Goal: Task Accomplishment & Management: Complete application form

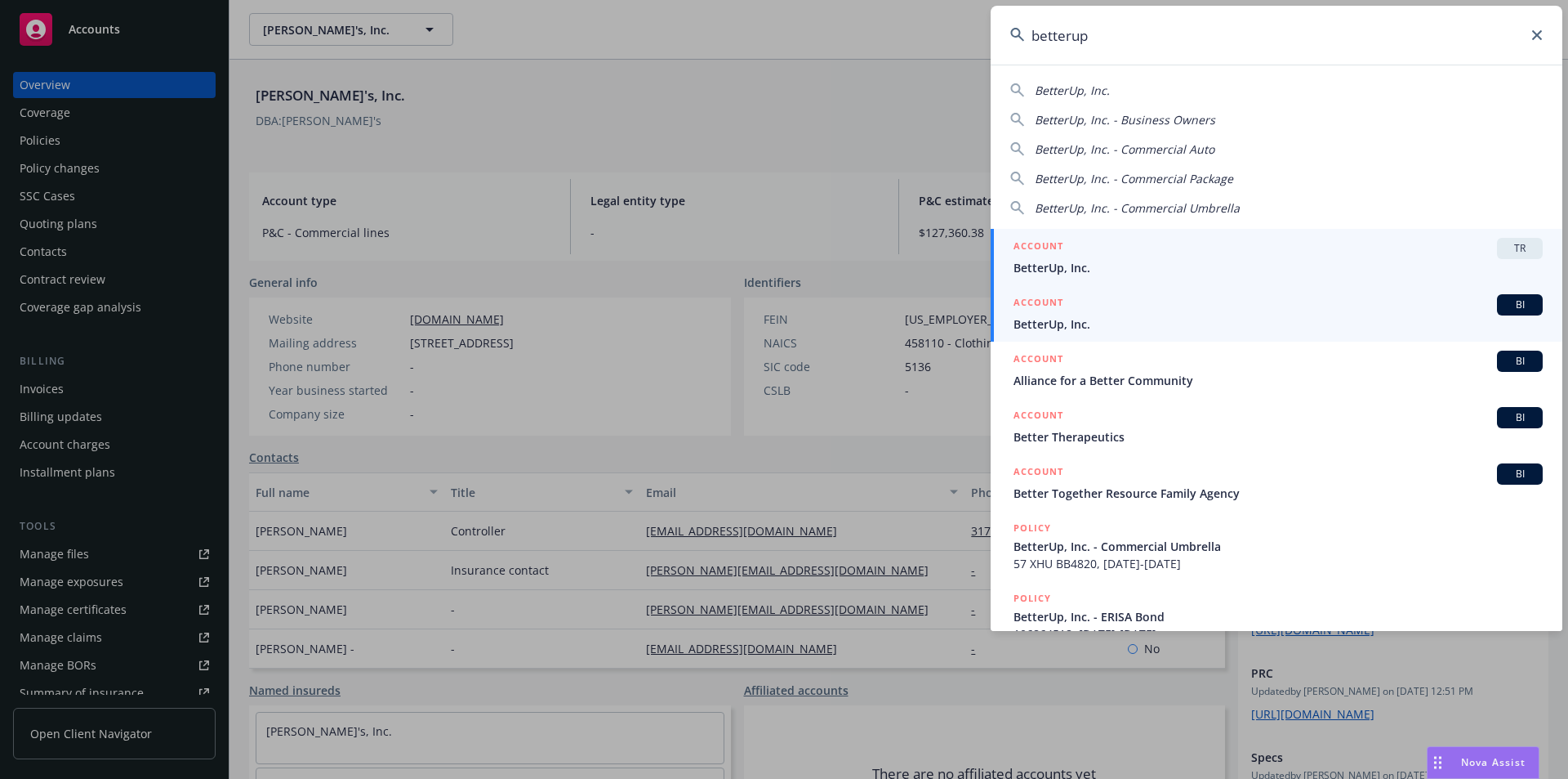
type input "betterup"
click at [1511, 306] on span "BI" at bounding box center [1520, 304] width 33 height 15
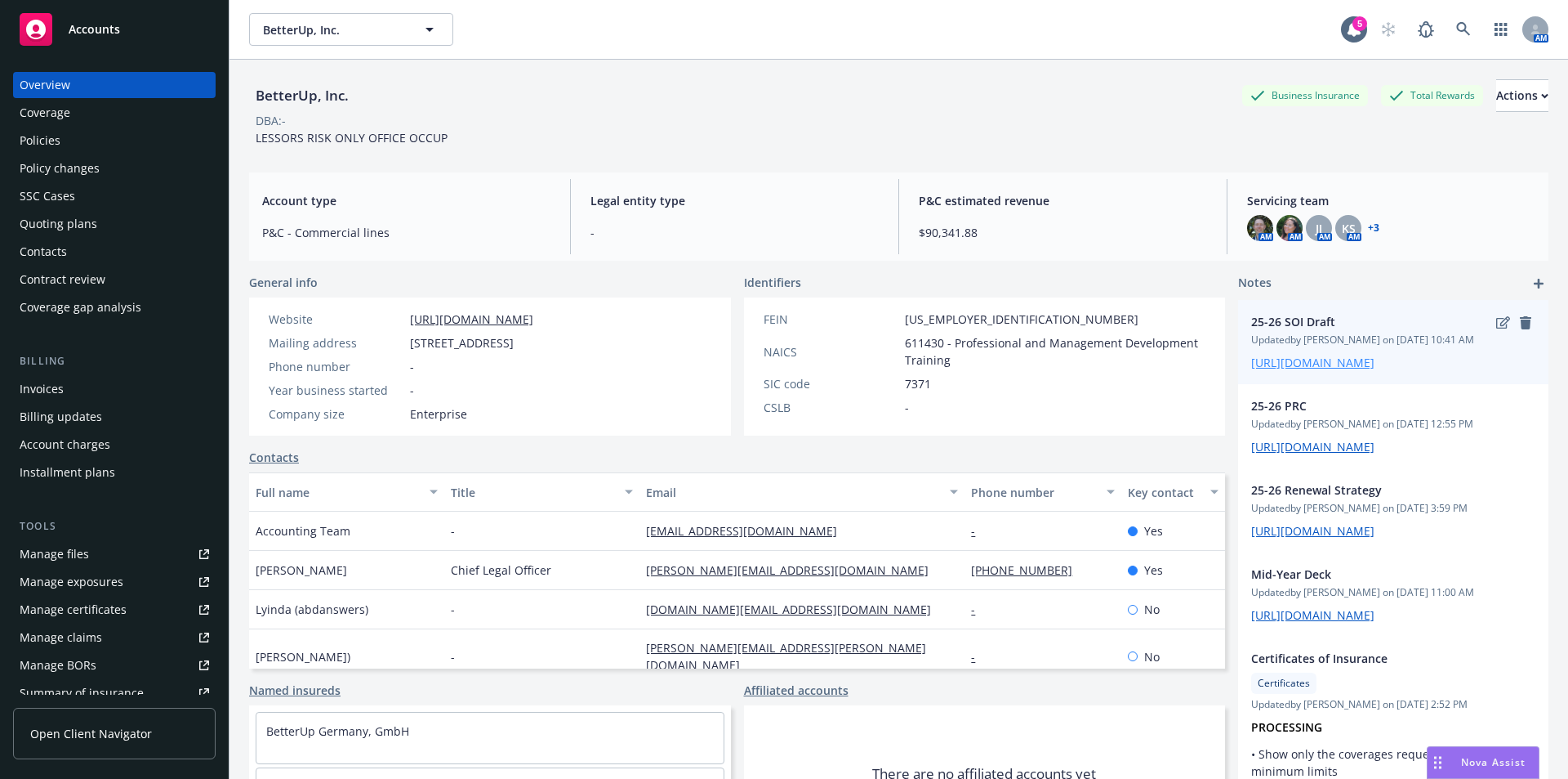
click at [1328, 371] on link "https://iln-my.sharepoint.com/:x:/g/personal/victoria_escobar_newfront_com/EYwY…" at bounding box center [1312, 363] width 123 height 16
click at [57, 396] on div "Invoices" at bounding box center [41, 388] width 44 height 26
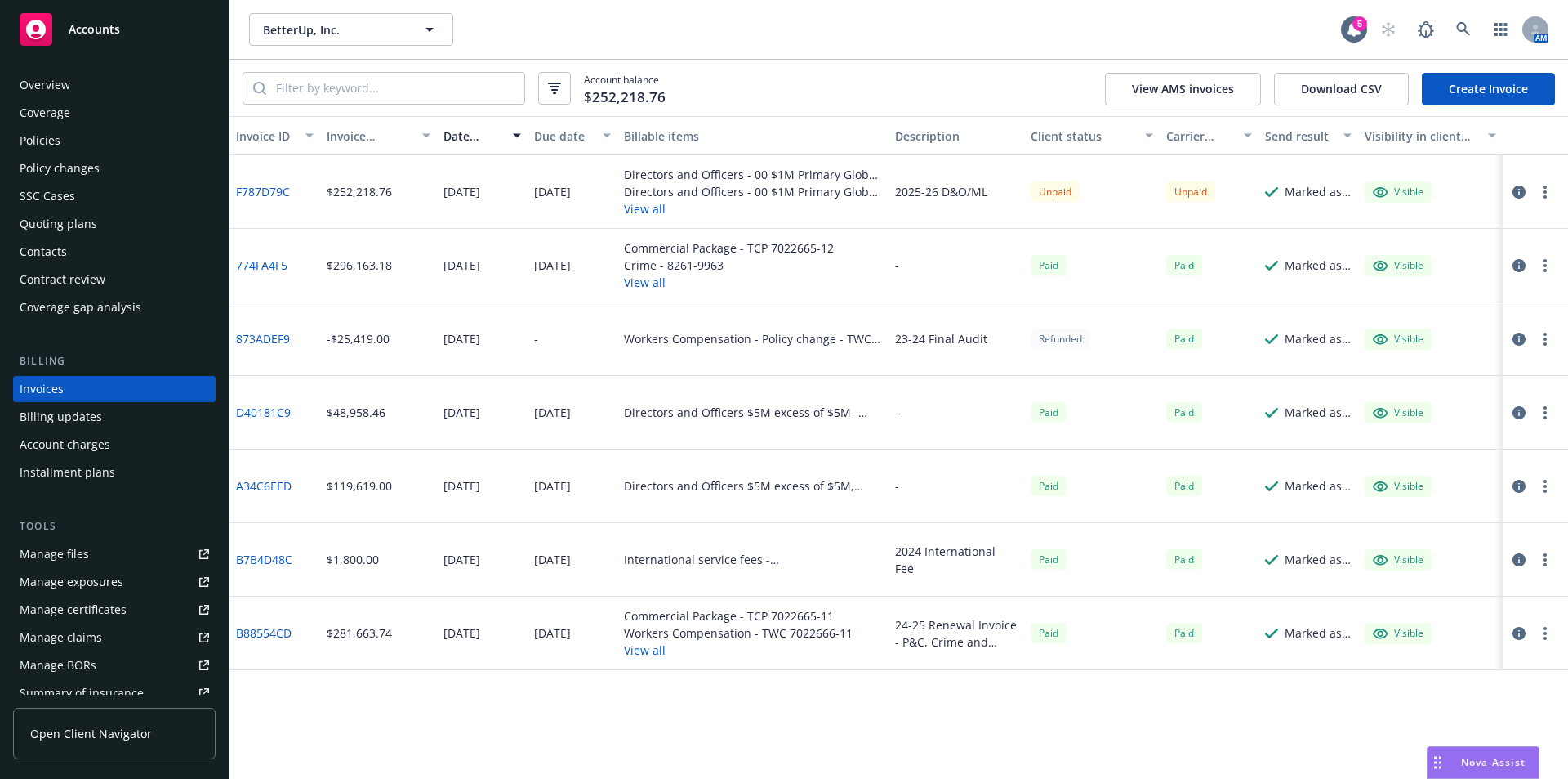
click at [64, 444] on div "Account charges" at bounding box center [64, 444] width 90 height 26
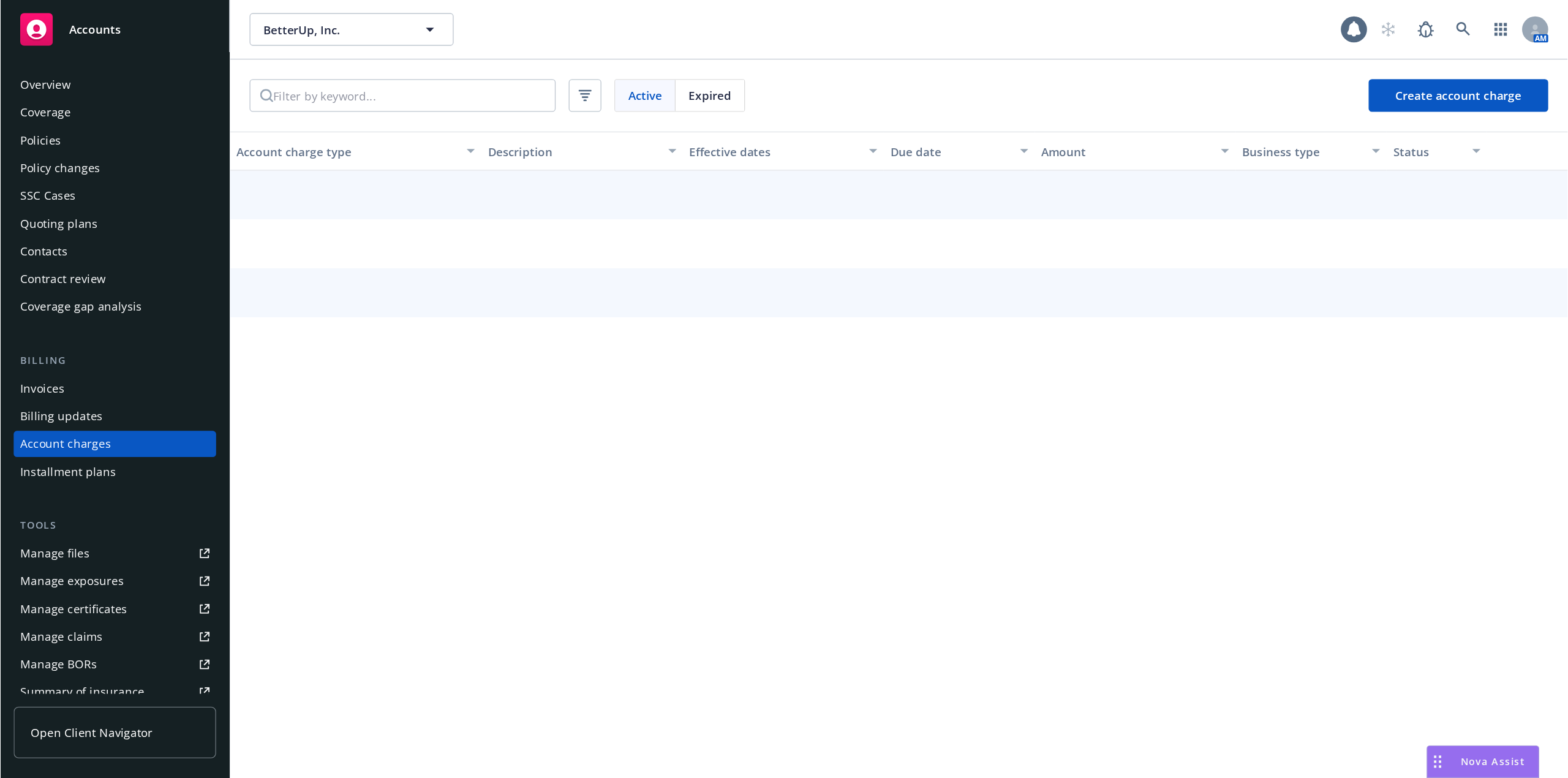
scroll to position [22, 0]
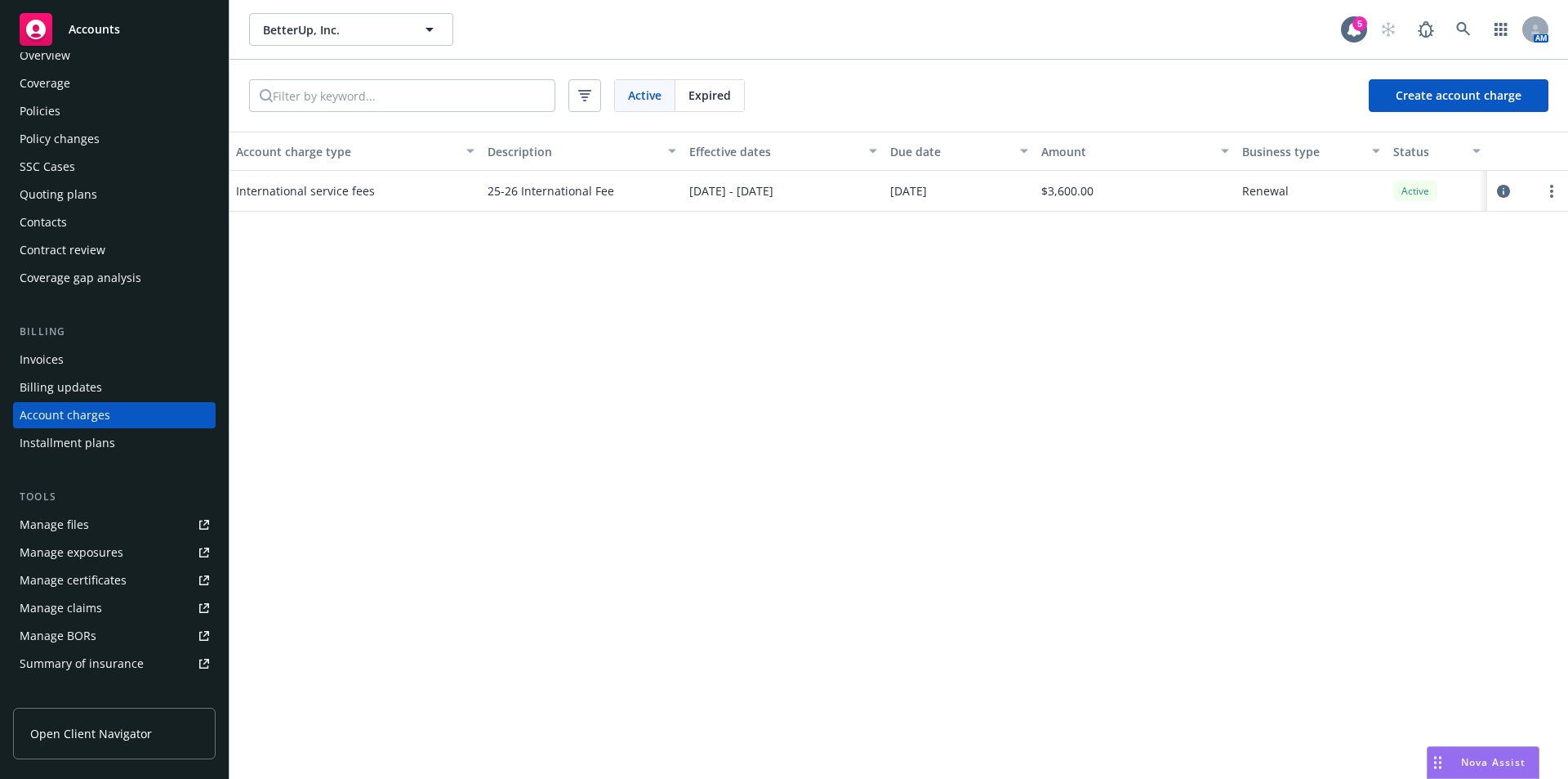
click at [121, 666] on div "Summary of insurance" at bounding box center [82, 663] width 124 height 26
click at [56, 112] on div "Policies" at bounding box center [40, 111] width 41 height 26
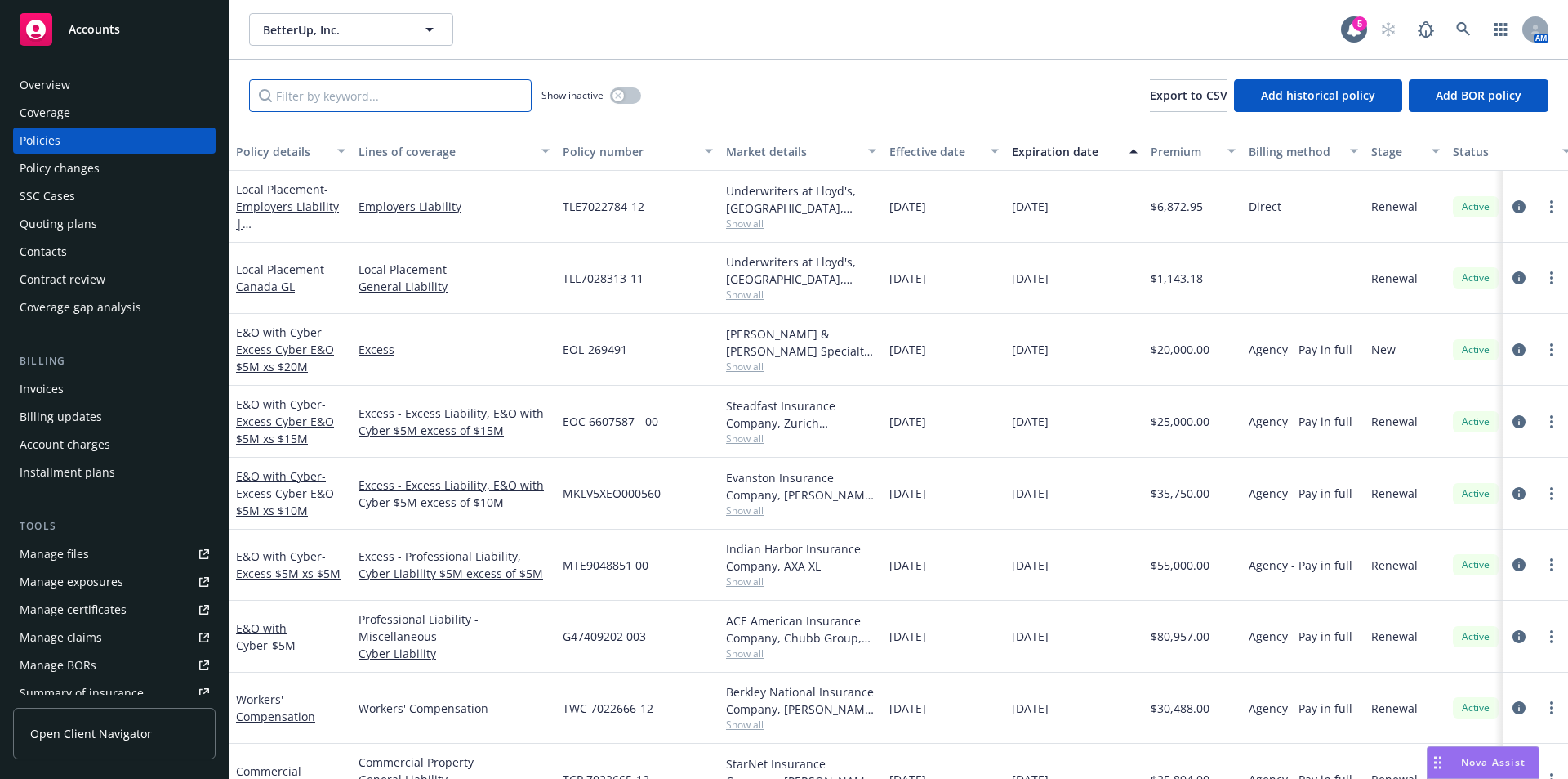
click at [420, 99] on input "Filter by keyword..." at bounding box center [390, 95] width 283 height 33
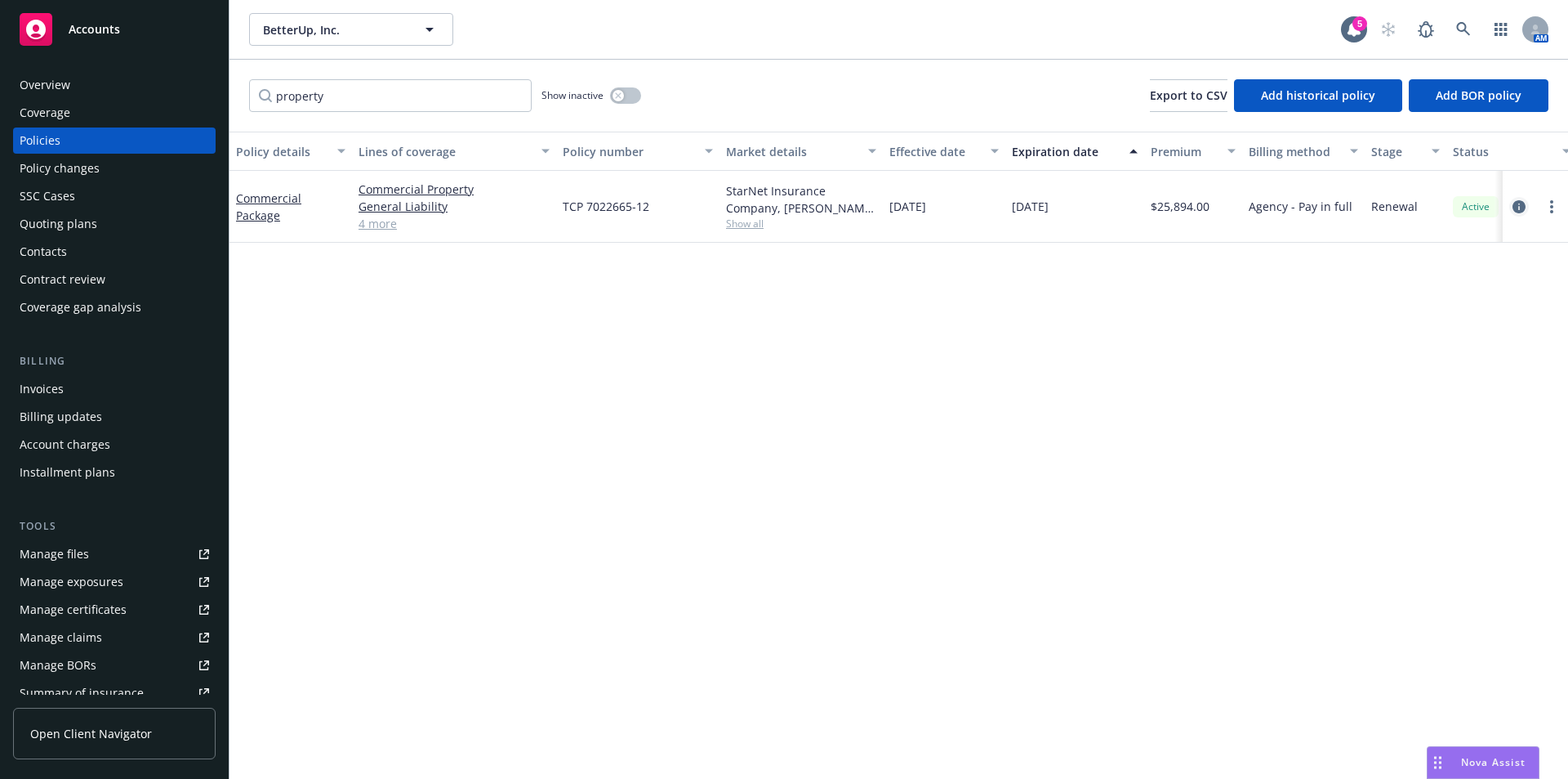
click at [1521, 201] on icon "circleInformation" at bounding box center [1518, 206] width 13 height 13
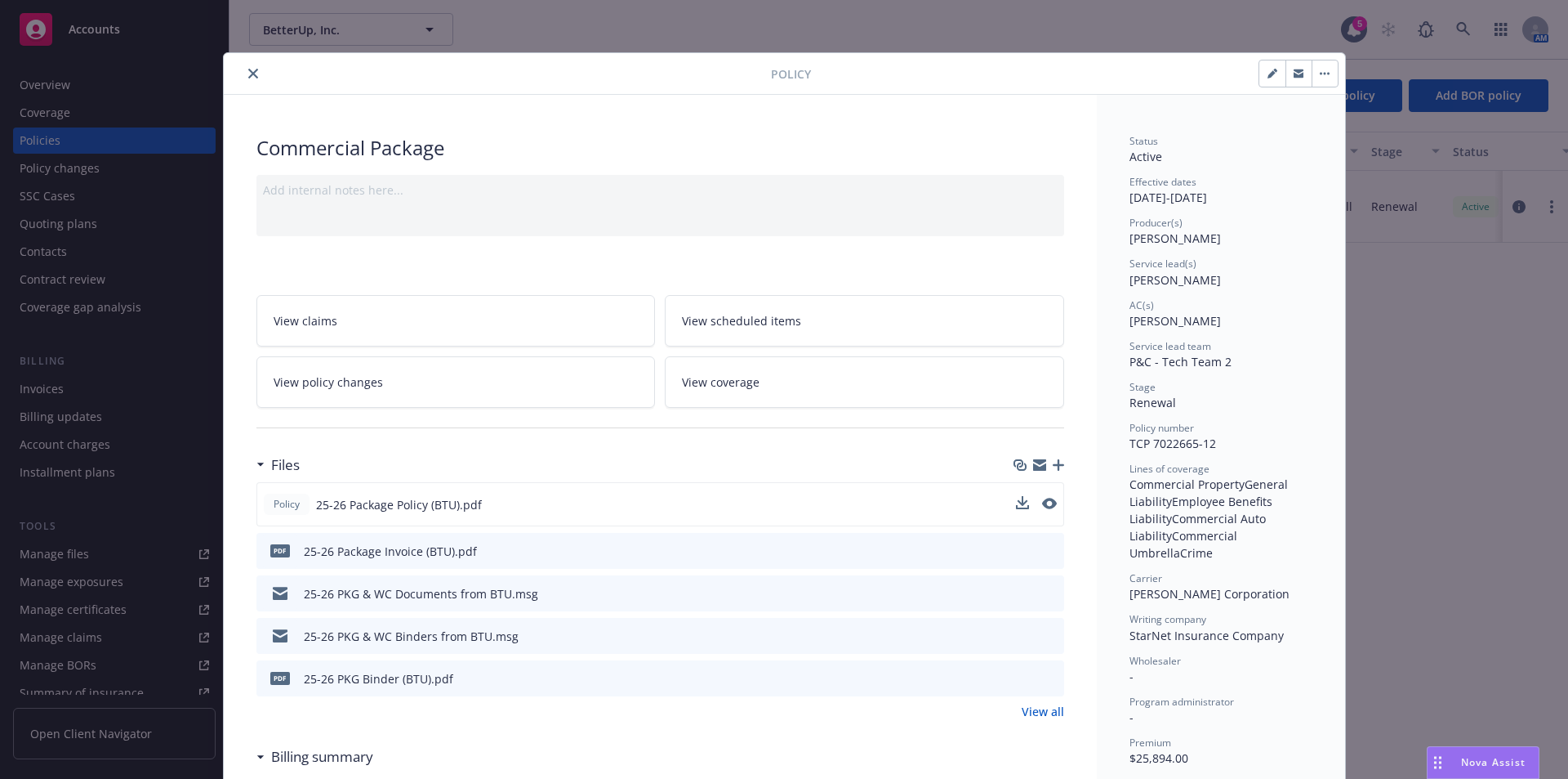
click at [1024, 504] on div at bounding box center [1036, 505] width 41 height 18
click at [1015, 504] on icon "download file" at bounding box center [1020, 502] width 11 height 10
click at [253, 73] on button "close" at bounding box center [253, 74] width 19 height 19
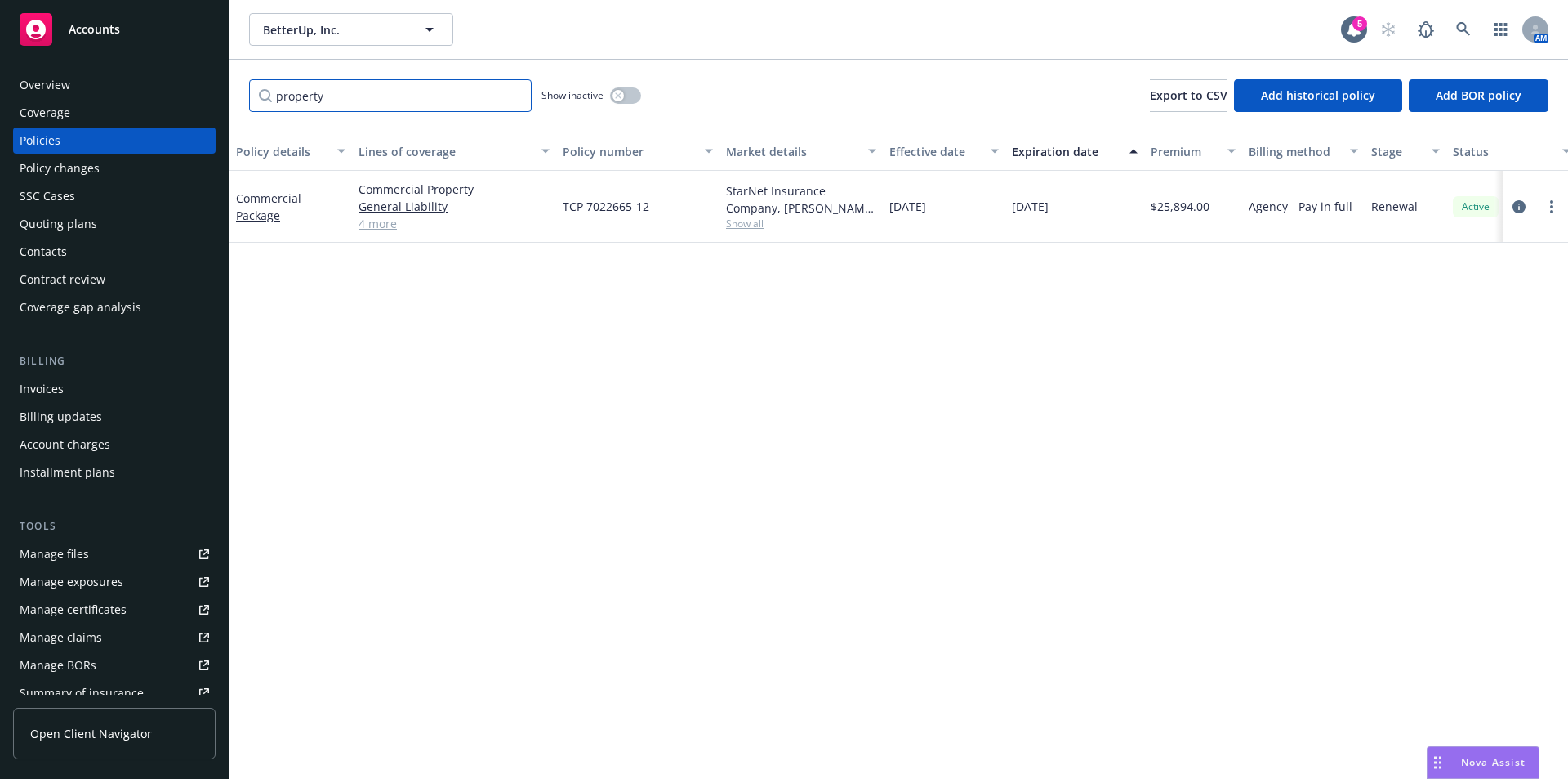
drag, startPoint x: 339, startPoint y: 101, endPoint x: 291, endPoint y: 101, distance: 48.0
click at [256, 101] on input "property" at bounding box center [390, 95] width 283 height 33
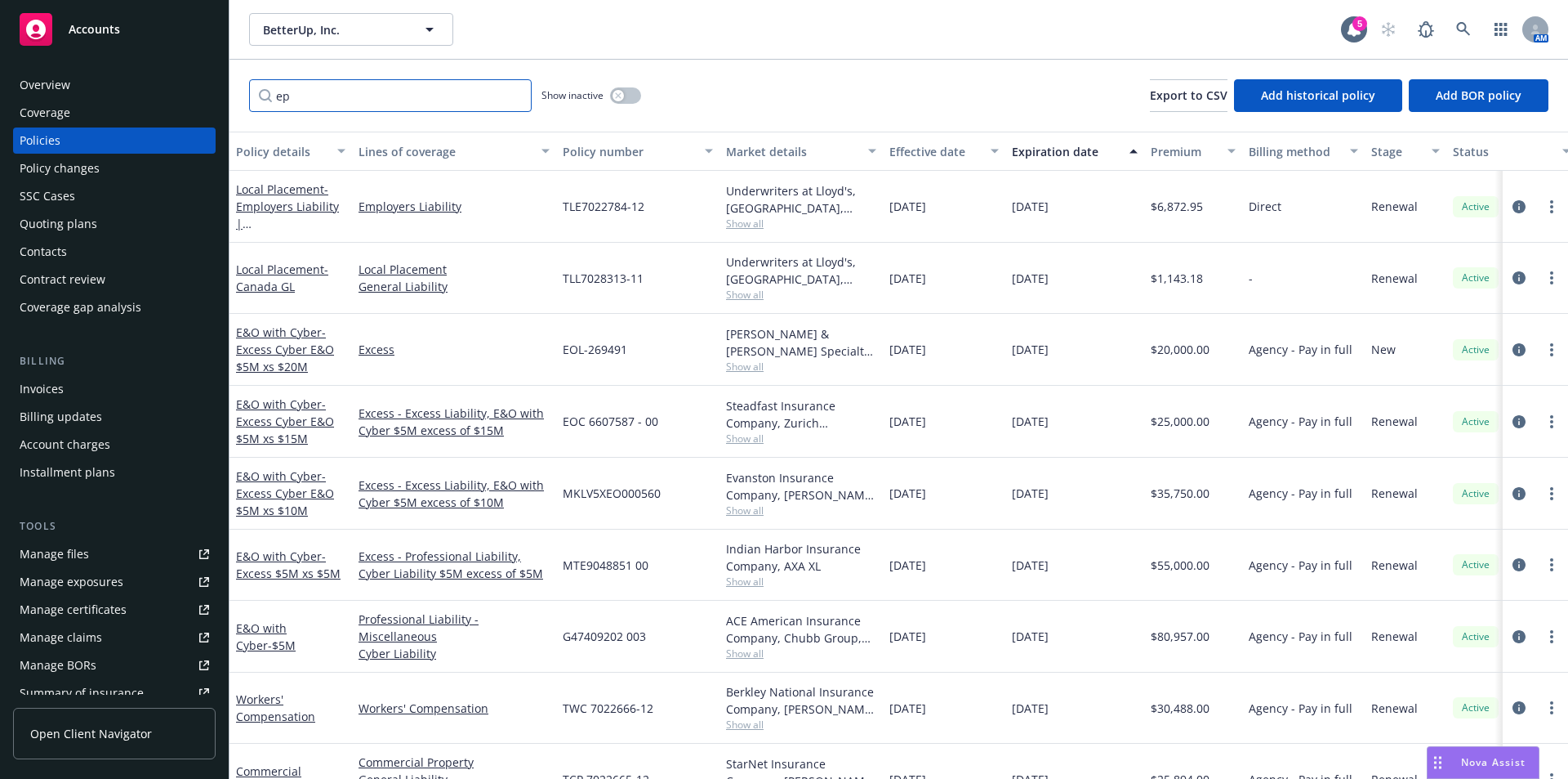
type input "e"
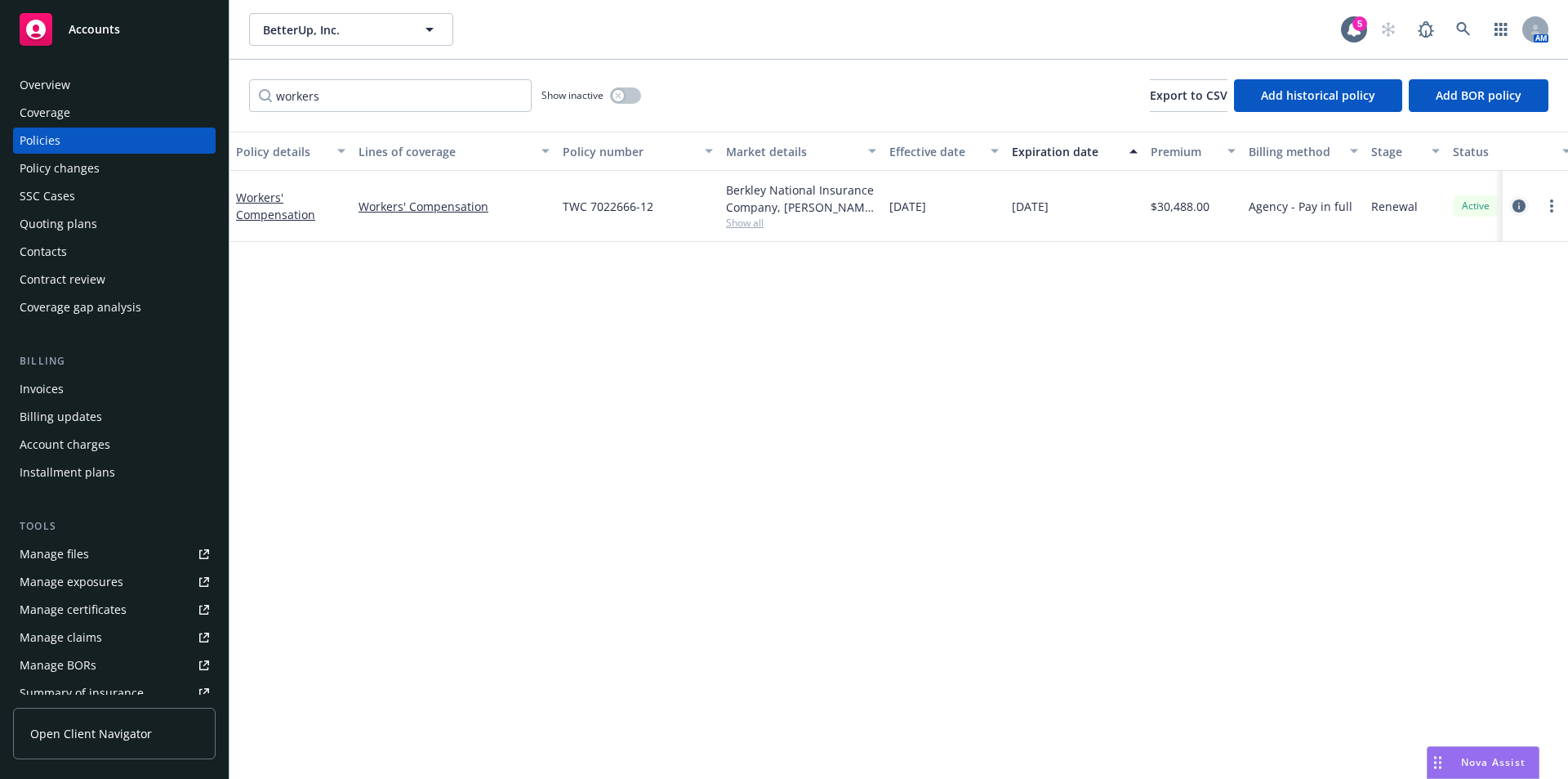
click at [1527, 204] on link "circleInformation" at bounding box center [1519, 206] width 19 height 19
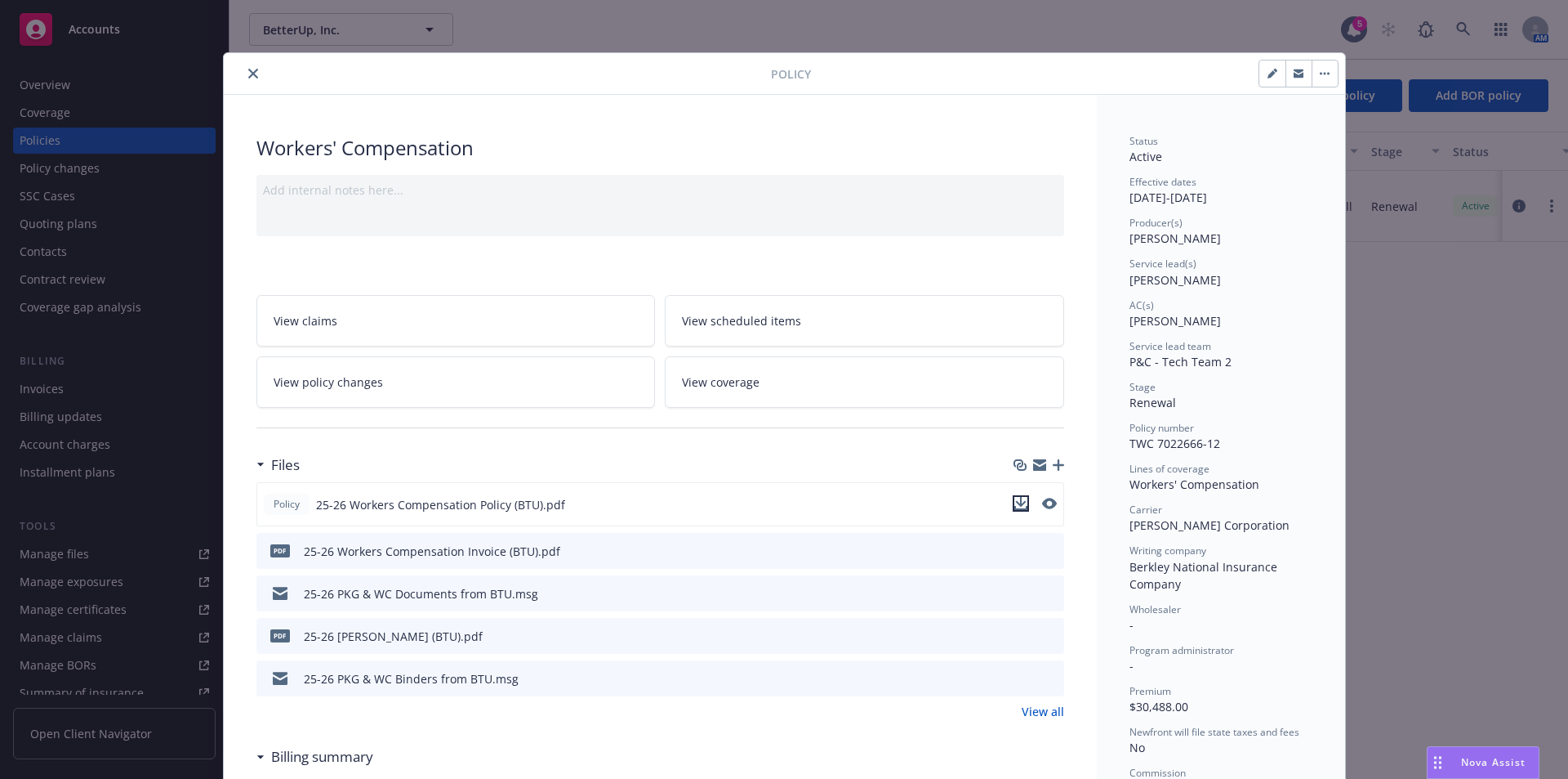
click at [1014, 504] on icon "download file" at bounding box center [1020, 503] width 13 height 13
drag, startPoint x: 243, startPoint y: 70, endPoint x: 314, endPoint y: 59, distance: 71.8
click at [248, 70] on icon "close" at bounding box center [253, 74] width 10 height 10
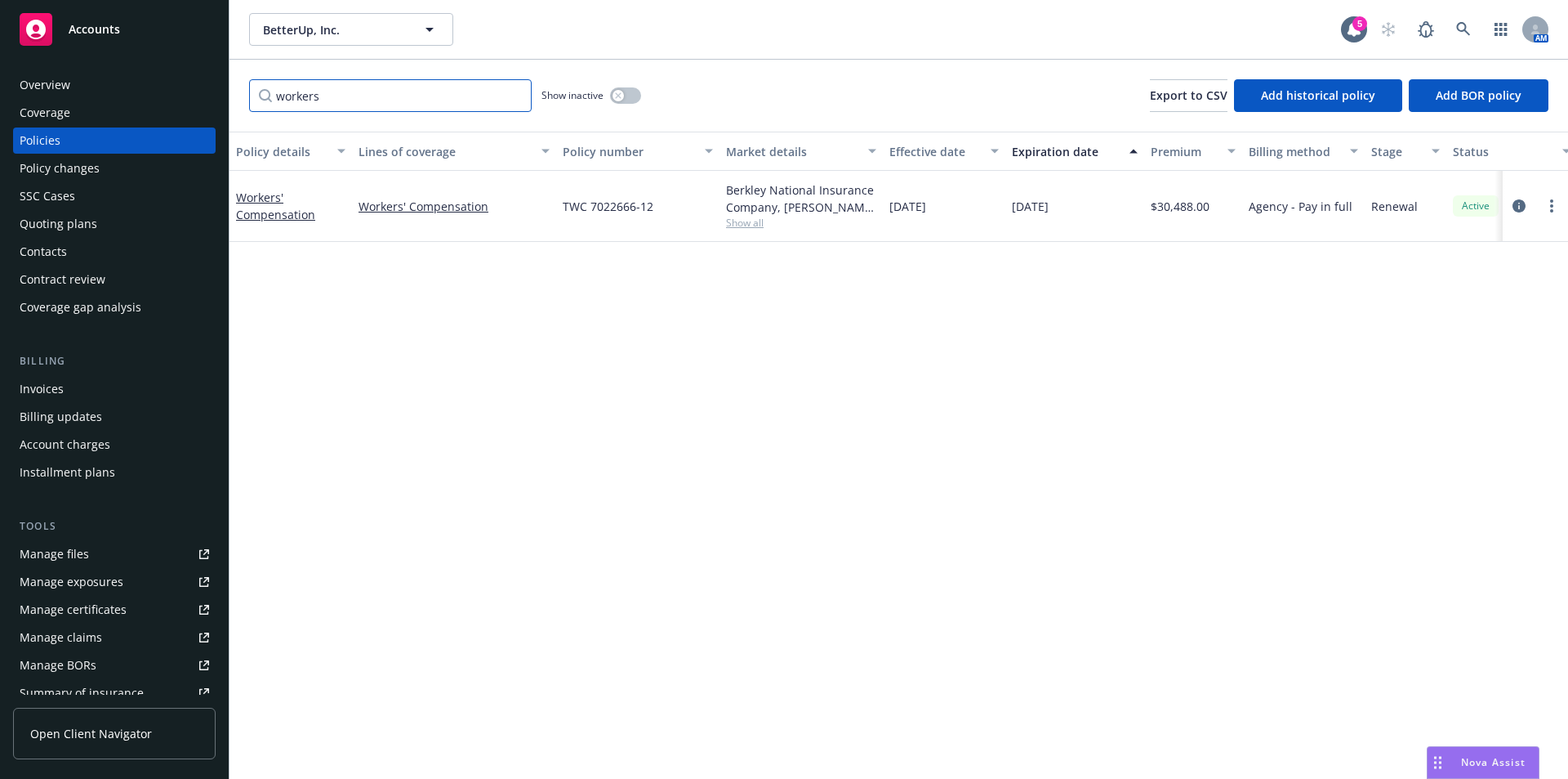
drag, startPoint x: 373, startPoint y: 93, endPoint x: 115, endPoint y: 74, distance: 258.7
click at [107, 77] on div "Accounts Overview Coverage Policies Policy changes SSC Cases Quoting plans Cont…" at bounding box center [784, 389] width 1568 height 779
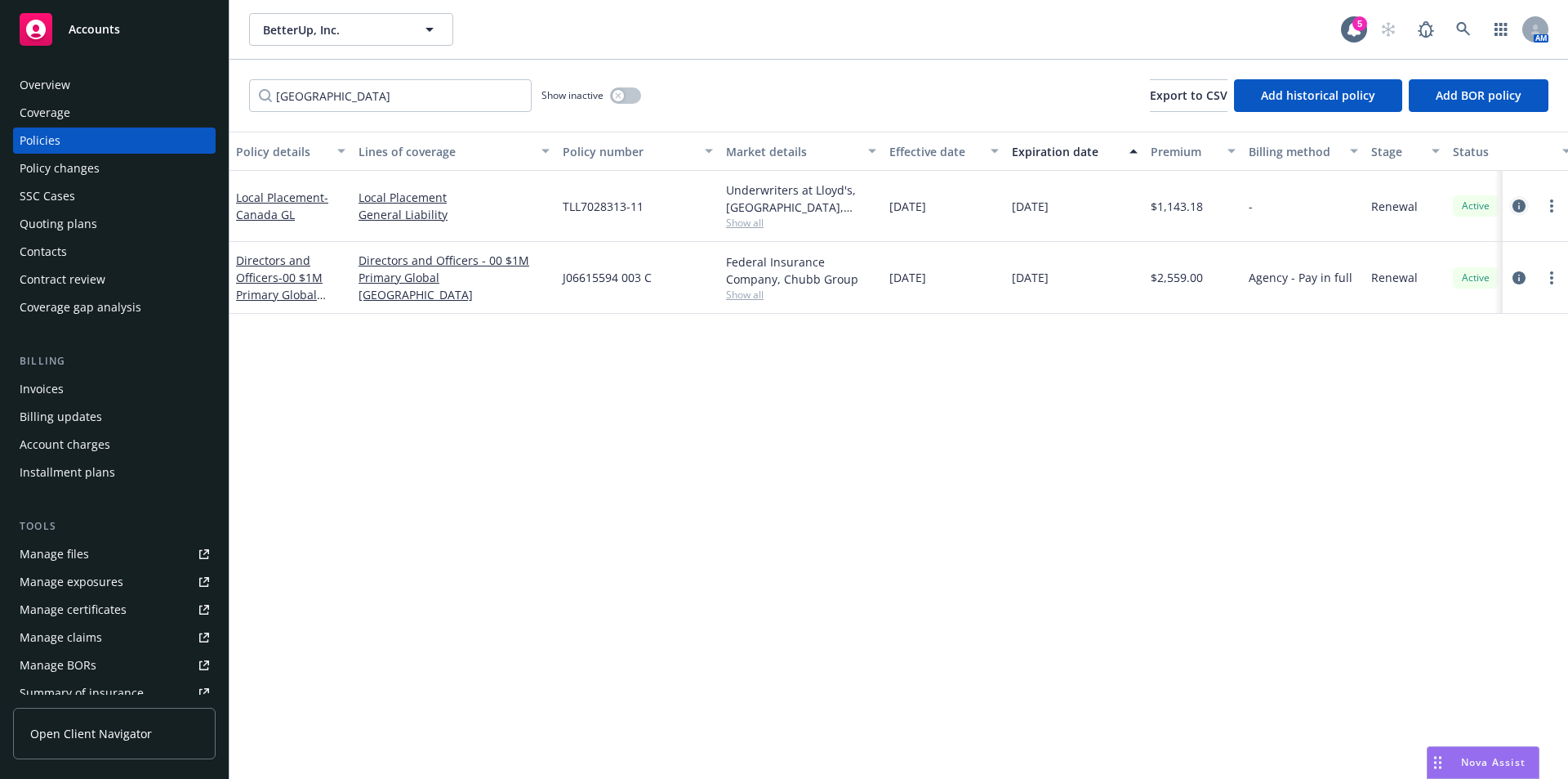
click at [1516, 204] on icon "circleInformation" at bounding box center [1518, 205] width 13 height 13
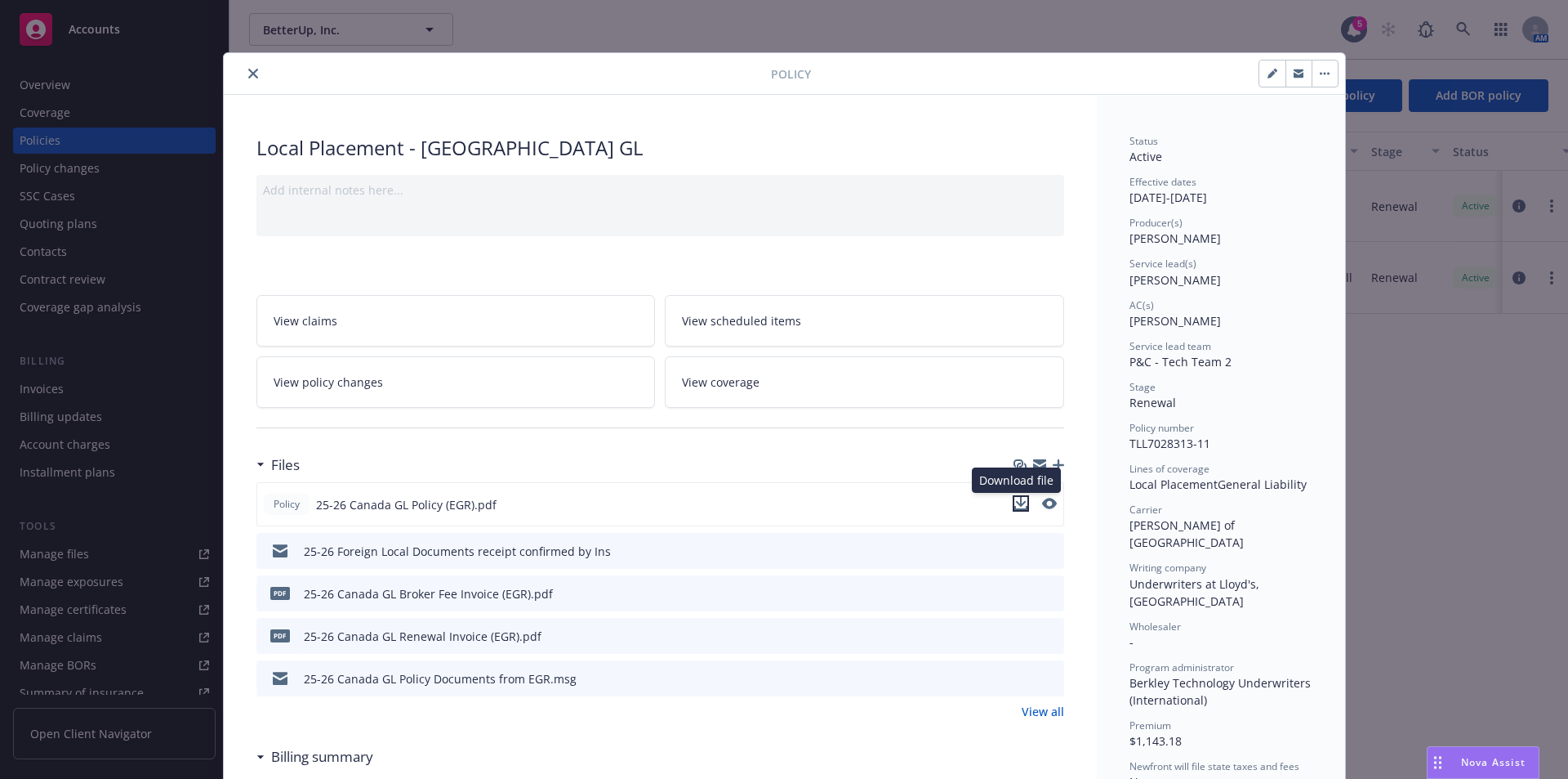
click at [1017, 503] on icon "download file" at bounding box center [1020, 502] width 11 height 10
click at [248, 75] on icon "close" at bounding box center [253, 74] width 10 height 10
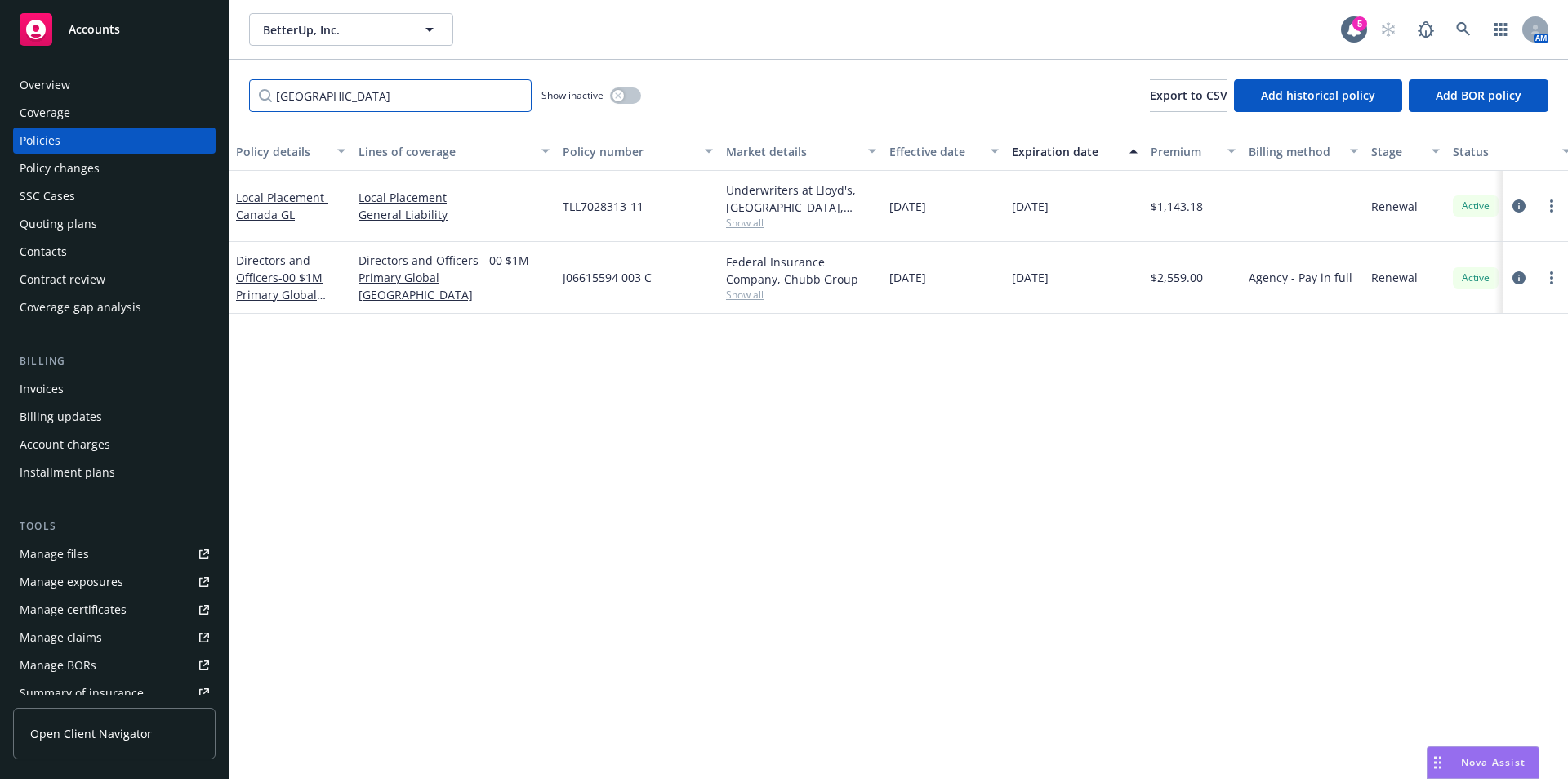
drag, startPoint x: 361, startPoint y: 99, endPoint x: 127, endPoint y: 100, distance: 234.0
click at [127, 105] on div "Accounts Overview Coverage Policies Policy changes SSC Cases Quoting plans Cont…" at bounding box center [784, 389] width 1568 height 779
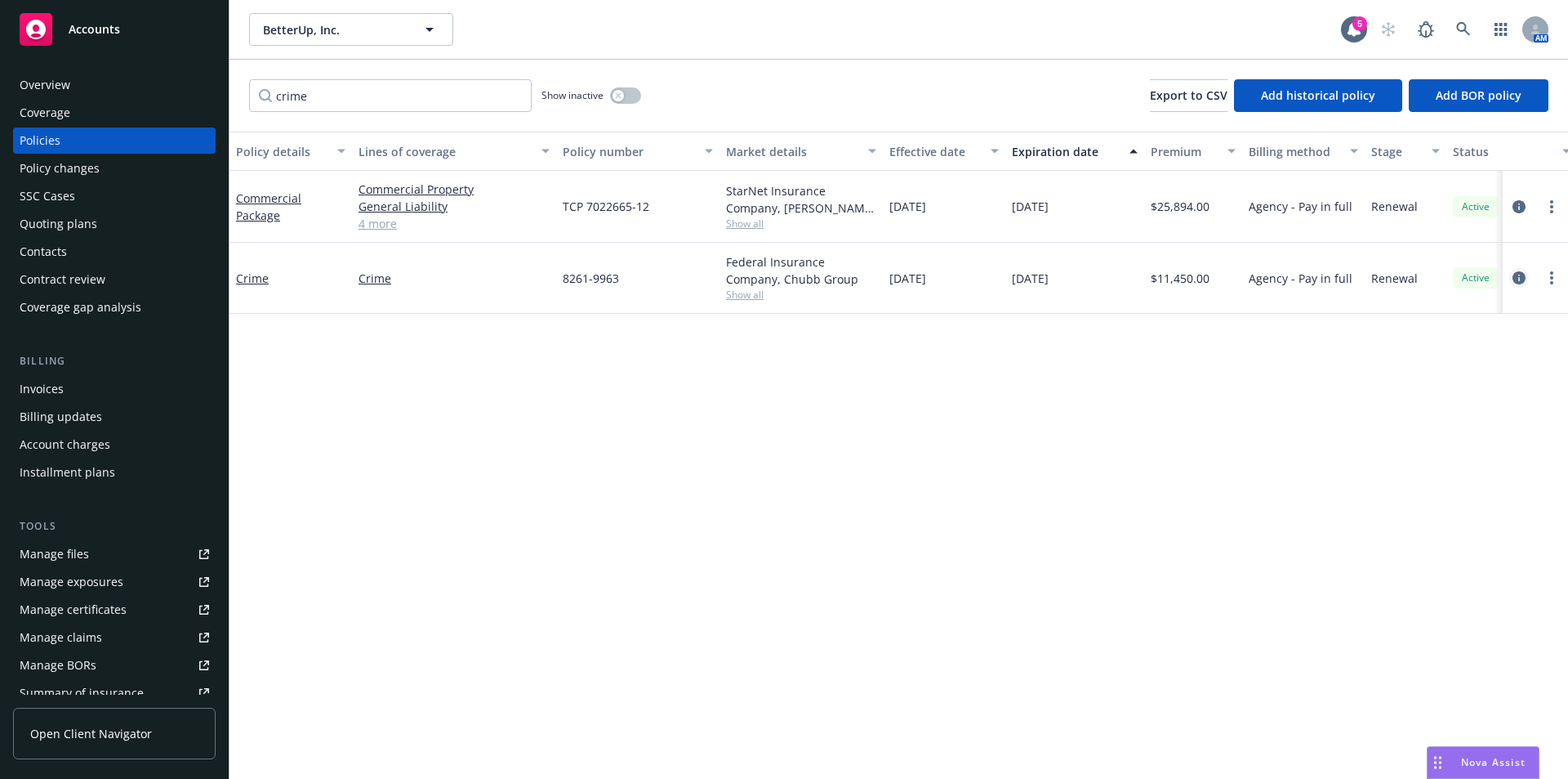
click at [1527, 280] on link "circleInformation" at bounding box center [1519, 278] width 19 height 19
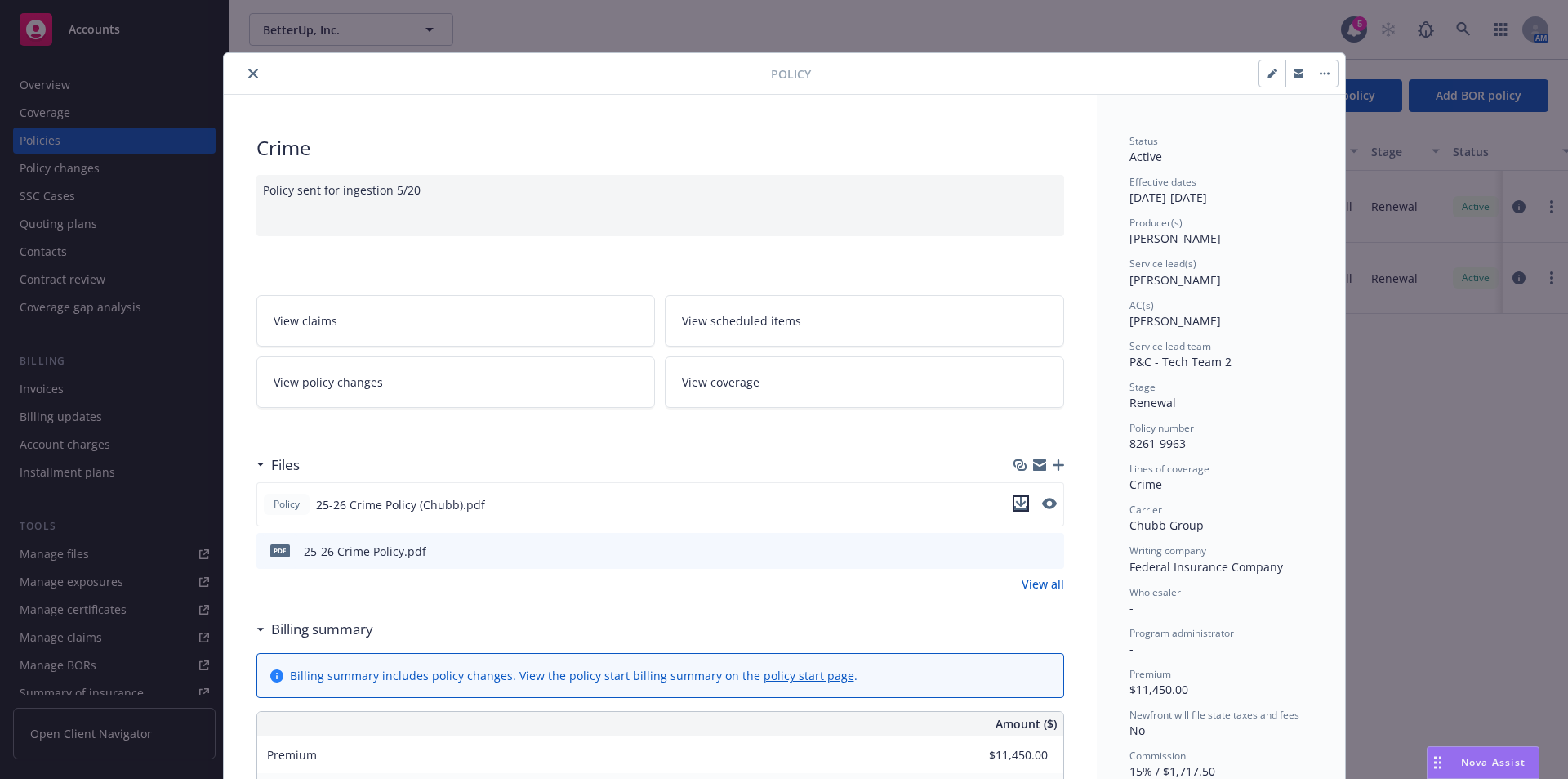
click at [1014, 501] on icon "download file" at bounding box center [1020, 503] width 13 height 13
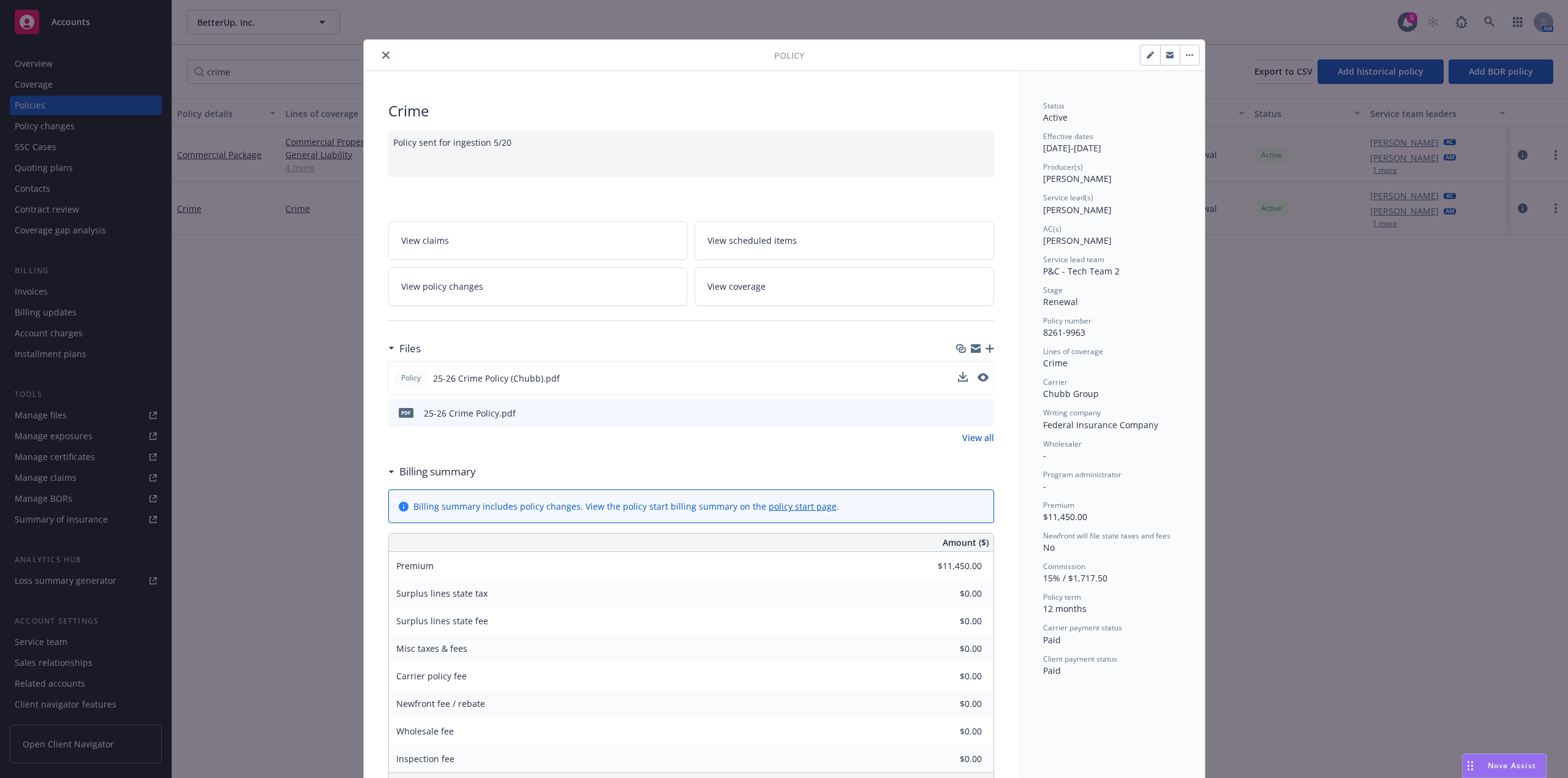
click at [382, 54] on icon "close" at bounding box center [386, 55] width 7 height 7
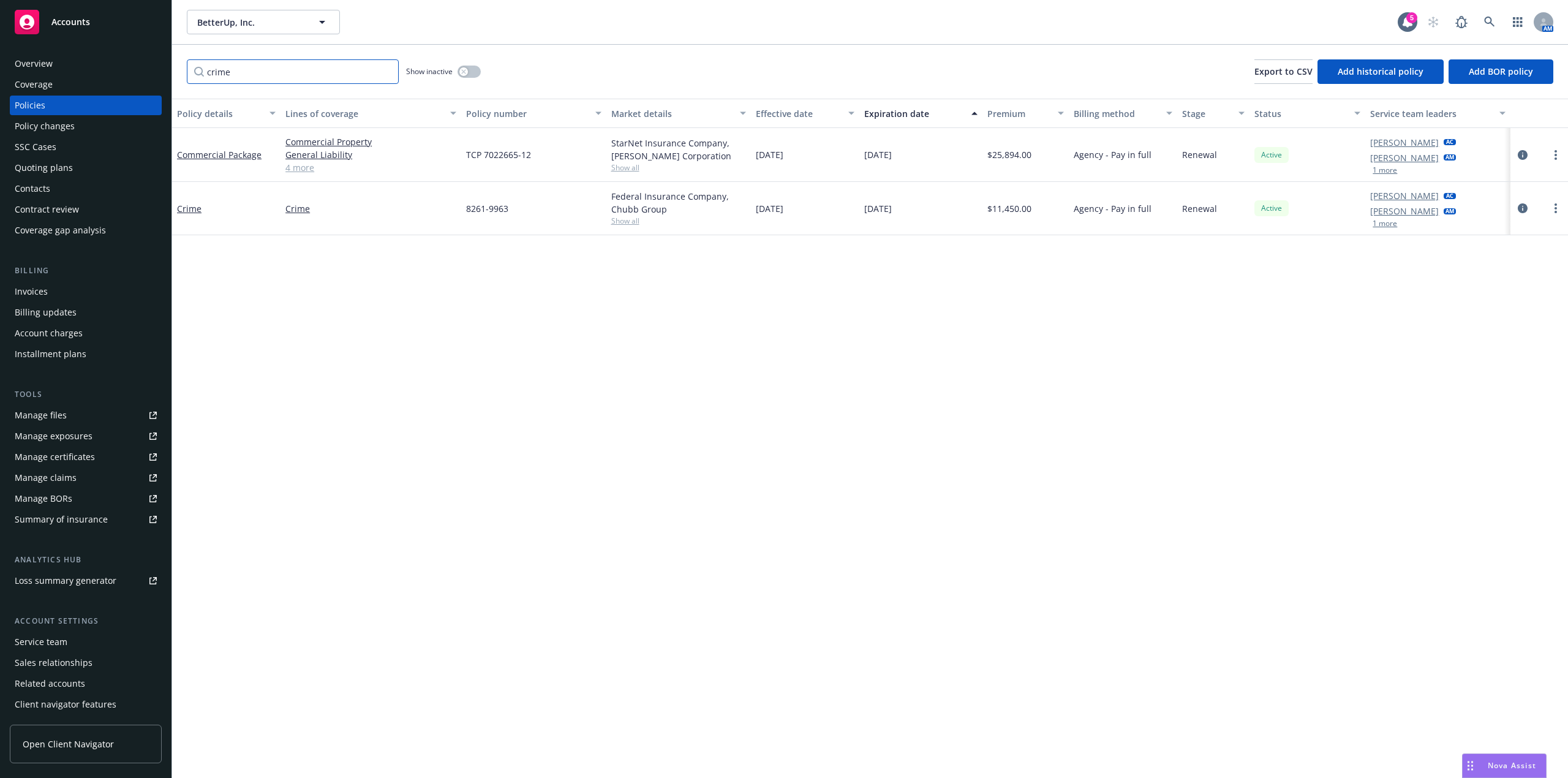
drag, startPoint x: 268, startPoint y: 77, endPoint x: 36, endPoint y: 77, distance: 232.0
click at [40, 77] on div "Accounts Overview Coverage Policies Policy changes SSC Cases Quoting plans Cont…" at bounding box center [784, 389] width 1568 height 778
type input "excess"
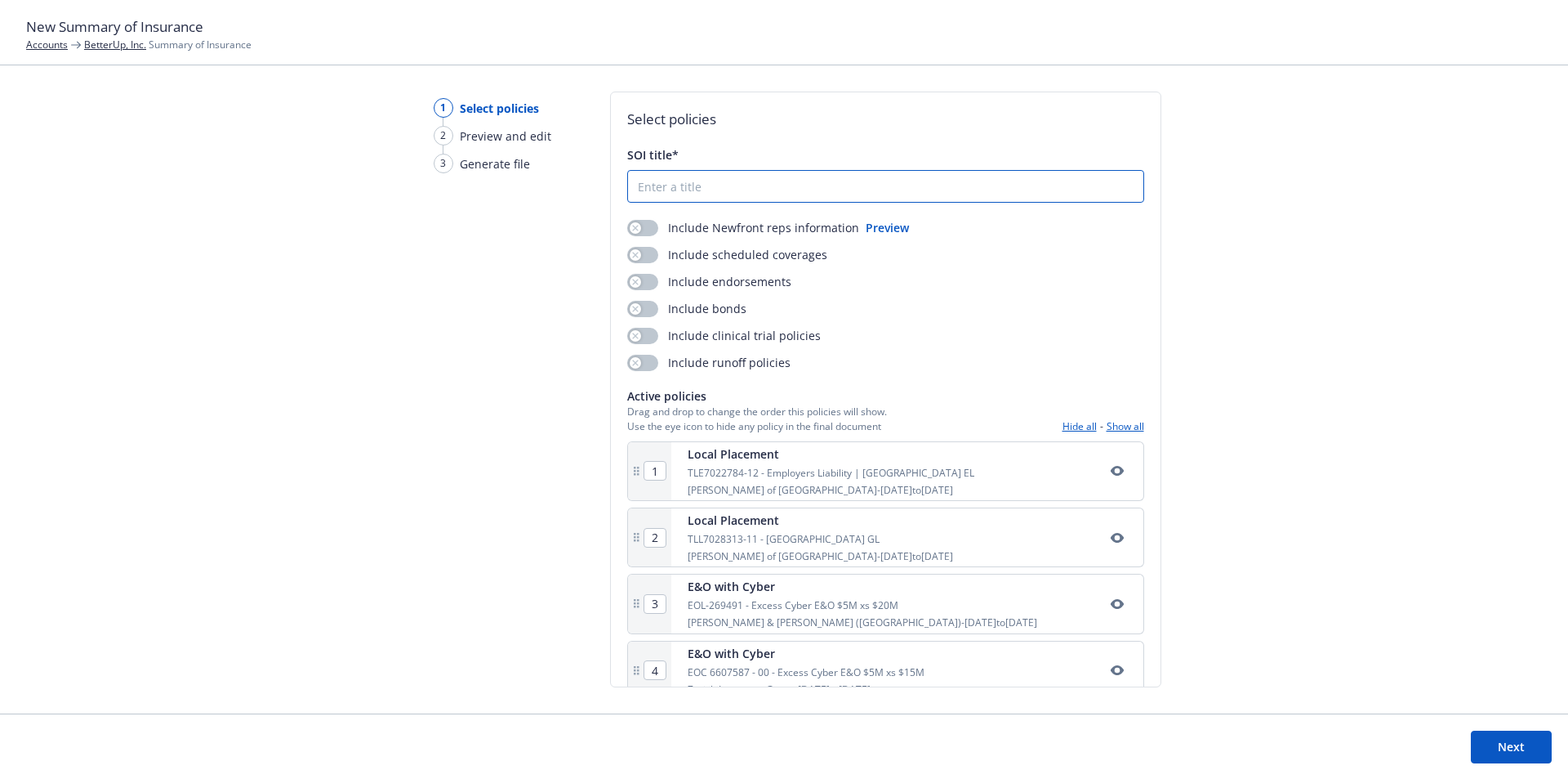
click at [720, 191] on input "SOI title*" at bounding box center [886, 187] width 515 height 31
type input "SOI"
click at [639, 228] on div "button" at bounding box center [636, 229] width 12 height 12
click at [882, 227] on button "Preview" at bounding box center [888, 228] width 44 height 18
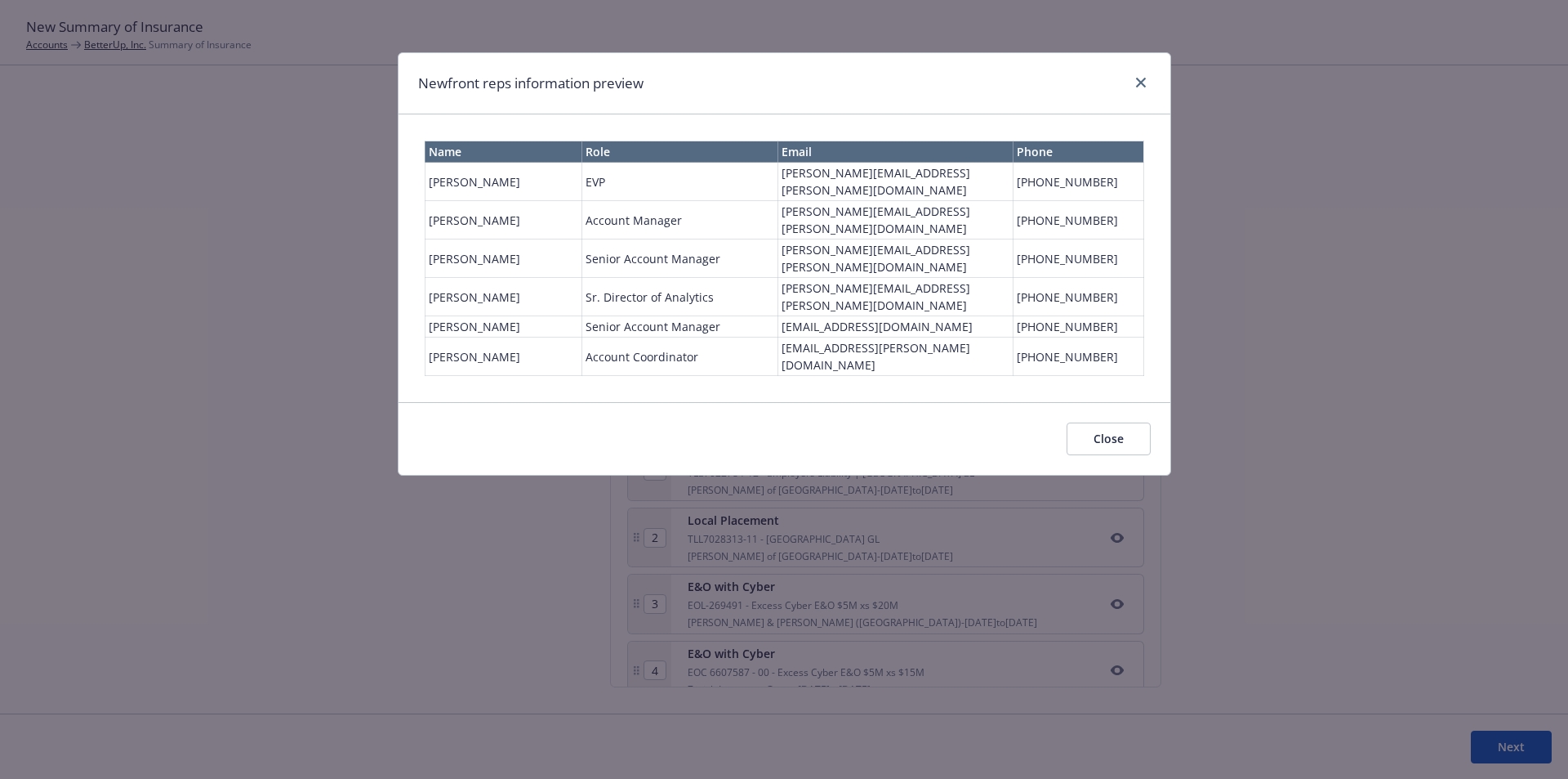
click at [1153, 76] on div "Newfront reps information preview" at bounding box center [784, 84] width 772 height 61
click at [1142, 75] on link "close" at bounding box center [1141, 83] width 19 height 19
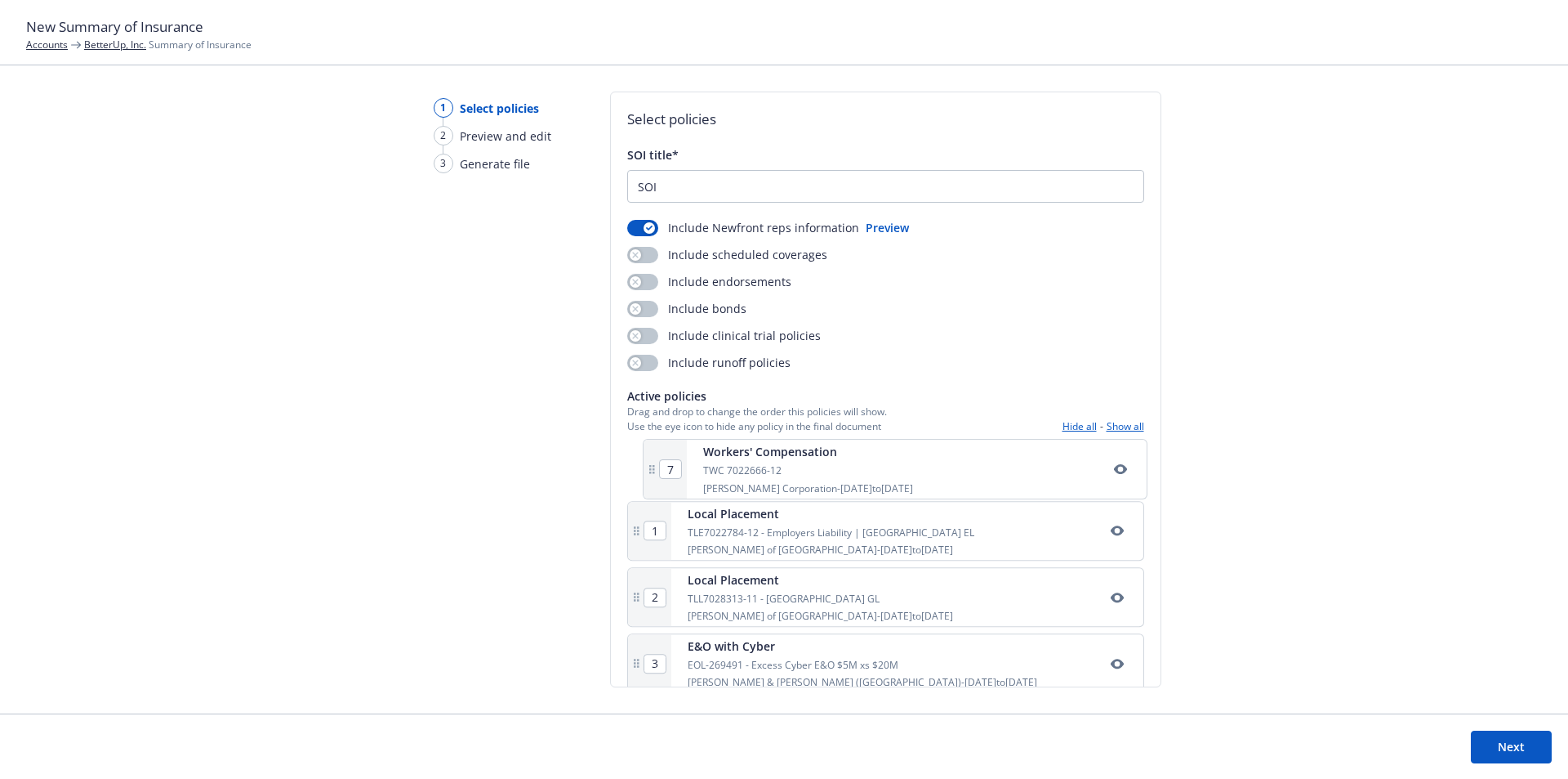
drag, startPoint x: 721, startPoint y: 490, endPoint x: 742, endPoint y: 467, distance: 31.1
type input "2"
type input "3"
type input "4"
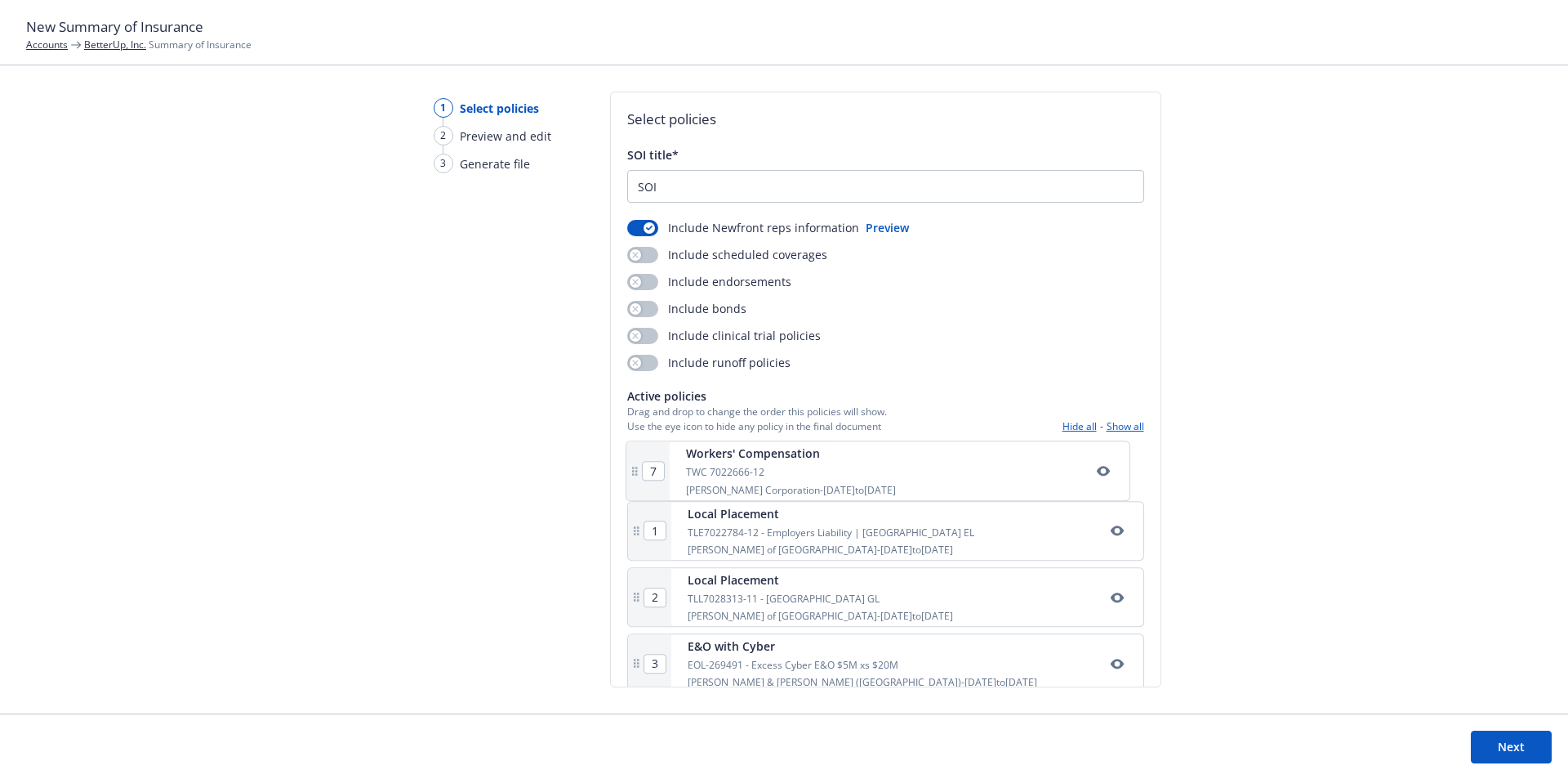
type input "5"
type input "6"
type input "7"
drag, startPoint x: 738, startPoint y: 379, endPoint x: 729, endPoint y: 478, distance: 99.4
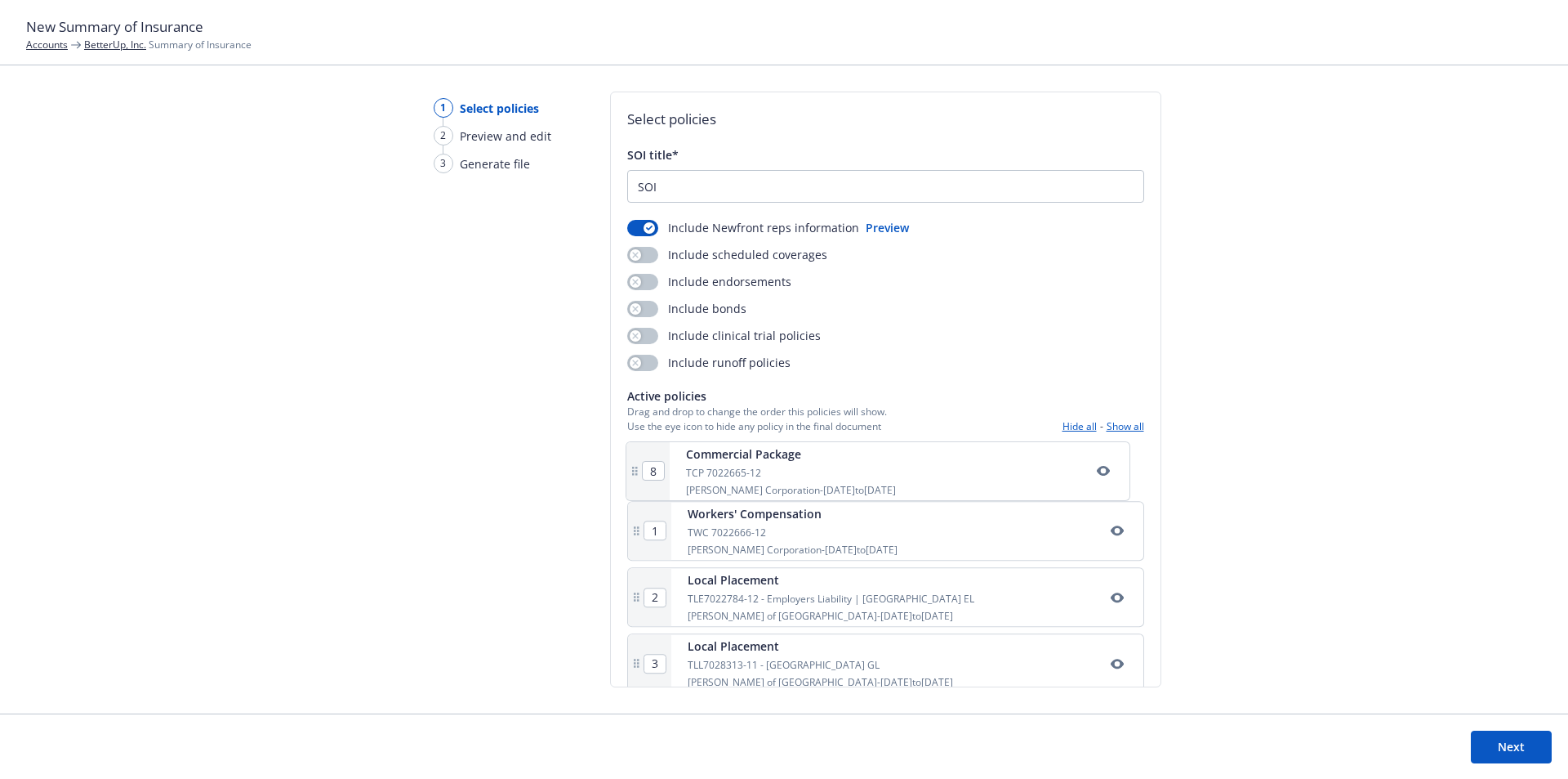
type input "2"
type input "1"
type input "3"
type input "4"
type input "5"
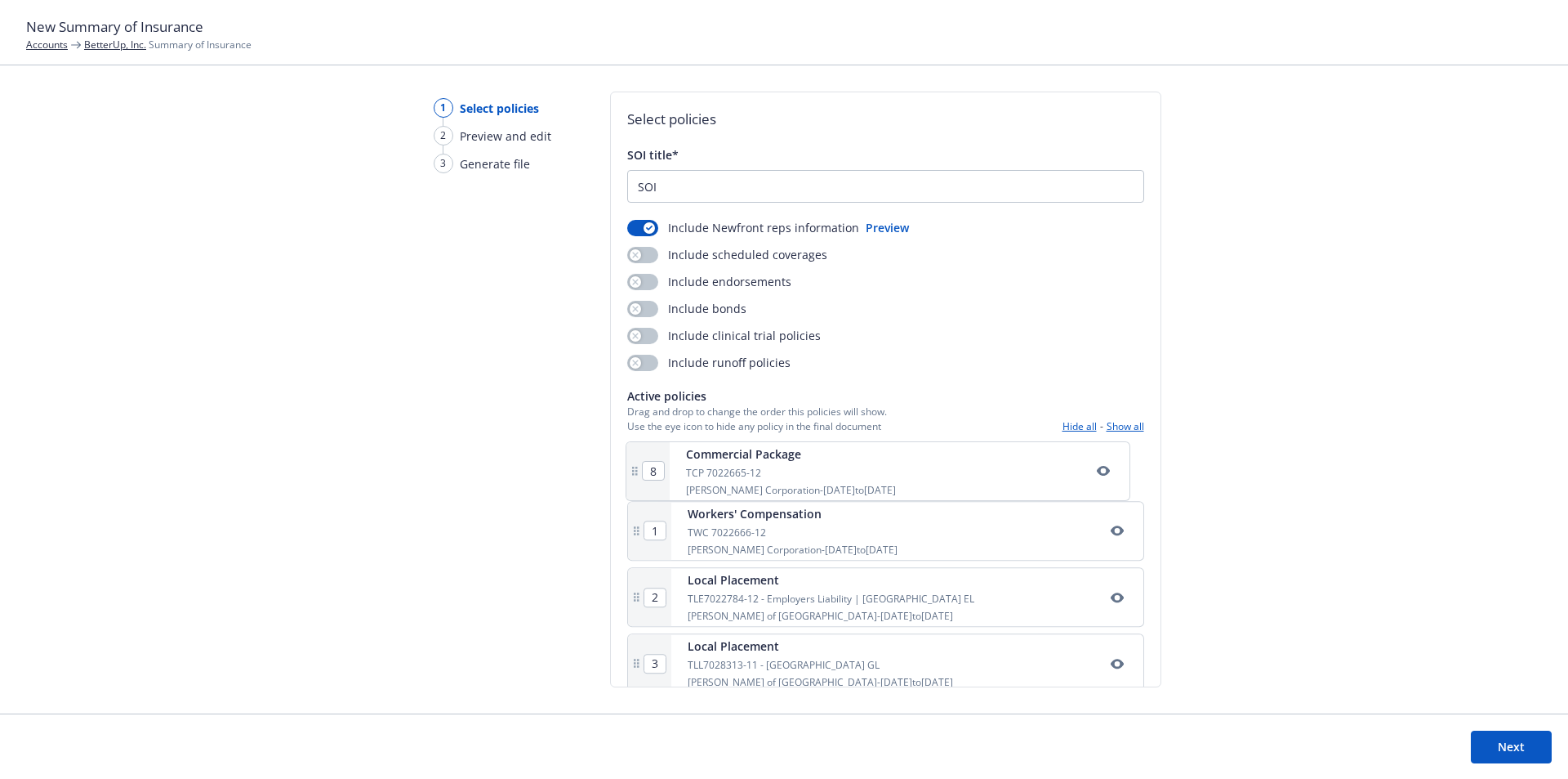
type input "6"
type input "7"
type input "8"
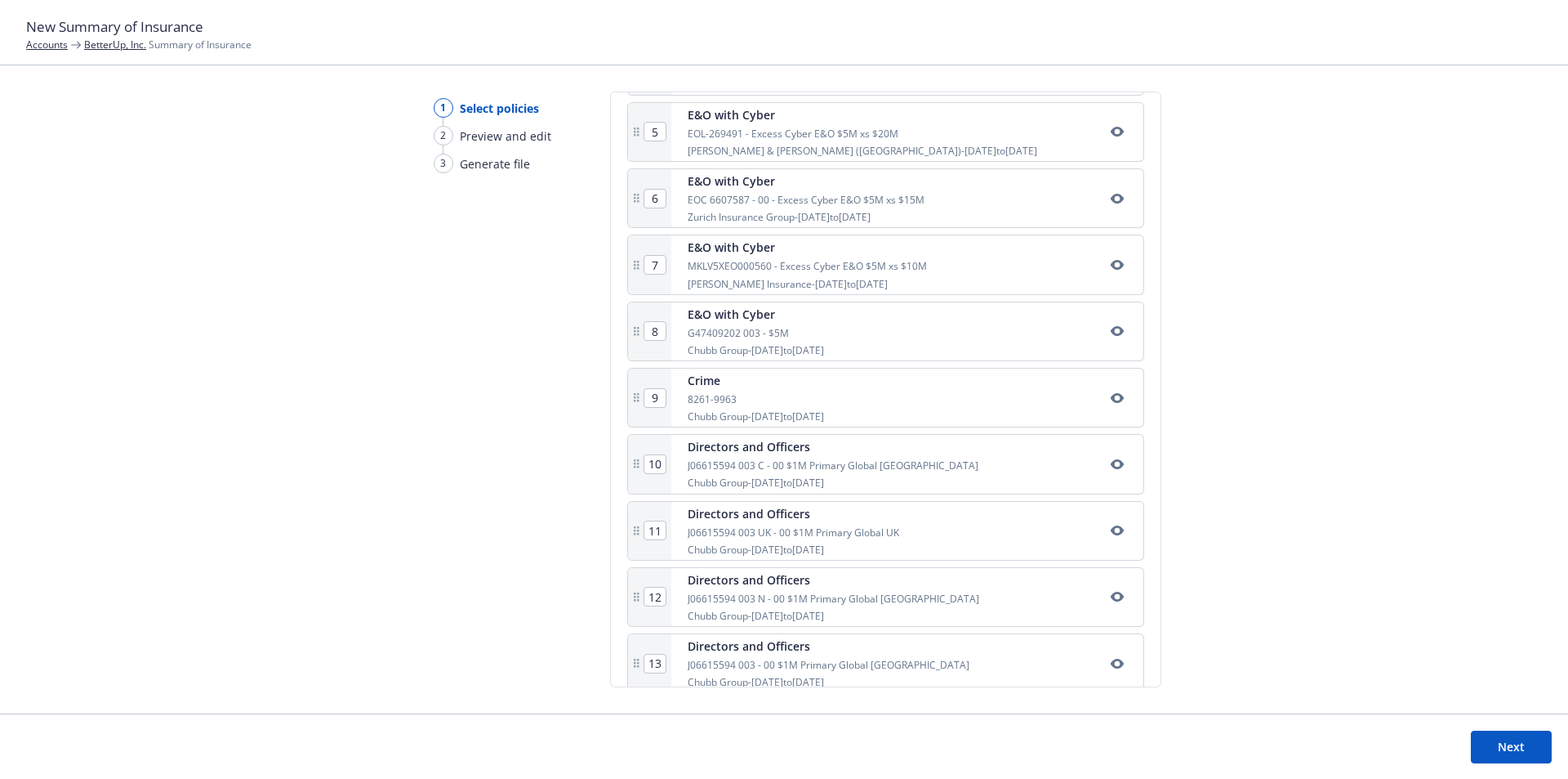
scroll to position [694, 0]
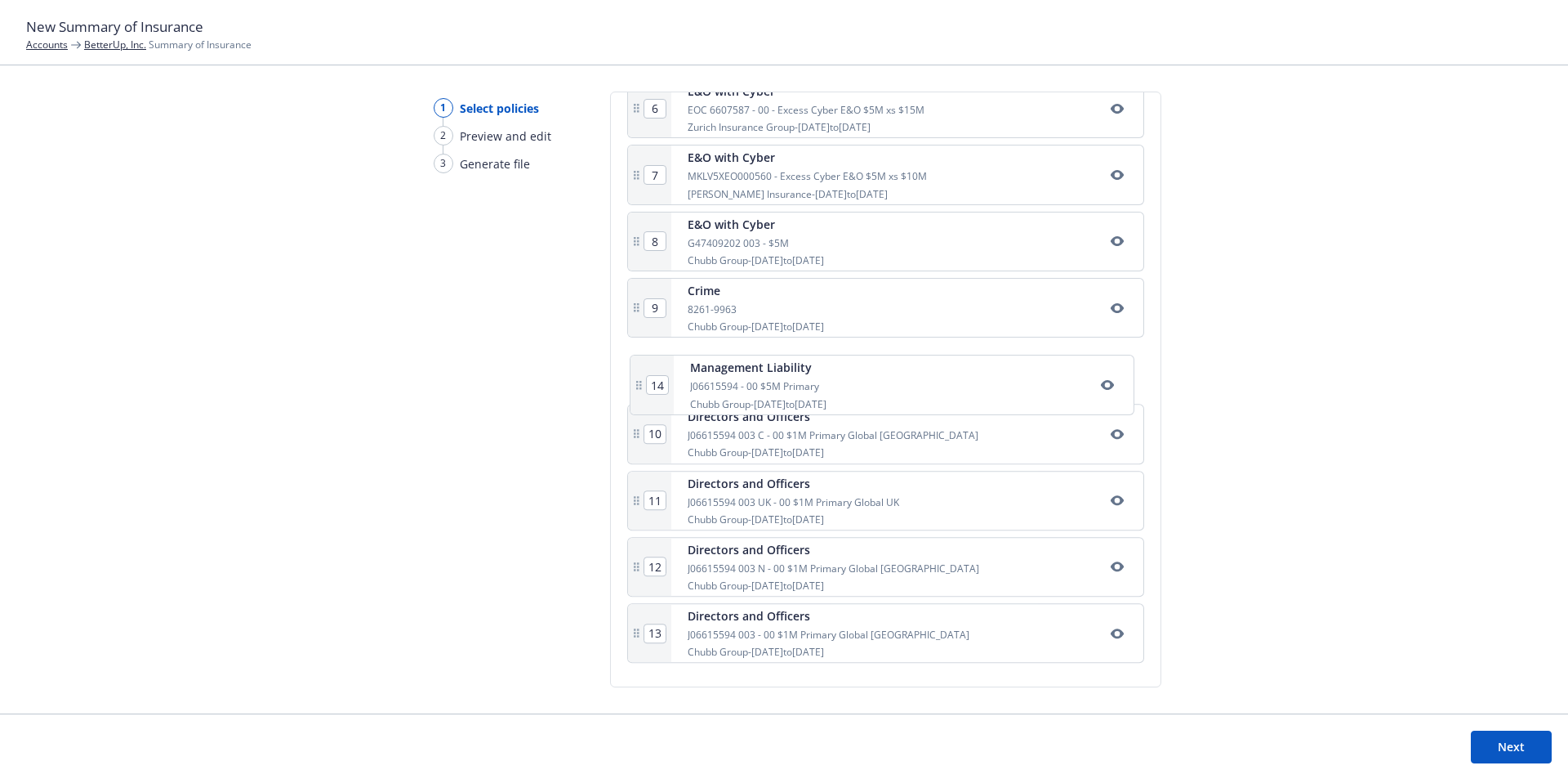
drag, startPoint x: 825, startPoint y: 652, endPoint x: 819, endPoint y: 385, distance: 267.1
click at [819, 385] on div "1 Commercial Package TCP 7022665-12 W.R. Berkley Corporation - 06/03/2025 to 06…" at bounding box center [886, 208] width 517 height 923
type input "11"
type input "12"
type input "13"
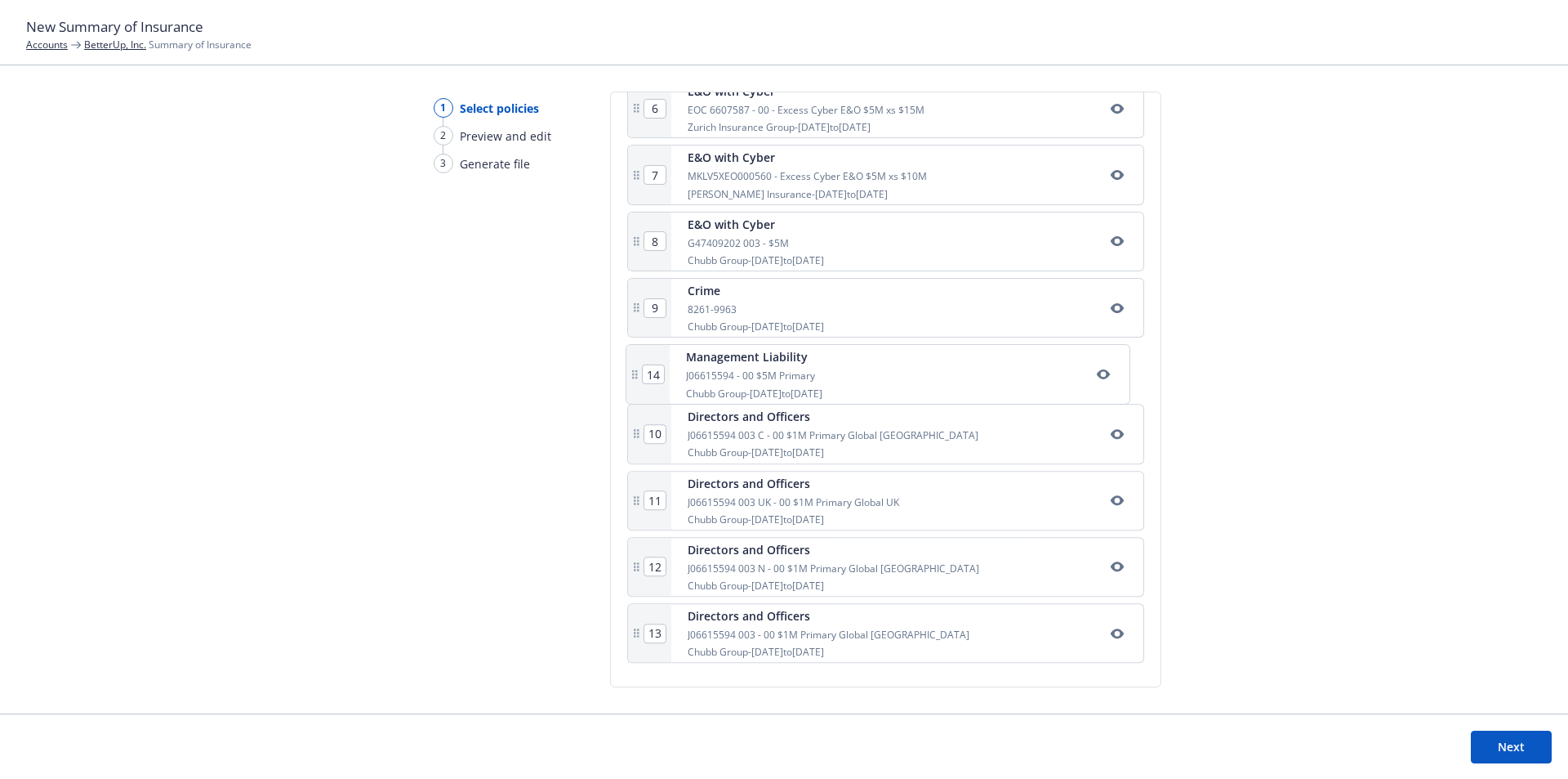
type input "14"
type input "10"
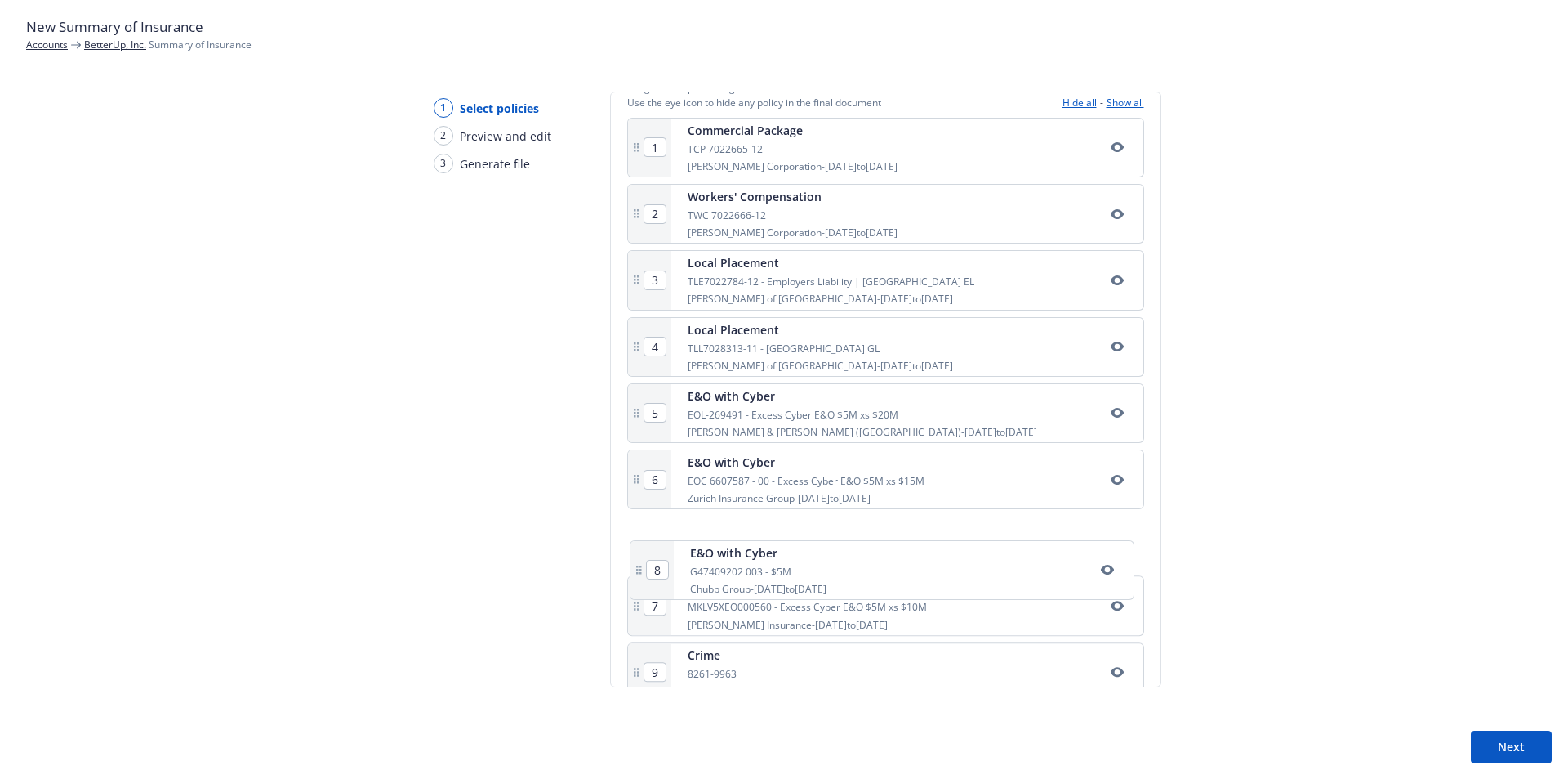
scroll to position [329, 0]
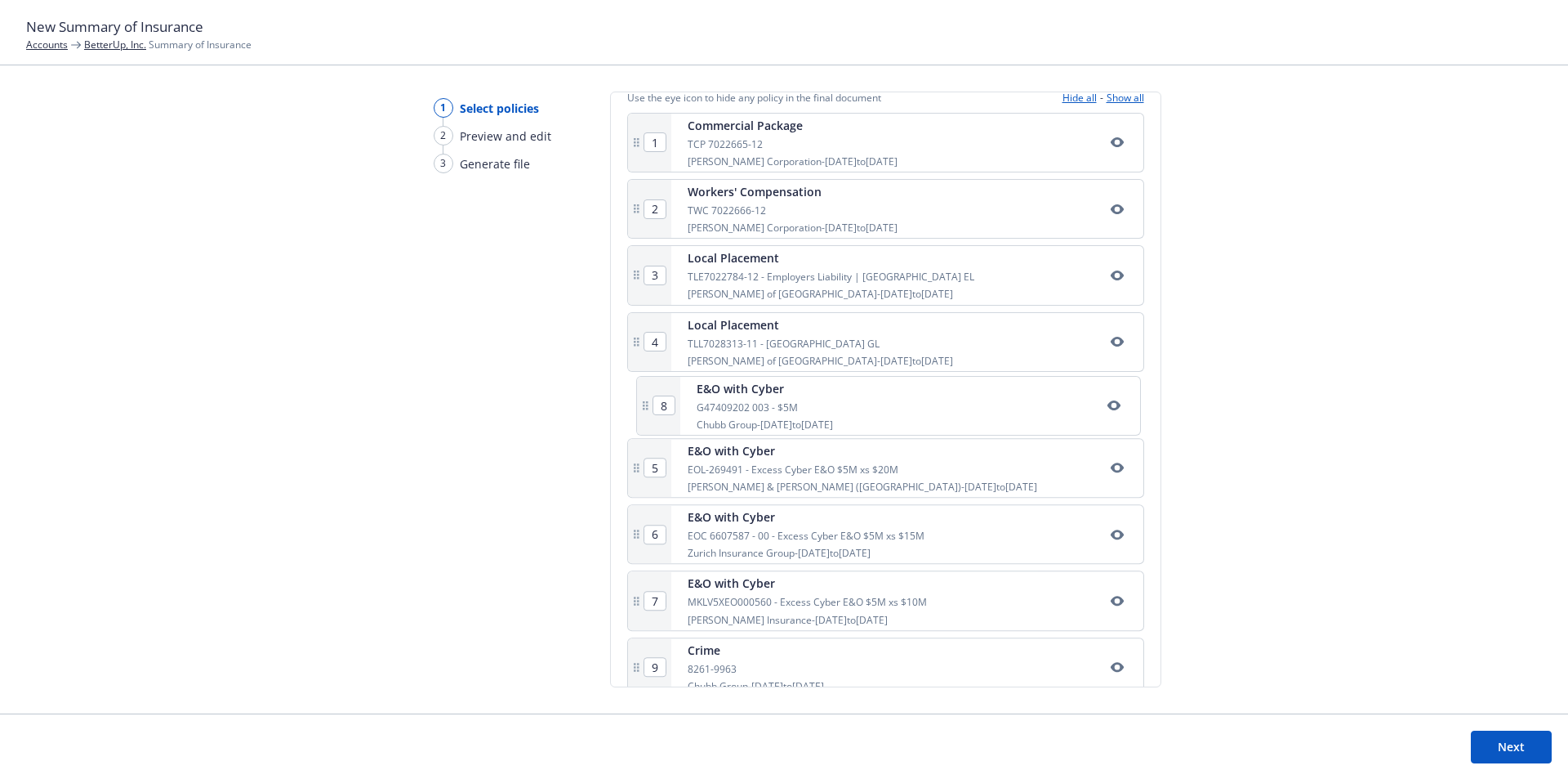
drag, startPoint x: 777, startPoint y: 634, endPoint x: 782, endPoint y: 411, distance: 223.1
click at [782, 411] on div "1 Commercial Package TCP 7022665-12 W.R. Berkley Corporation - 06/03/2025 to 06…" at bounding box center [886, 574] width 517 height 923
type input "6"
type input "7"
type input "8"
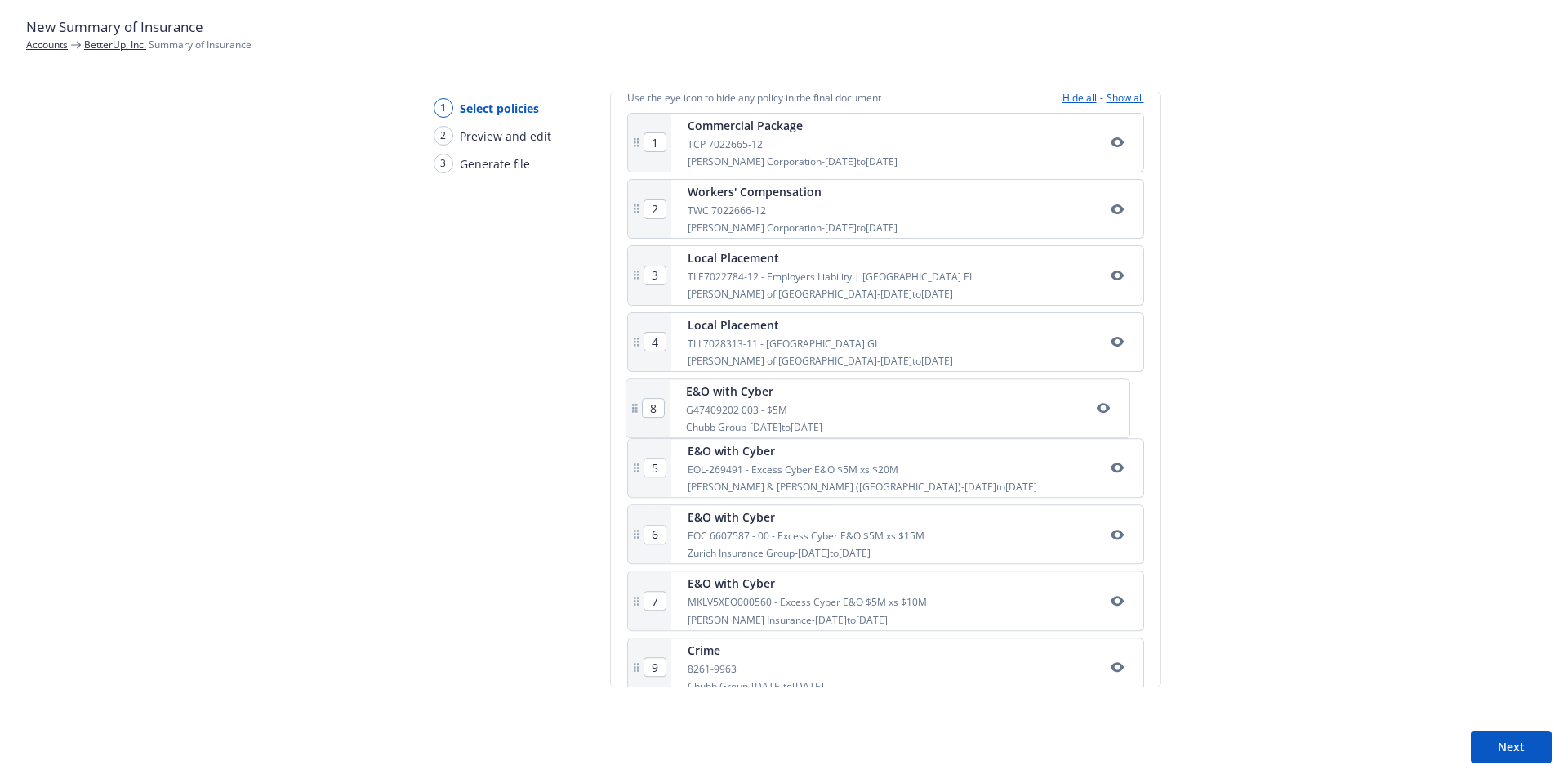
type input "5"
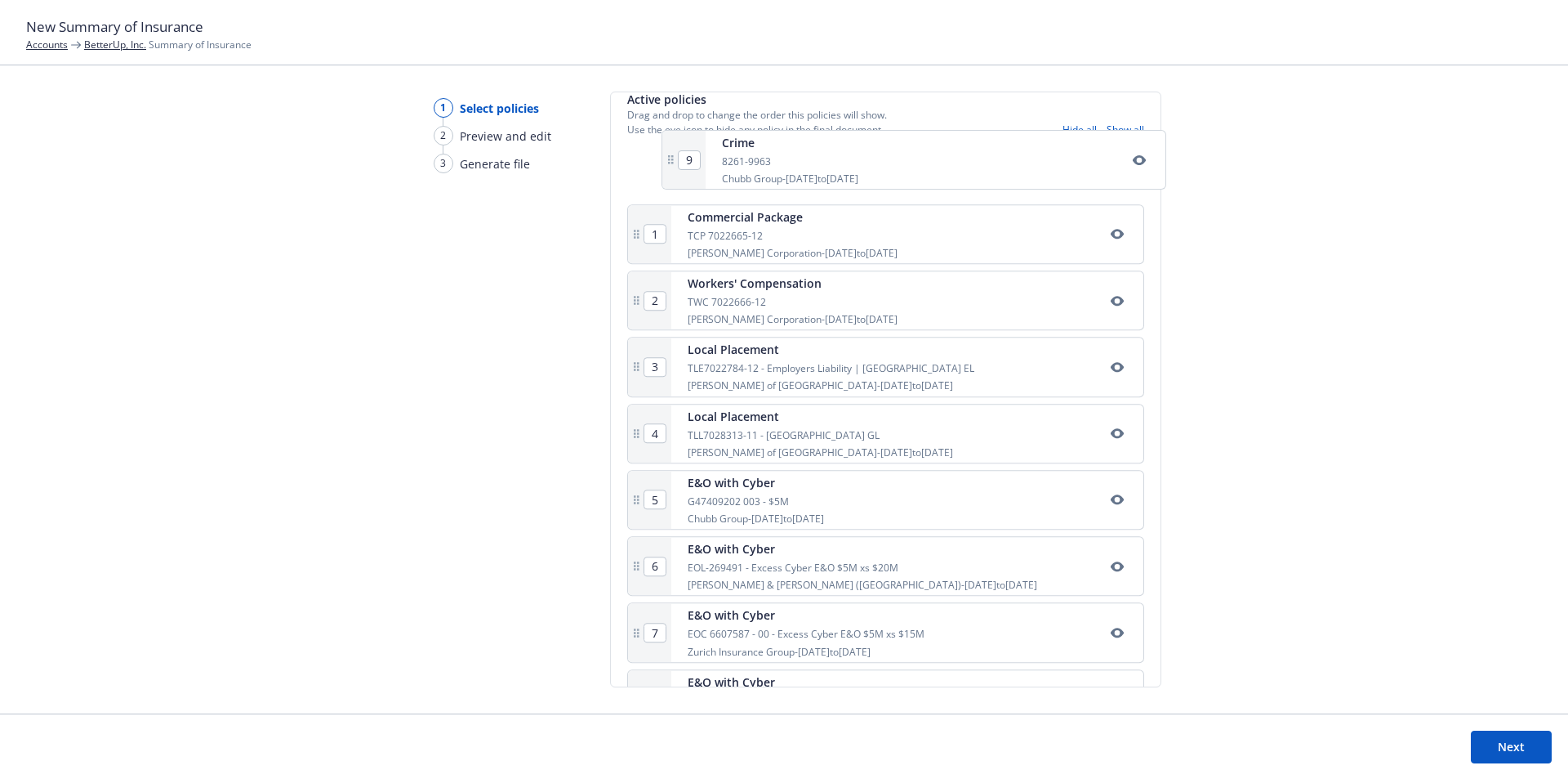
scroll to position [297, 0]
drag, startPoint x: 728, startPoint y: 501, endPoint x: 736, endPoint y: 328, distance: 173.2
click at [741, 317] on div "1 Commercial Package TCP 7022665-12 W.R. Berkley Corporation - 06/03/2025 to 06…" at bounding box center [886, 606] width 517 height 923
type input "3"
type input "4"
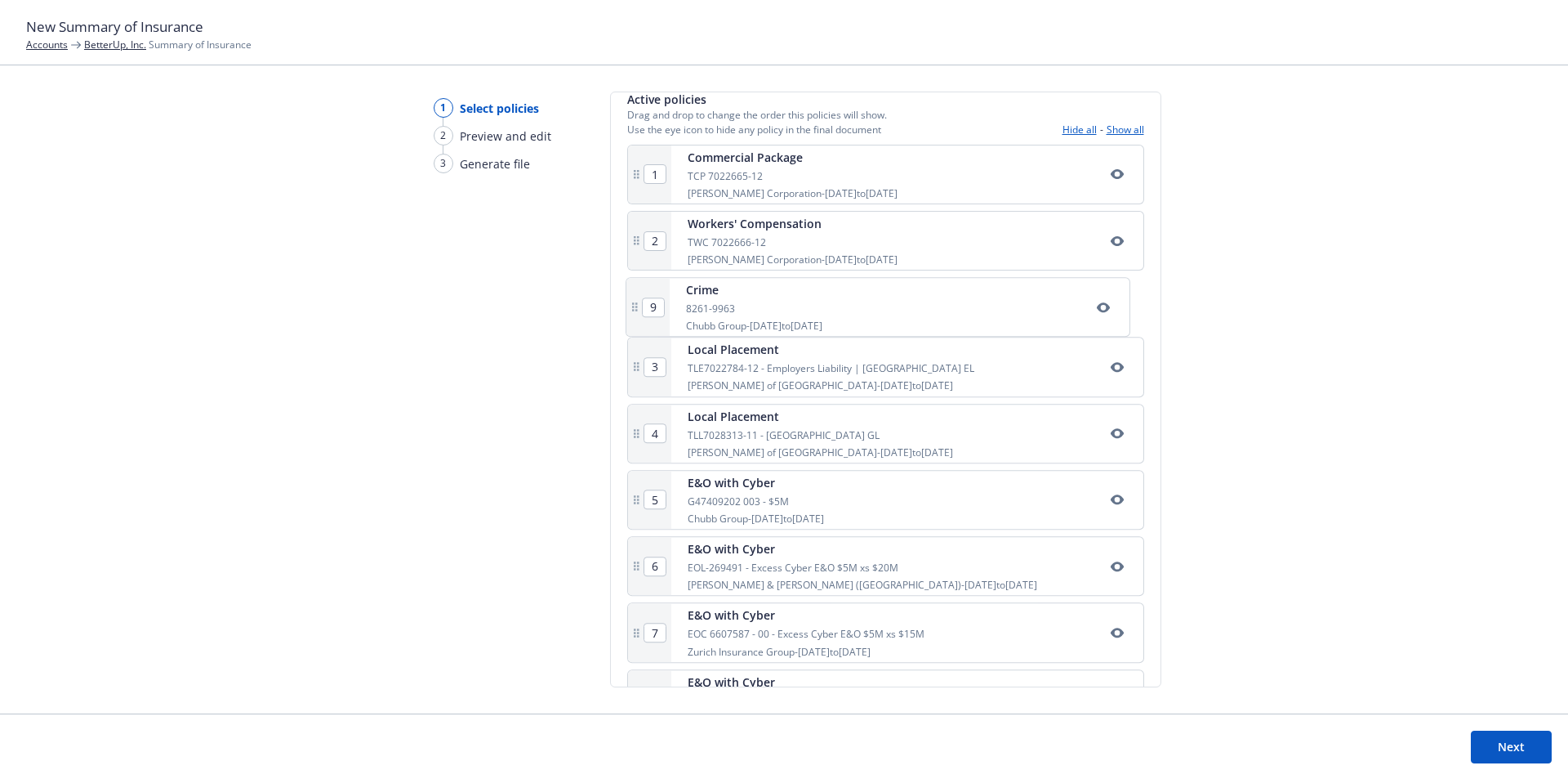
type input "5"
type input "6"
type input "7"
type input "8"
type input "9"
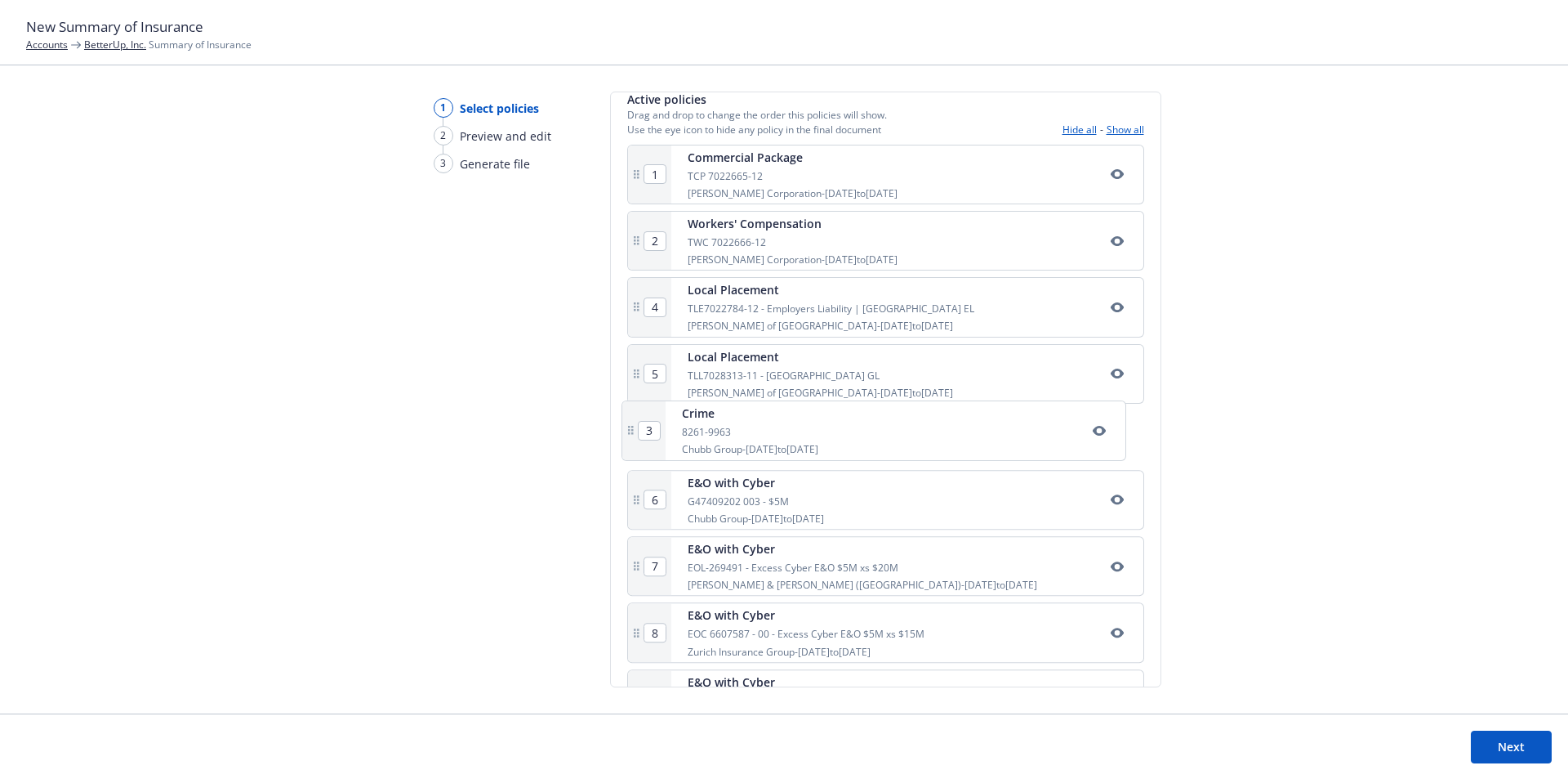
drag, startPoint x: 766, startPoint y: 306, endPoint x: 760, endPoint y: 434, distance: 128.1
click at [760, 434] on div "1 Commercial Package TCP 7022665-12 W.R. Berkley Corporation - 06/03/2025 to 06…" at bounding box center [886, 606] width 517 height 923
type input "5"
type input "3"
type input "4"
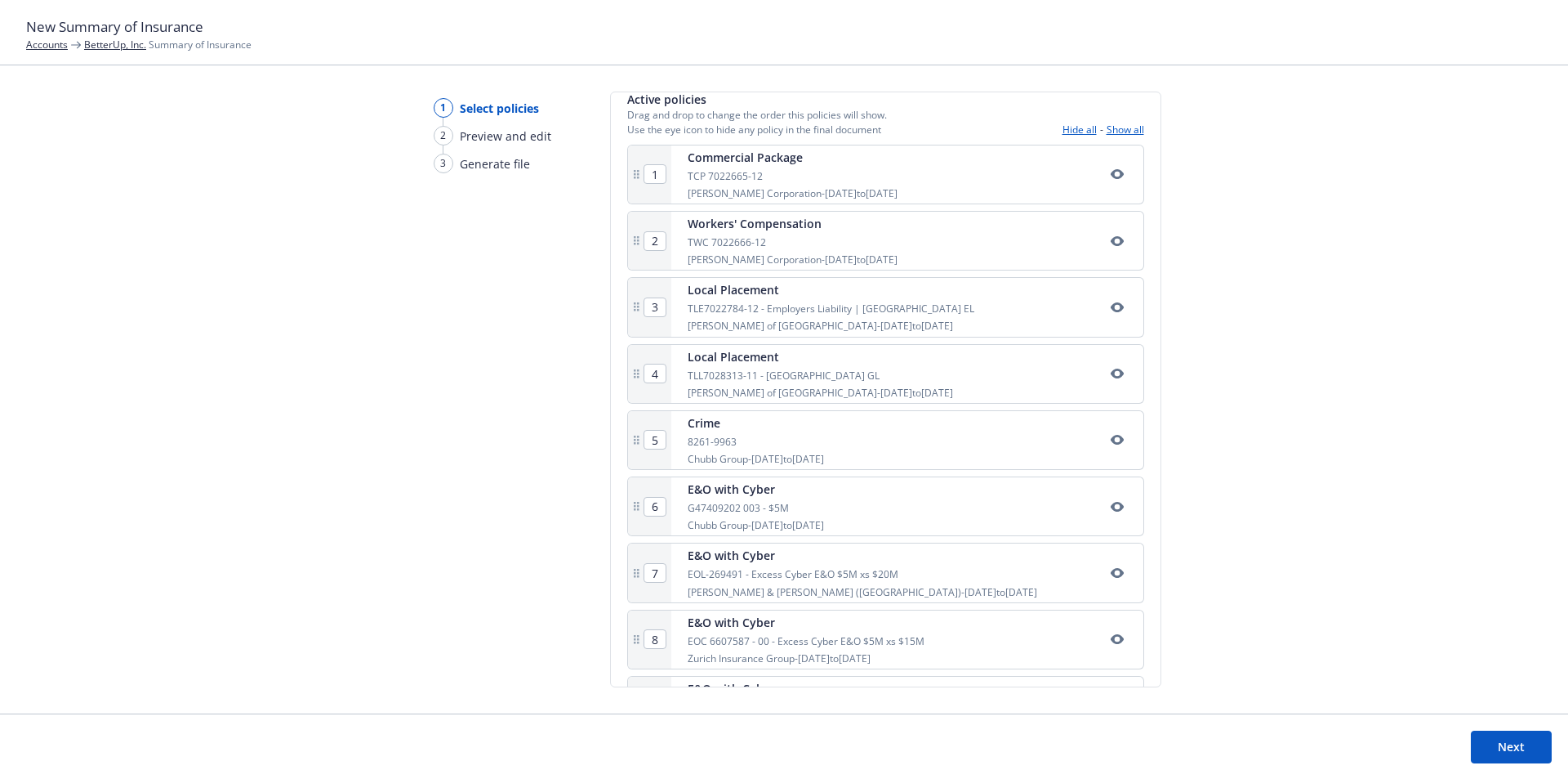
click at [1525, 734] on button "Next" at bounding box center [1511, 747] width 81 height 33
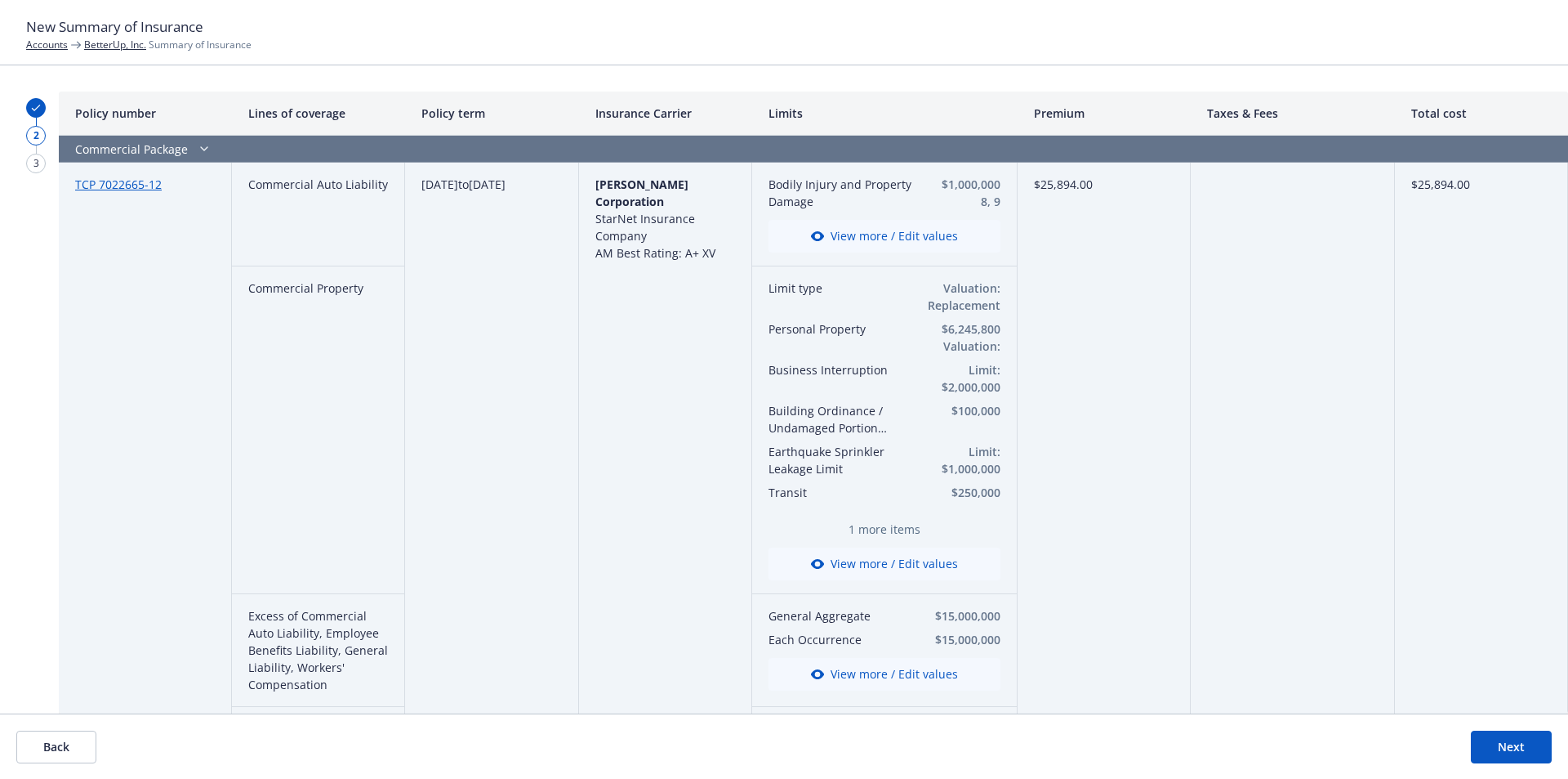
click at [902, 565] on button "View more / Edit values" at bounding box center [885, 564] width 232 height 33
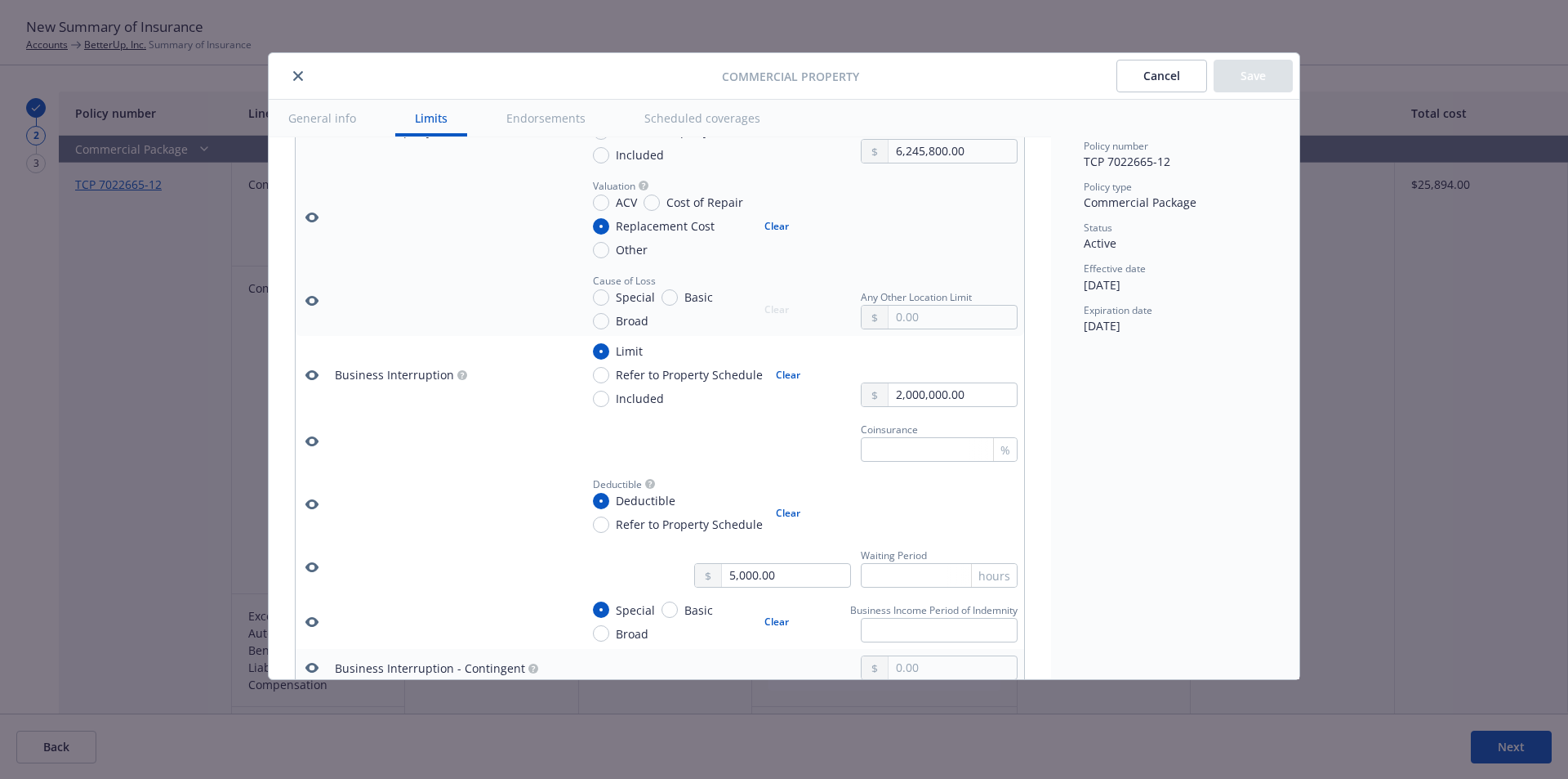
scroll to position [1028, 0]
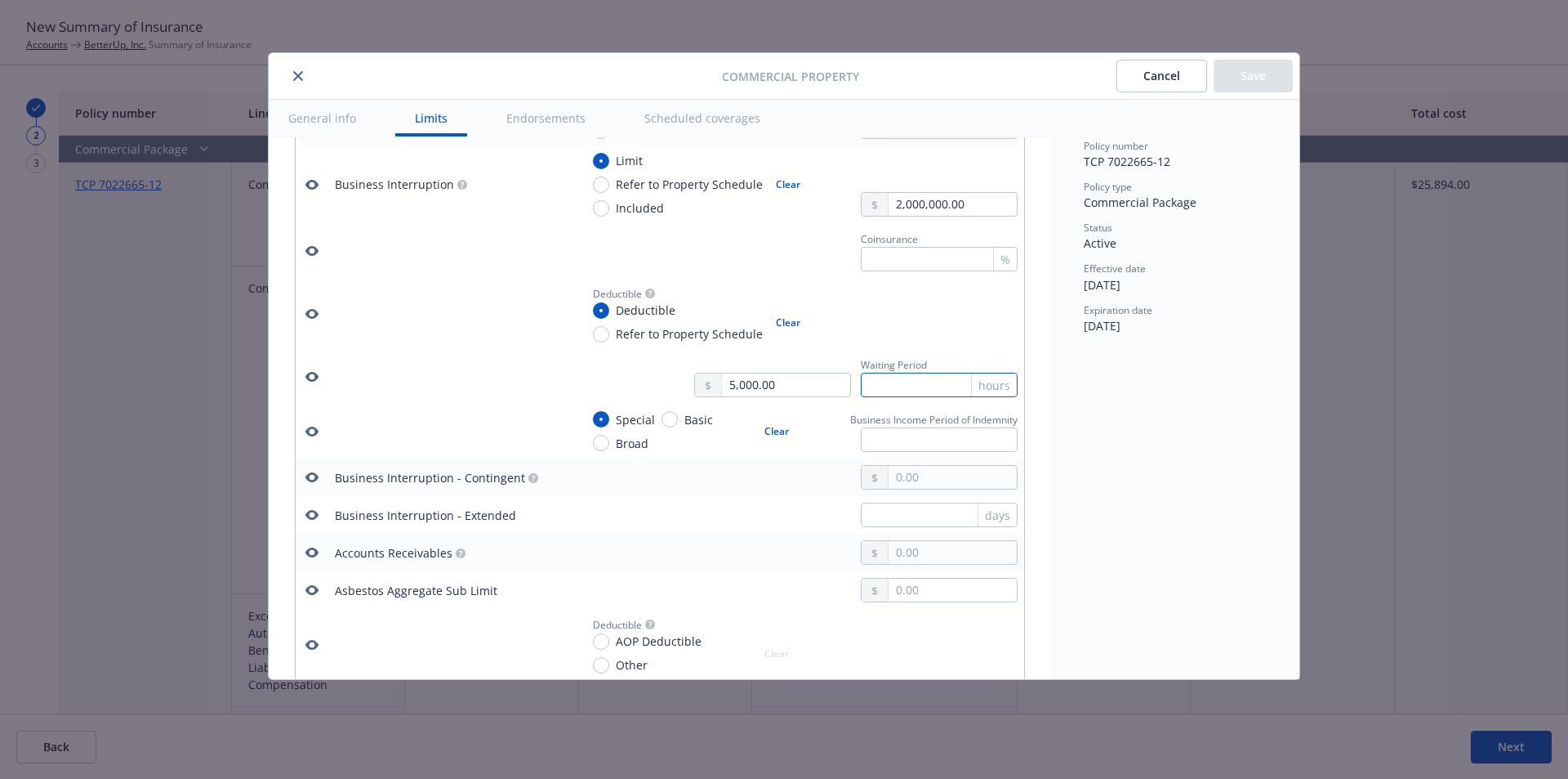
click at [890, 377] on input "text" at bounding box center [939, 384] width 157 height 24
type input "24"
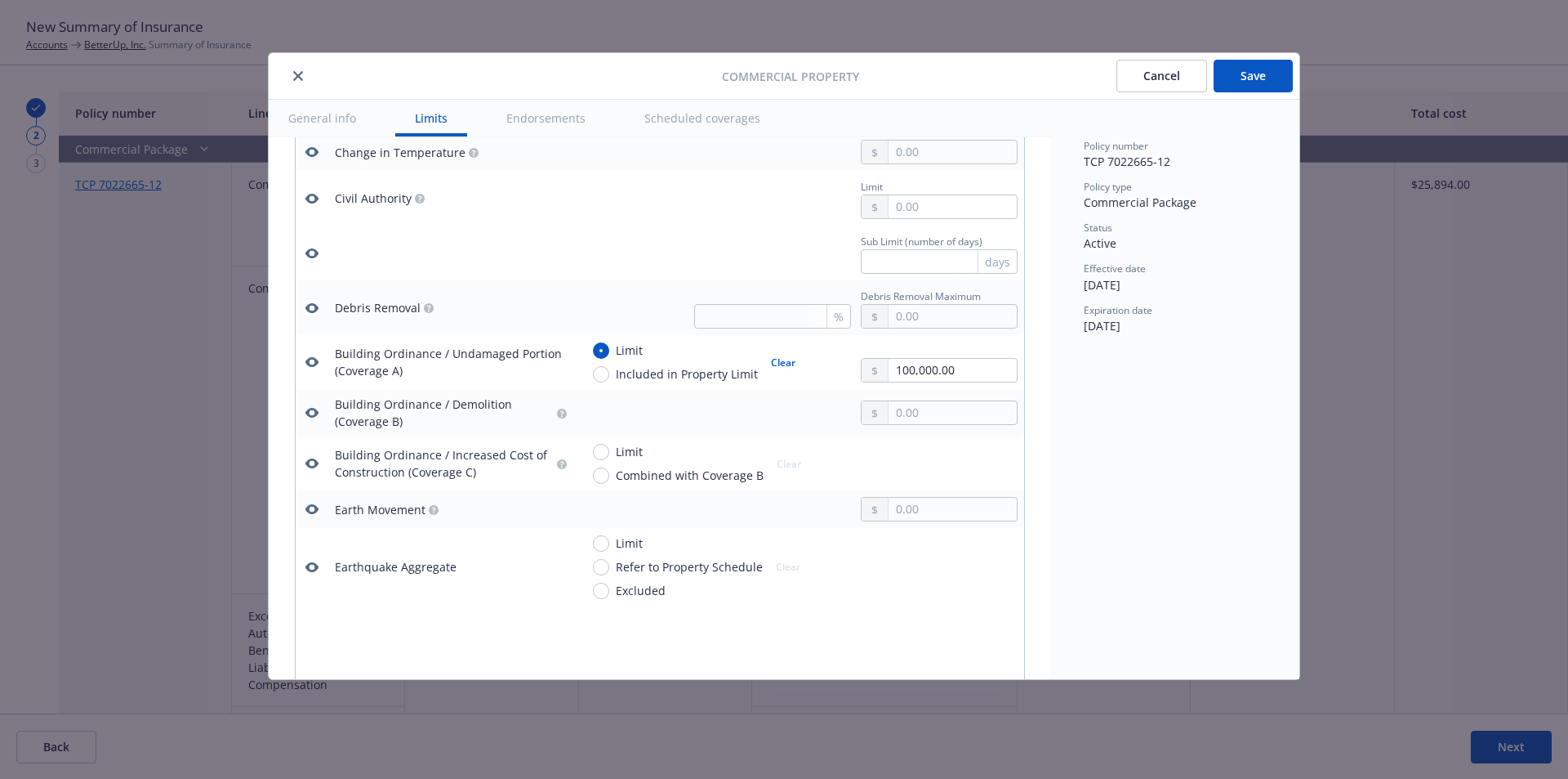
scroll to position [1790, 0]
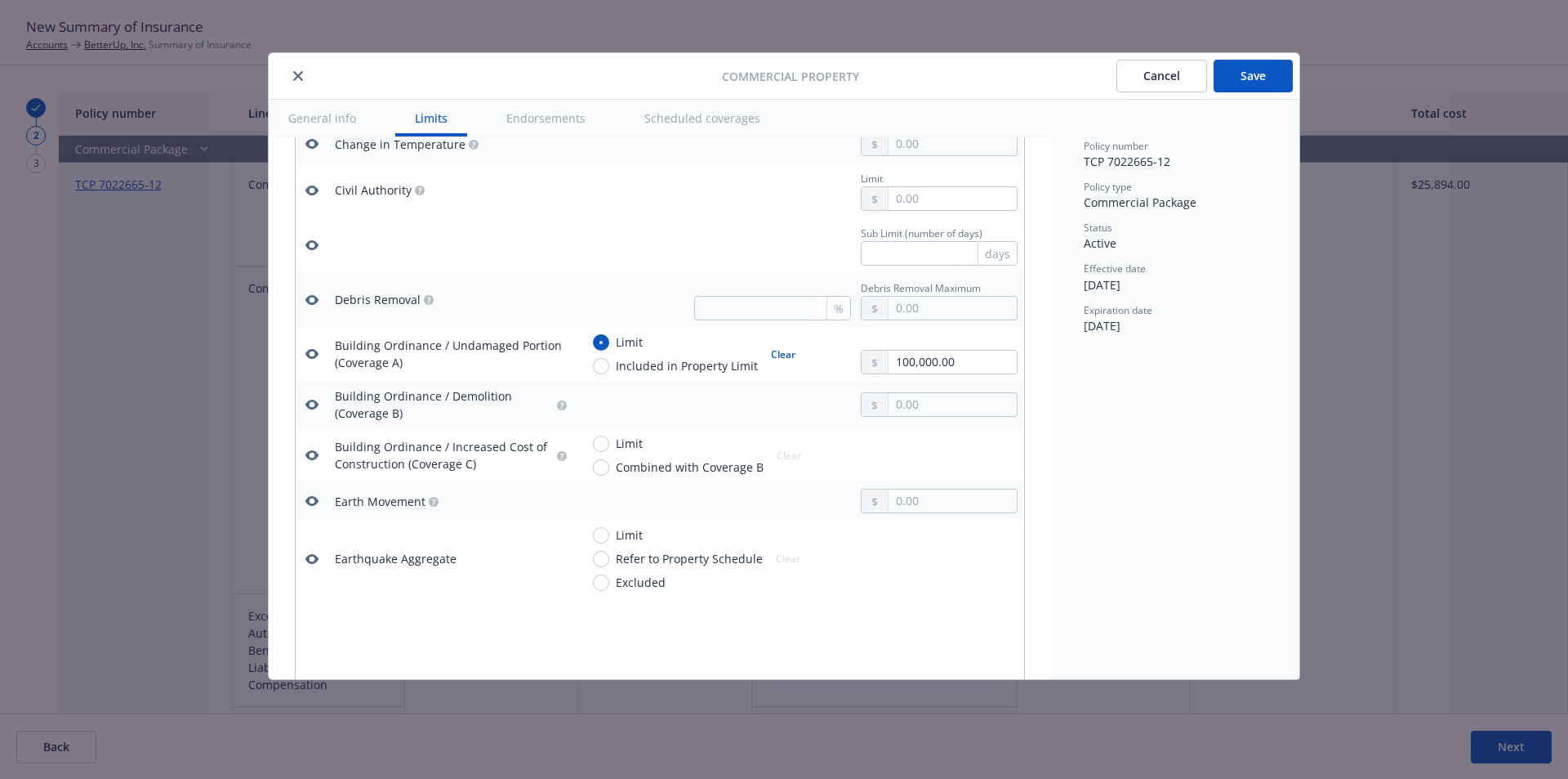
click at [782, 355] on button "Clear" at bounding box center [783, 354] width 44 height 23
radio input "false"
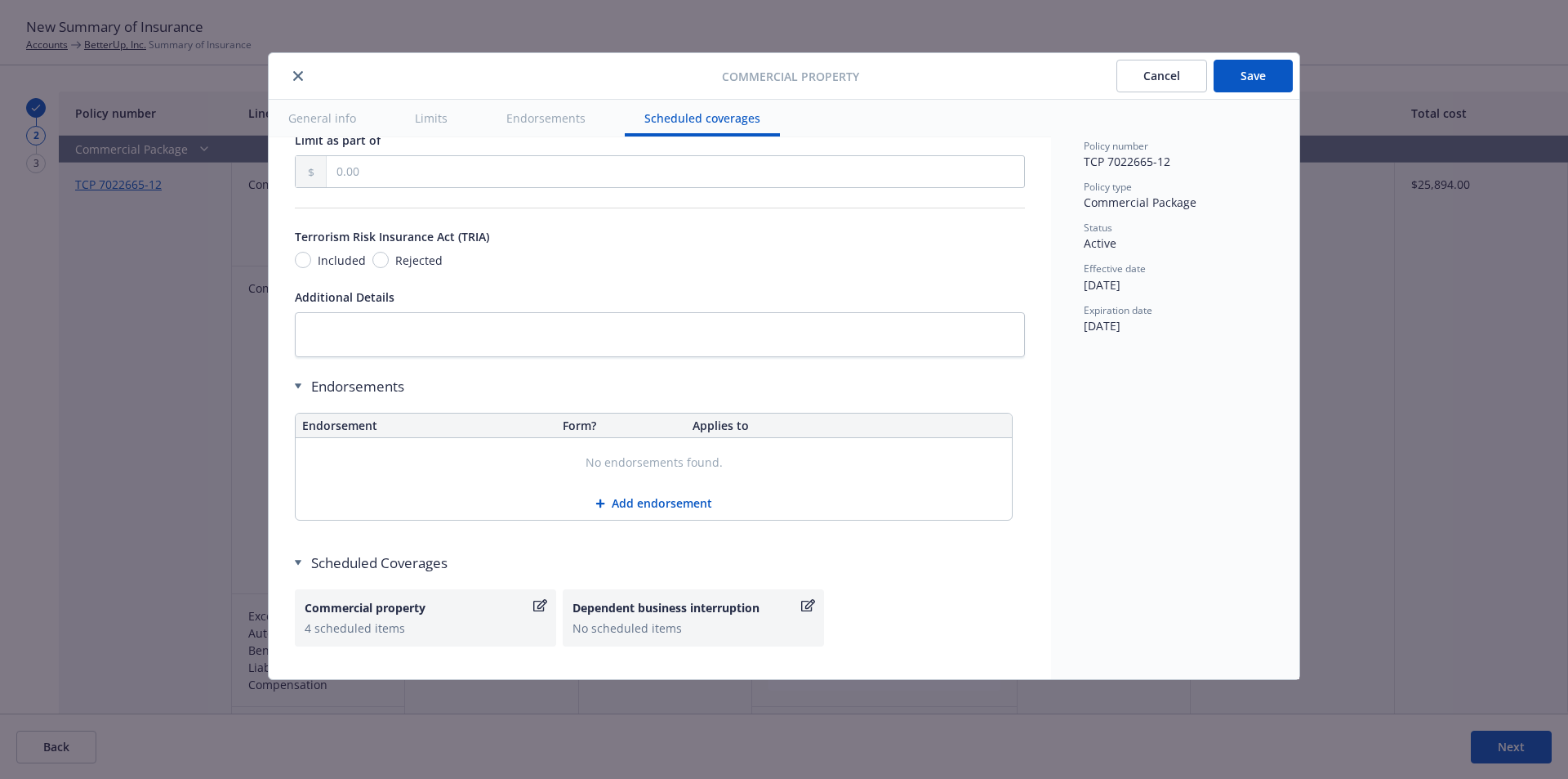
scroll to position [5664, 0]
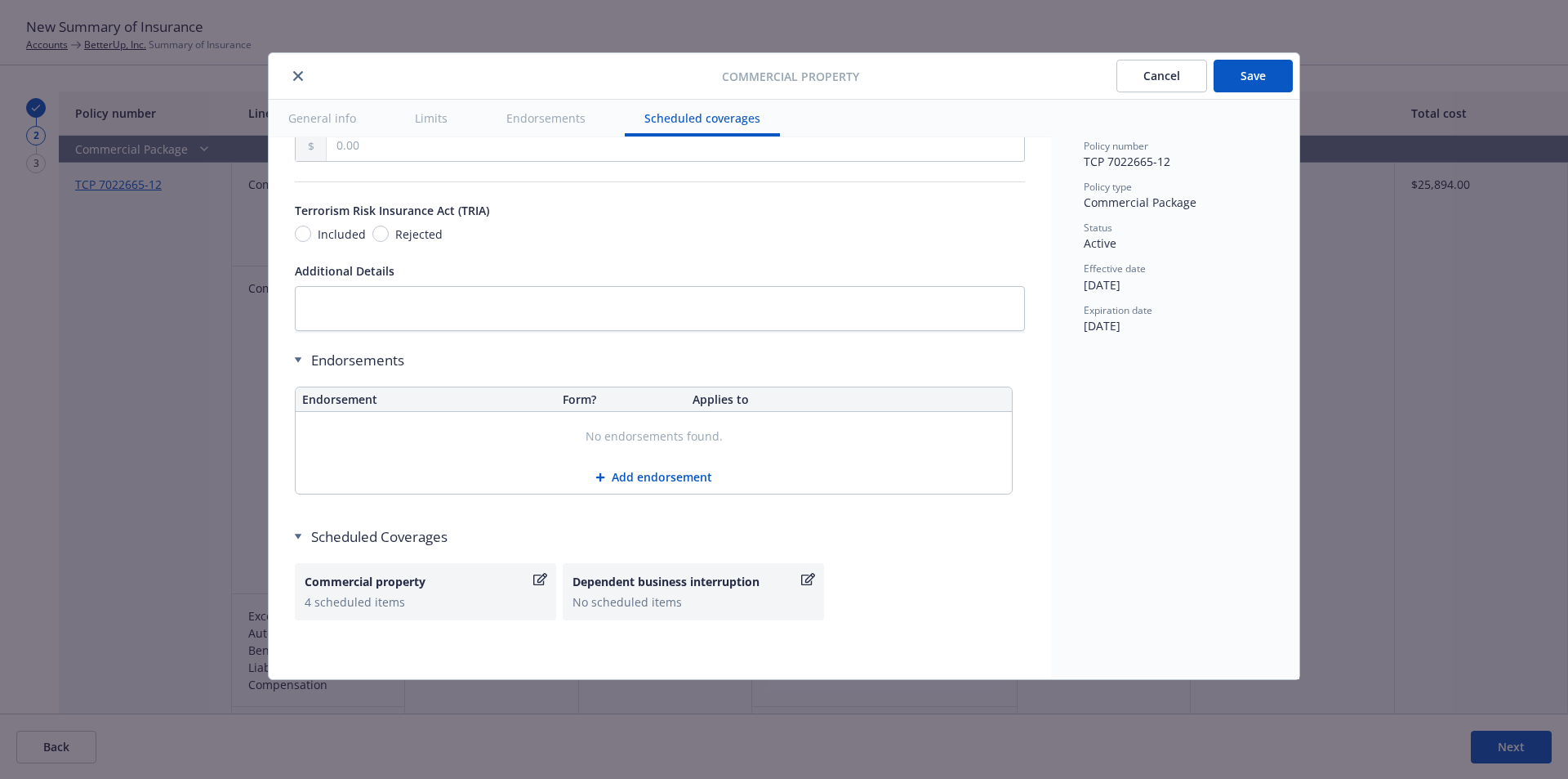
drag, startPoint x: 1251, startPoint y: 70, endPoint x: 1339, endPoint y: 228, distance: 180.9
click at [1256, 70] on button "Save" at bounding box center [1252, 76] width 79 height 33
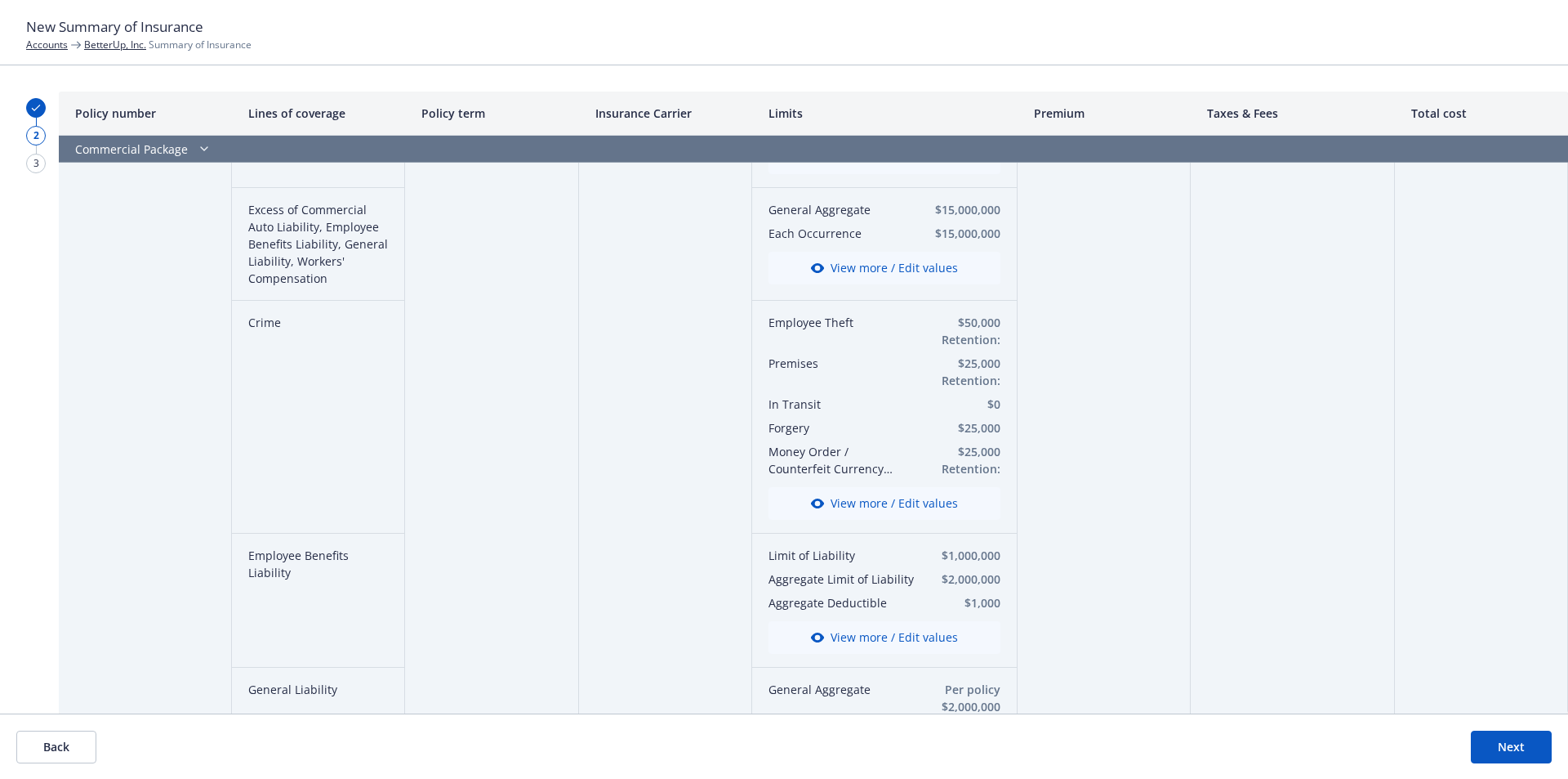
scroll to position [381, 0]
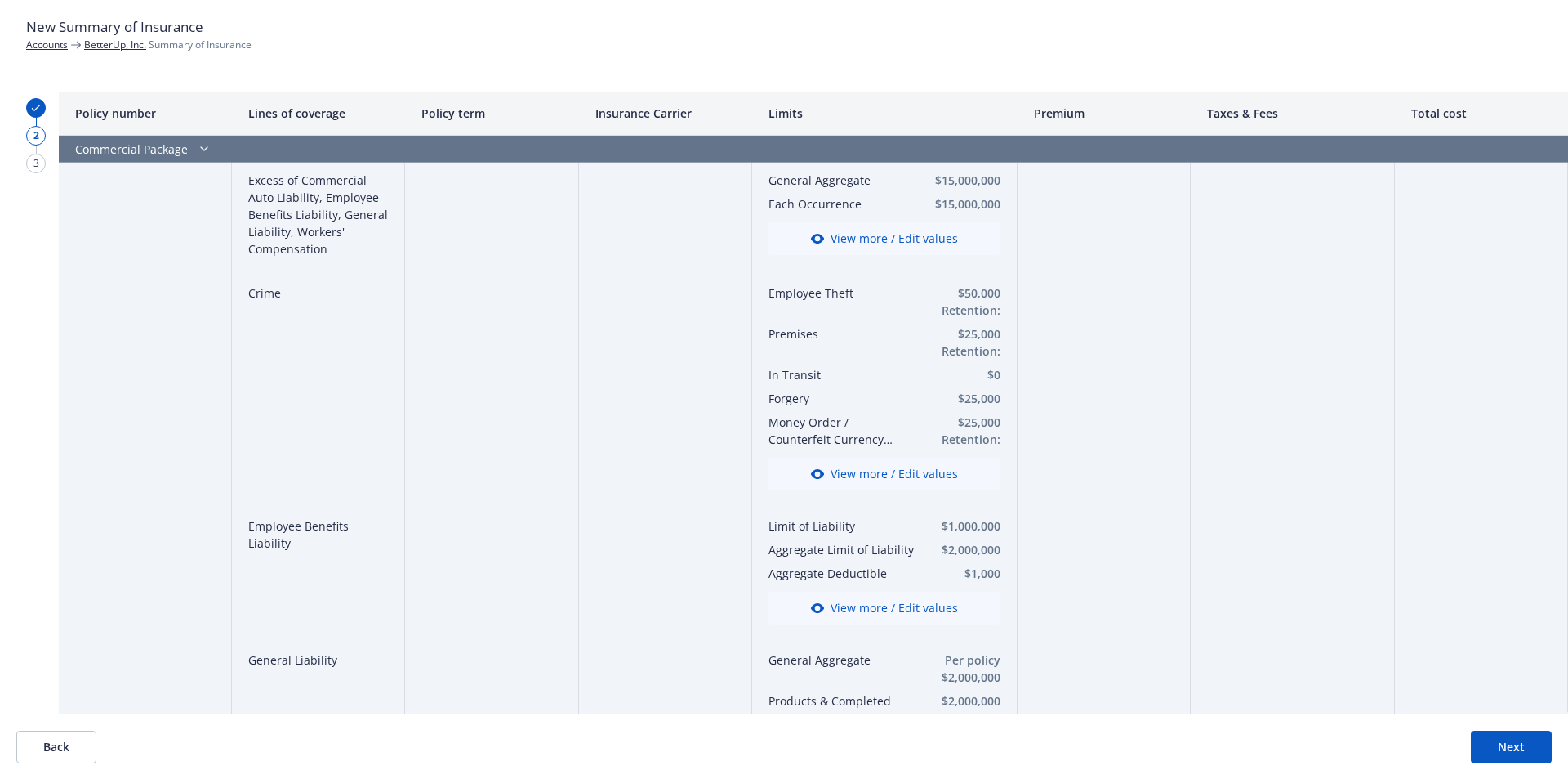
click at [834, 471] on button "View more / Edit values" at bounding box center [885, 474] width 232 height 33
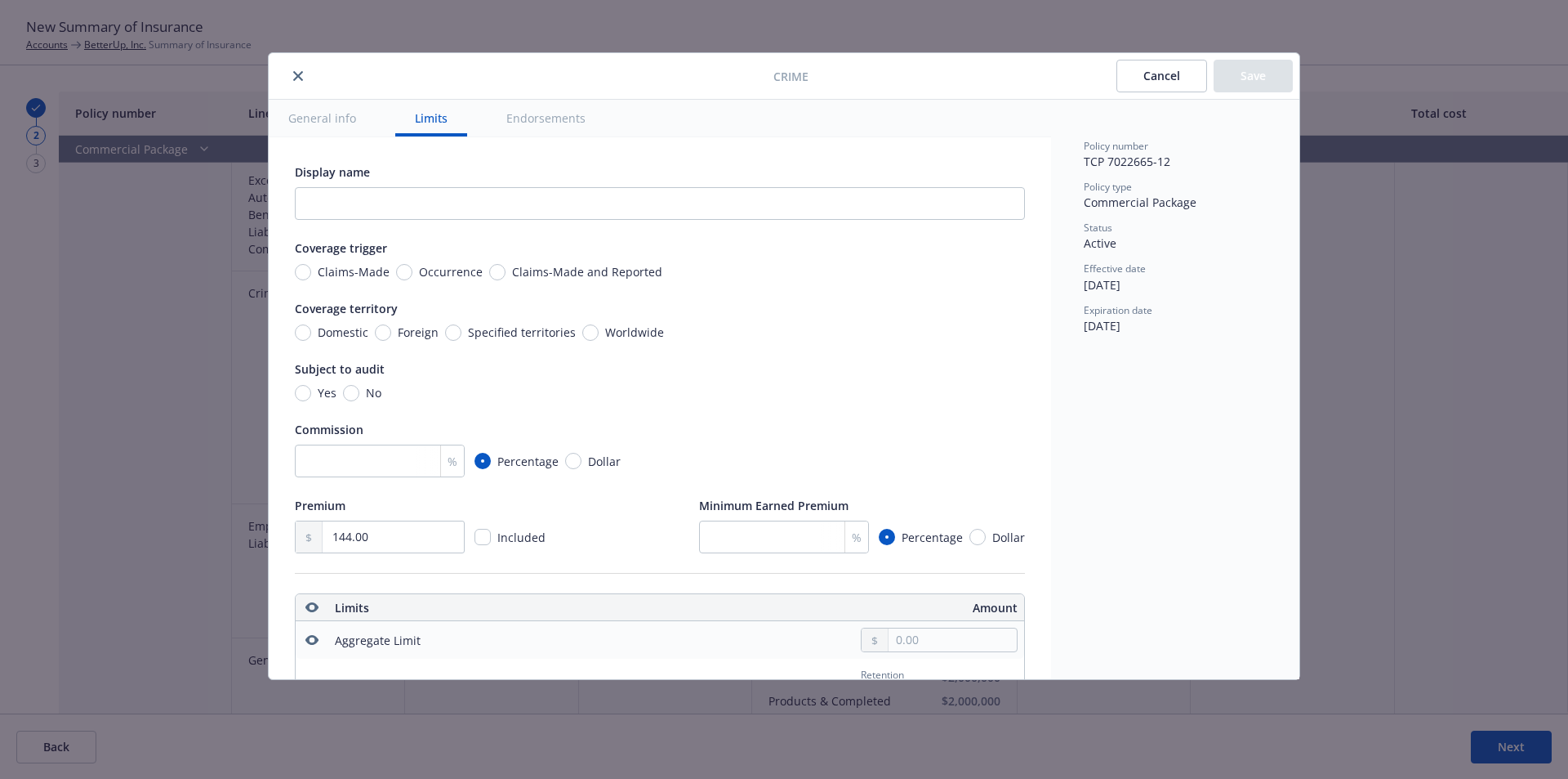
scroll to position [456, 0]
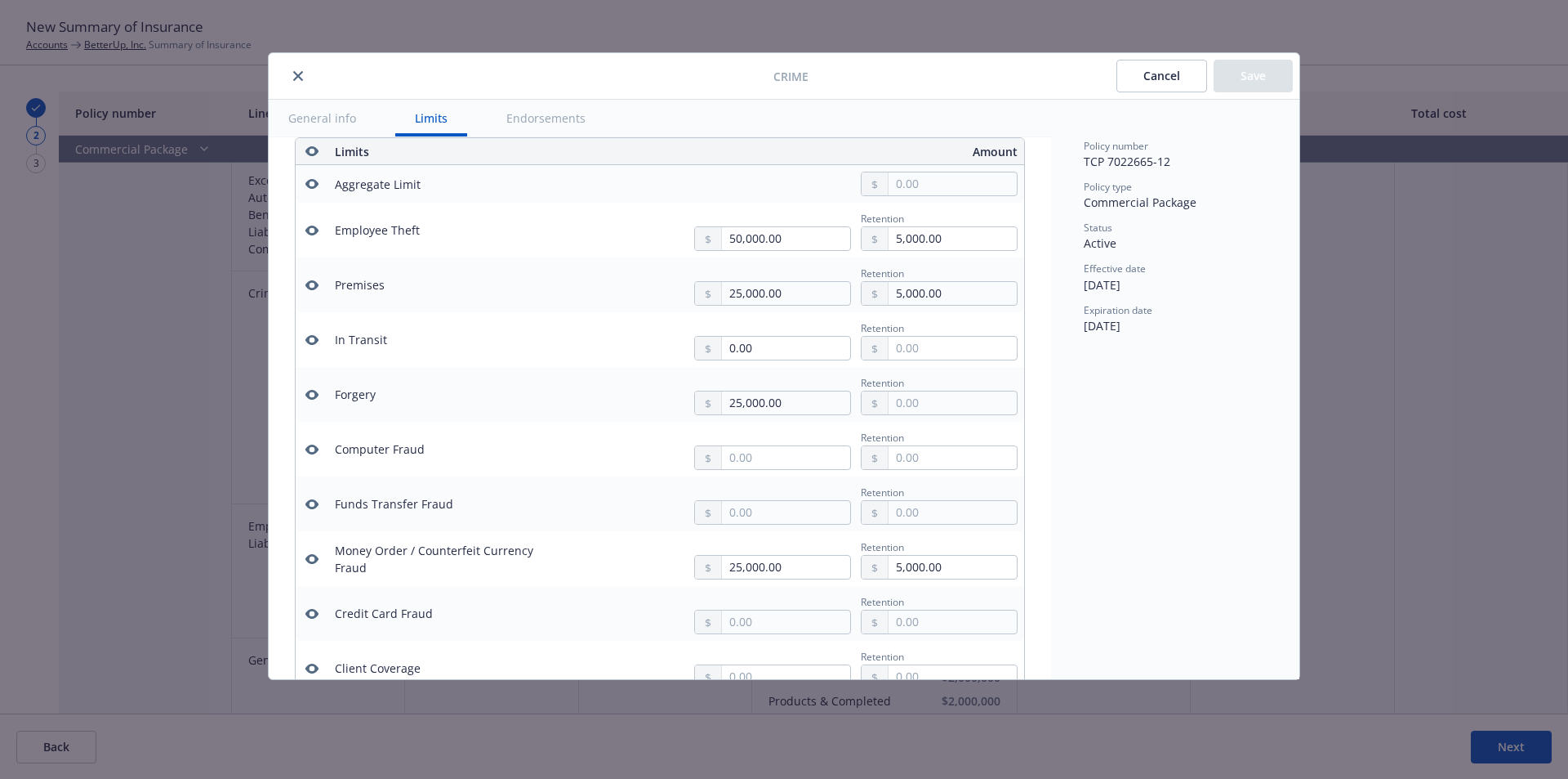
click at [313, 181] on icon "button" at bounding box center [311, 184] width 13 height 10
click at [309, 232] on icon "button" at bounding box center [311, 230] width 13 height 10
click at [309, 286] on icon "button" at bounding box center [311, 285] width 13 height 10
click at [305, 348] on button at bounding box center [312, 339] width 19 height 19
click at [307, 345] on icon "button" at bounding box center [311, 339] width 13 height 13
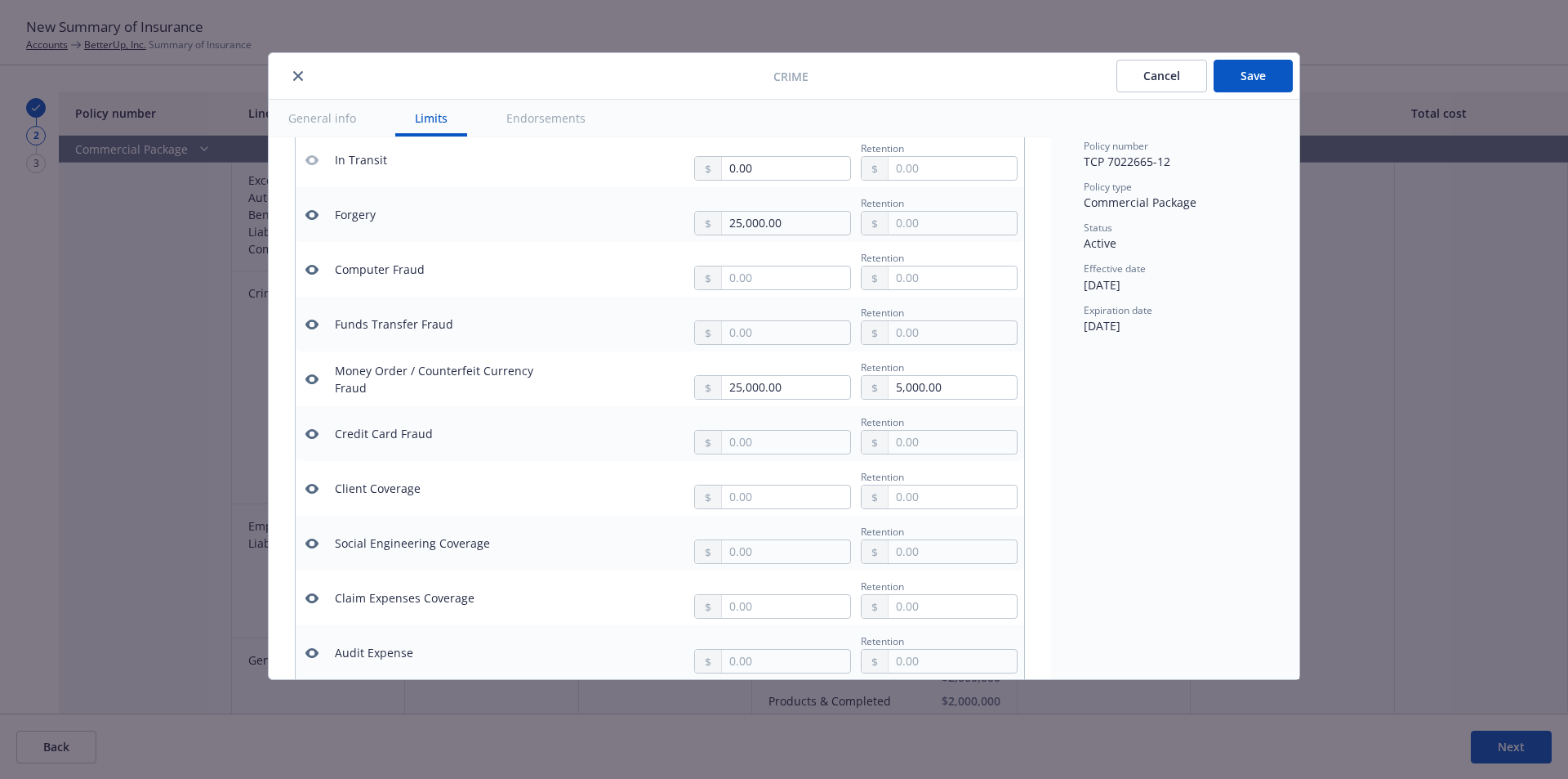
scroll to position [647, 0]
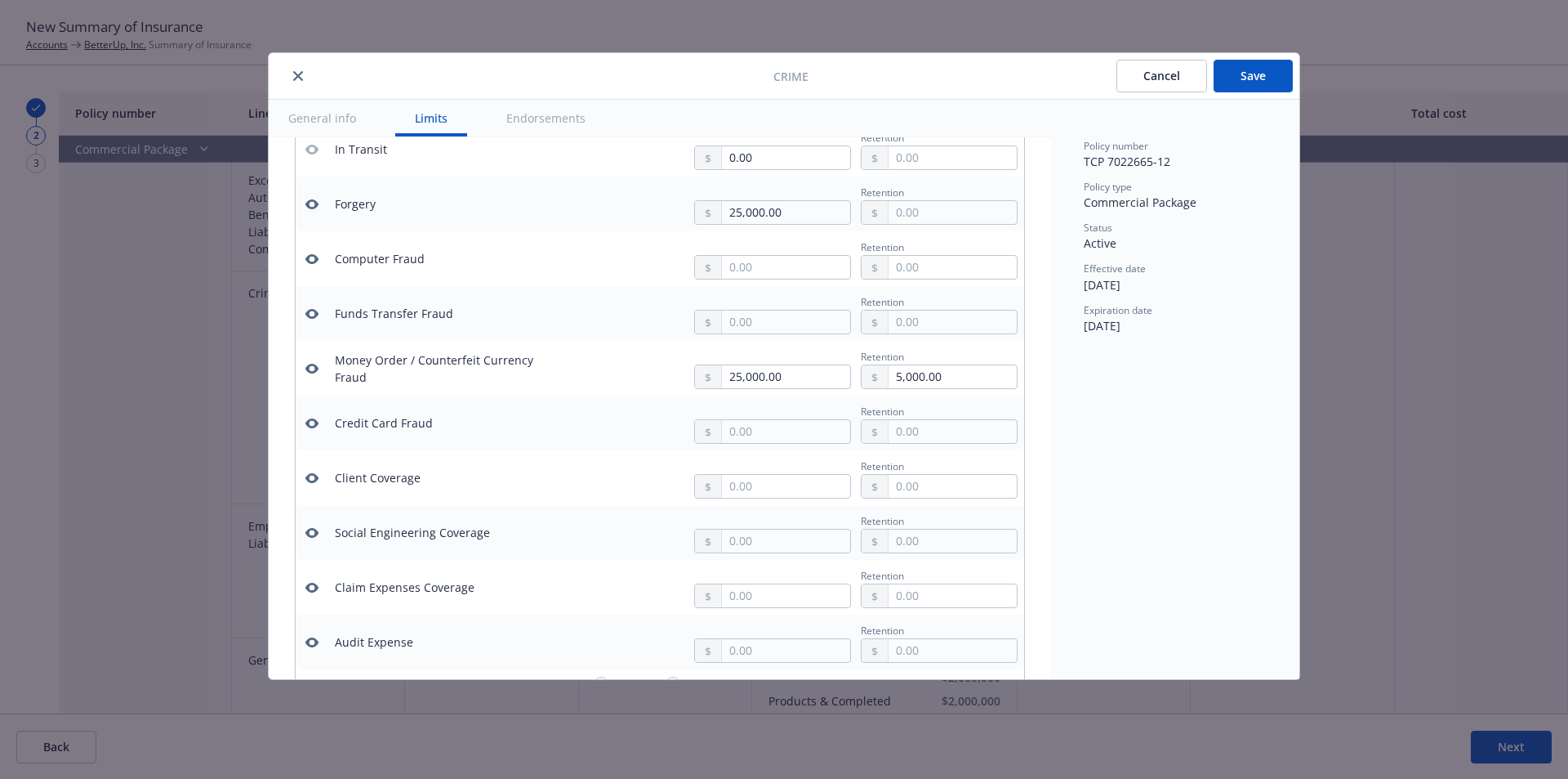
click at [311, 205] on icon "button" at bounding box center [311, 203] width 13 height 13
click at [306, 261] on button "button" at bounding box center [312, 259] width 19 height 19
drag, startPoint x: 309, startPoint y: 304, endPoint x: 308, endPoint y: 326, distance: 22.0
click at [308, 317] on td at bounding box center [312, 313] width 33 height 54
click at [308, 327] on td at bounding box center [312, 313] width 33 height 54
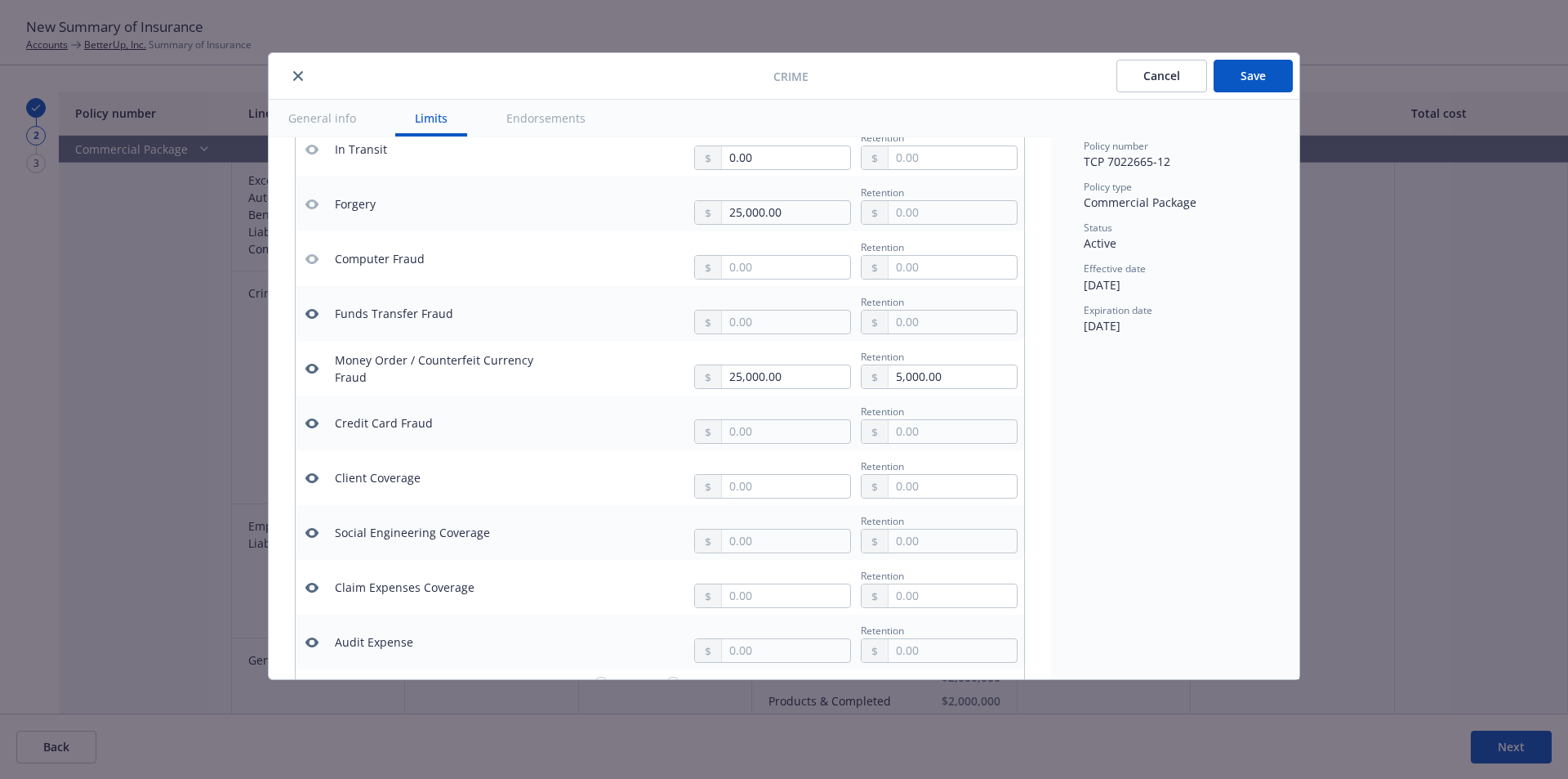
click at [305, 367] on icon "button" at bounding box center [311, 368] width 13 height 13
click at [309, 327] on td at bounding box center [312, 313] width 33 height 54
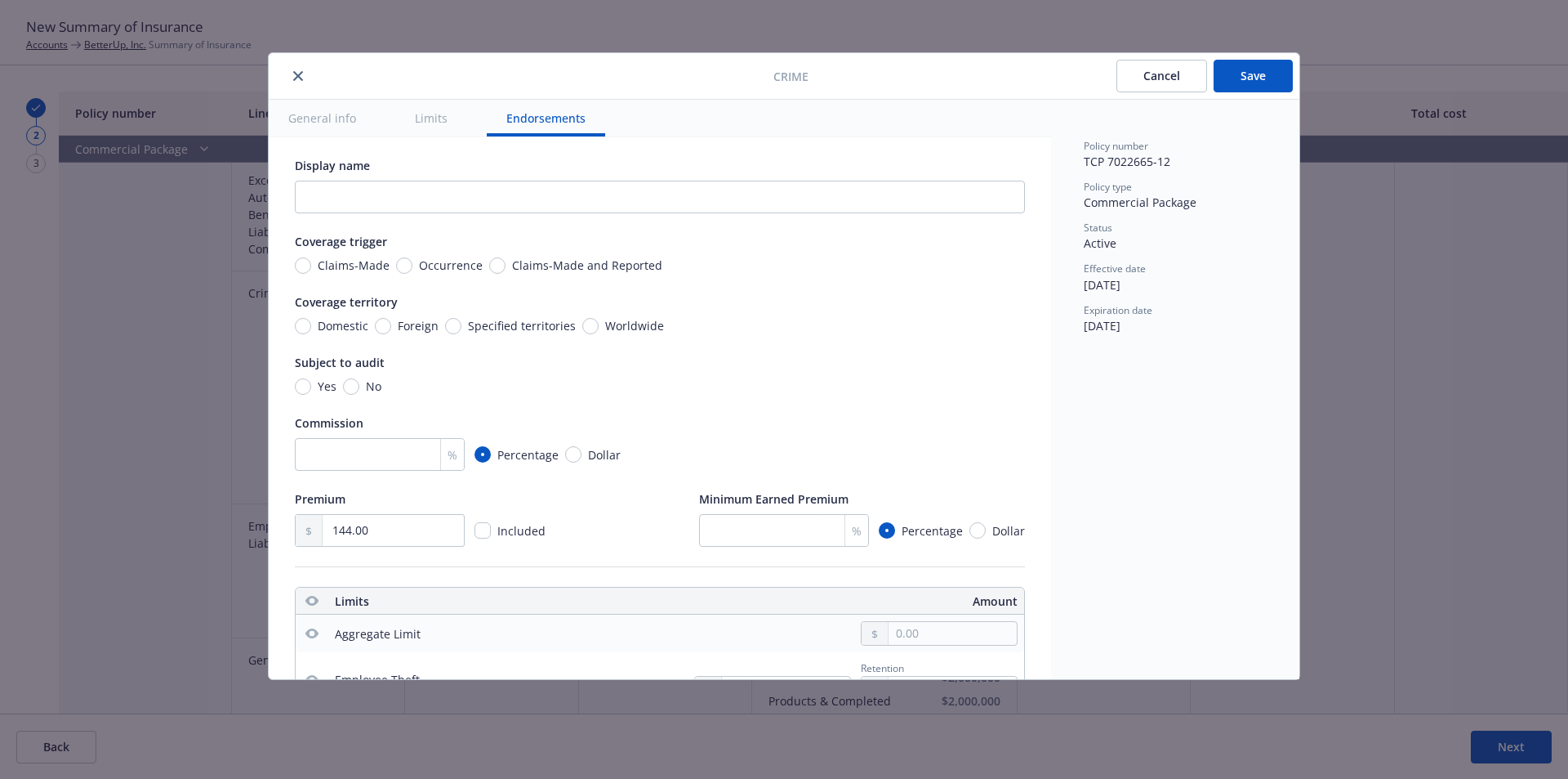
scroll to position [0, 0]
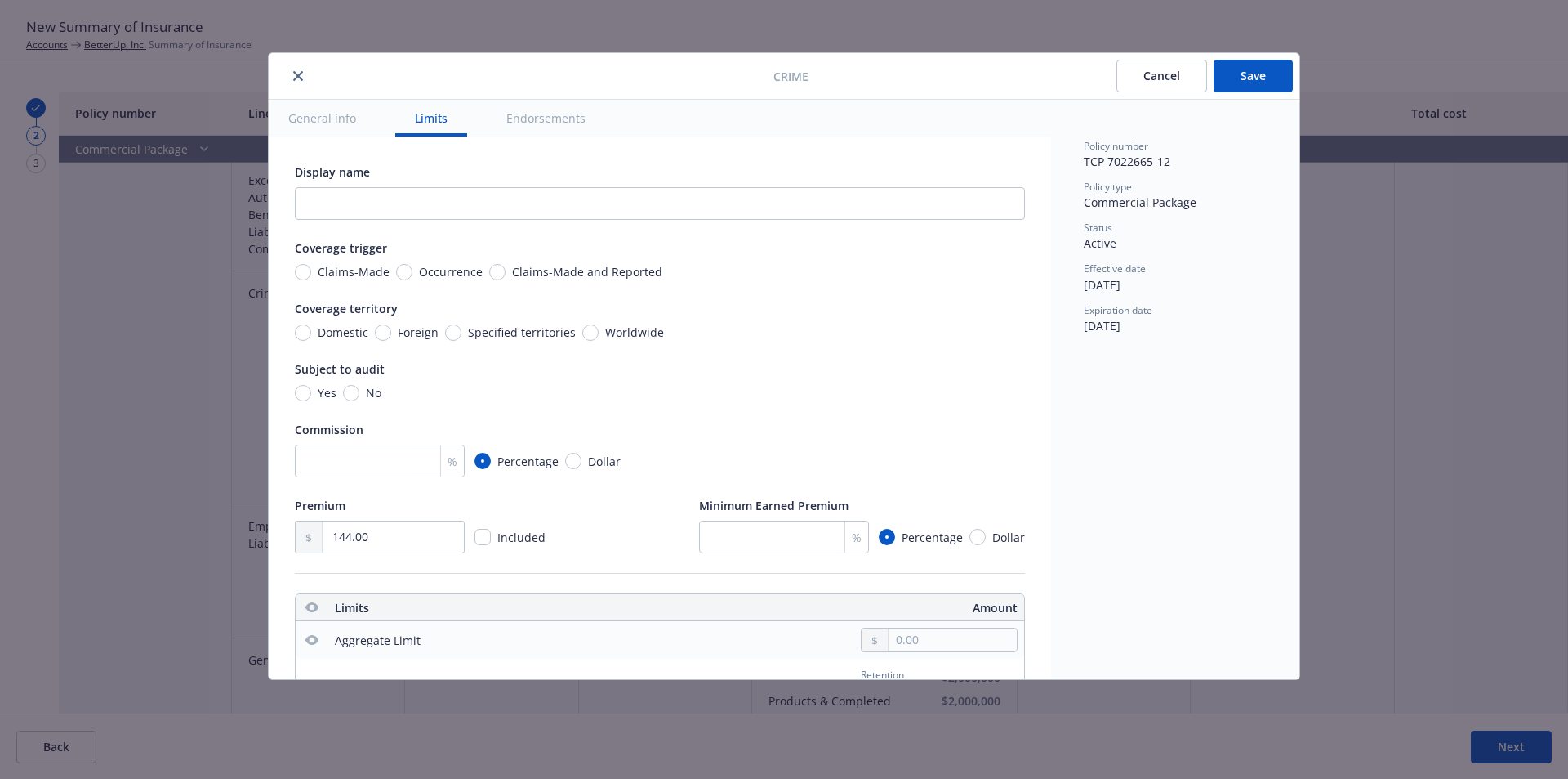
click at [1263, 85] on button "Save" at bounding box center [1252, 76] width 79 height 33
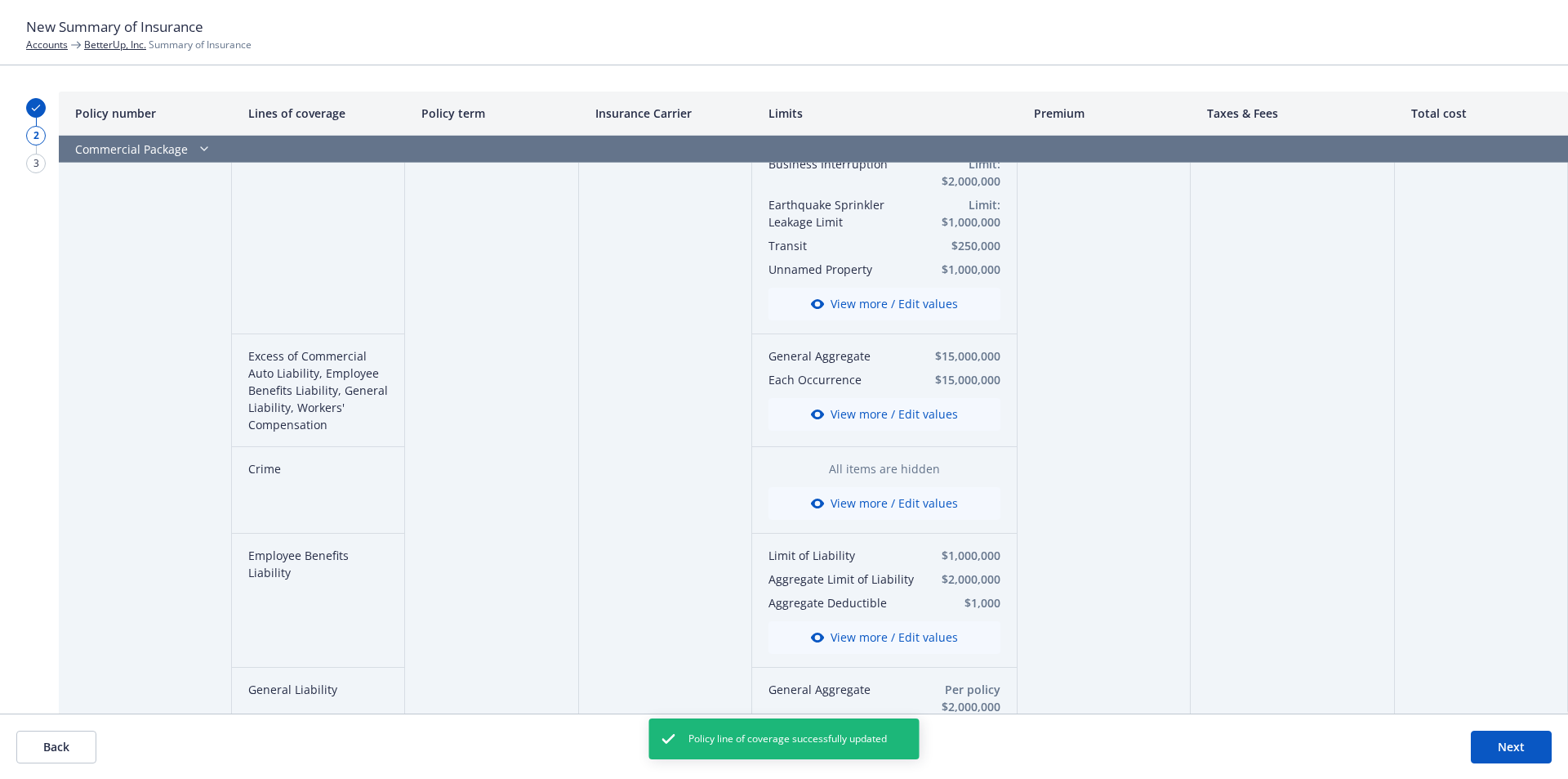
scroll to position [191, 0]
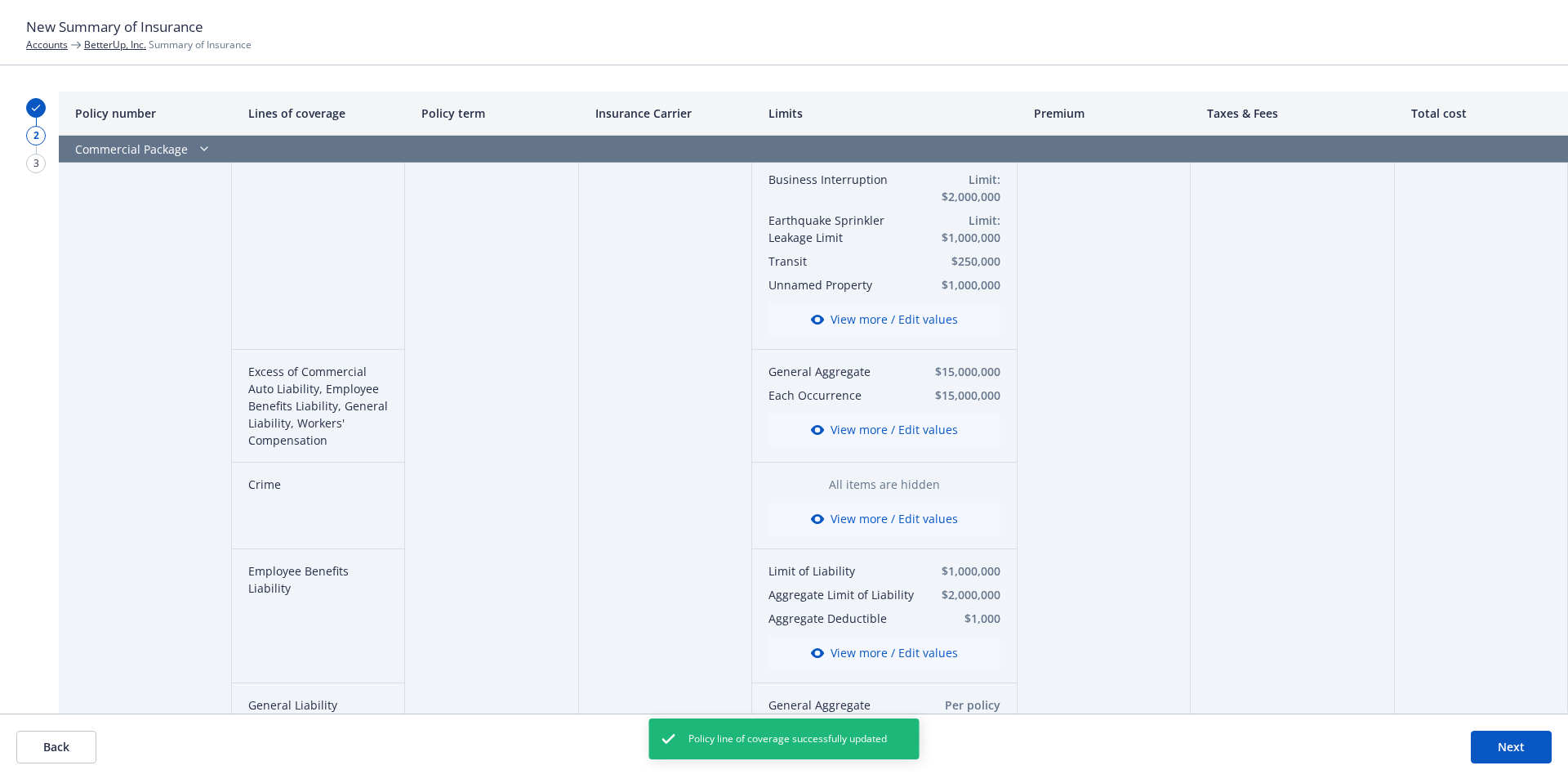
click at [253, 488] on div "Crime" at bounding box center [319, 506] width 173 height 87
click at [254, 489] on div "Crime" at bounding box center [319, 506] width 173 height 87
click at [286, 493] on div "Crime" at bounding box center [319, 506] width 173 height 87
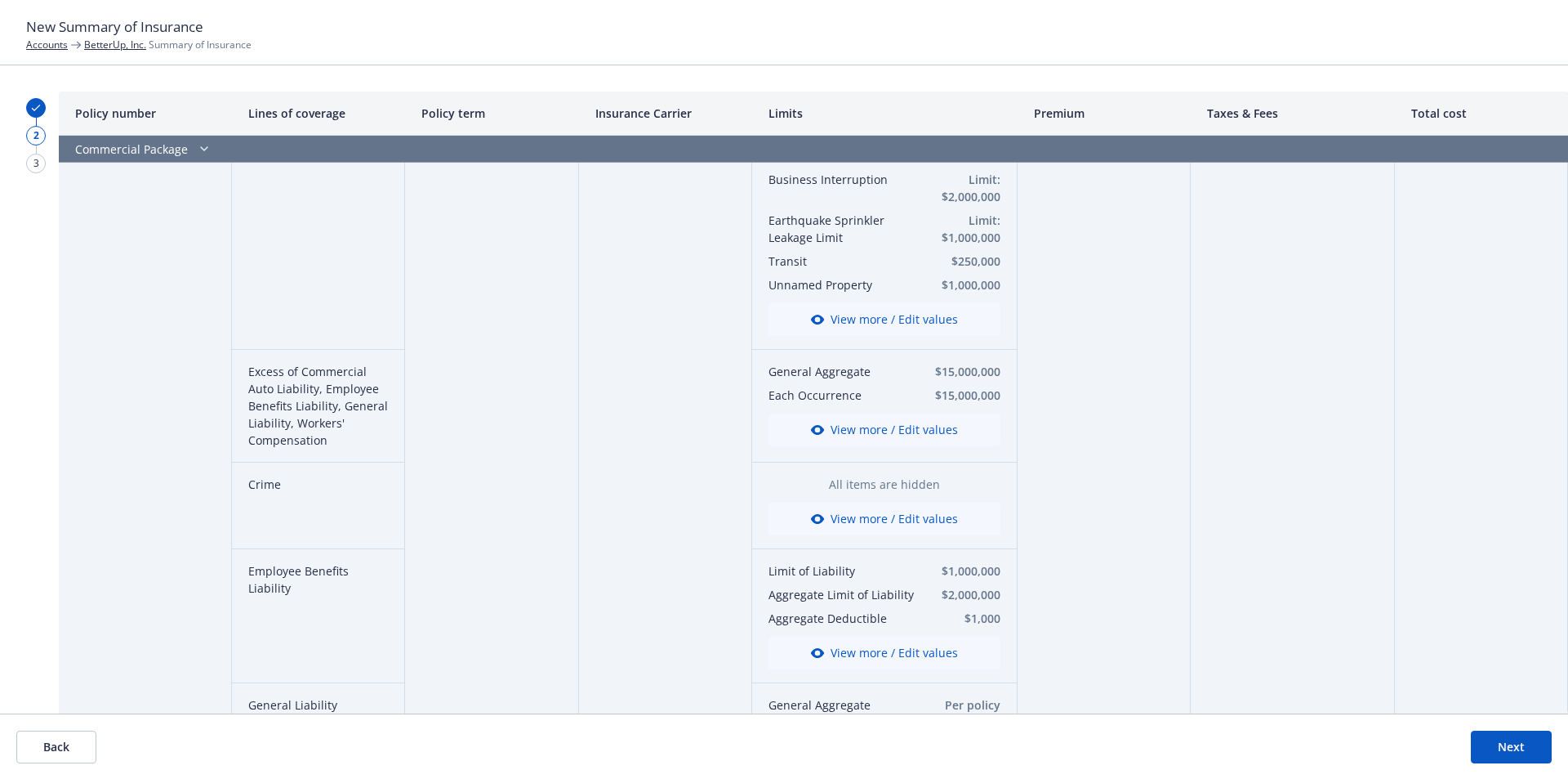
click at [840, 519] on button "View more / Edit values" at bounding box center [885, 519] width 232 height 33
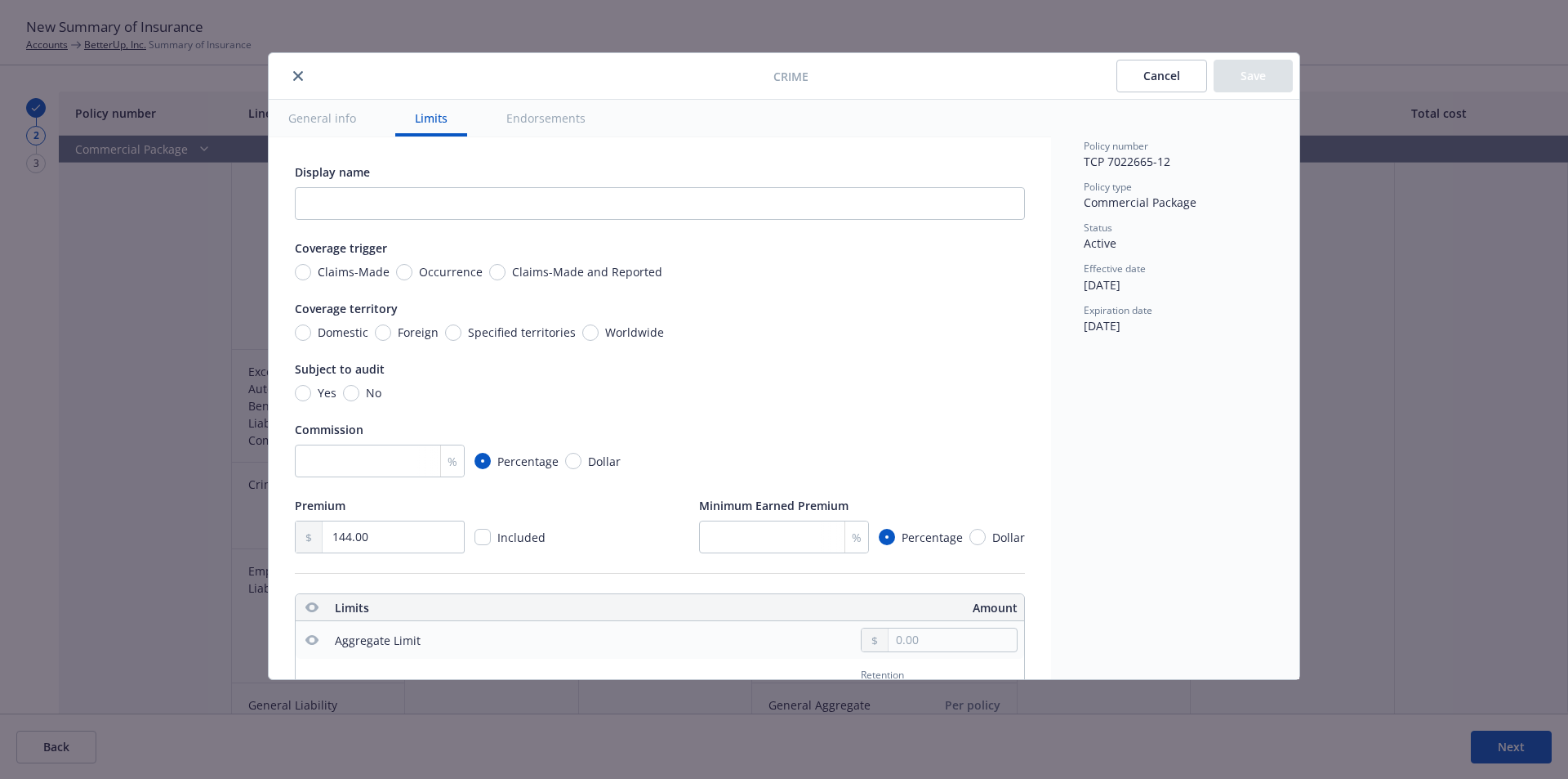
scroll to position [456, 0]
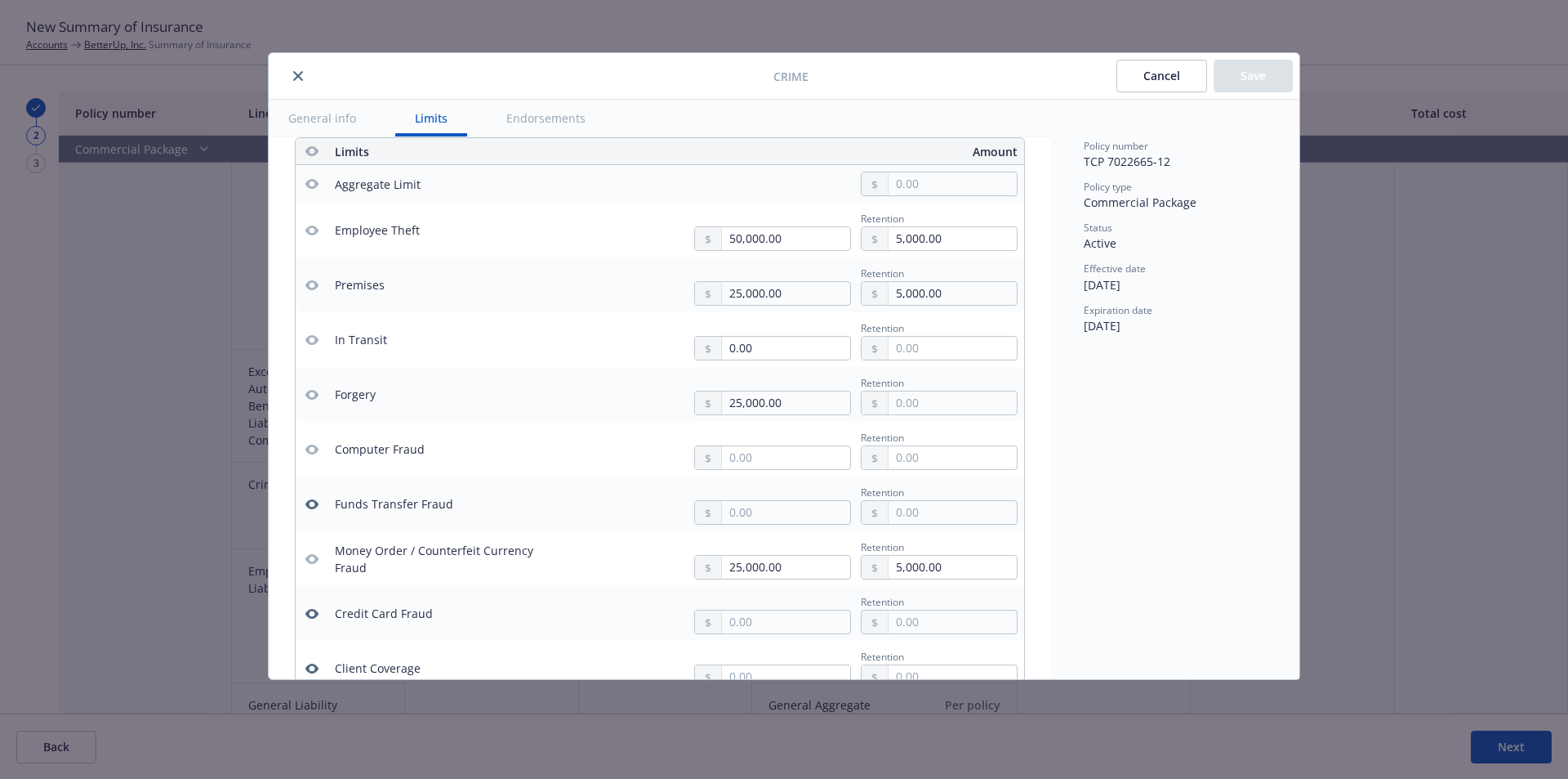
click at [323, 121] on button "General info" at bounding box center [322, 118] width 107 height 37
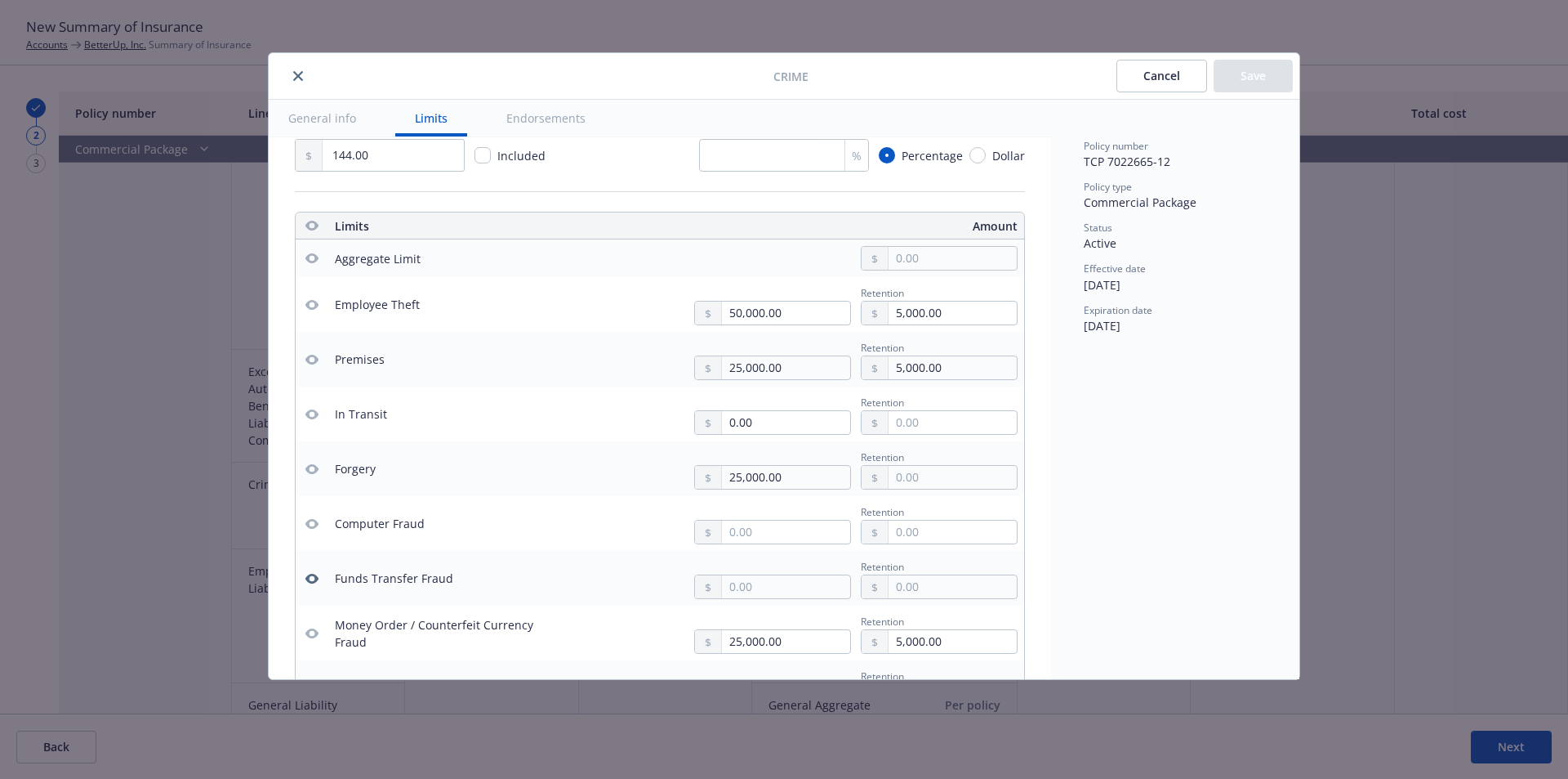
scroll to position [572, 0]
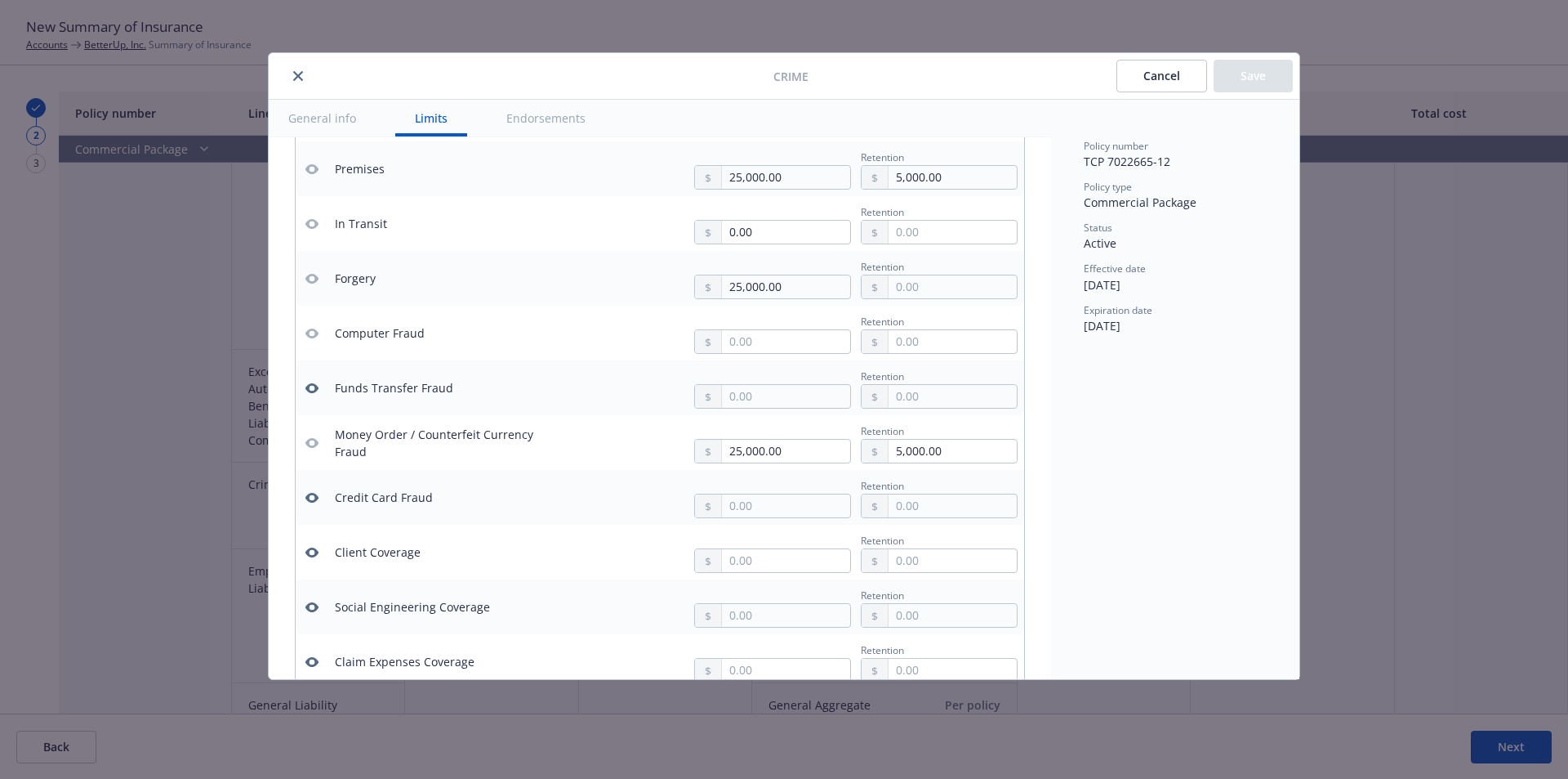
click at [314, 393] on icon "button" at bounding box center [311, 387] width 13 height 13
click at [310, 504] on button "button" at bounding box center [312, 498] width 19 height 19
click at [314, 559] on button "button" at bounding box center [312, 552] width 19 height 19
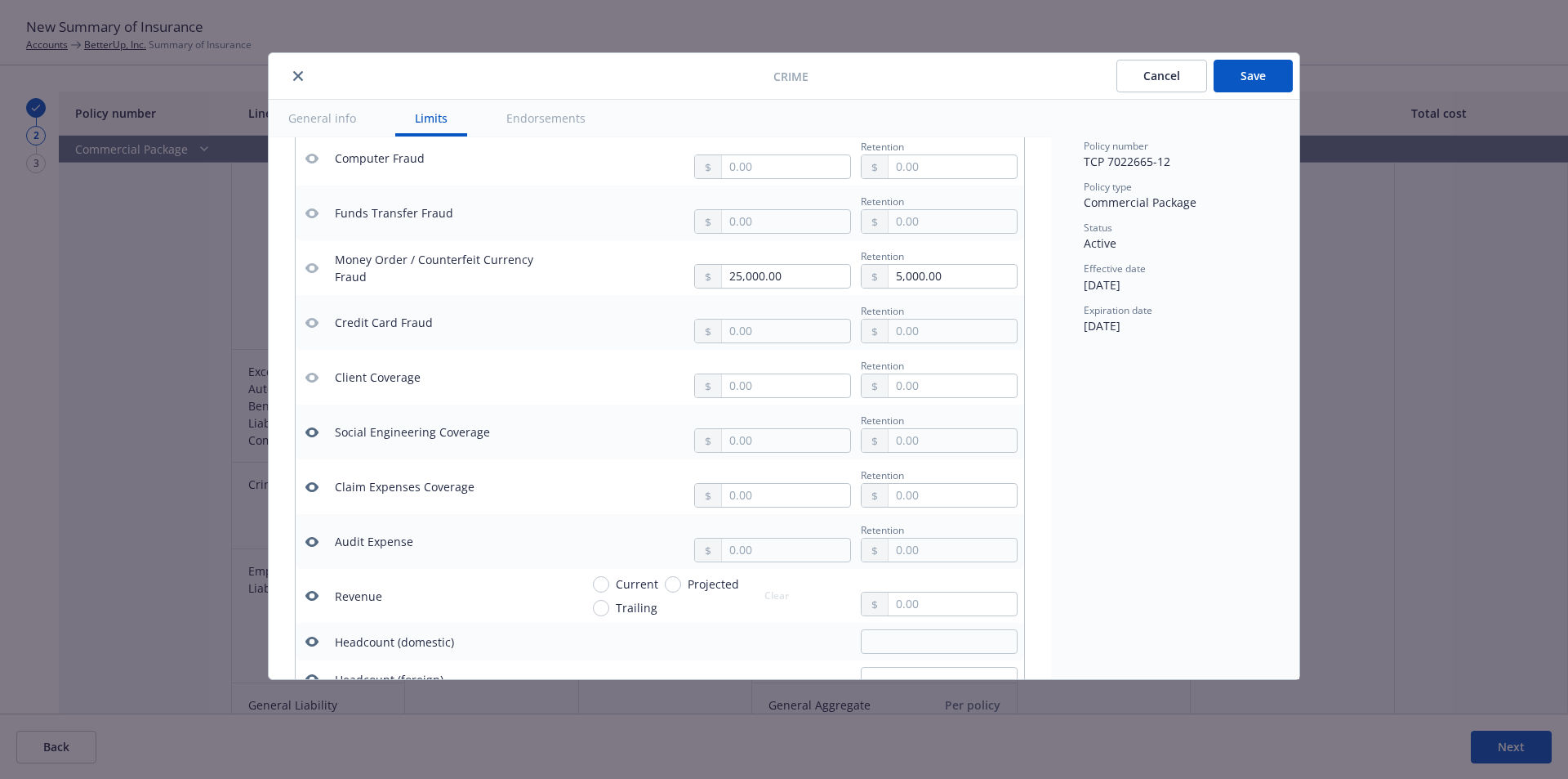
scroll to position [762, 0]
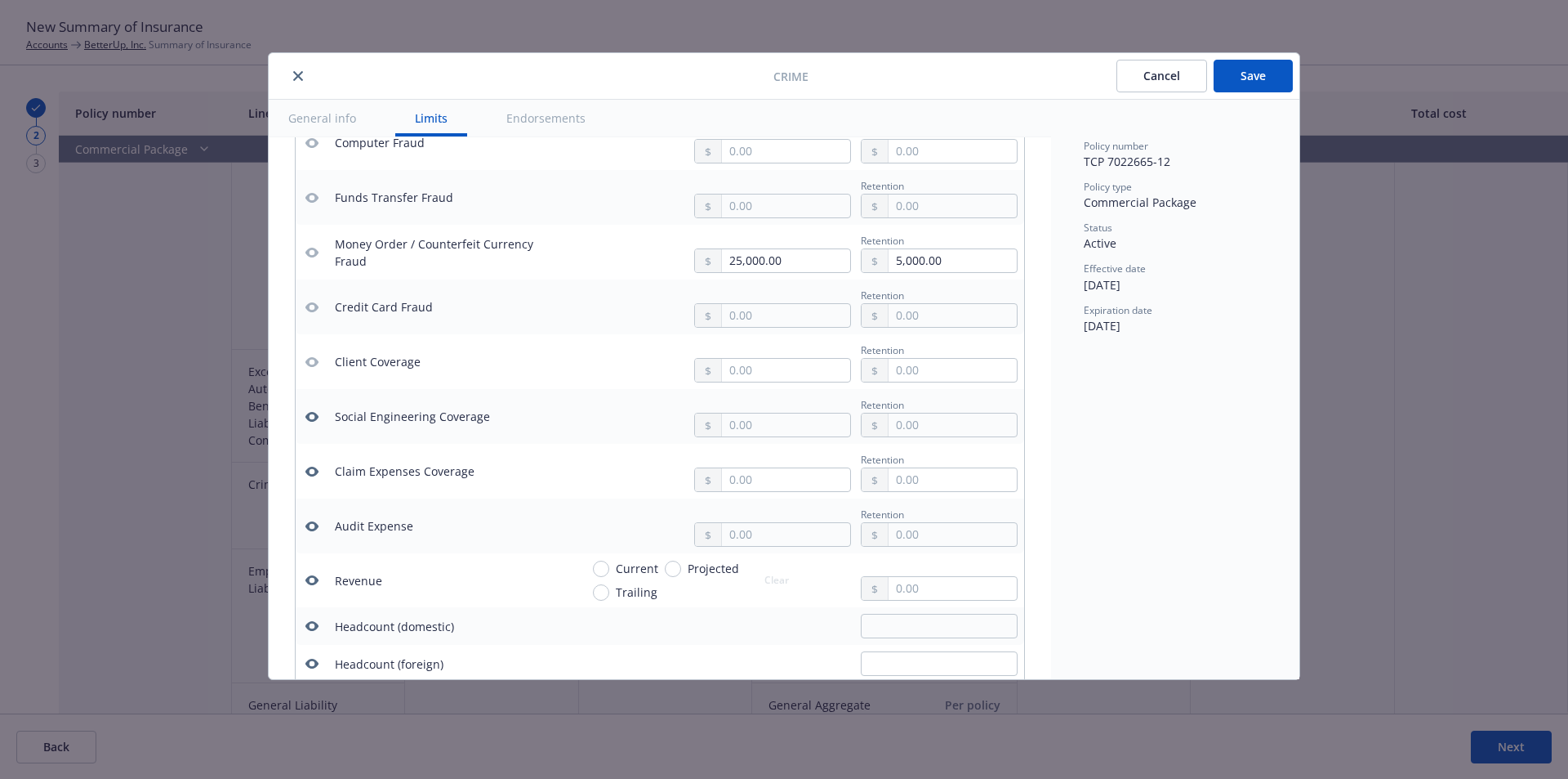
drag, startPoint x: 309, startPoint y: 417, endPoint x: 315, endPoint y: 447, distance: 30.6
click at [314, 424] on button "button" at bounding box center [312, 416] width 19 height 19
click at [313, 478] on icon "button" at bounding box center [311, 471] width 13 height 13
drag, startPoint x: 309, startPoint y: 524, endPoint x: 314, endPoint y: 543, distance: 19.6
click at [309, 529] on icon "button" at bounding box center [311, 526] width 13 height 10
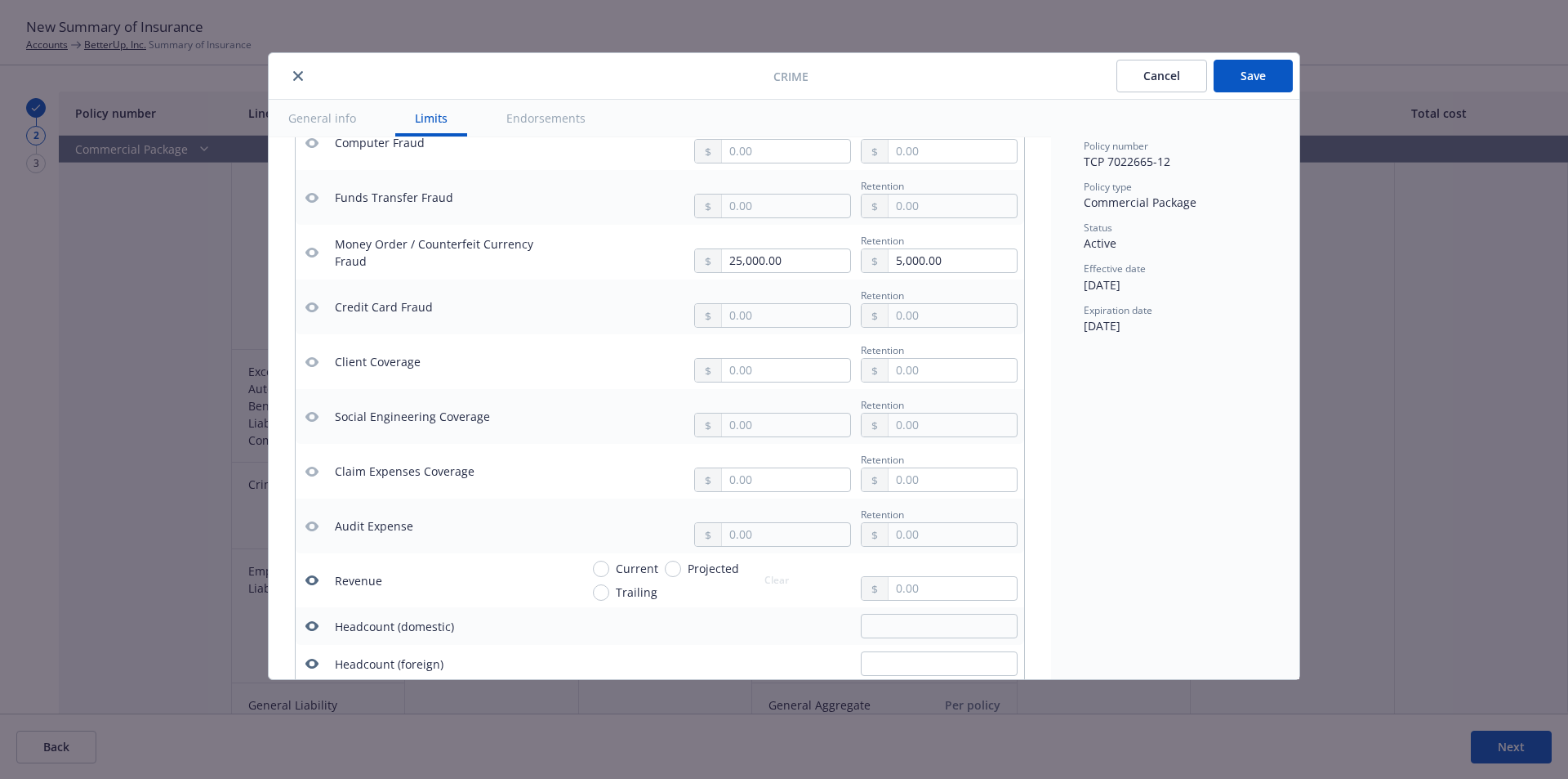
drag, startPoint x: 307, startPoint y: 578, endPoint x: 309, endPoint y: 611, distance: 33.1
click at [307, 580] on icon "button" at bounding box center [311, 580] width 13 height 10
click at [309, 626] on icon "button" at bounding box center [311, 625] width 13 height 13
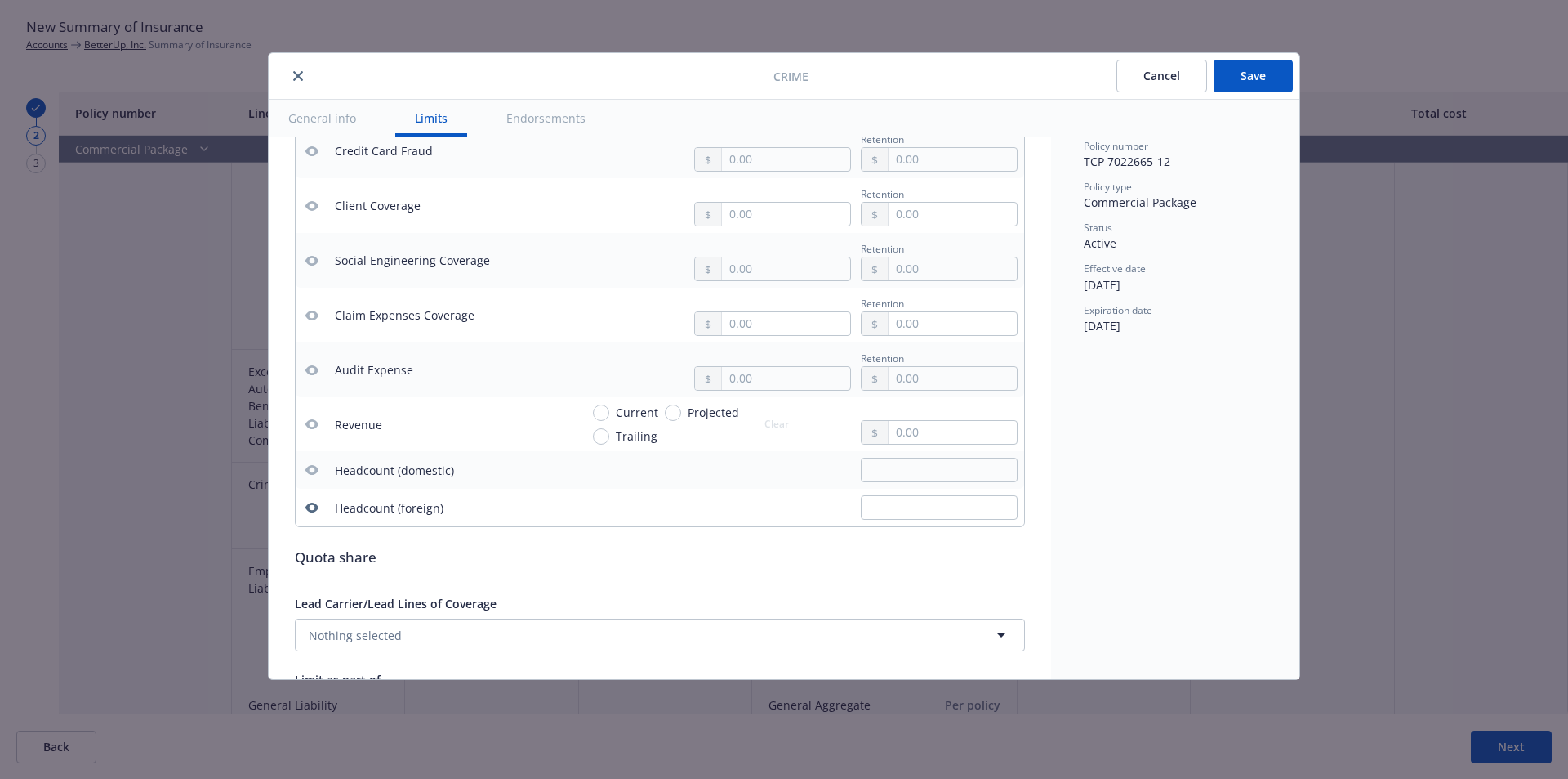
scroll to position [953, 0]
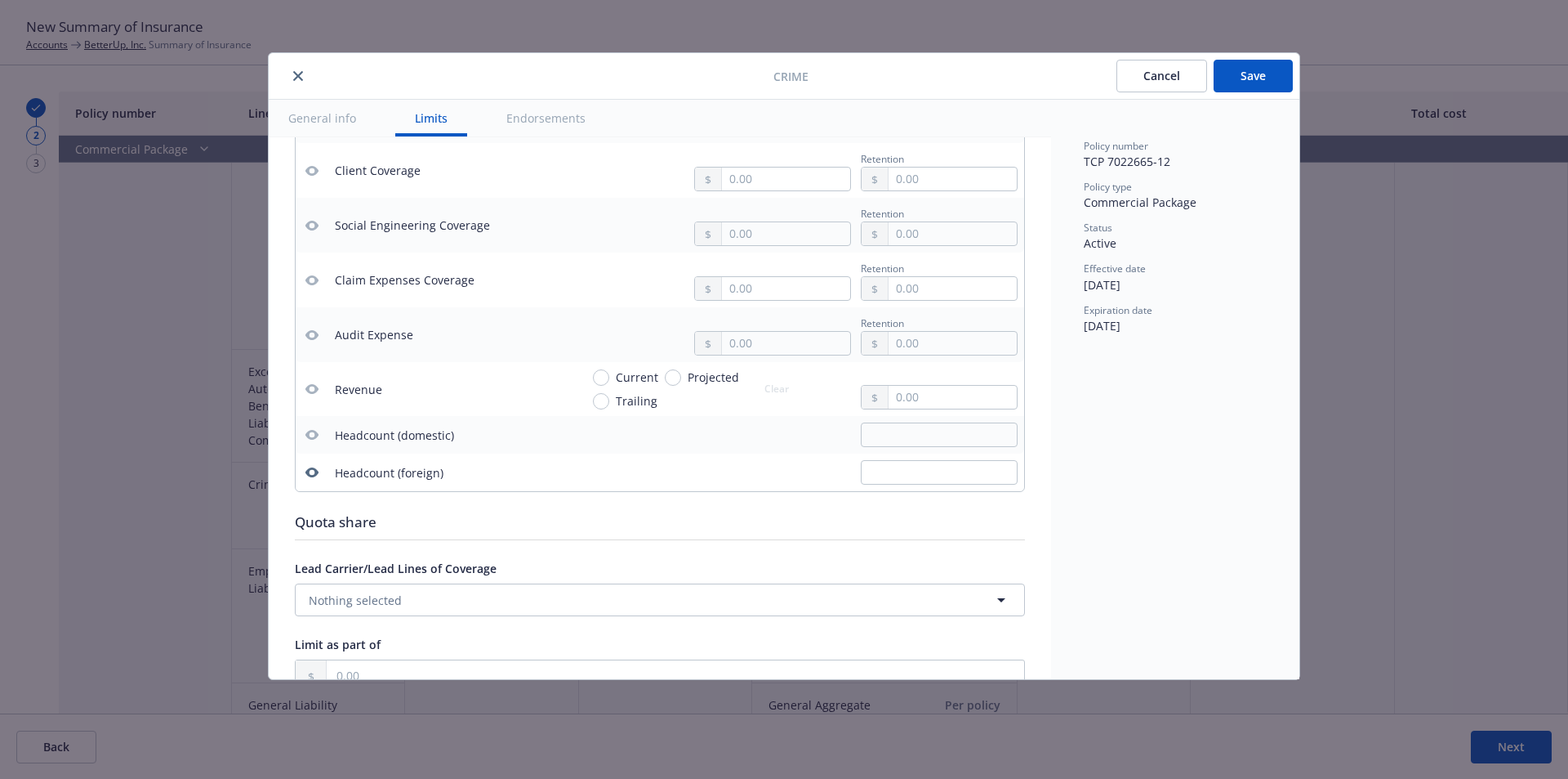
click at [307, 475] on button "button" at bounding box center [312, 473] width 19 height 19
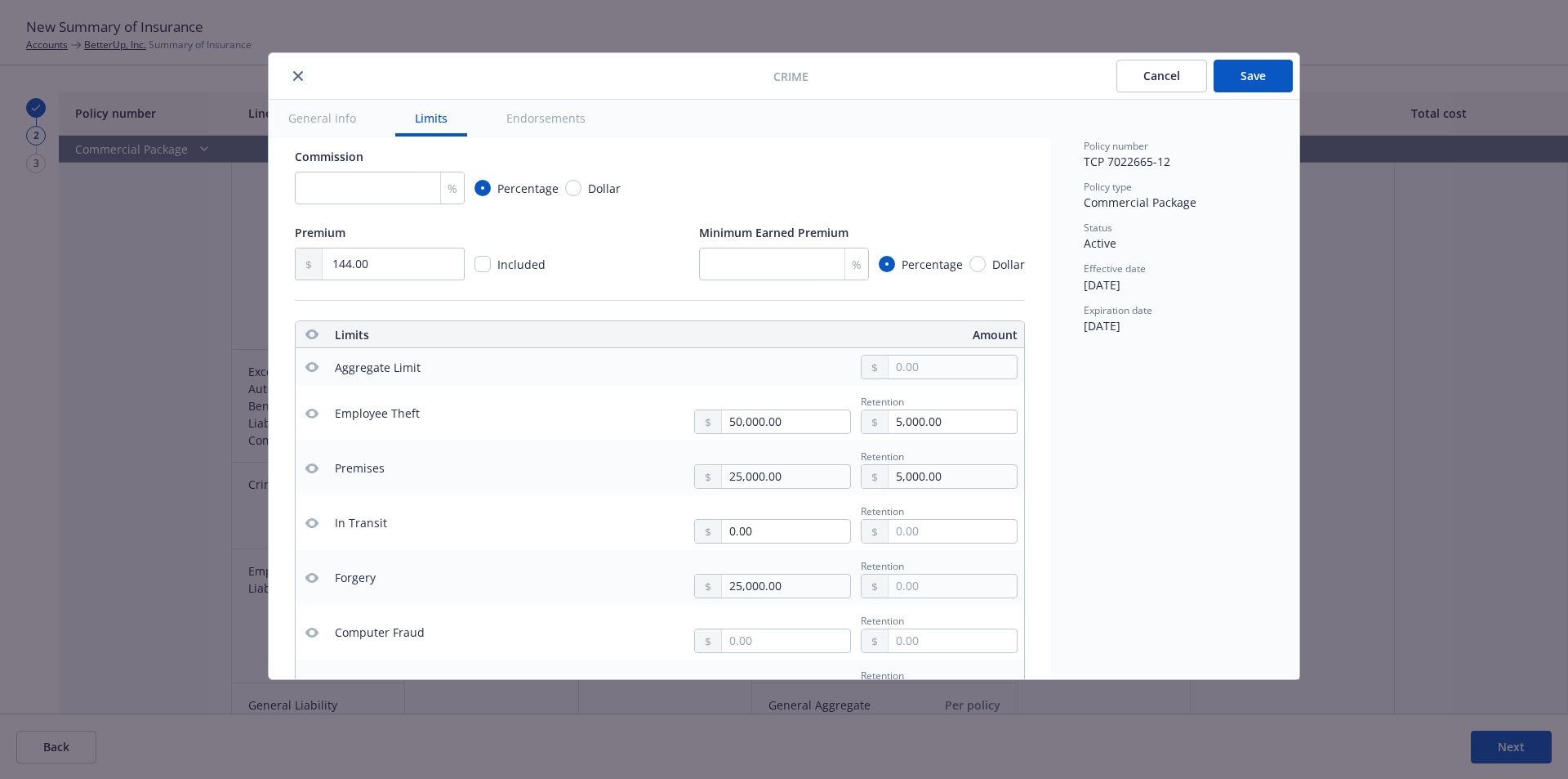
scroll to position [0, 0]
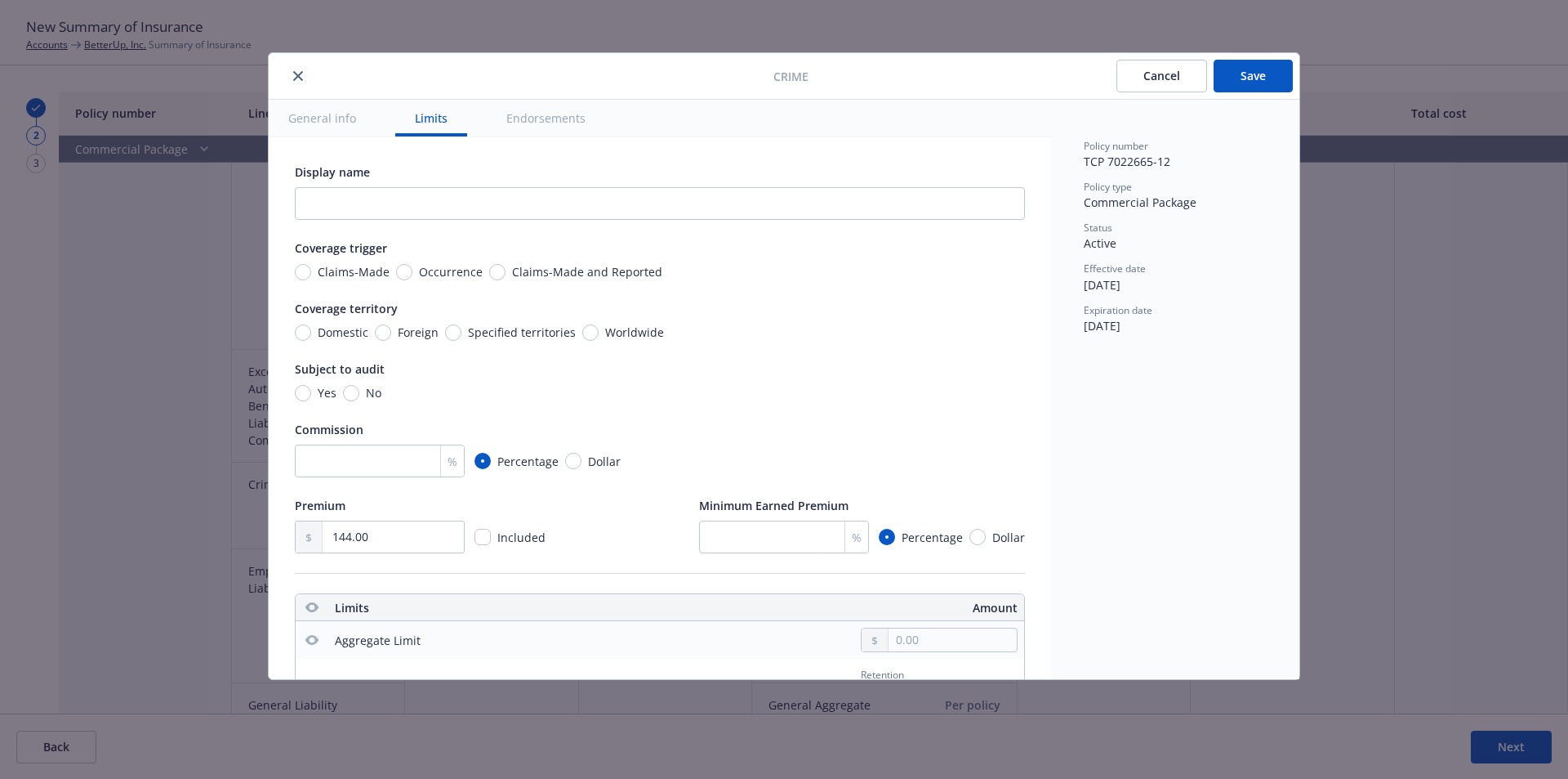
click at [325, 116] on button "General info" at bounding box center [322, 118] width 107 height 37
drag, startPoint x: 1244, startPoint y: 77, endPoint x: 1402, endPoint y: 209, distance: 205.9
click at [1249, 81] on button "Save" at bounding box center [1252, 76] width 79 height 33
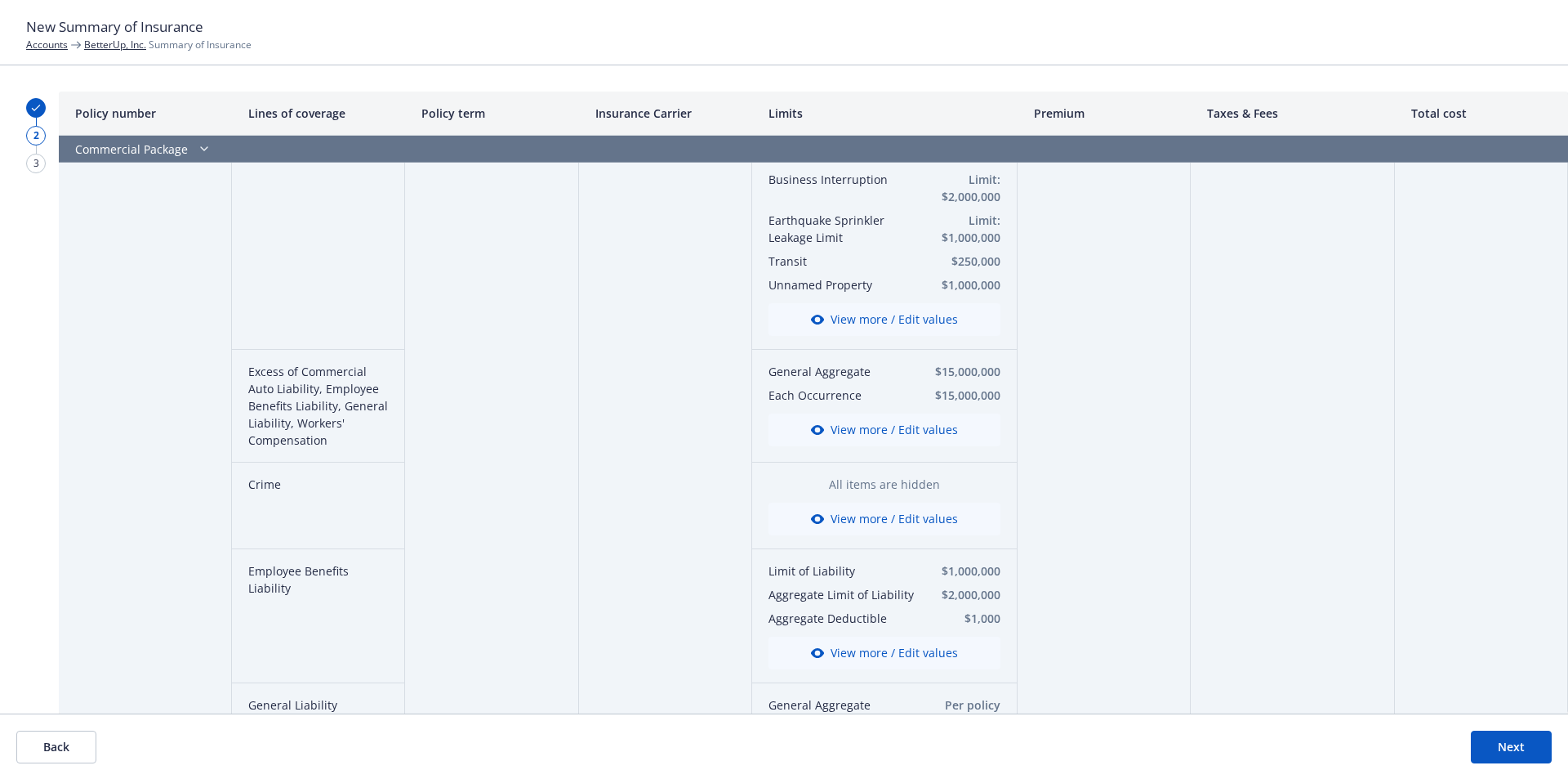
drag, startPoint x: 877, startPoint y: 522, endPoint x: 601, endPoint y: 420, distance: 294.2
click at [601, 420] on div "Policy number Lines of coverage Policy term Insurance Carrier Limits Premium Ta…" at bounding box center [813, 402] width 1510 height 621
click at [898, 529] on button "View more / Edit values" at bounding box center [885, 519] width 232 height 33
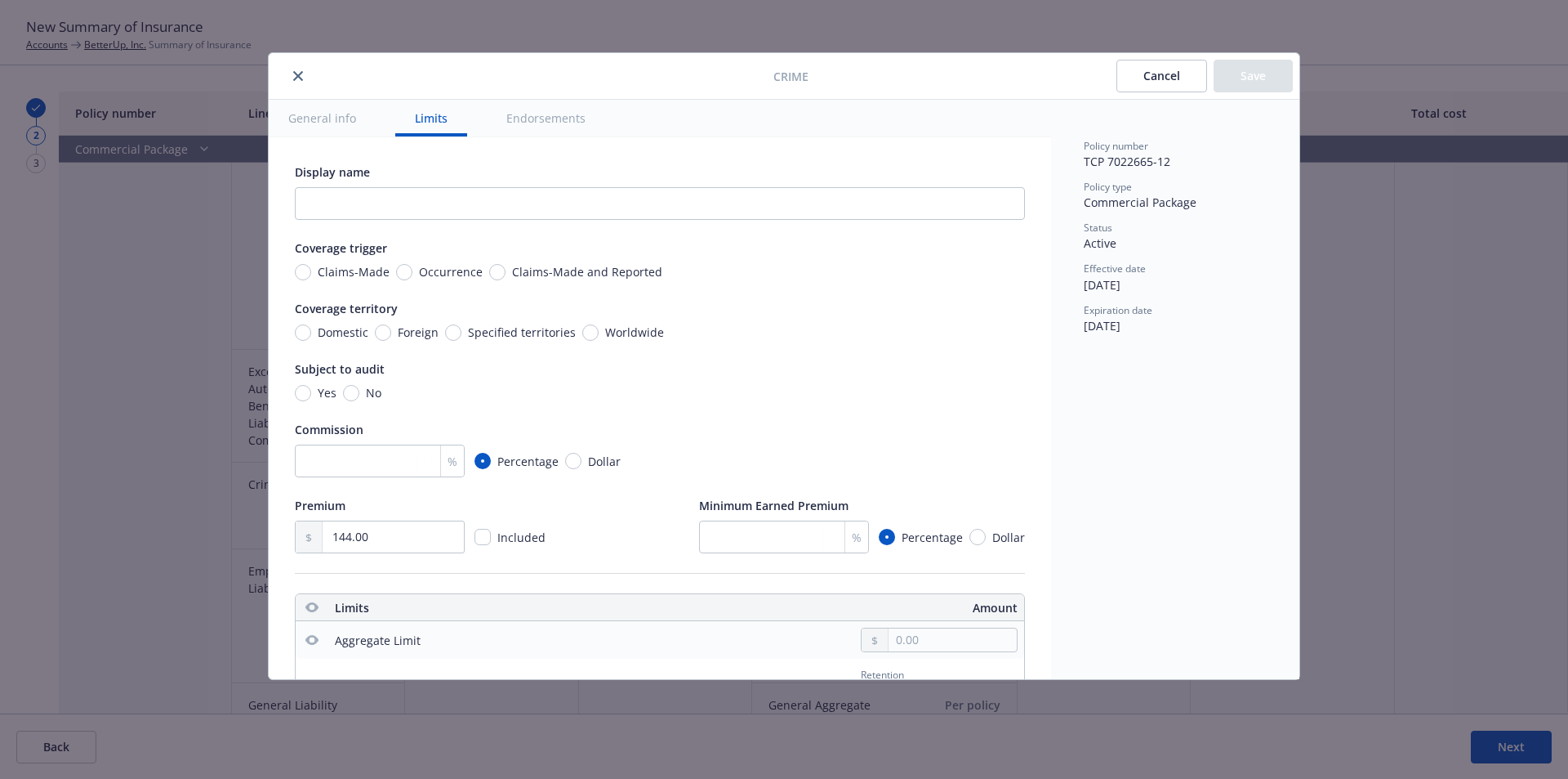
scroll to position [456, 0]
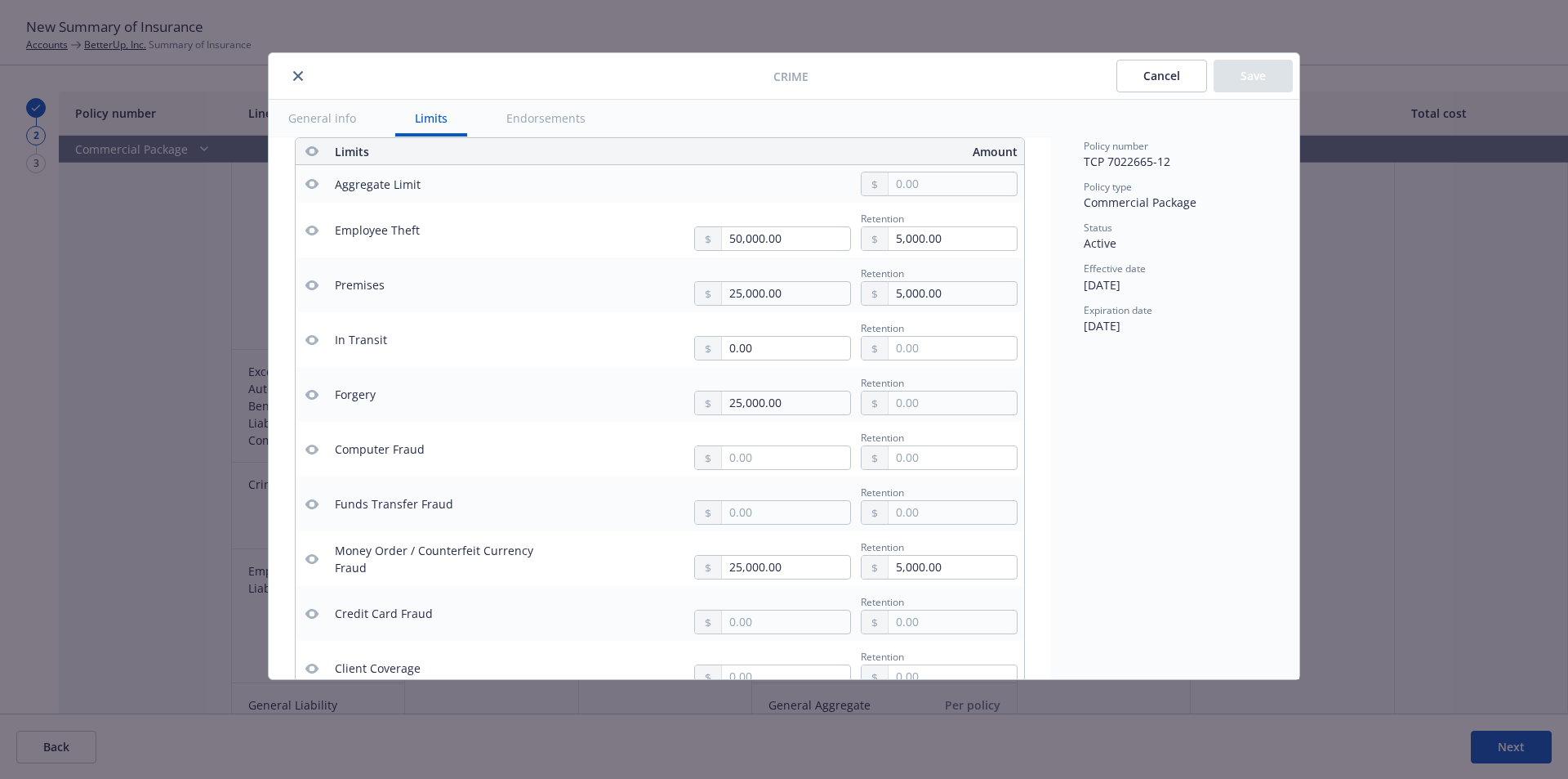
click at [317, 230] on icon "button" at bounding box center [311, 230] width 13 height 10
click at [1259, 76] on button "Save" at bounding box center [1252, 76] width 79 height 33
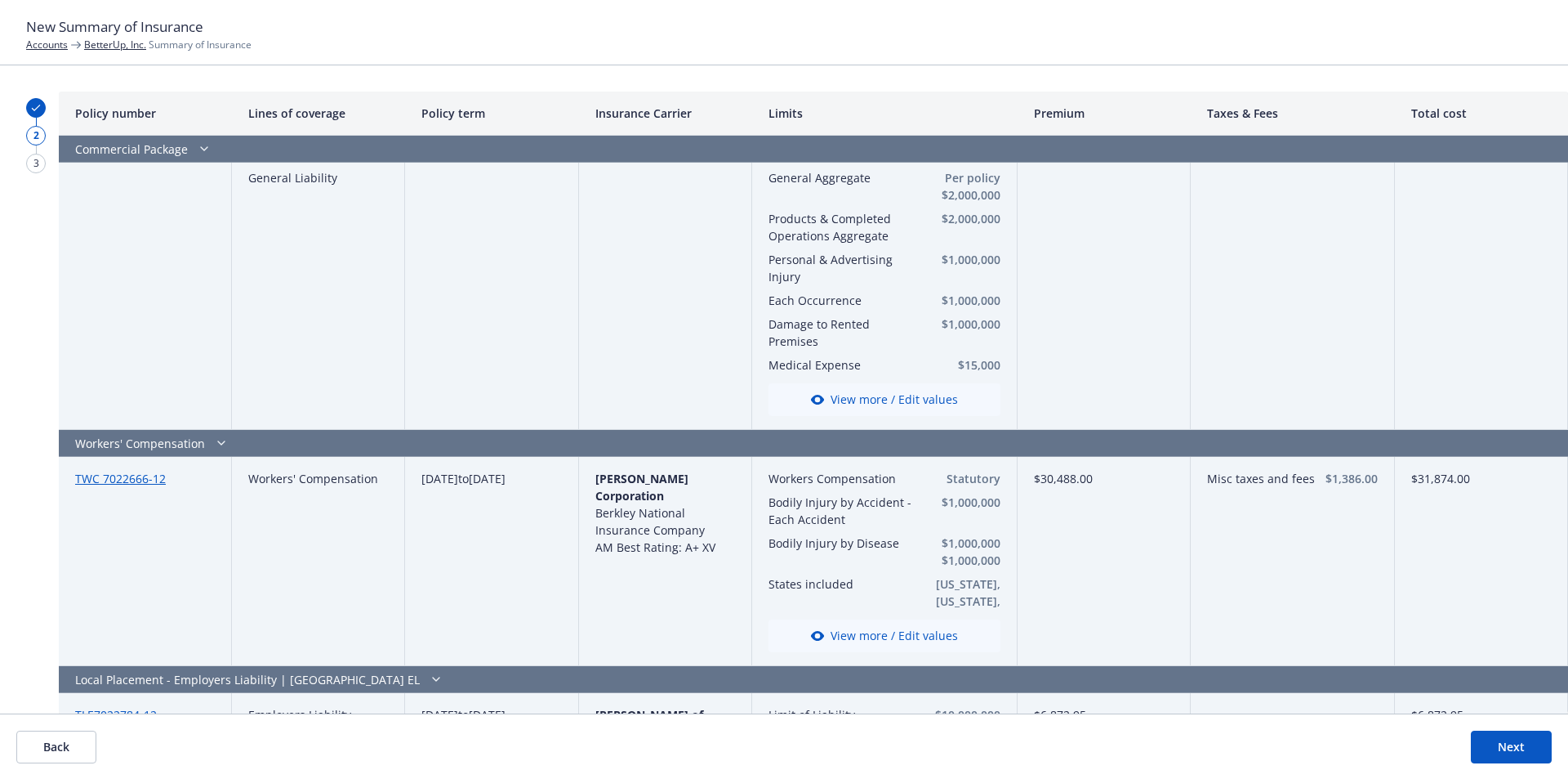
scroll to position [762, 0]
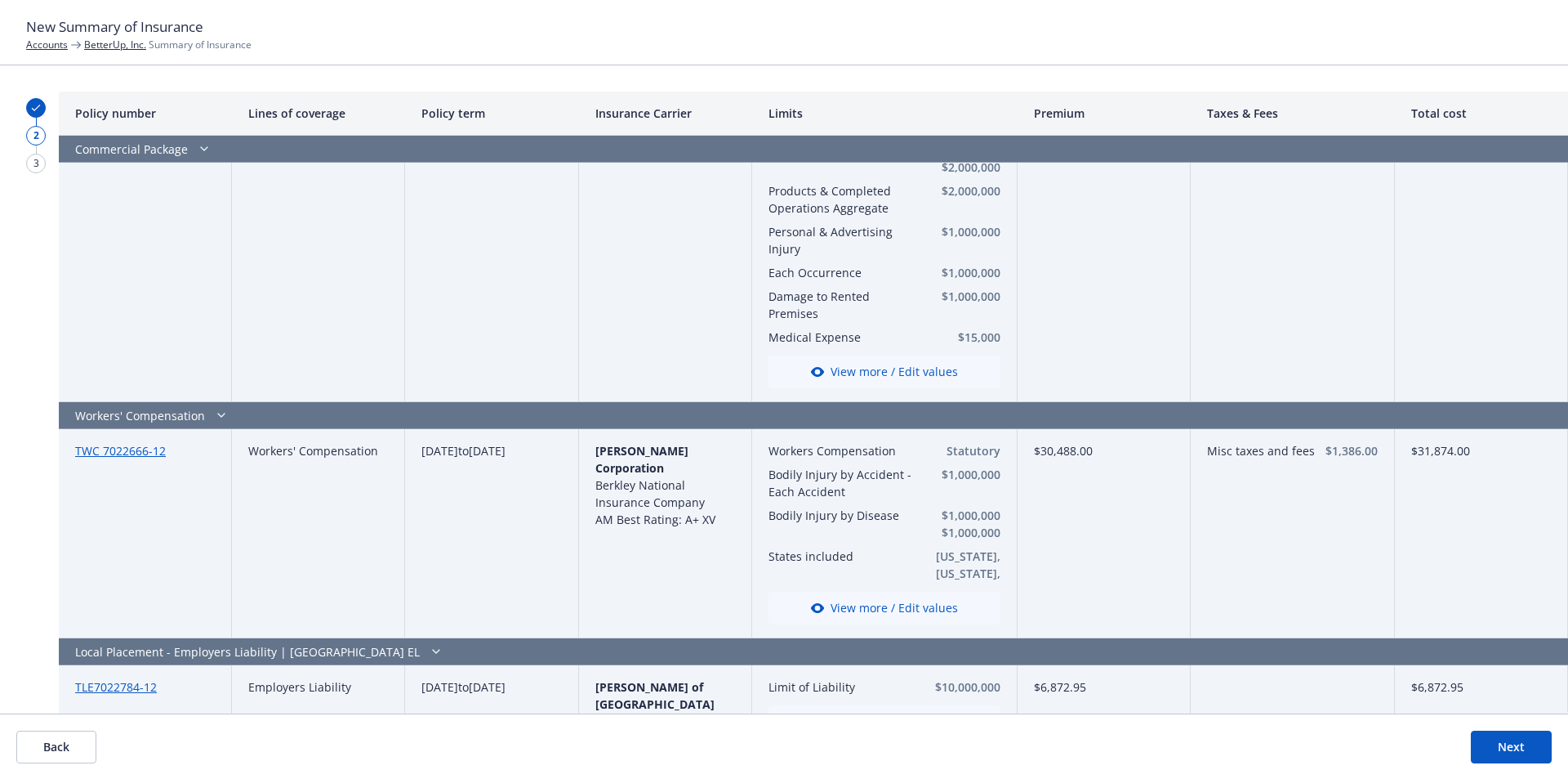
click at [896, 609] on button "View more / Edit values" at bounding box center [885, 608] width 232 height 33
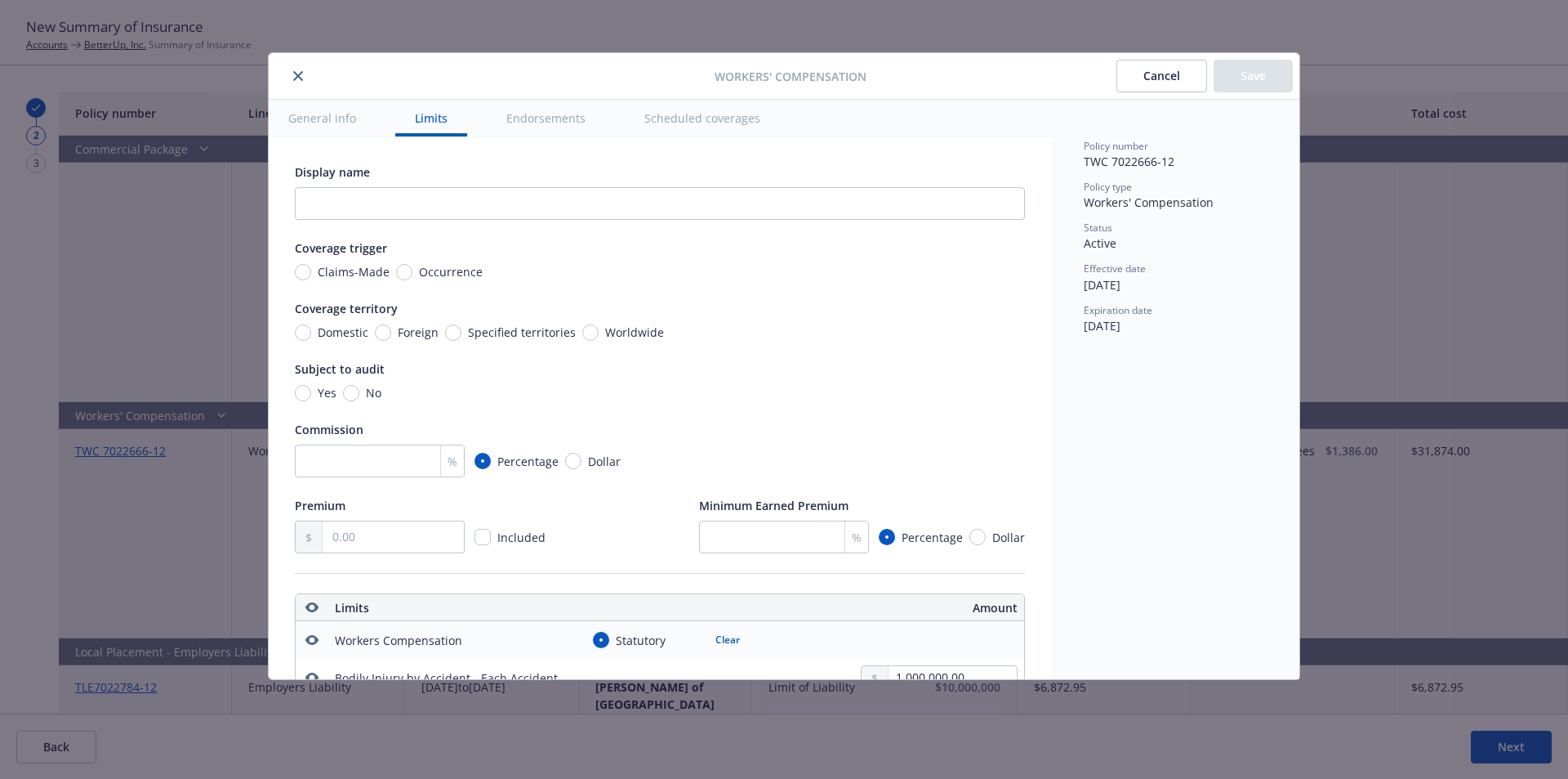
scroll to position [456, 0]
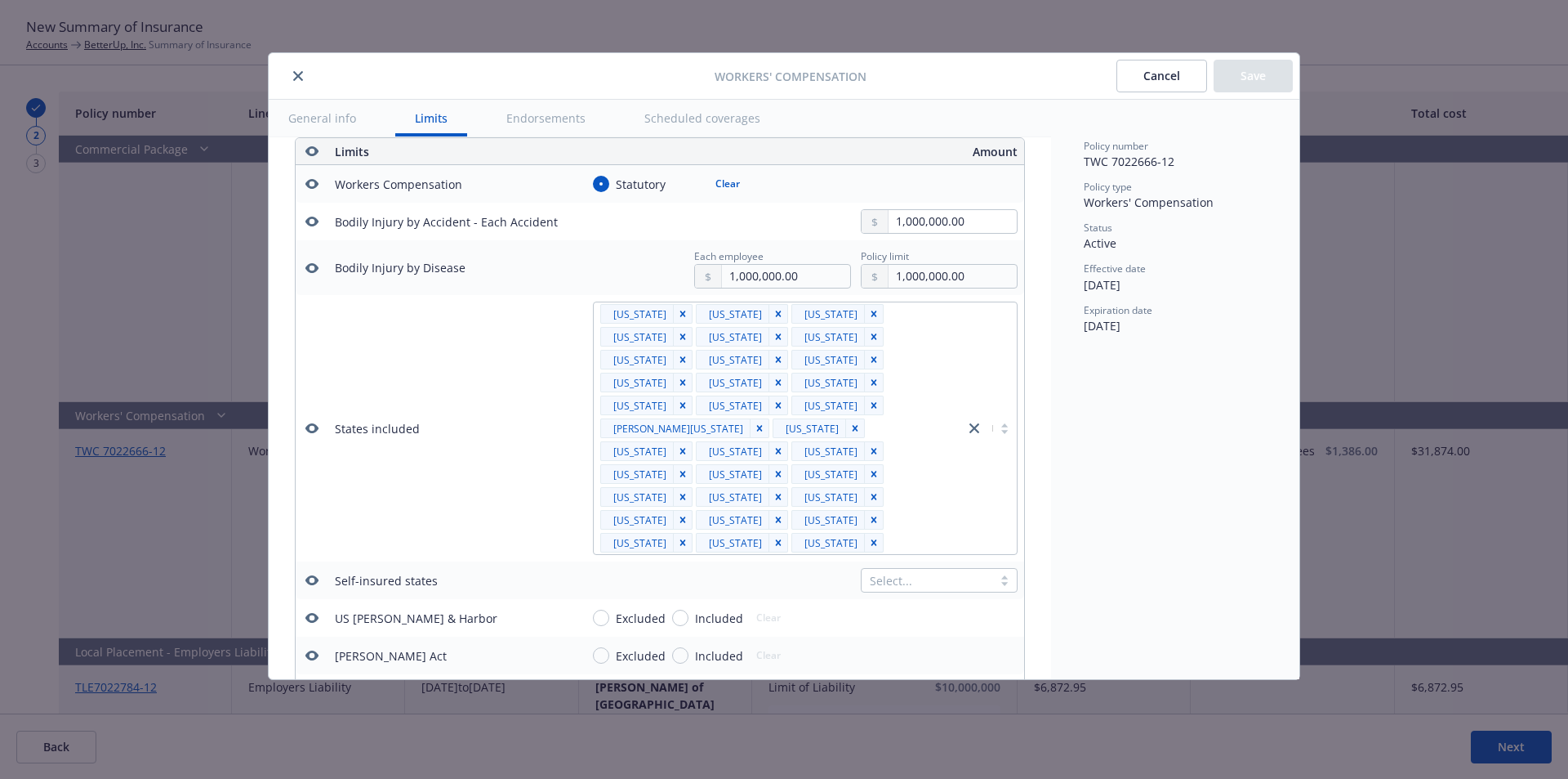
click at [765, 422] on icon "Remove [object Object]" at bounding box center [759, 428] width 12 height 12
click at [955, 568] on div "Select..." at bounding box center [939, 580] width 157 height 24
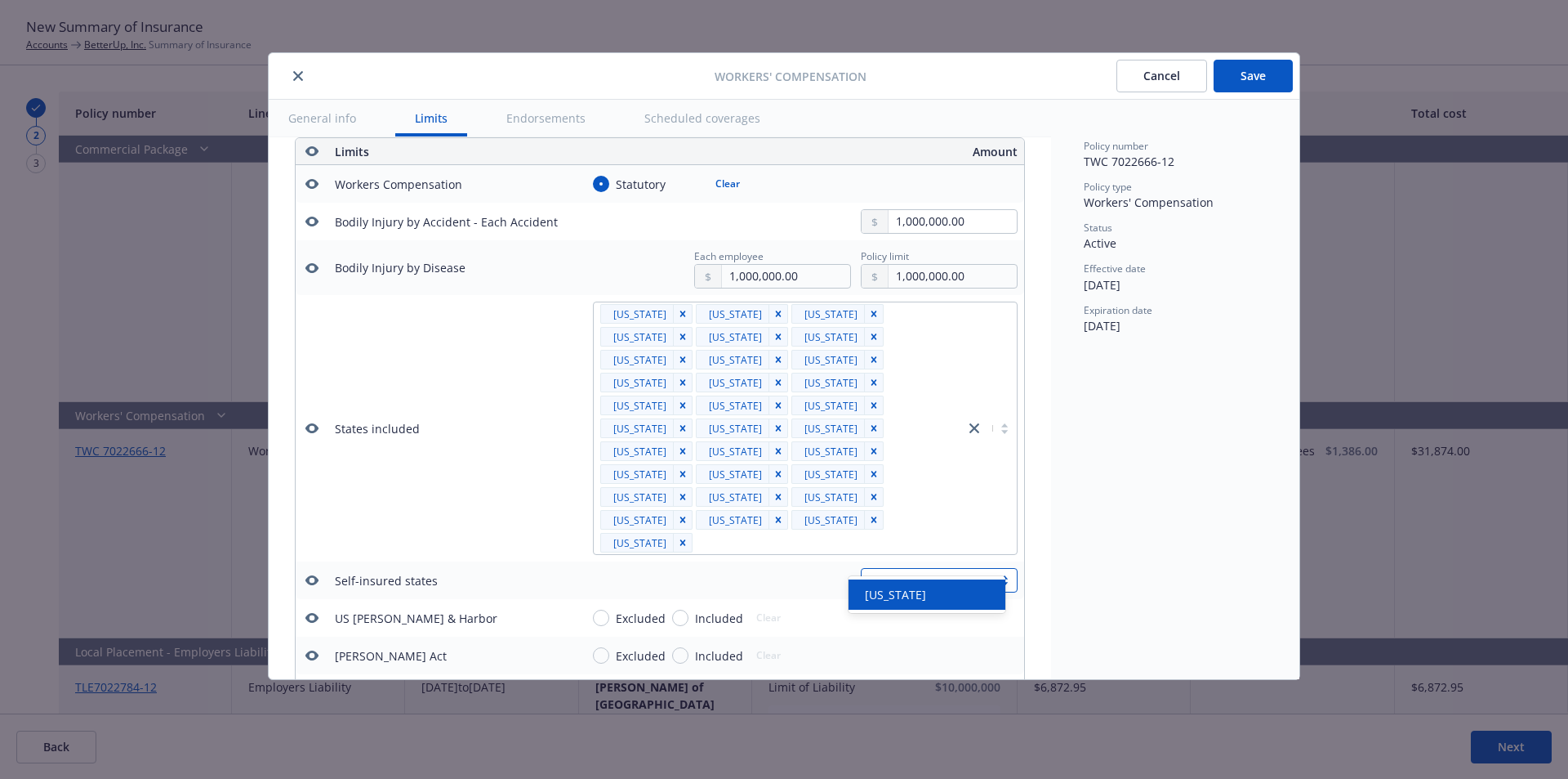
type input "maine"
click at [884, 590] on span "Maine" at bounding box center [895, 594] width 61 height 18
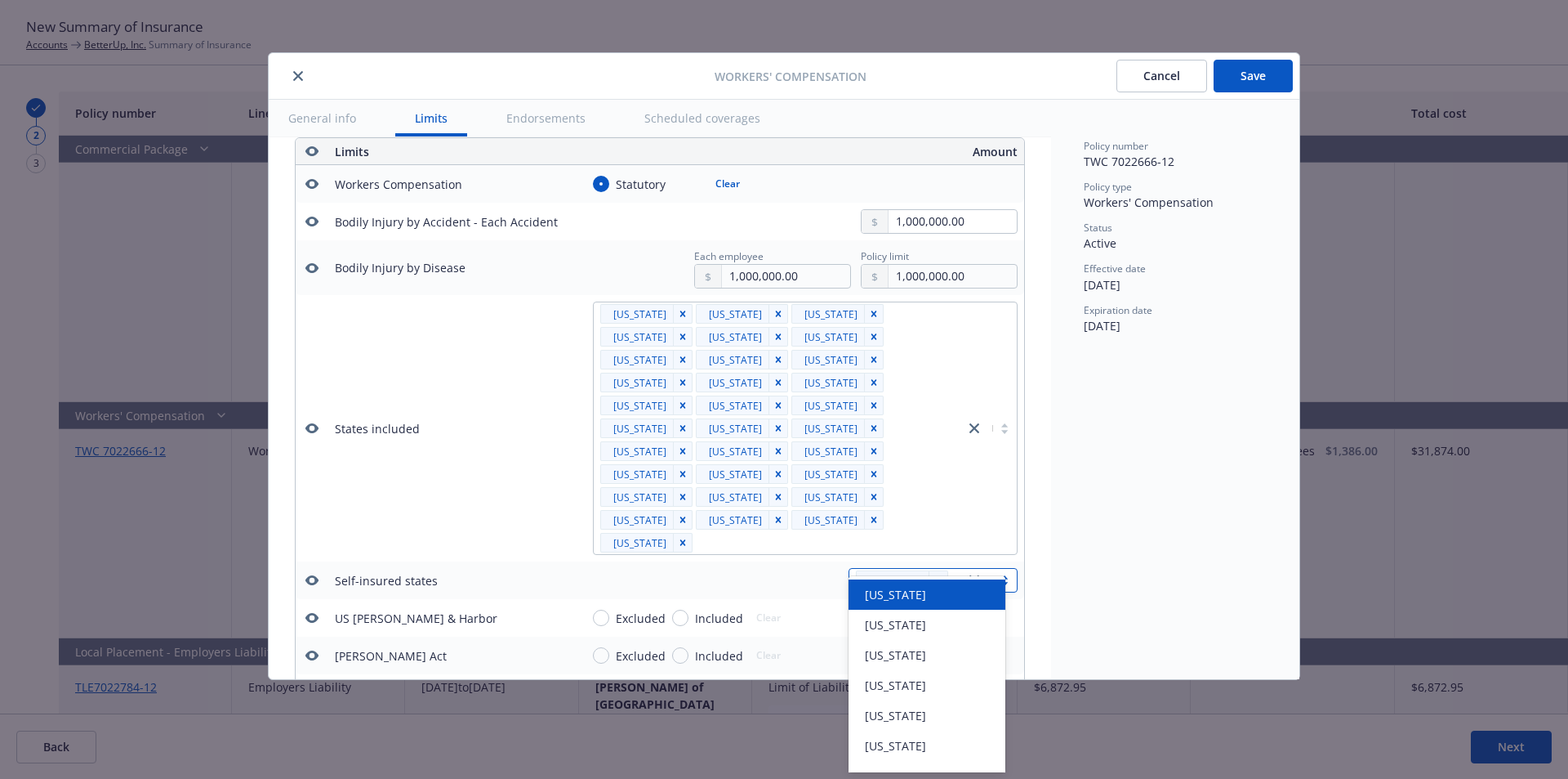
click at [514, 455] on td "States included" at bounding box center [451, 428] width 245 height 266
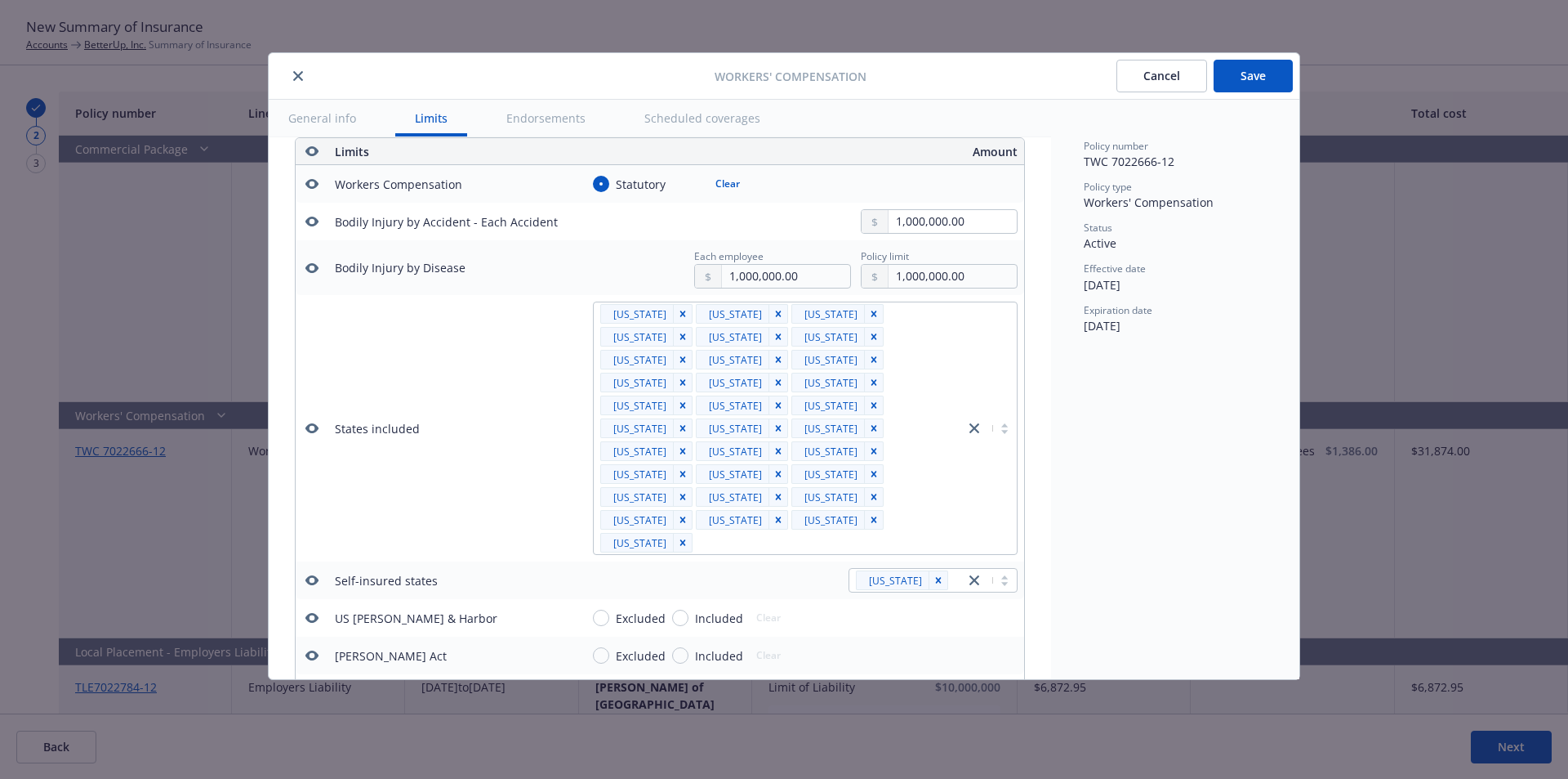
click at [953, 570] on div at bounding box center [954, 580] width 3 height 19
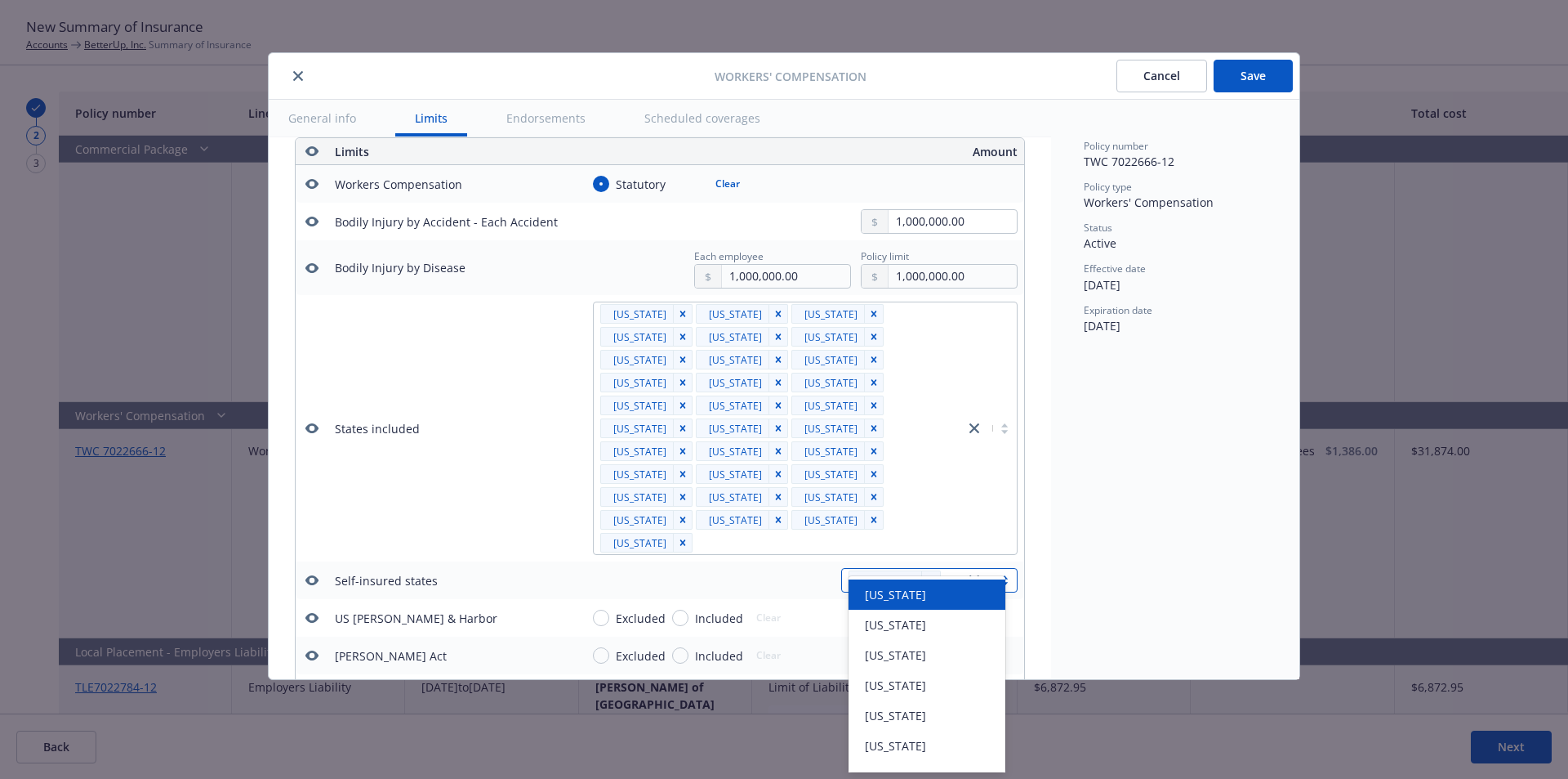
type input "neb"
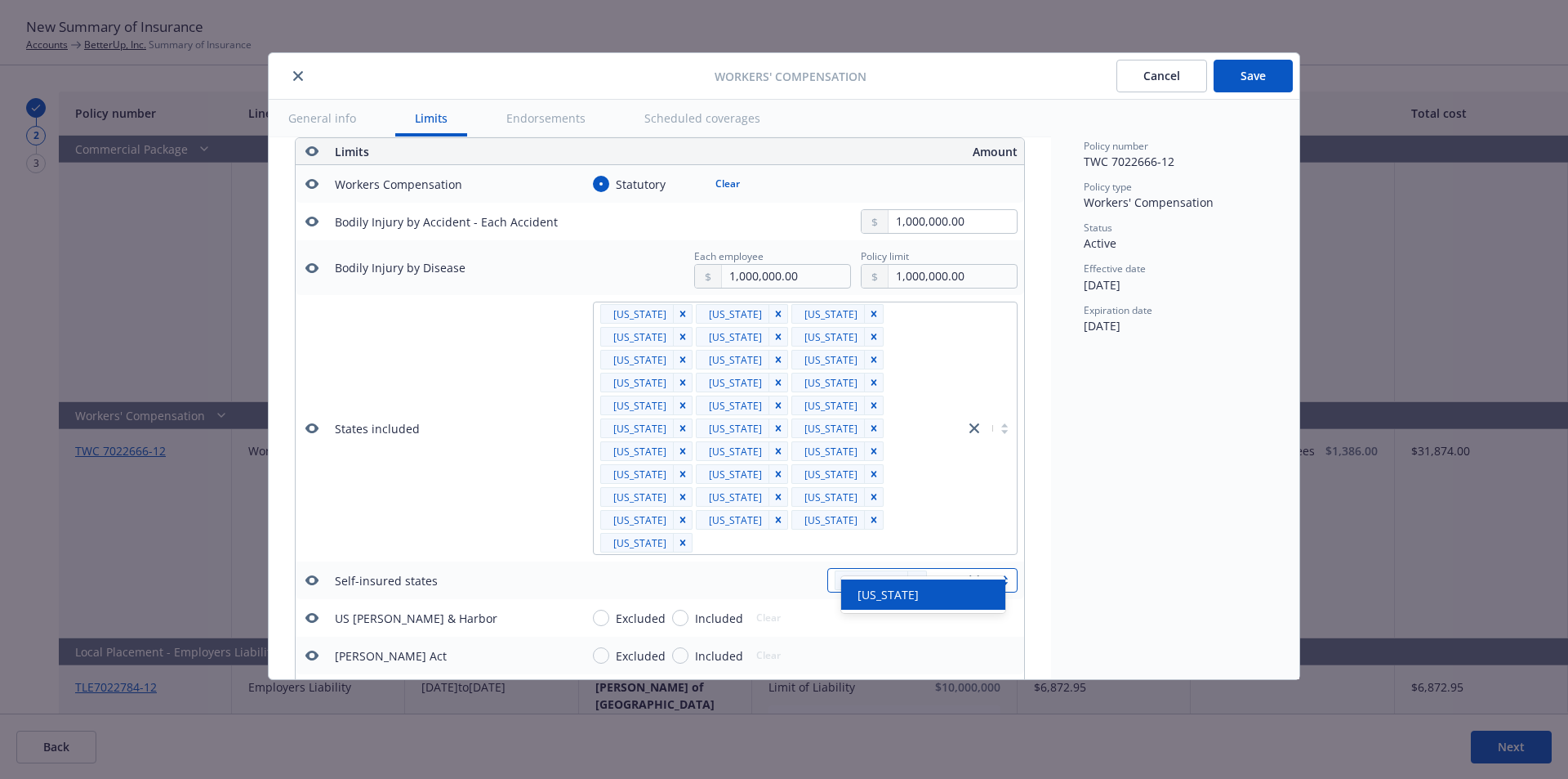
click at [898, 608] on div "Nebraska" at bounding box center [923, 594] width 164 height 30
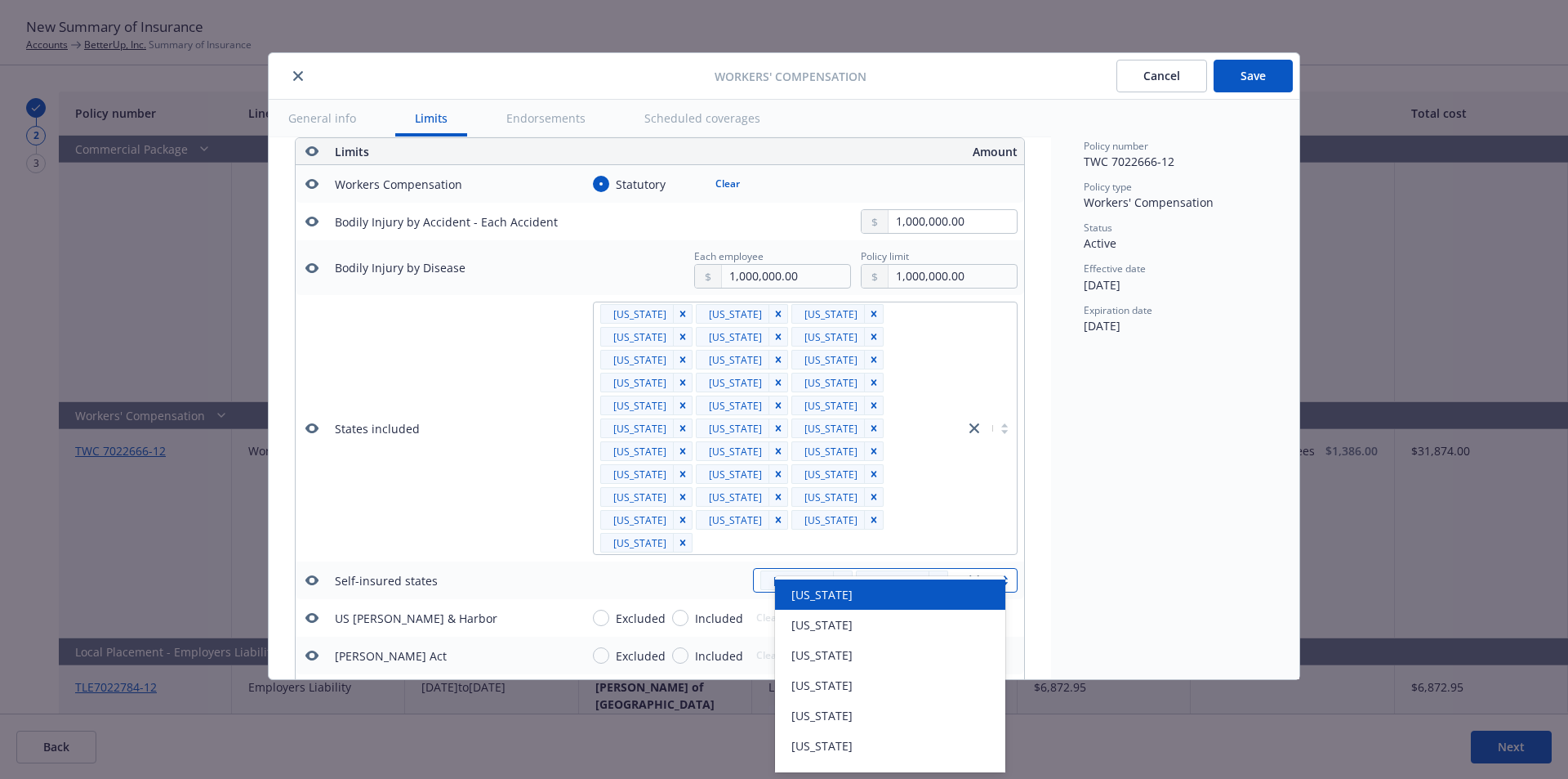
click at [740, 533] on div at bounding box center [826, 543] width 259 height 19
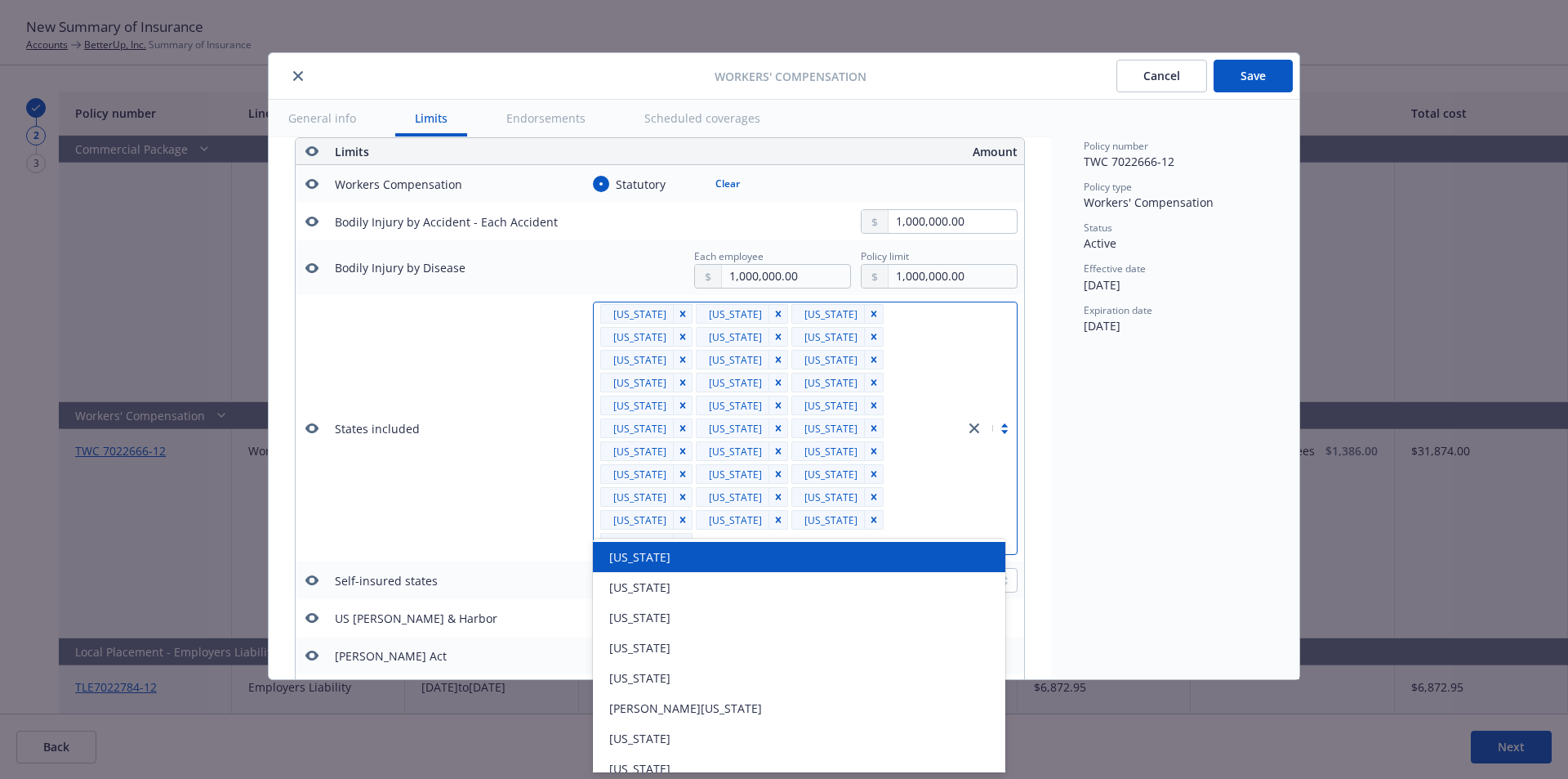
type input "main"
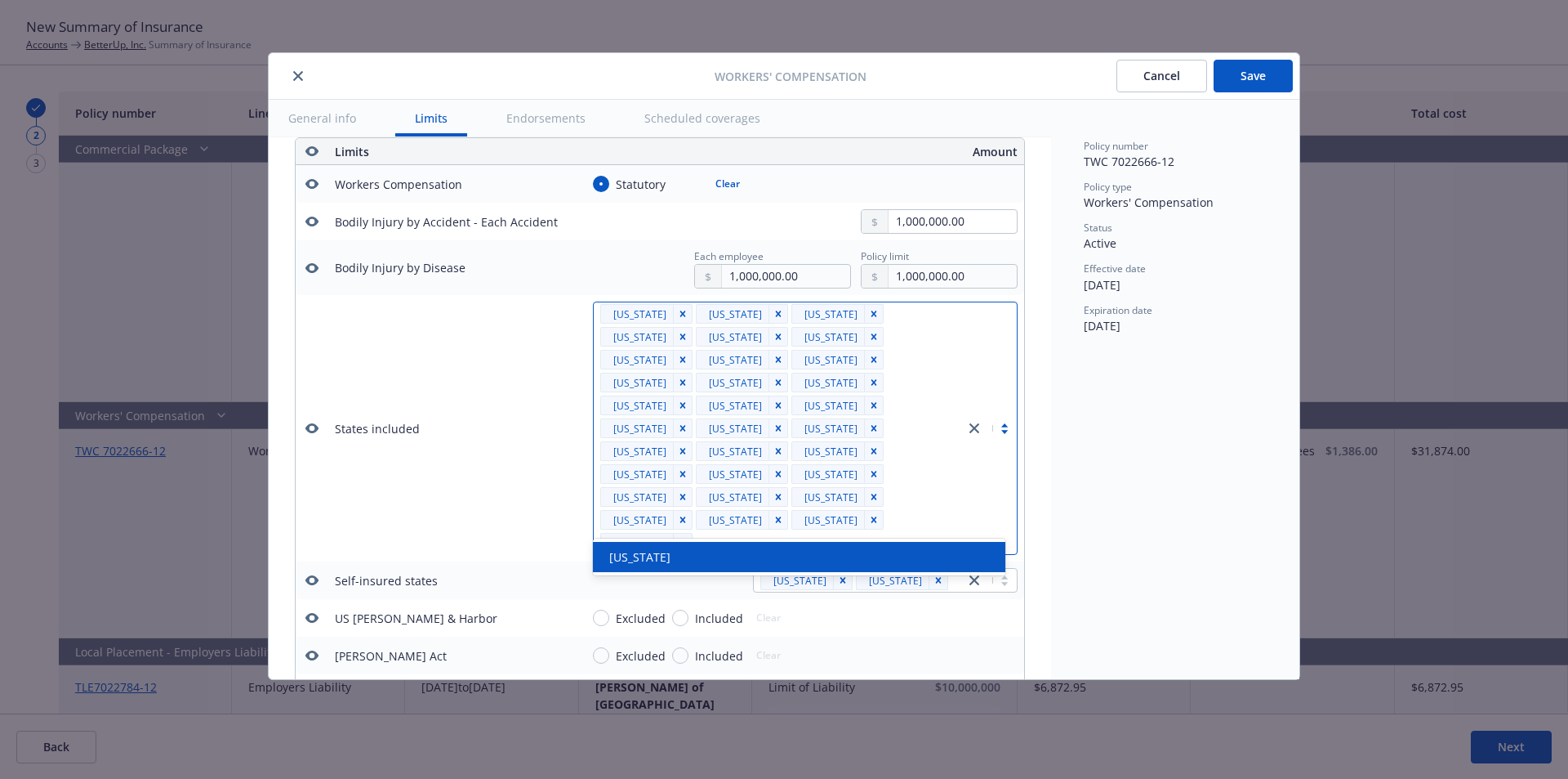
click at [636, 557] on span "Maine" at bounding box center [640, 557] width 61 height 18
type input "neb"
click at [633, 558] on span "Nebraska" at bounding box center [640, 557] width 61 height 18
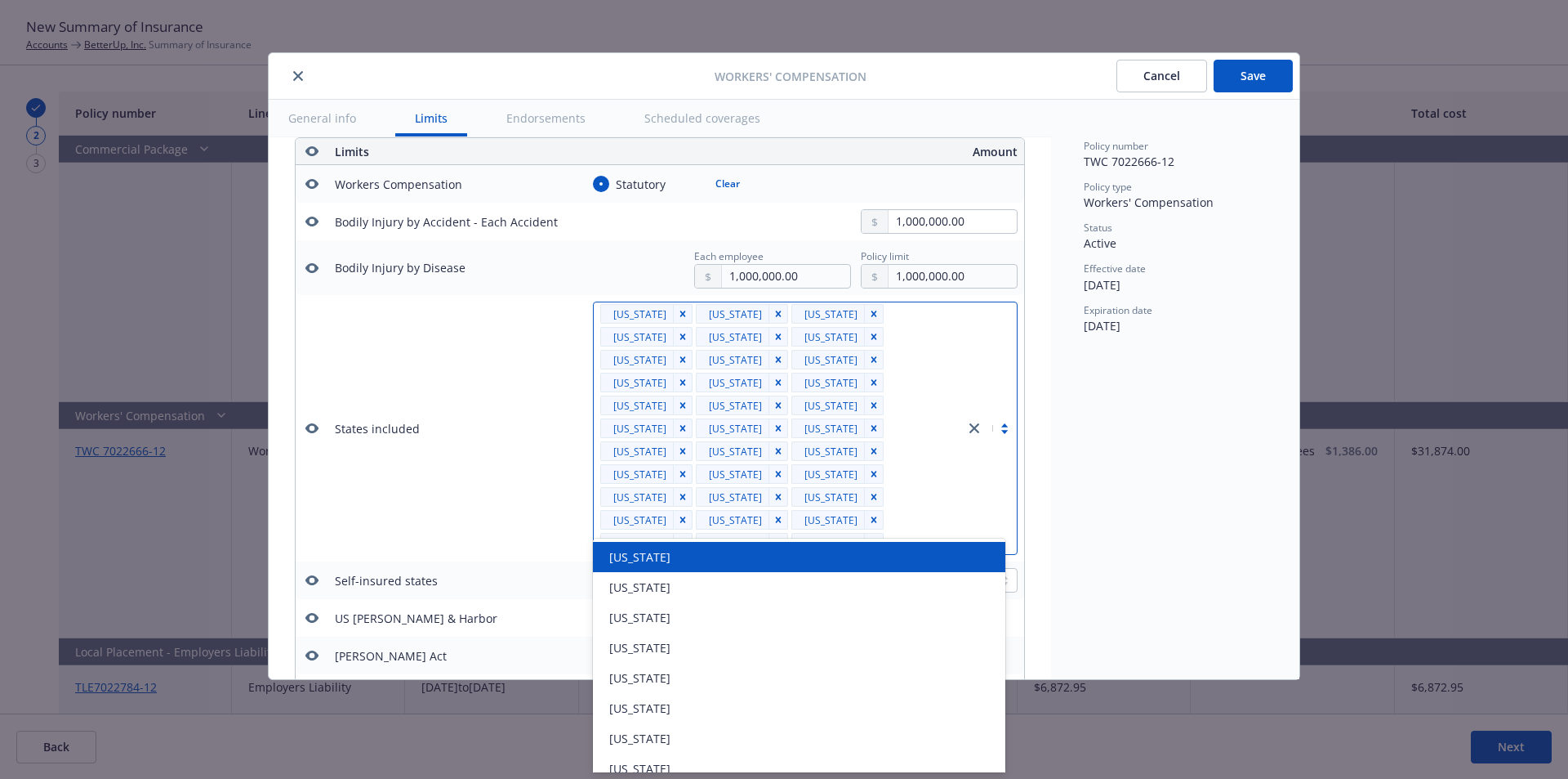
click at [492, 572] on div "Self-insured states" at bounding box center [450, 581] width 232 height 18
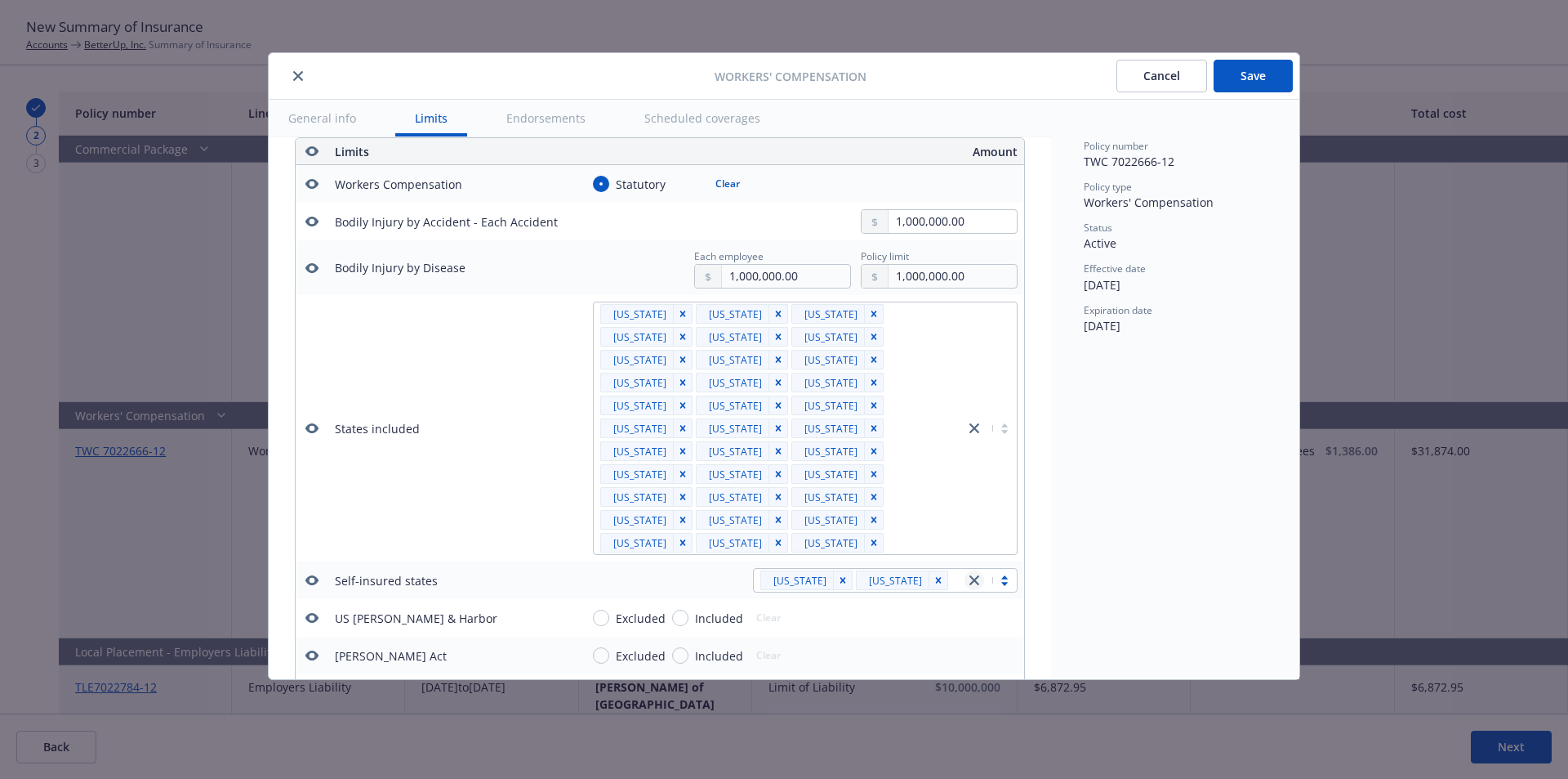
click at [969, 575] on icon "close" at bounding box center [974, 580] width 10 height 10
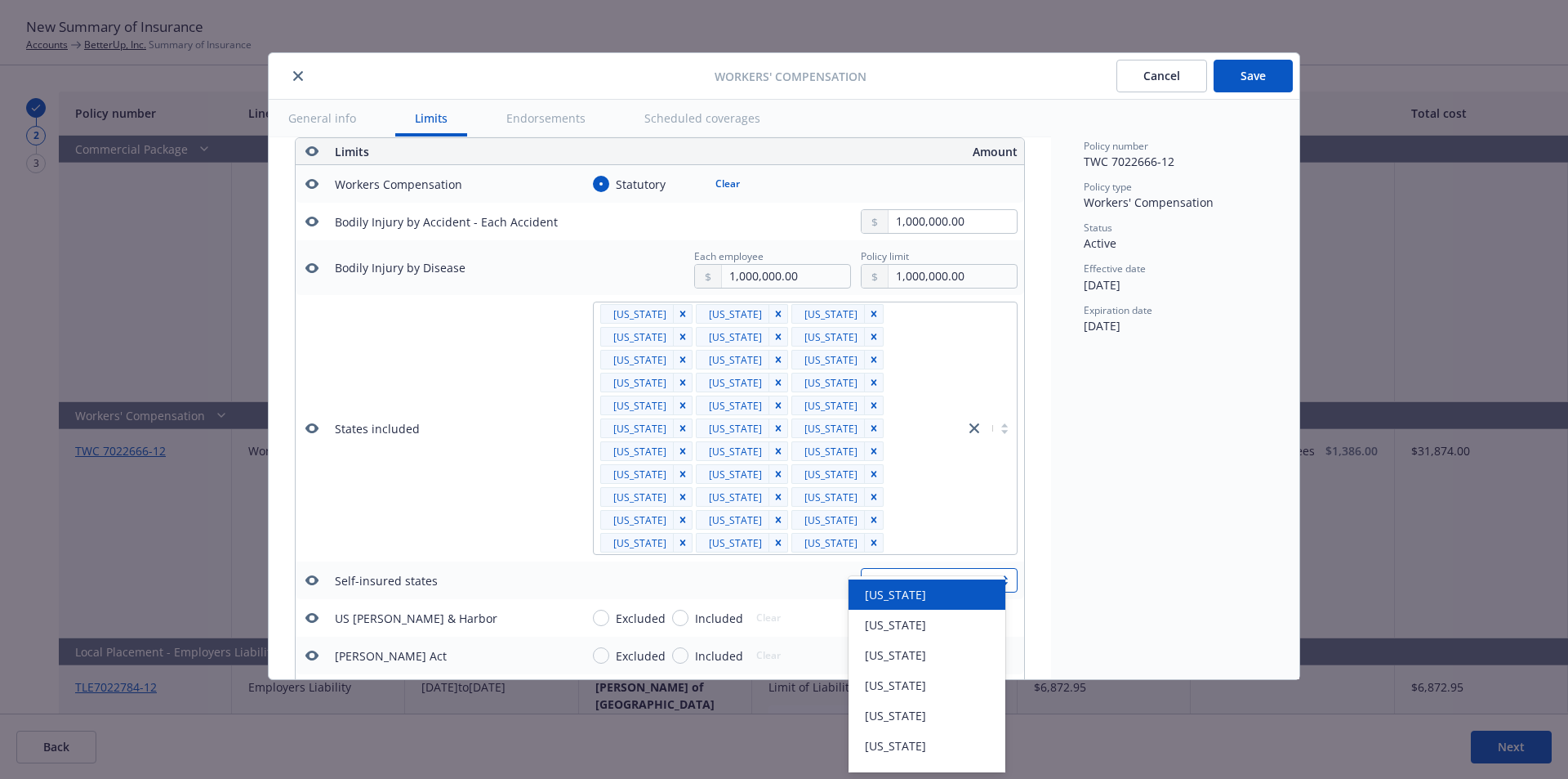
click at [714, 568] on div "All selected options have been cleared. option Alaska focused, 1 of 59. 59 resu…" at bounding box center [798, 580] width 437 height 24
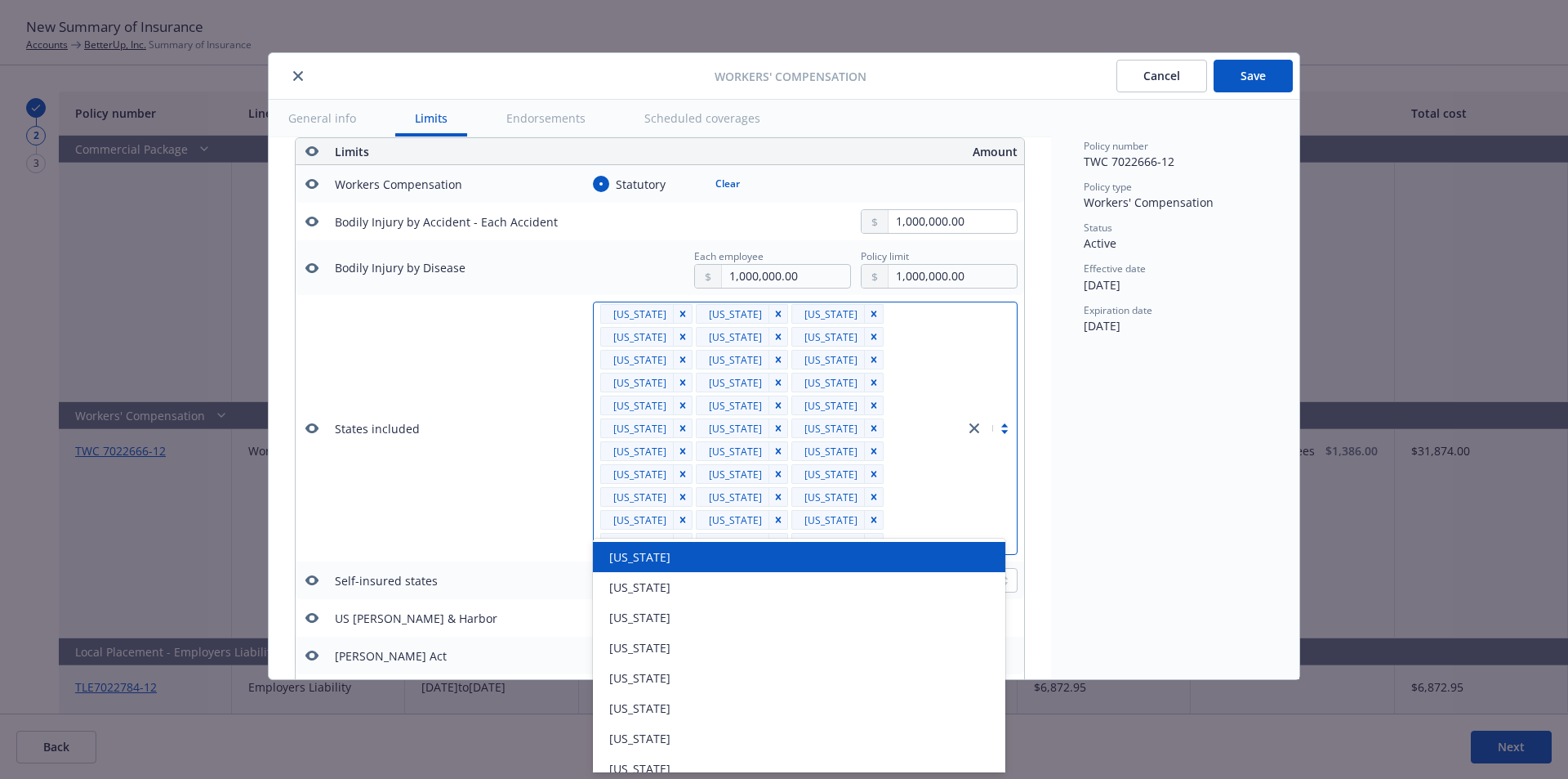
click at [927, 533] on div at bounding box center [923, 543] width 68 height 19
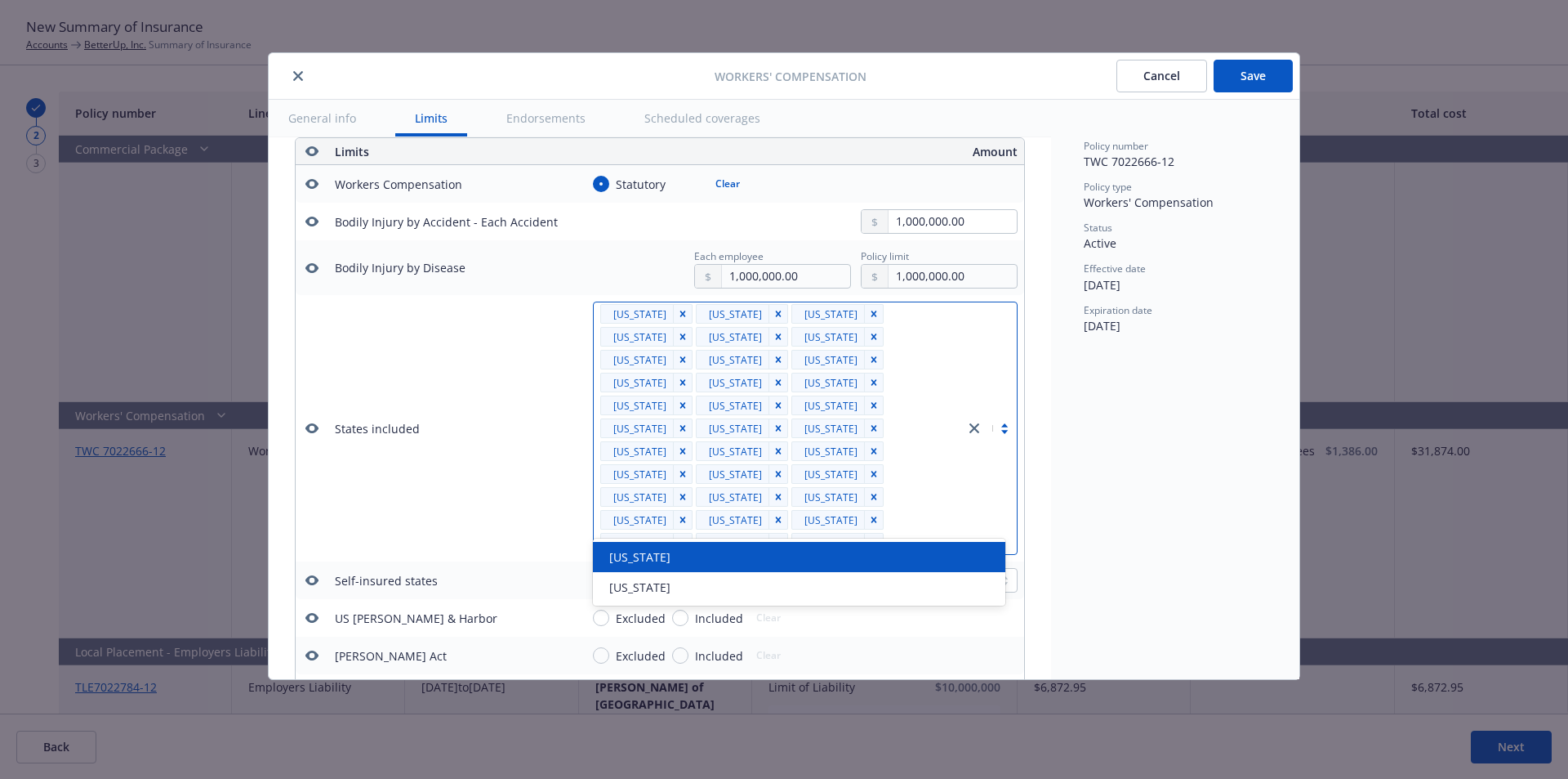
type input "new me"
click at [695, 559] on div "New Mexico" at bounding box center [799, 557] width 393 height 18
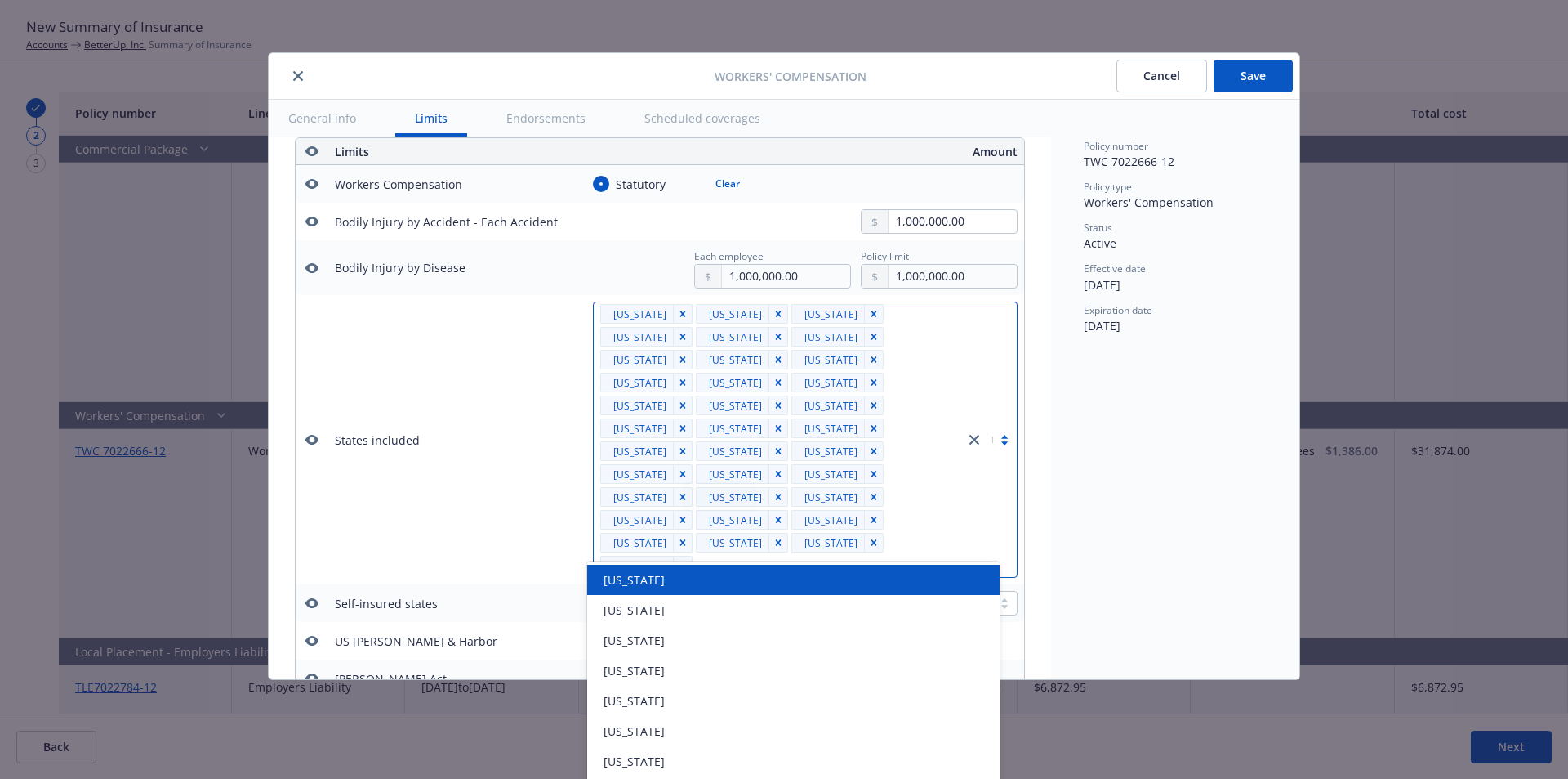
click at [736, 555] on div at bounding box center [826, 565] width 259 height 19
type input "or"
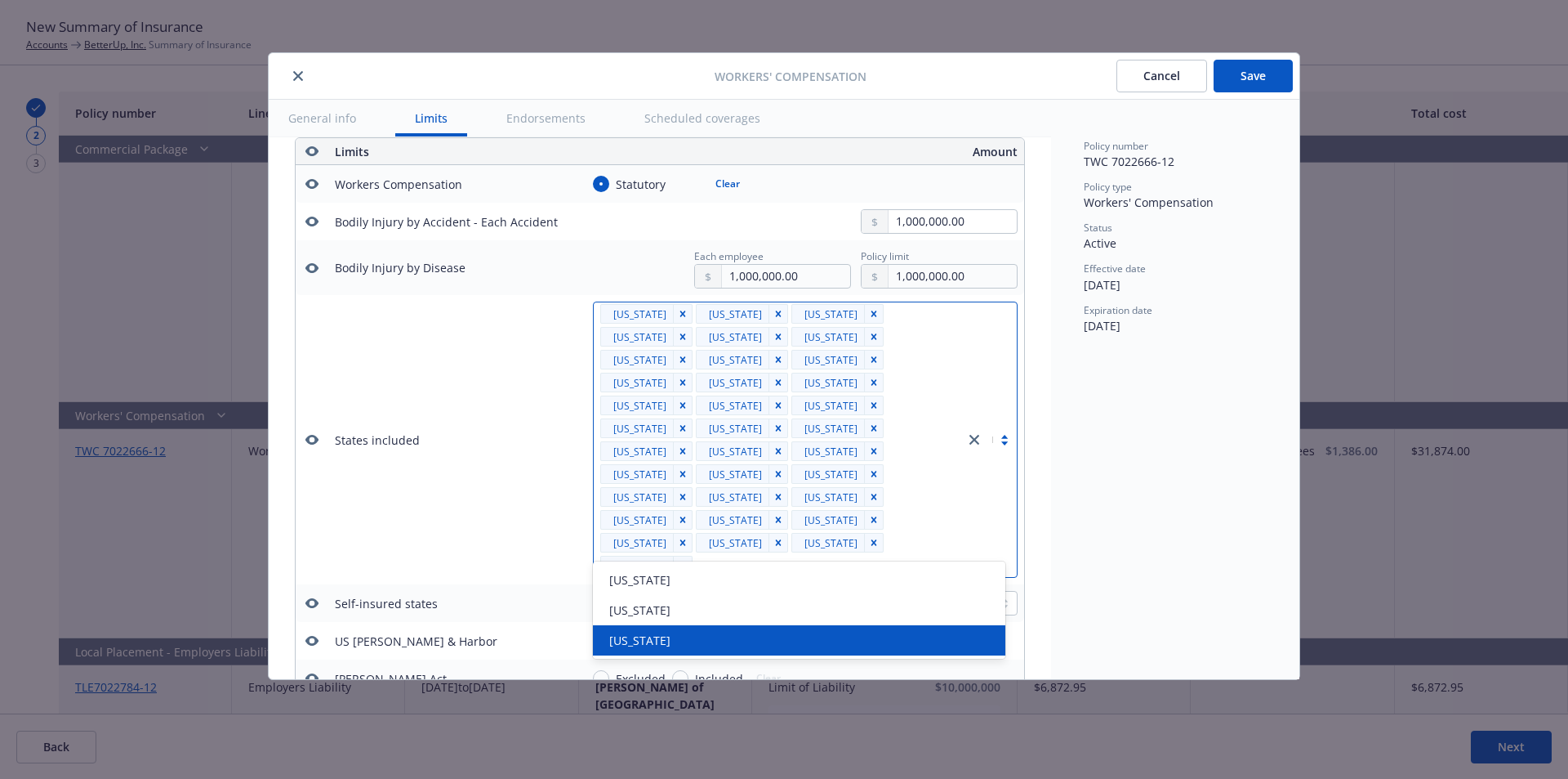
click at [655, 646] on div "Oregon" at bounding box center [799, 640] width 393 height 18
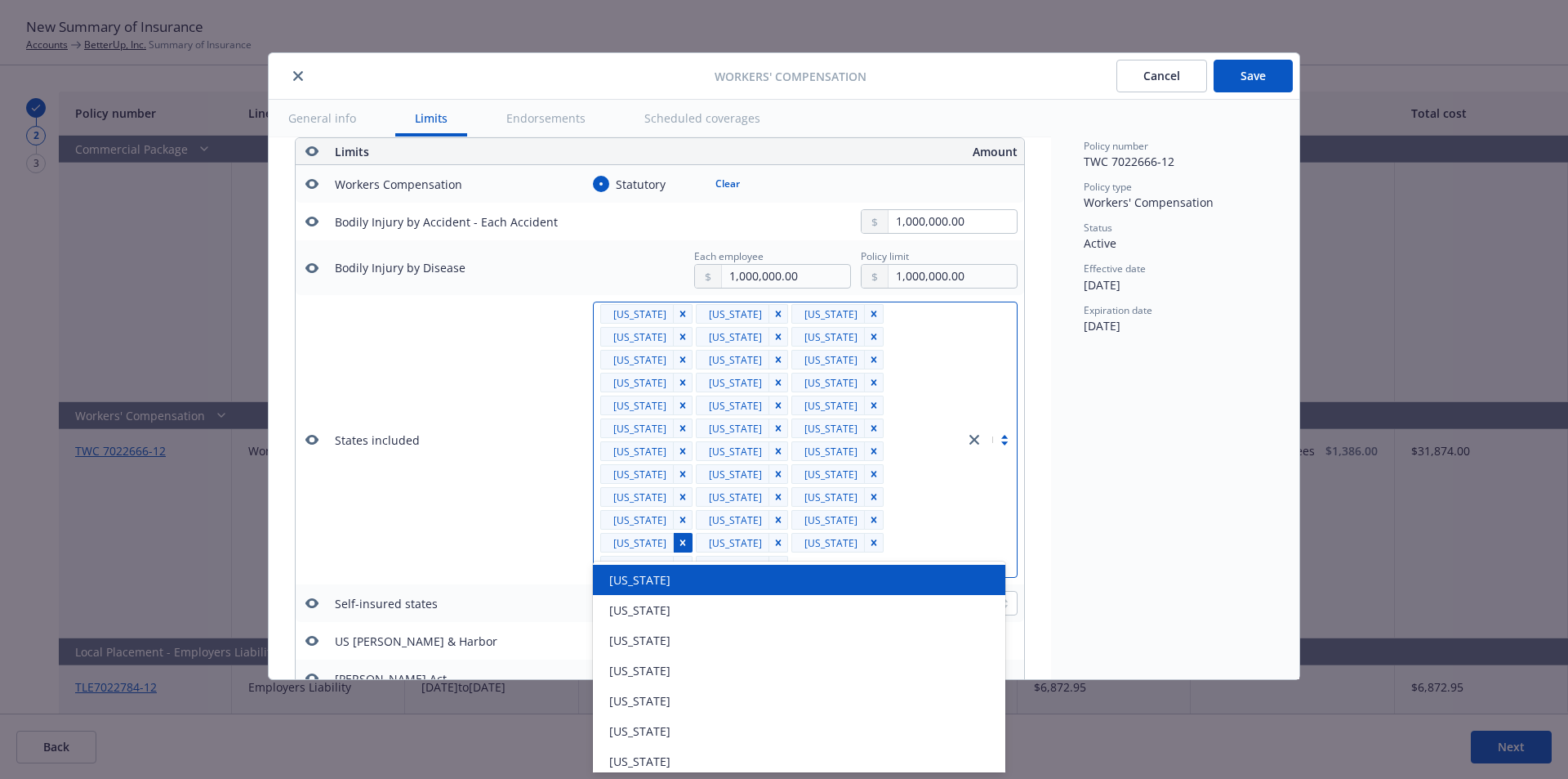
click at [687, 537] on icon "Remove [object Object]" at bounding box center [682, 543] width 12 height 12
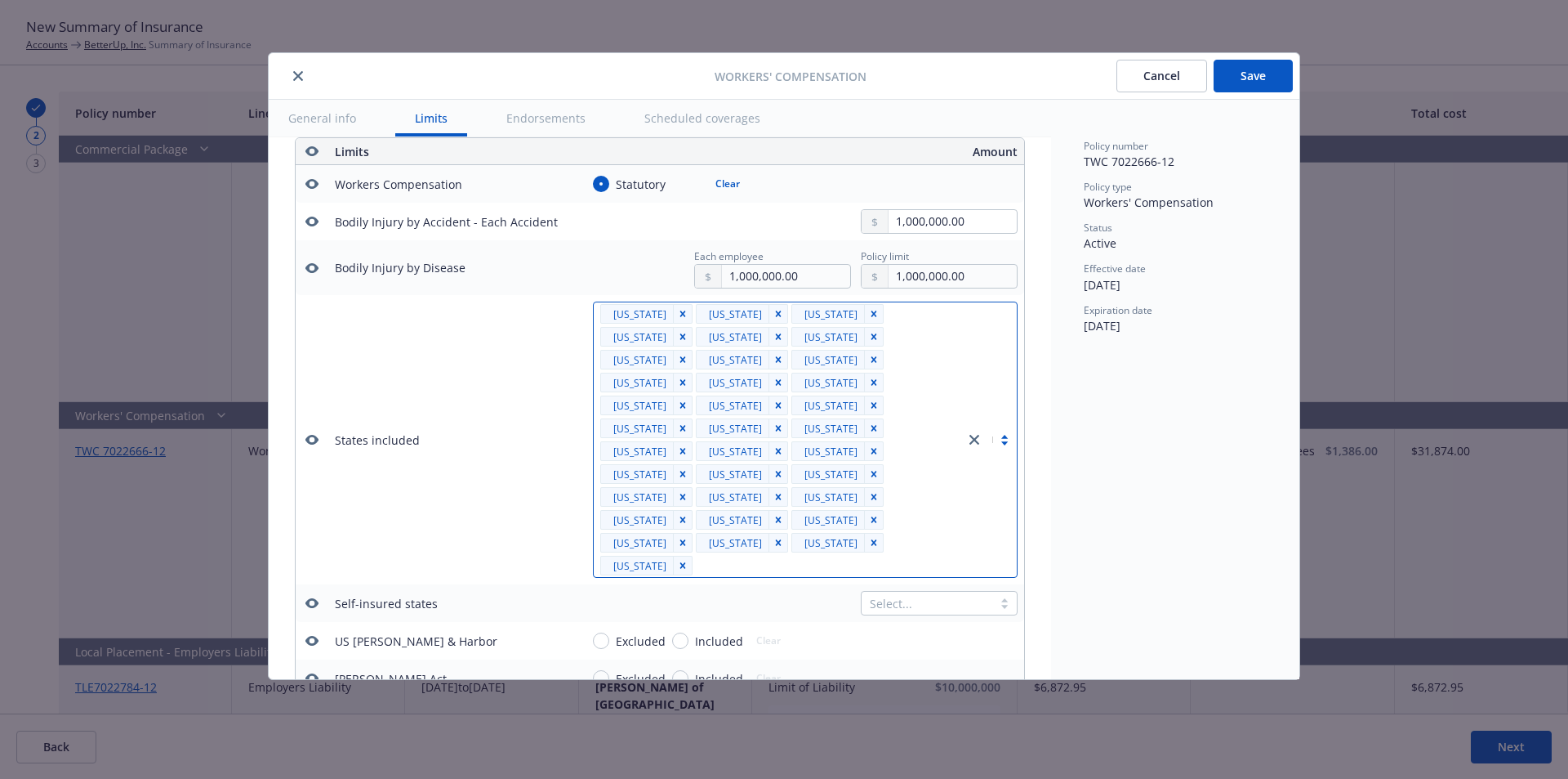
click at [900, 555] on div at bounding box center [826, 565] width 259 height 19
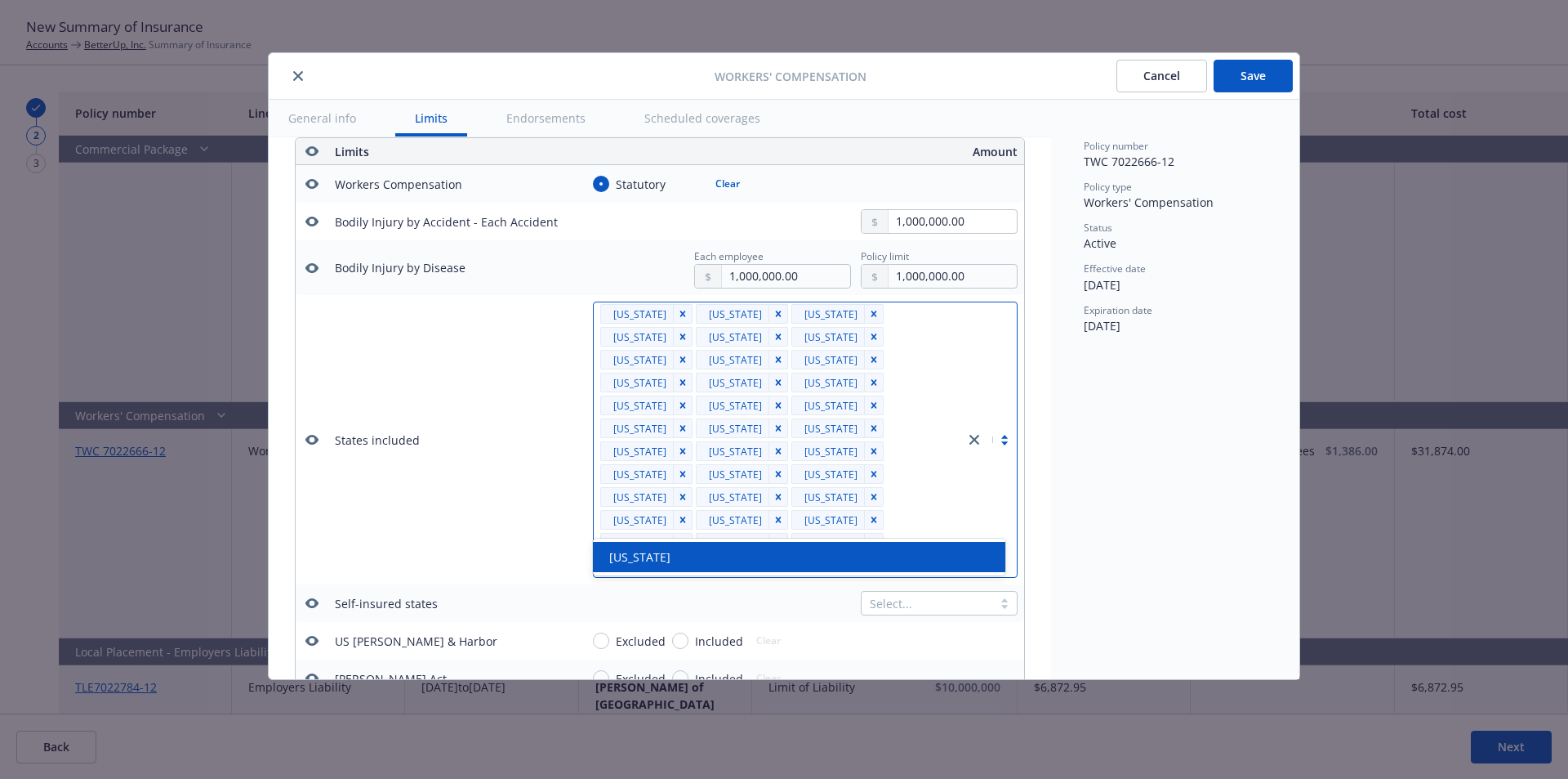
type input "wis"
click at [645, 549] on span "Wisconsin" at bounding box center [640, 557] width 61 height 18
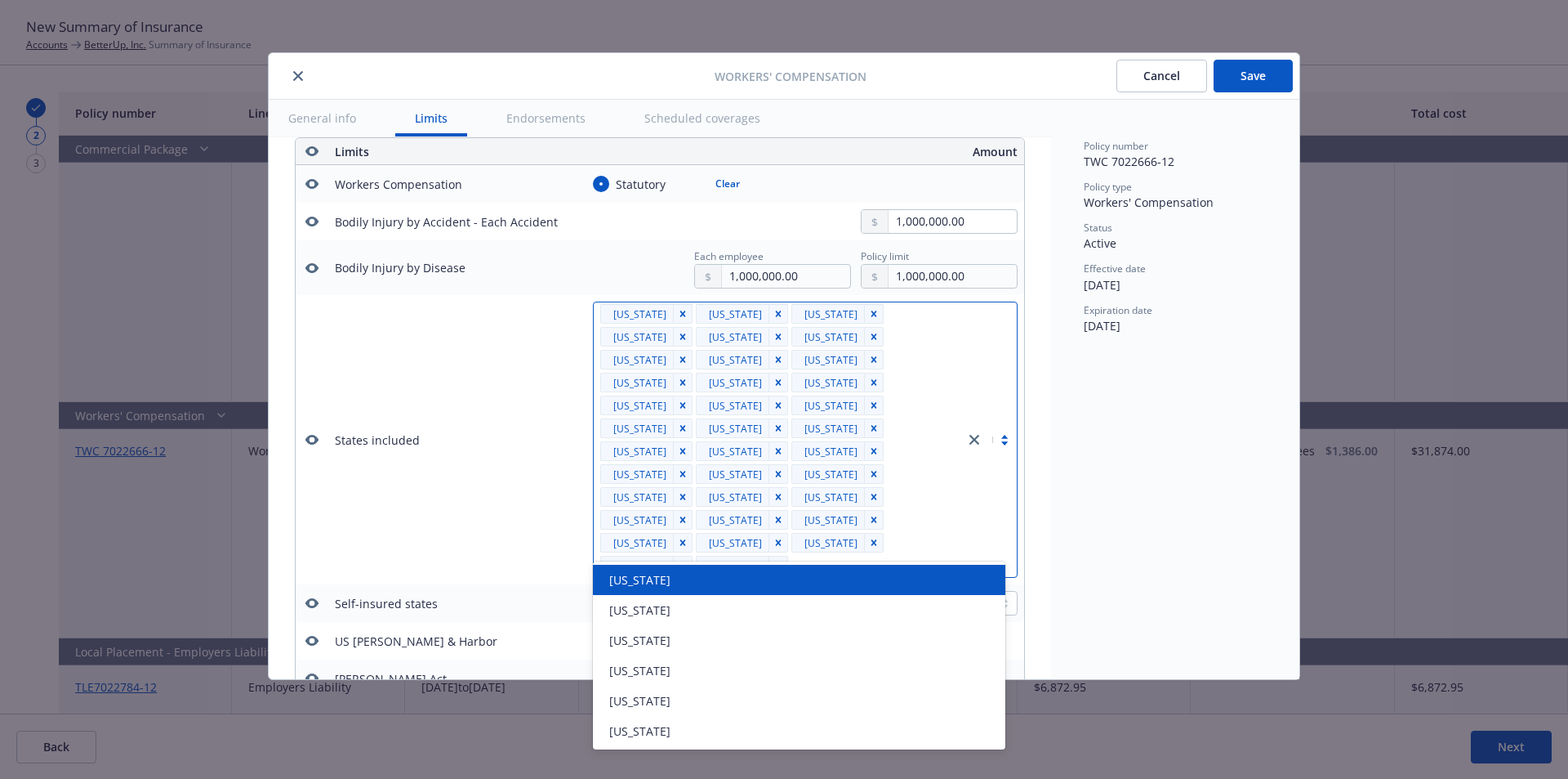
type input "utah"
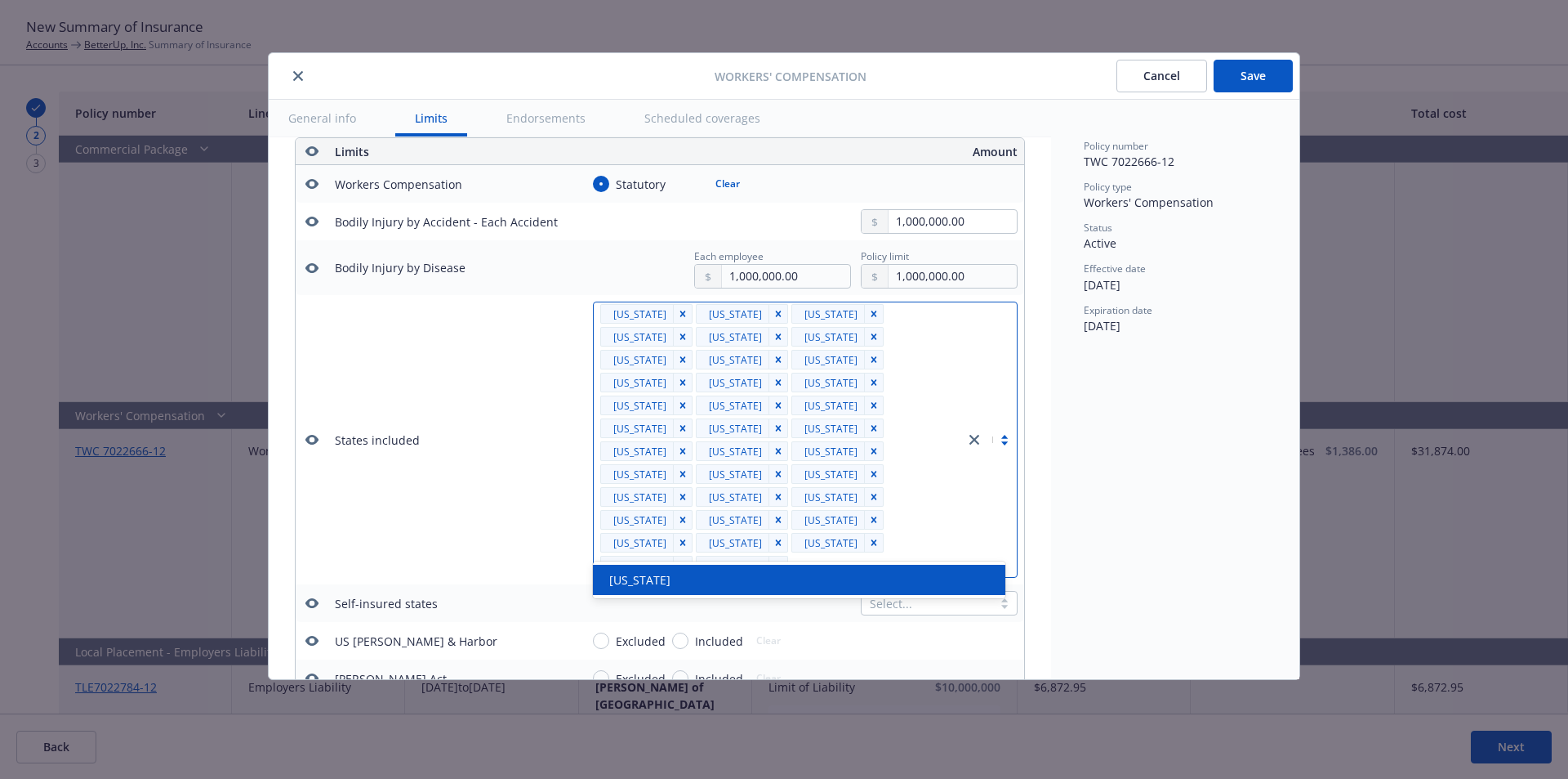
click at [656, 577] on div "Utah" at bounding box center [799, 580] width 393 height 18
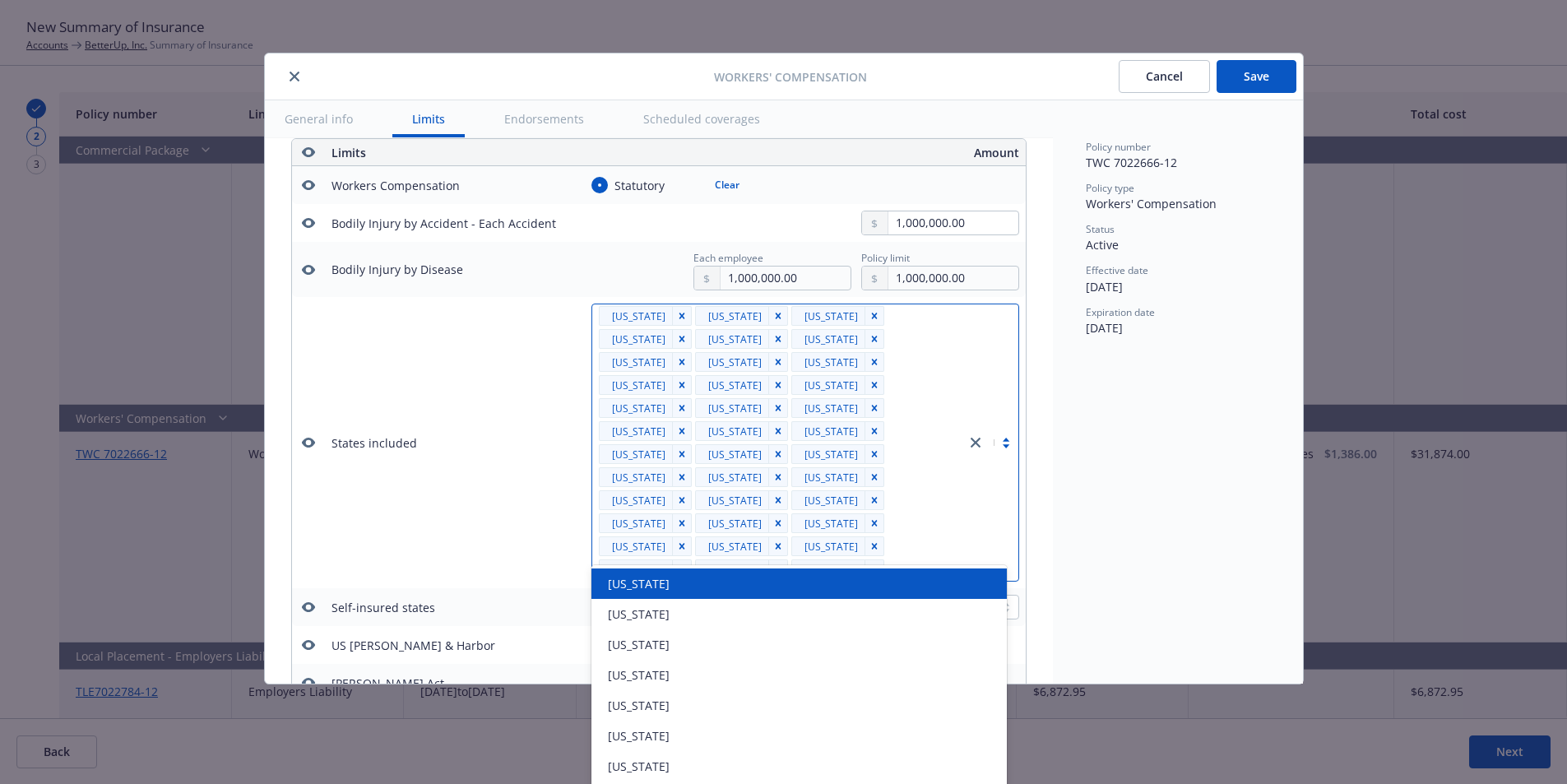
click at [547, 525] on td "States included" at bounding box center [449, 441] width 247 height 291
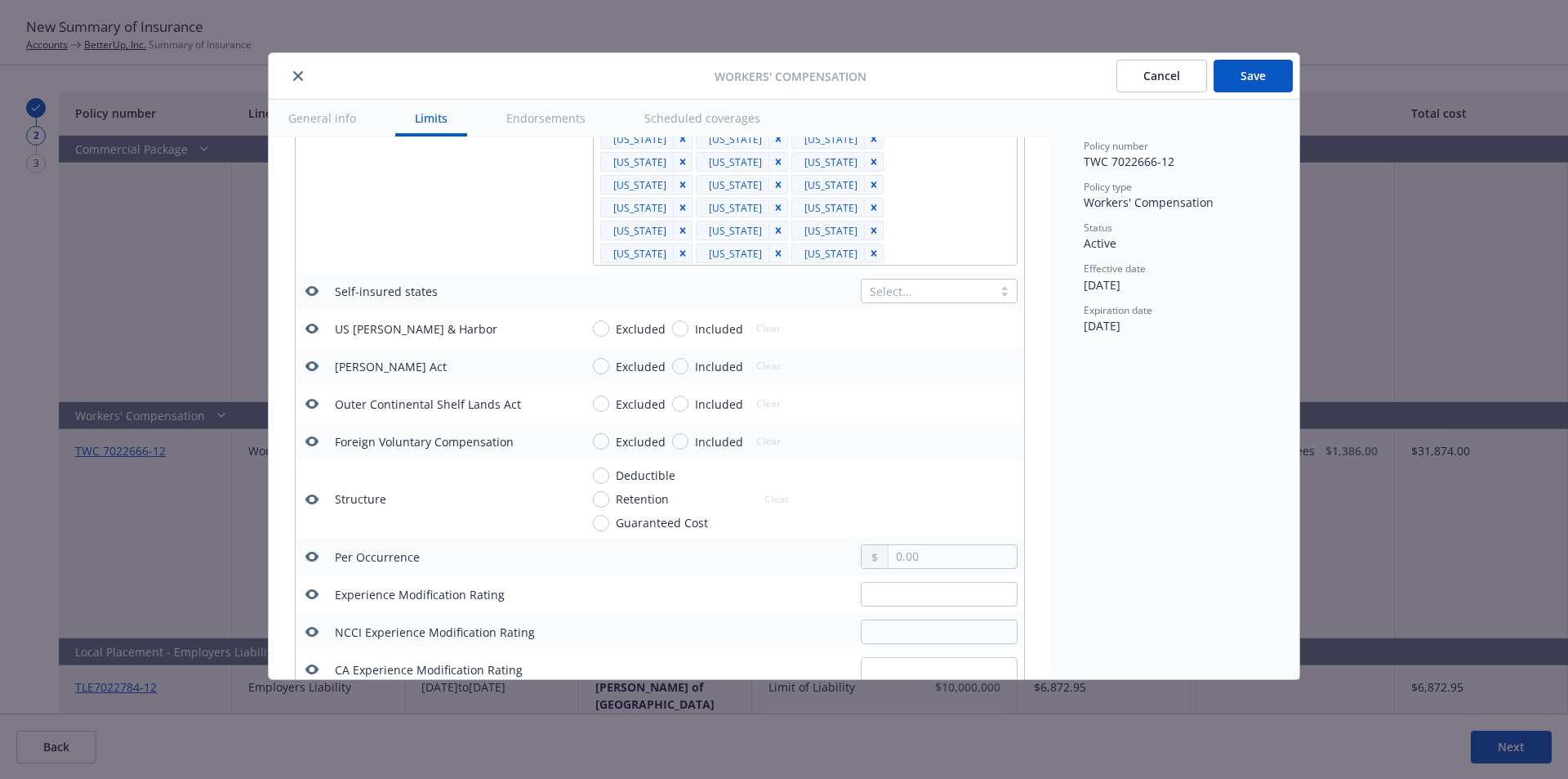
scroll to position [74, 0]
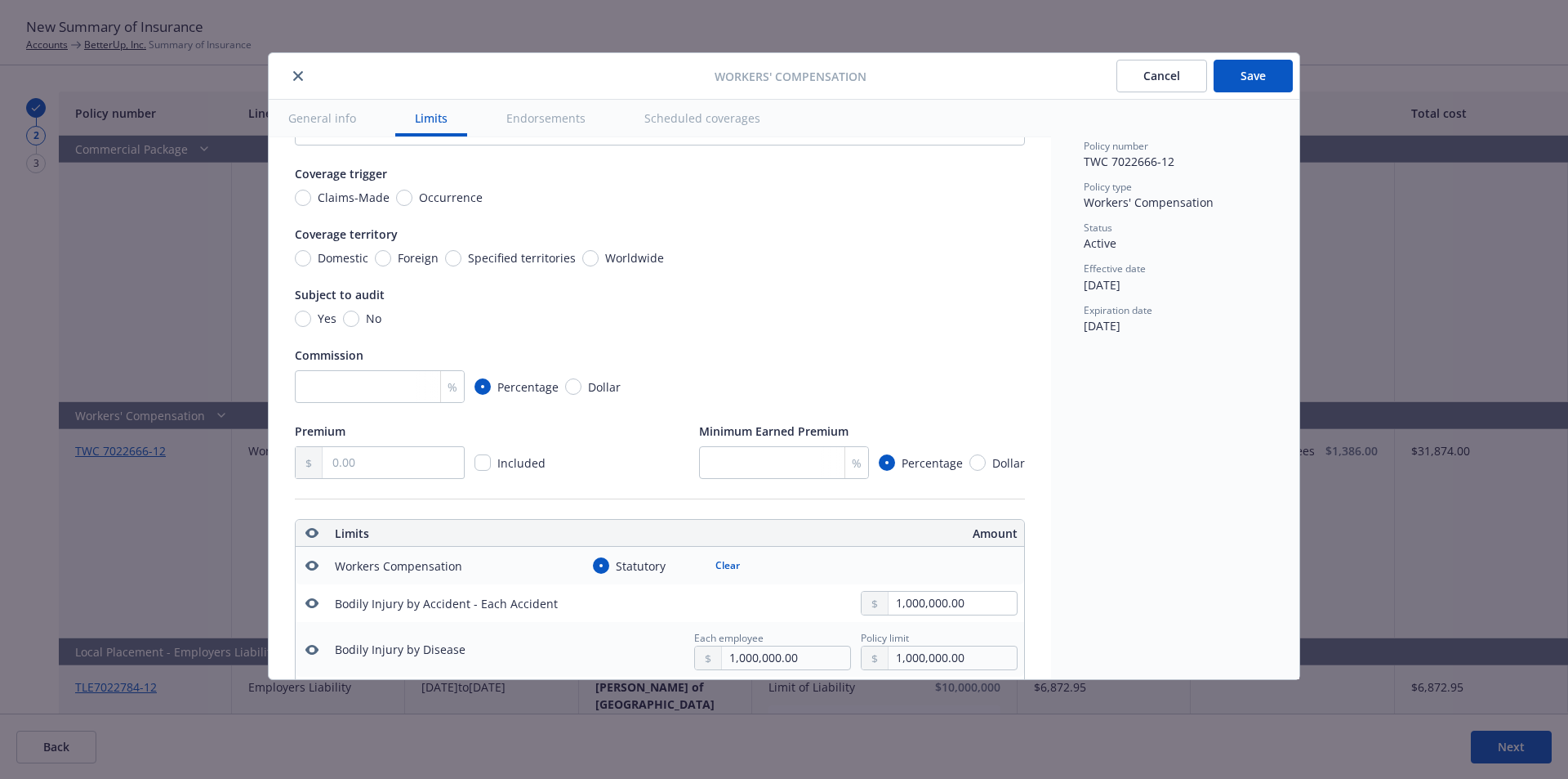
click at [1245, 69] on button "Save" at bounding box center [1252, 76] width 79 height 33
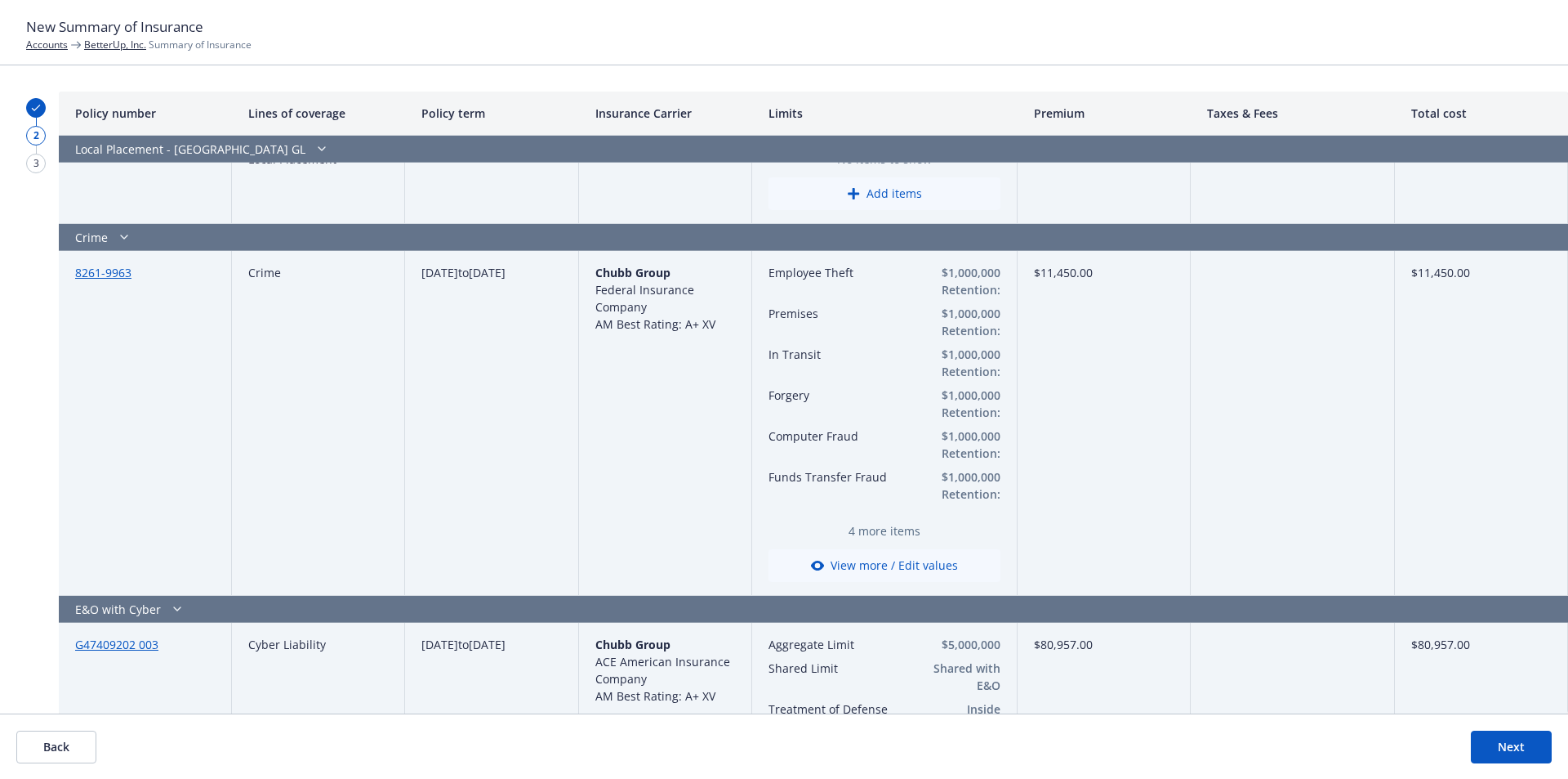
scroll to position [1716, 0]
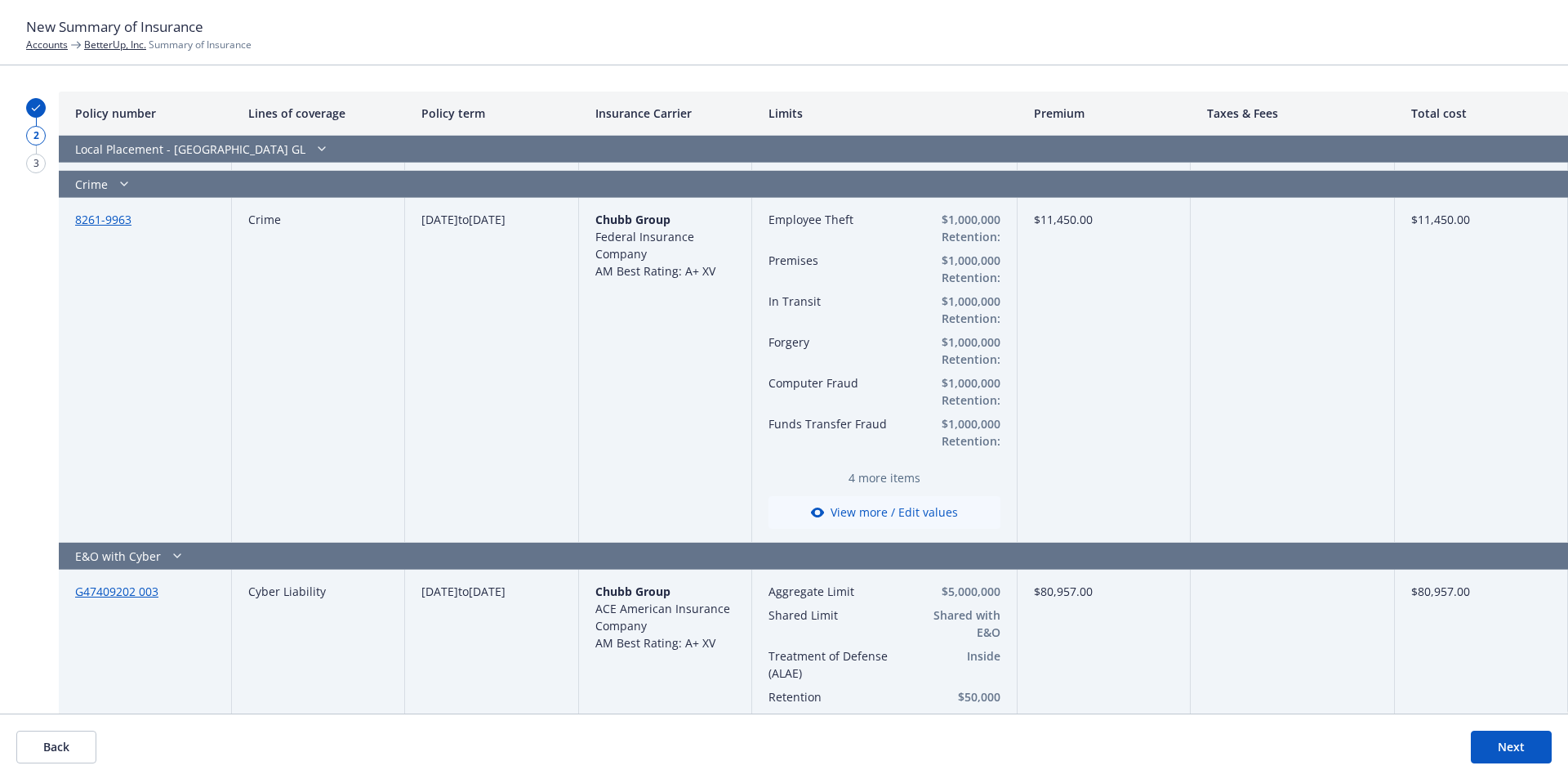
click at [878, 496] on button "View more / Edit values" at bounding box center [885, 513] width 232 height 33
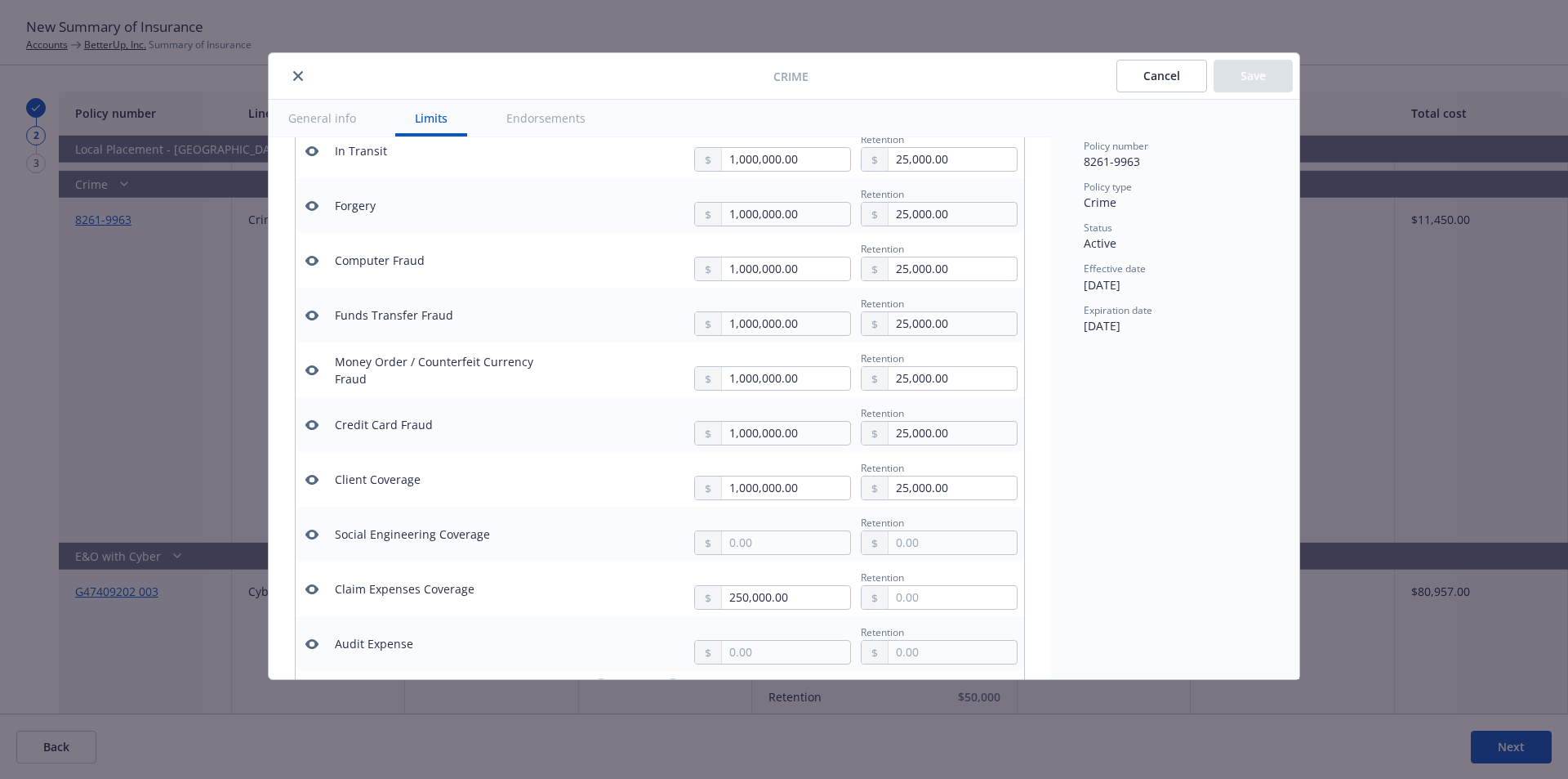
scroll to position [647, 0]
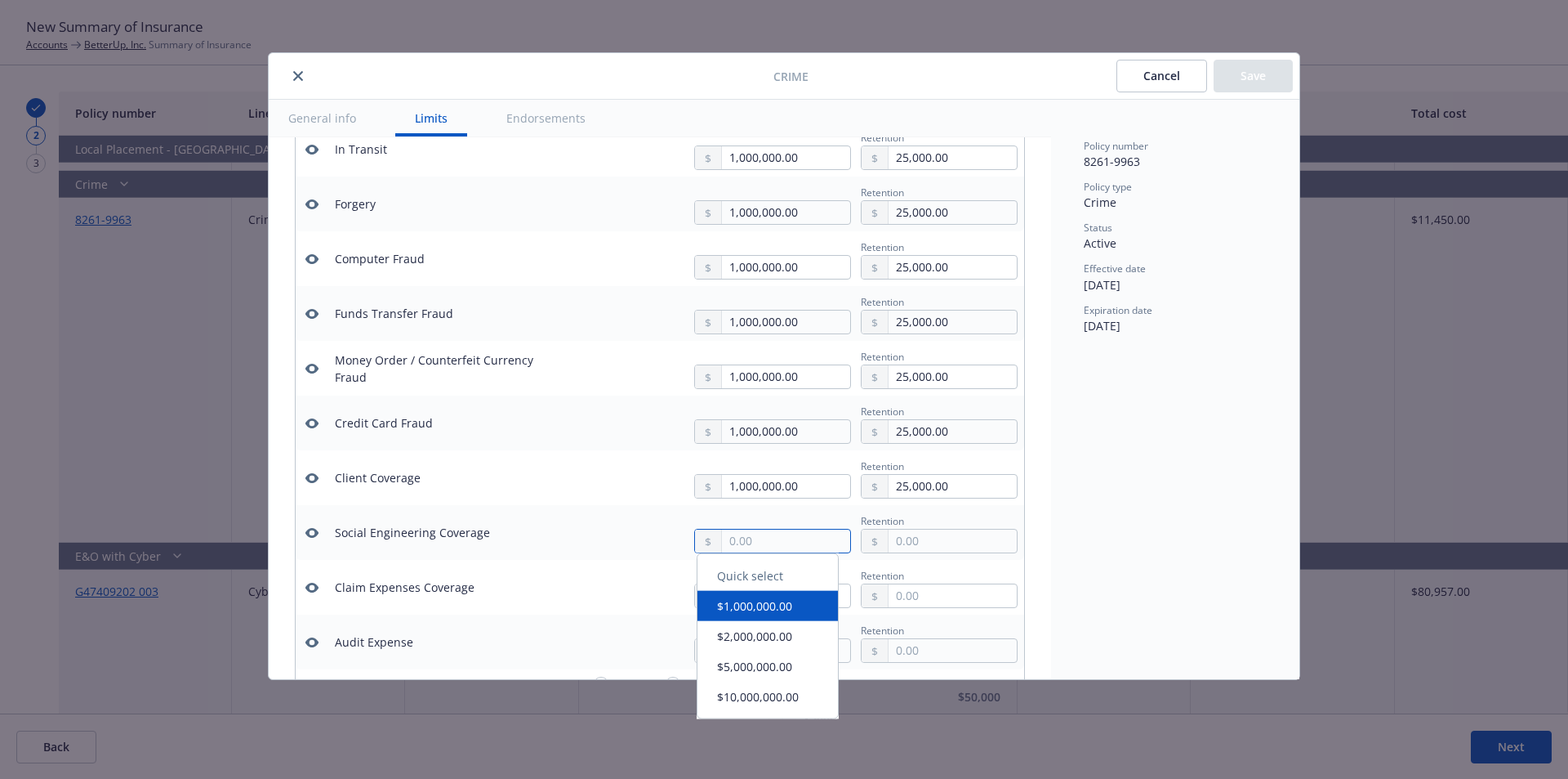
click at [741, 544] on input "text" at bounding box center [786, 541] width 128 height 23
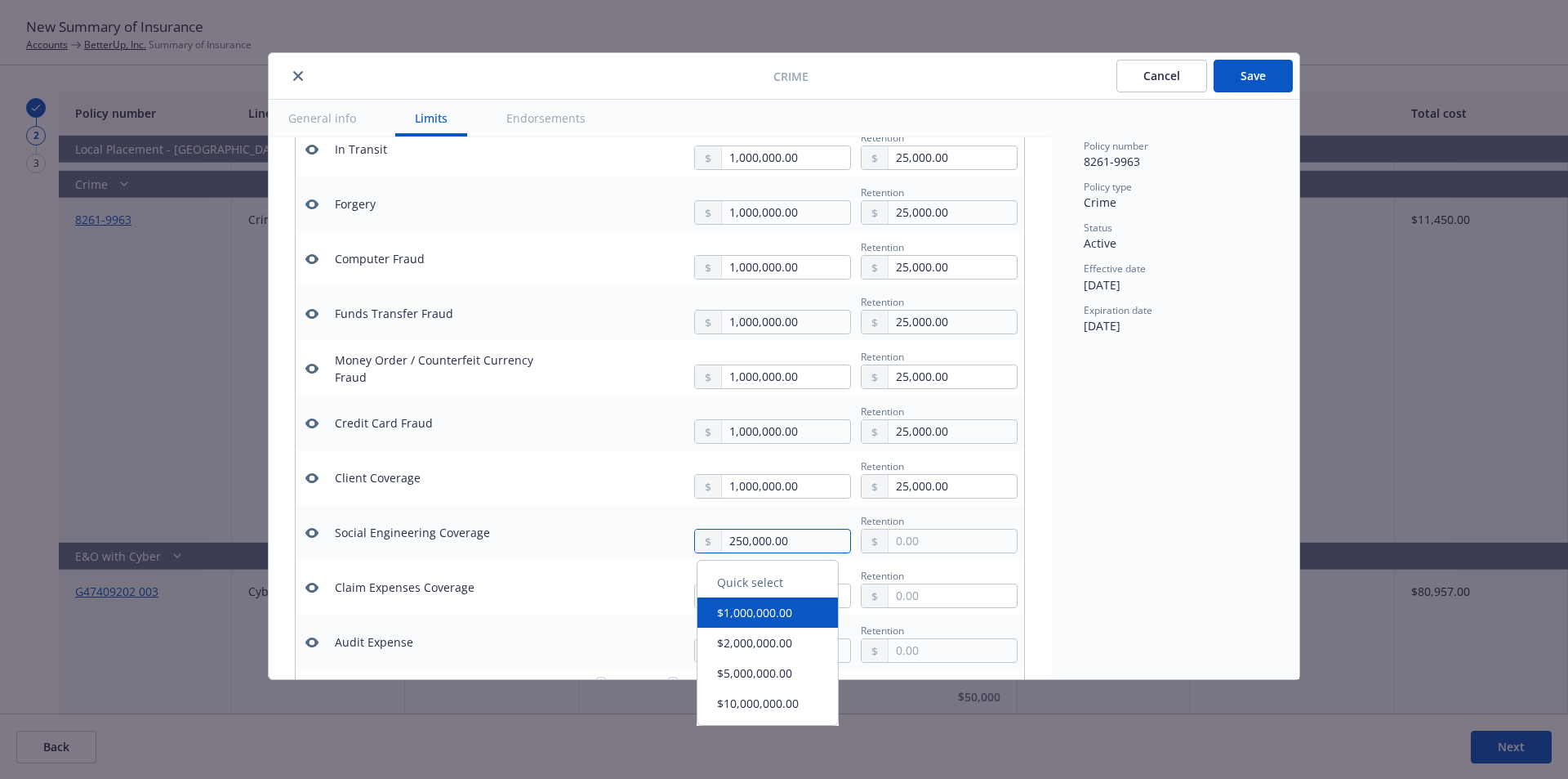
type input "250,000.00"
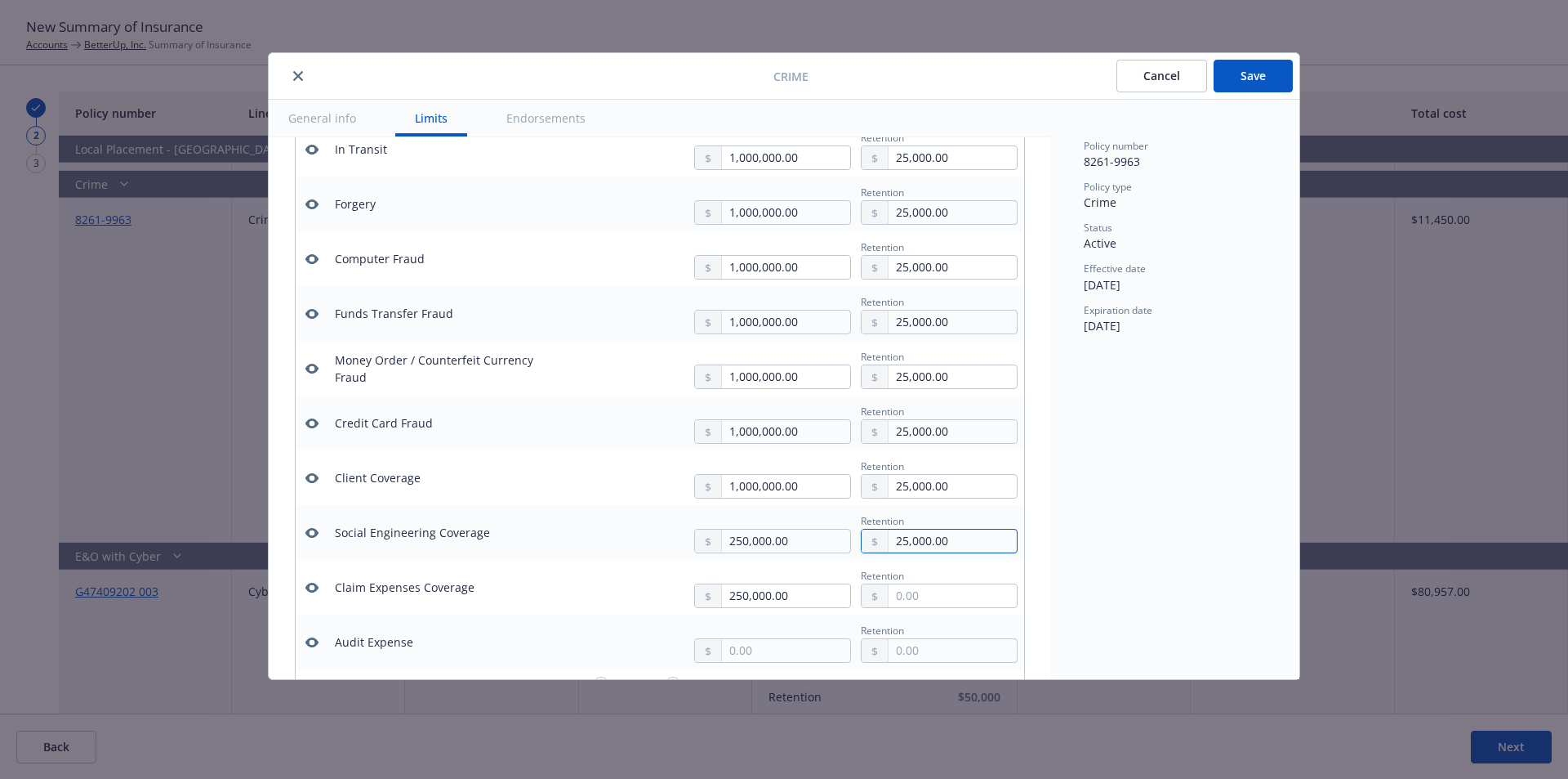
type input "25,000.00"
click at [314, 590] on icon "button" at bounding box center [311, 587] width 13 height 10
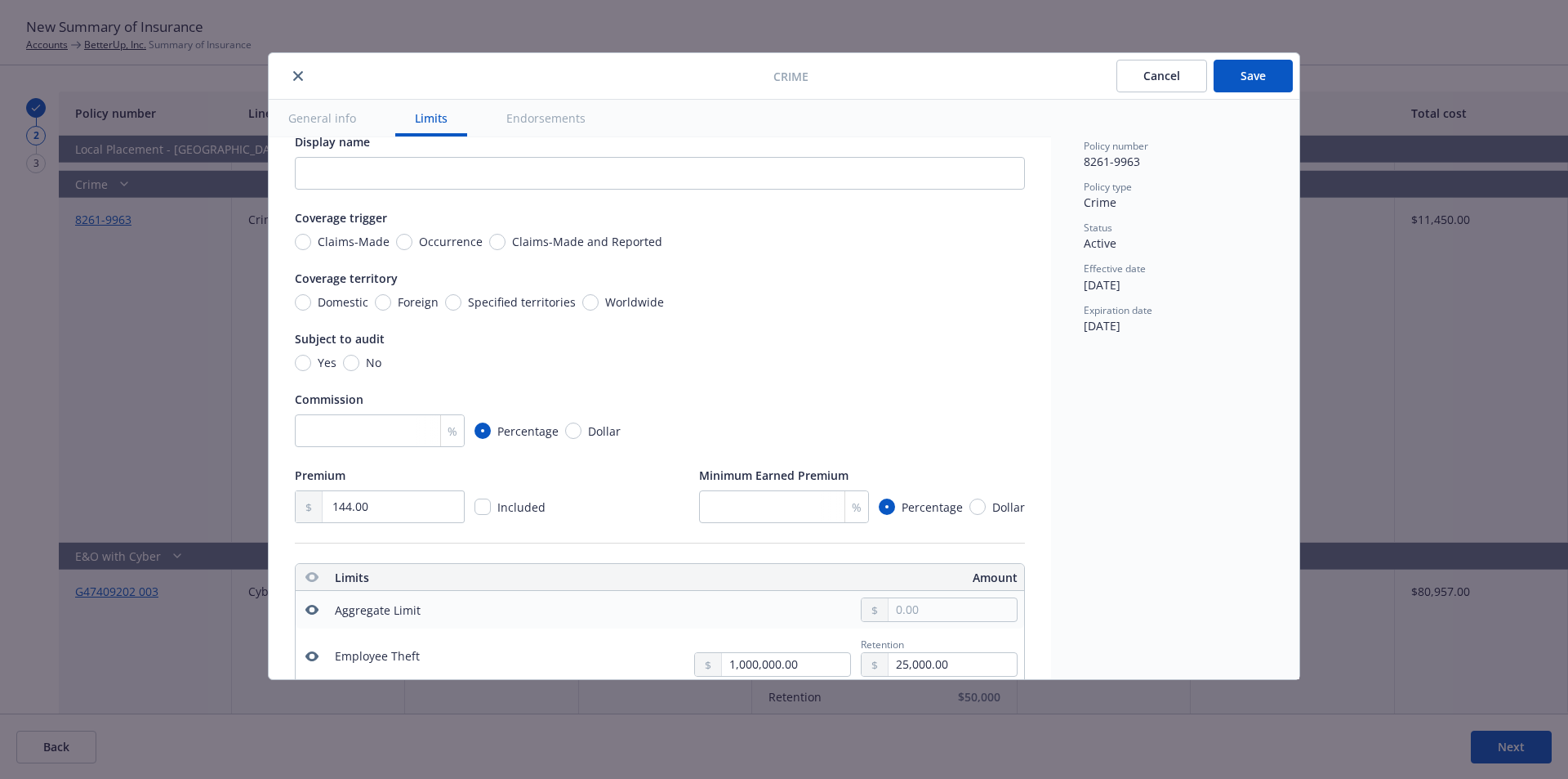
scroll to position [0, 0]
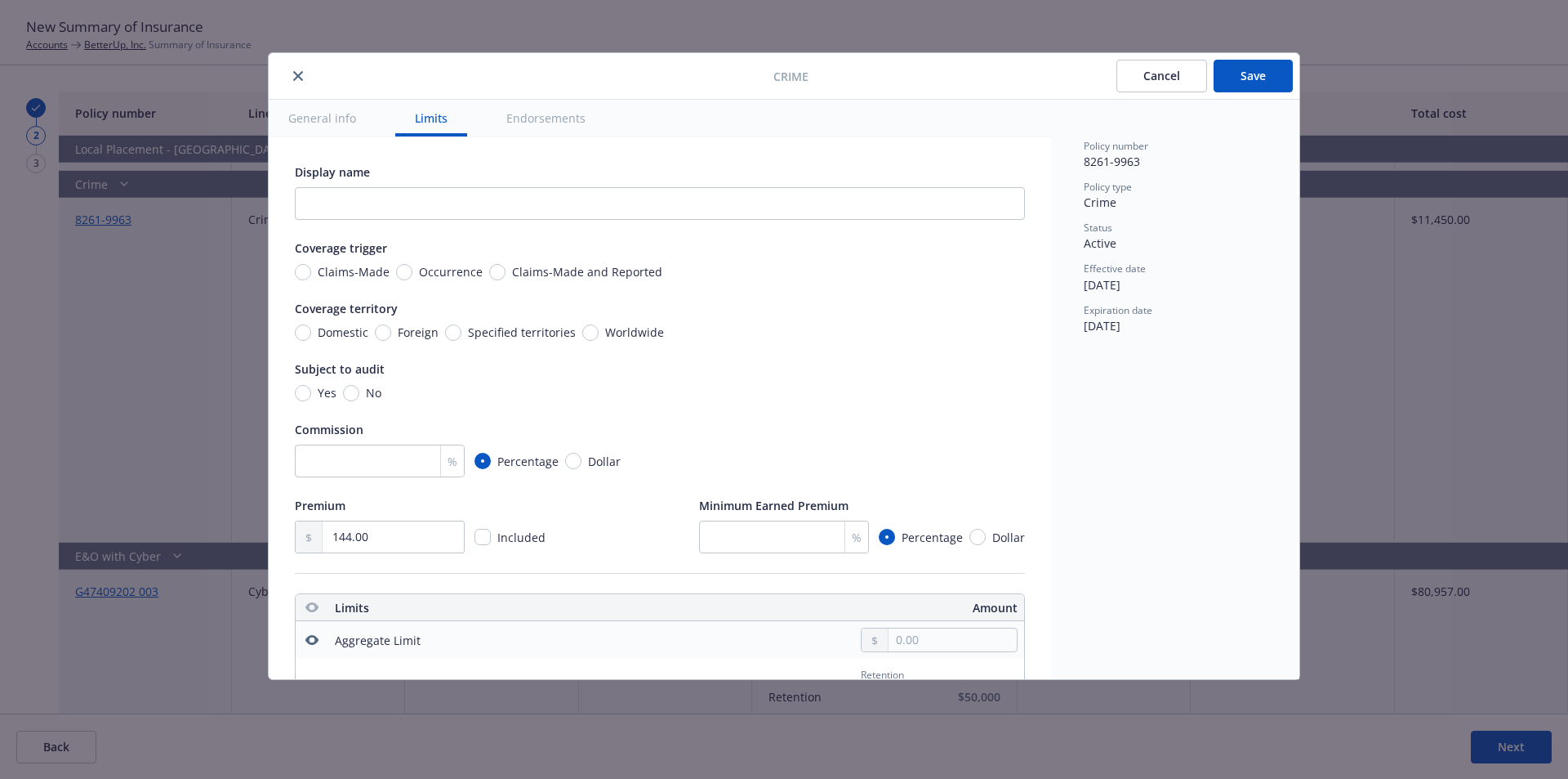
click at [1250, 75] on button "Save" at bounding box center [1252, 76] width 79 height 33
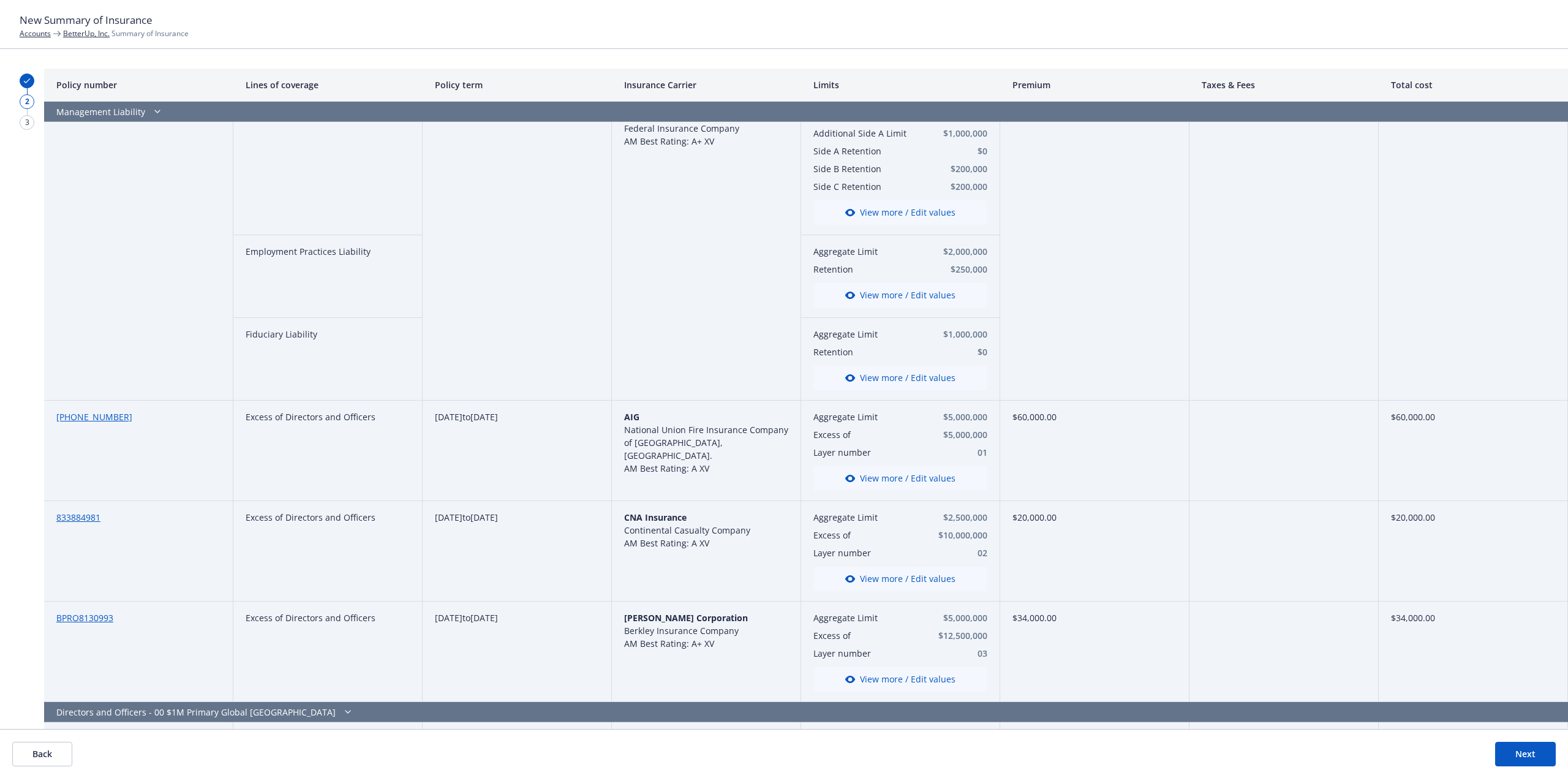
scroll to position [2395, 0]
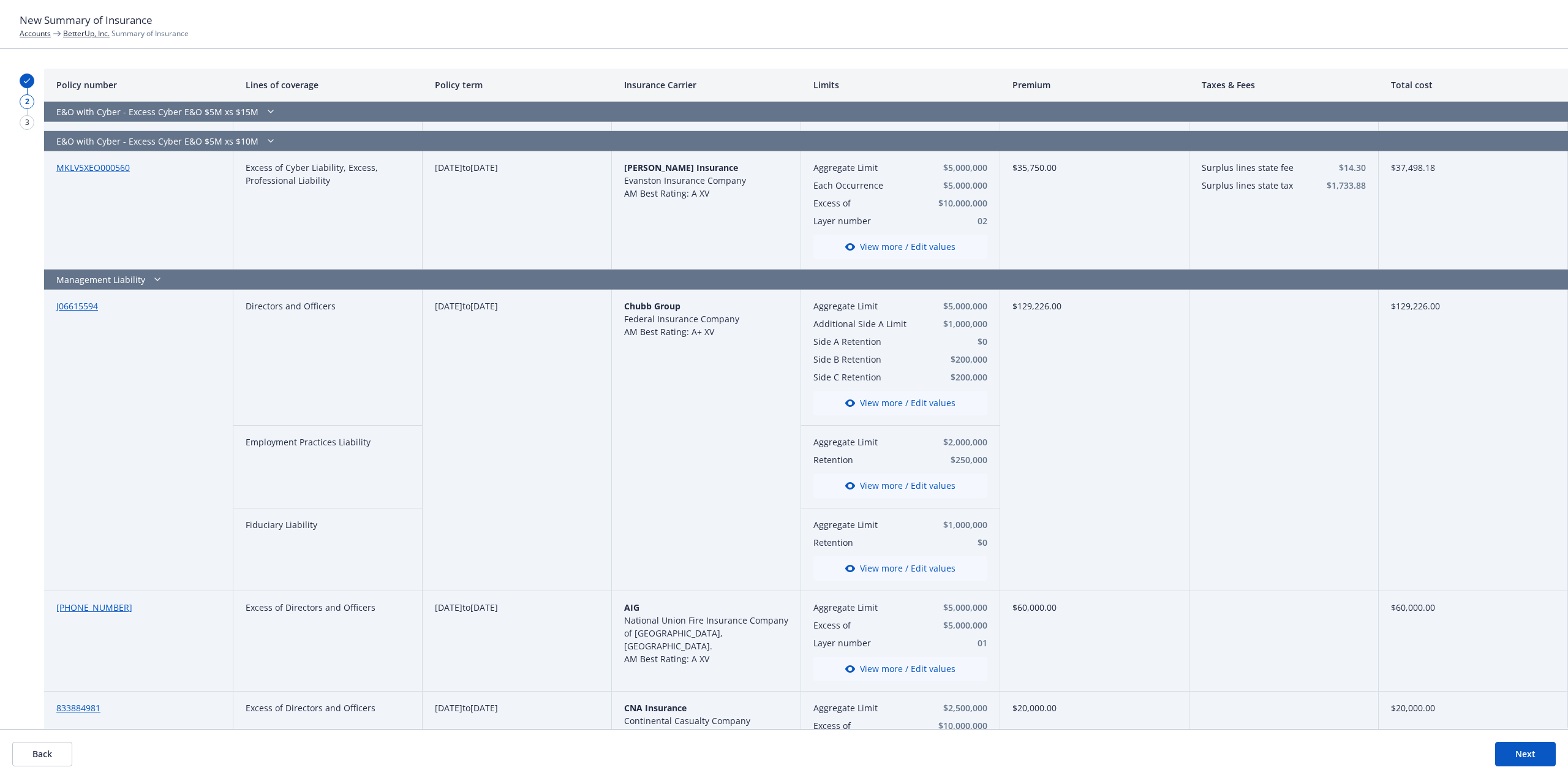
click at [888, 473] on button "View more / Edit values" at bounding box center [900, 486] width 174 height 25
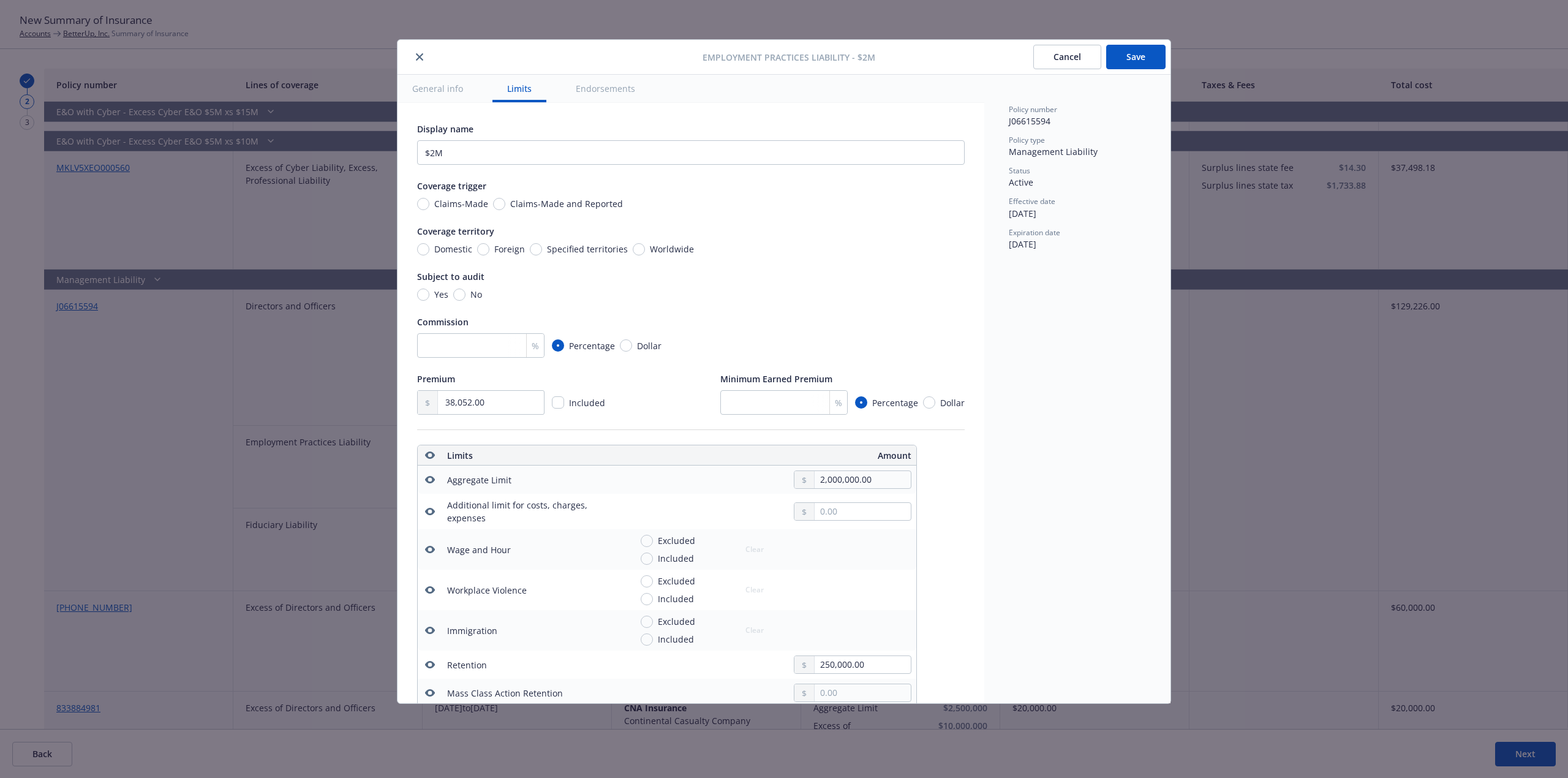
scroll to position [342, 0]
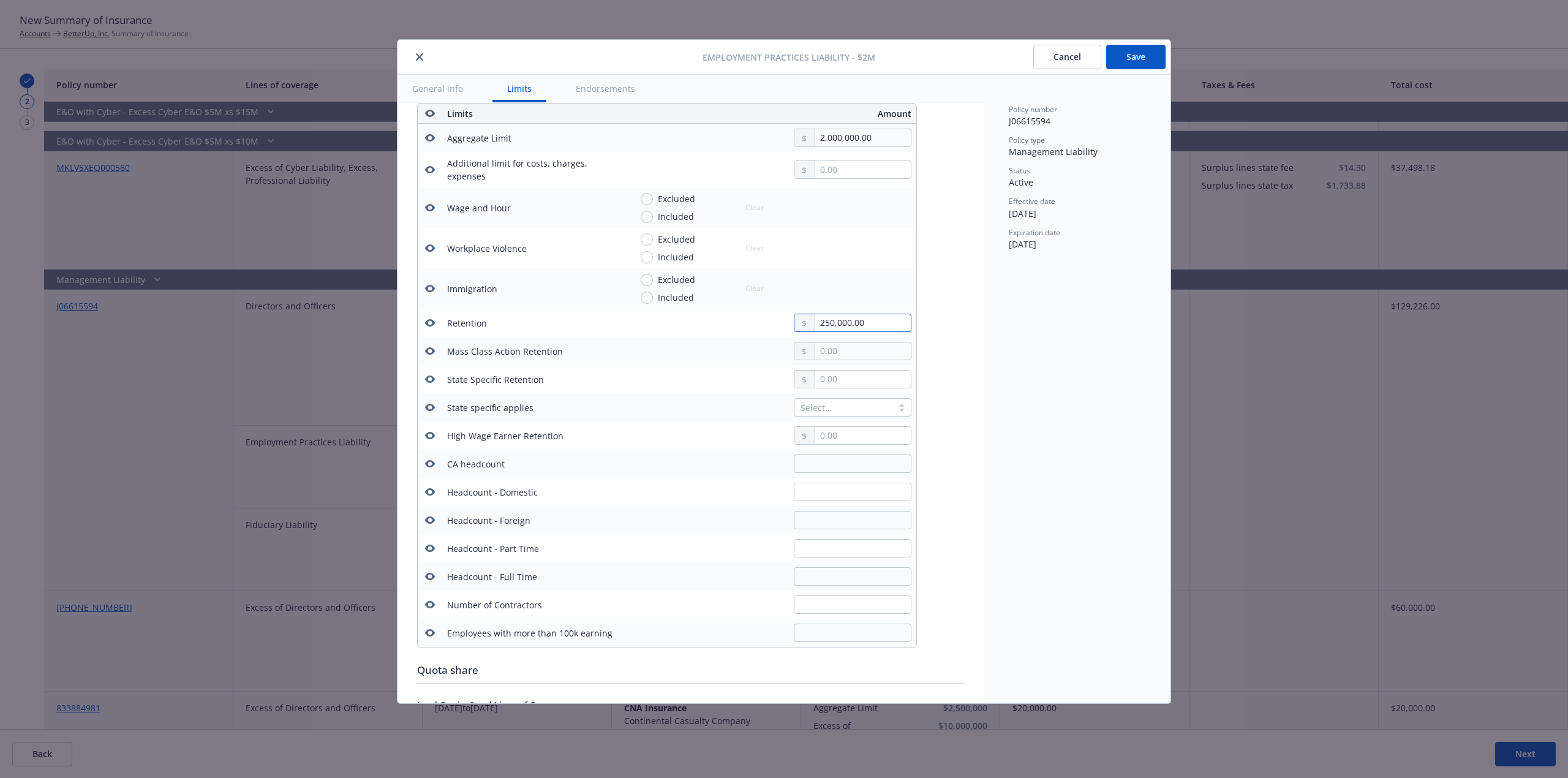
drag, startPoint x: 866, startPoint y: 322, endPoint x: 726, endPoint y: 336, distance: 140.7
click at [730, 336] on td "250,000.00" at bounding box center [771, 322] width 290 height 28
type input "150,000.00"
click at [1072, 449] on div "Policy number J06615594 Policy type Management Liability Status Active Effectiv…" at bounding box center [1077, 389] width 186 height 629
click at [1124, 57] on button "Save" at bounding box center [1135, 57] width 59 height 25
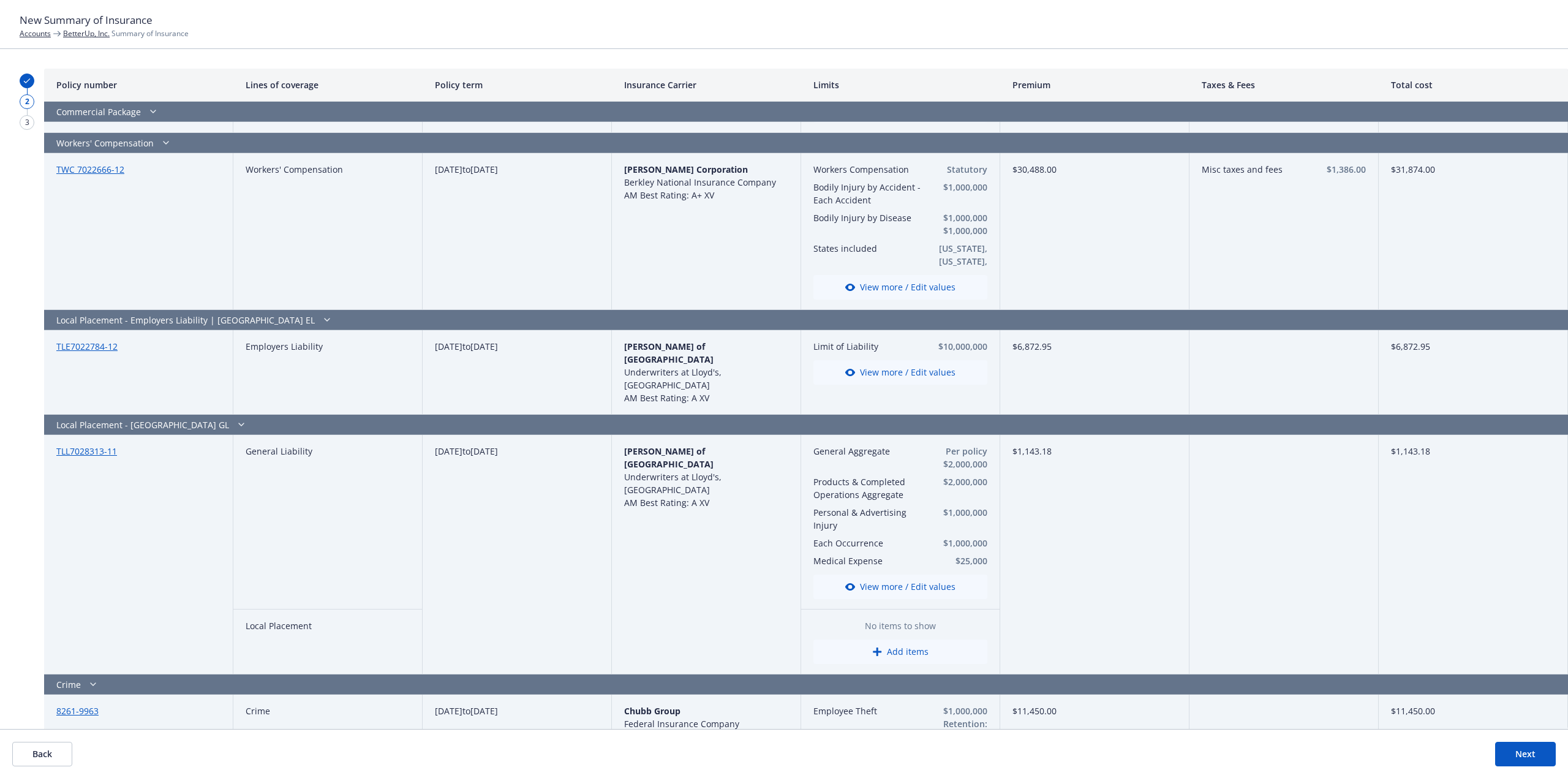
scroll to position [0, 0]
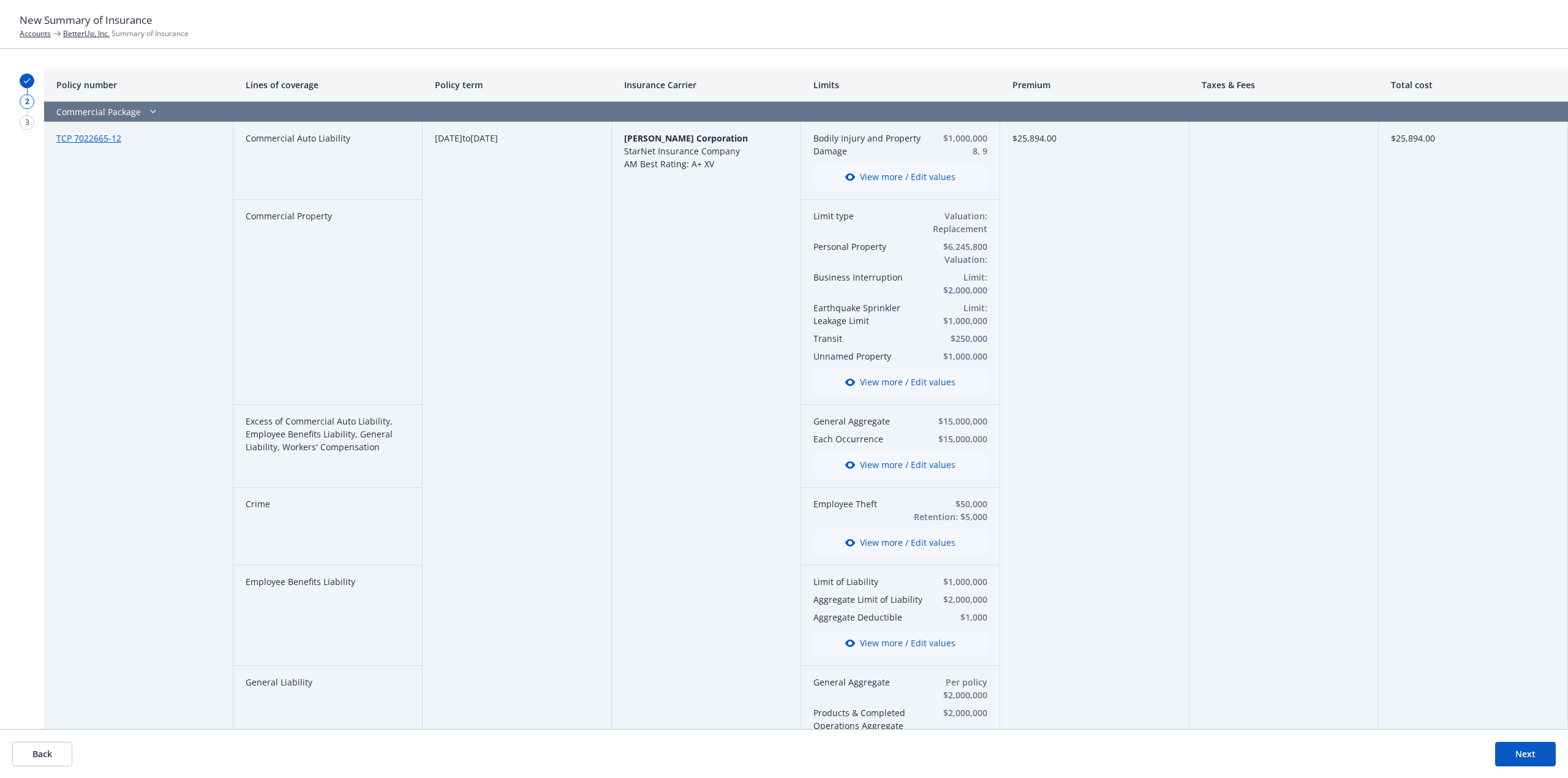
click at [1175, 583] on button "Next" at bounding box center [1525, 754] width 61 height 25
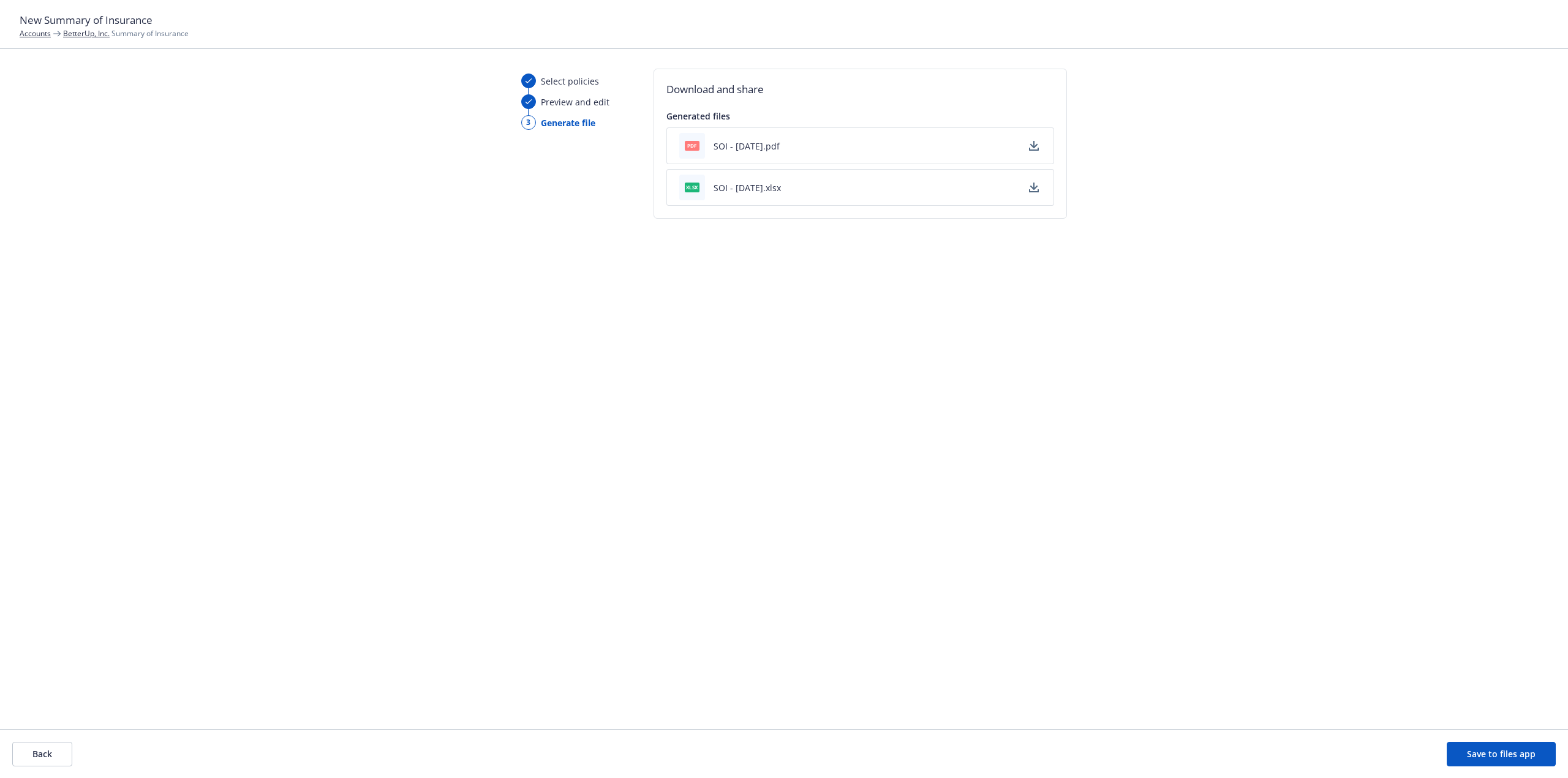
click at [776, 191] on button "SOI - 08/26/2025.xlsx" at bounding box center [747, 188] width 67 height 13
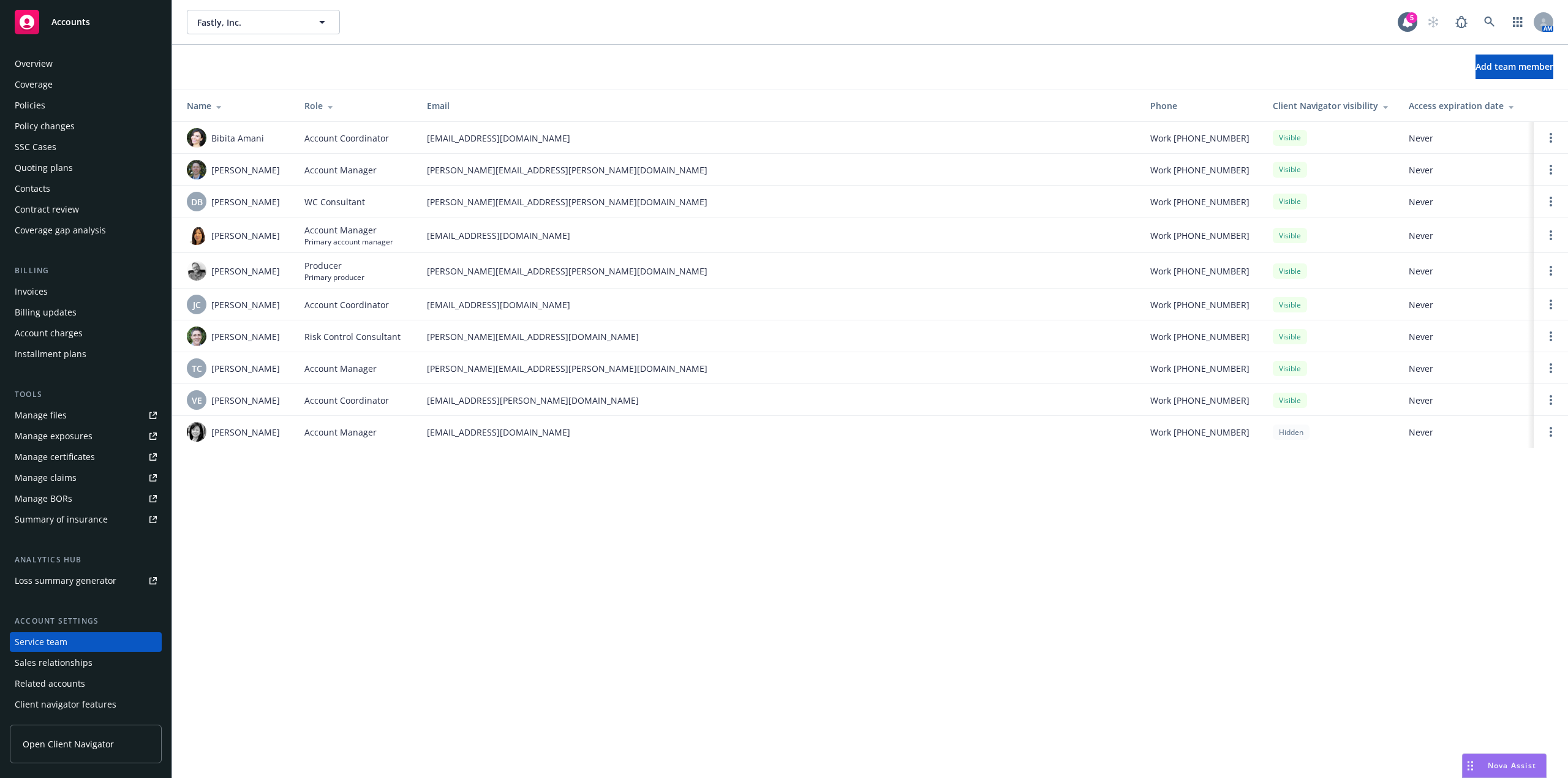
scroll to position [20, 0]
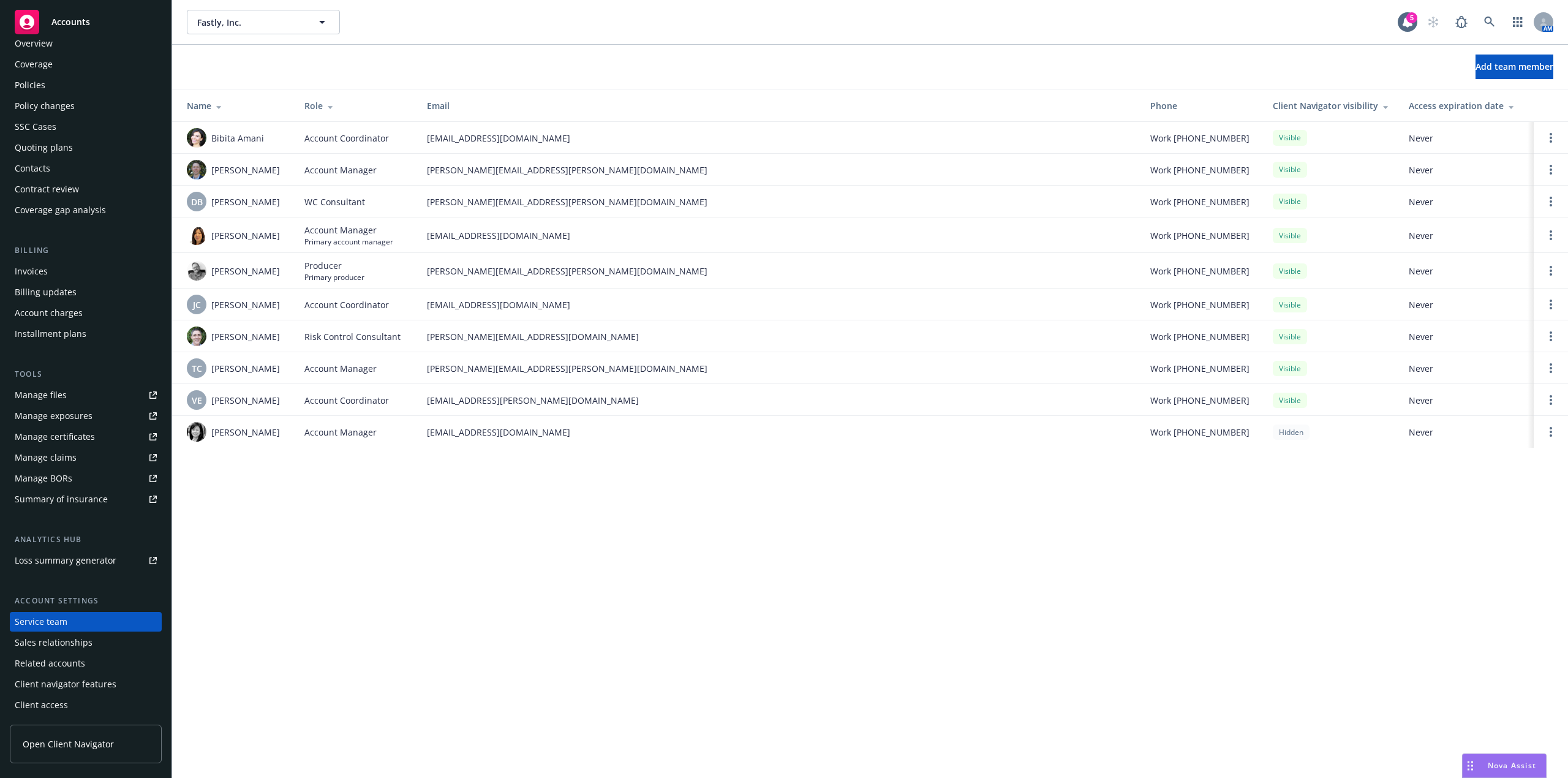
drag, startPoint x: 657, startPoint y: 557, endPoint x: 679, endPoint y: 555, distance: 22.1
click at [660, 556] on div "Fastly, Inc. Fastly, Inc. 5 AM Add team member Name Role Email Phone Client Nav…" at bounding box center [870, 389] width 1396 height 778
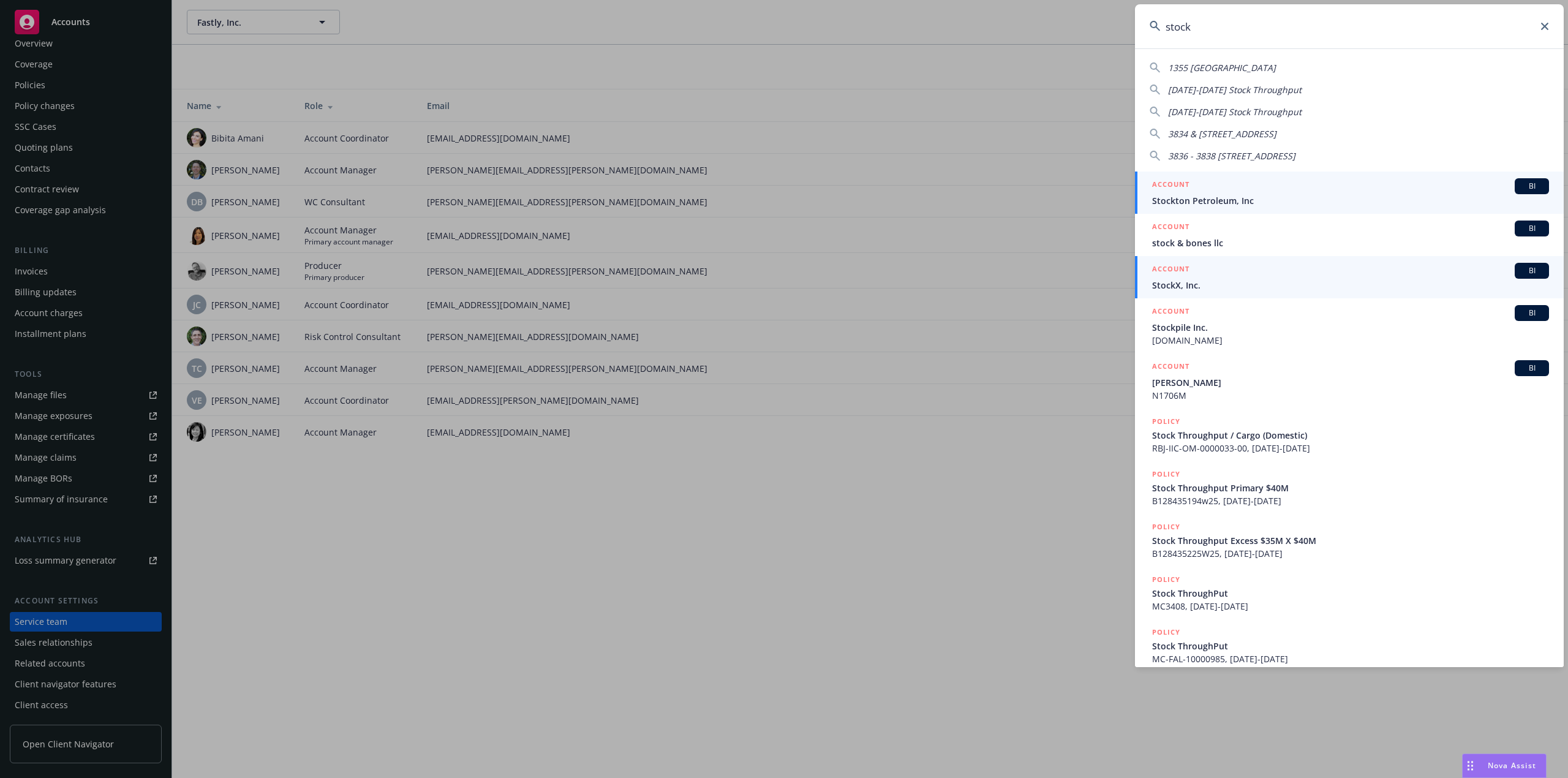
type input "stock"
drag, startPoint x: 1516, startPoint y: 265, endPoint x: 1542, endPoint y: 265, distance: 26.0
click at [1519, 265] on span "BI" at bounding box center [1532, 271] width 25 height 11
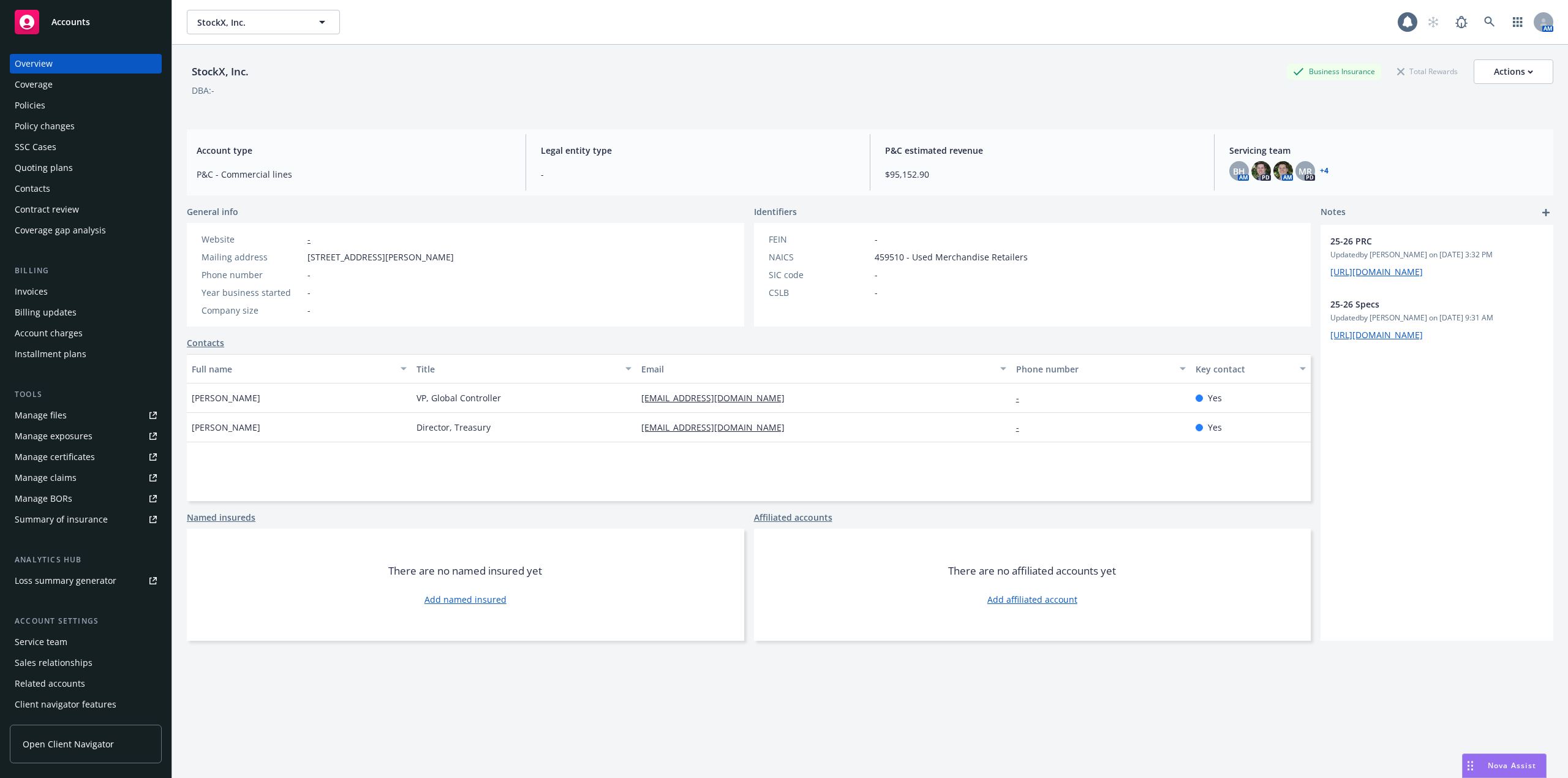
click at [44, 419] on div "Manage files" at bounding box center [40, 415] width 52 height 20
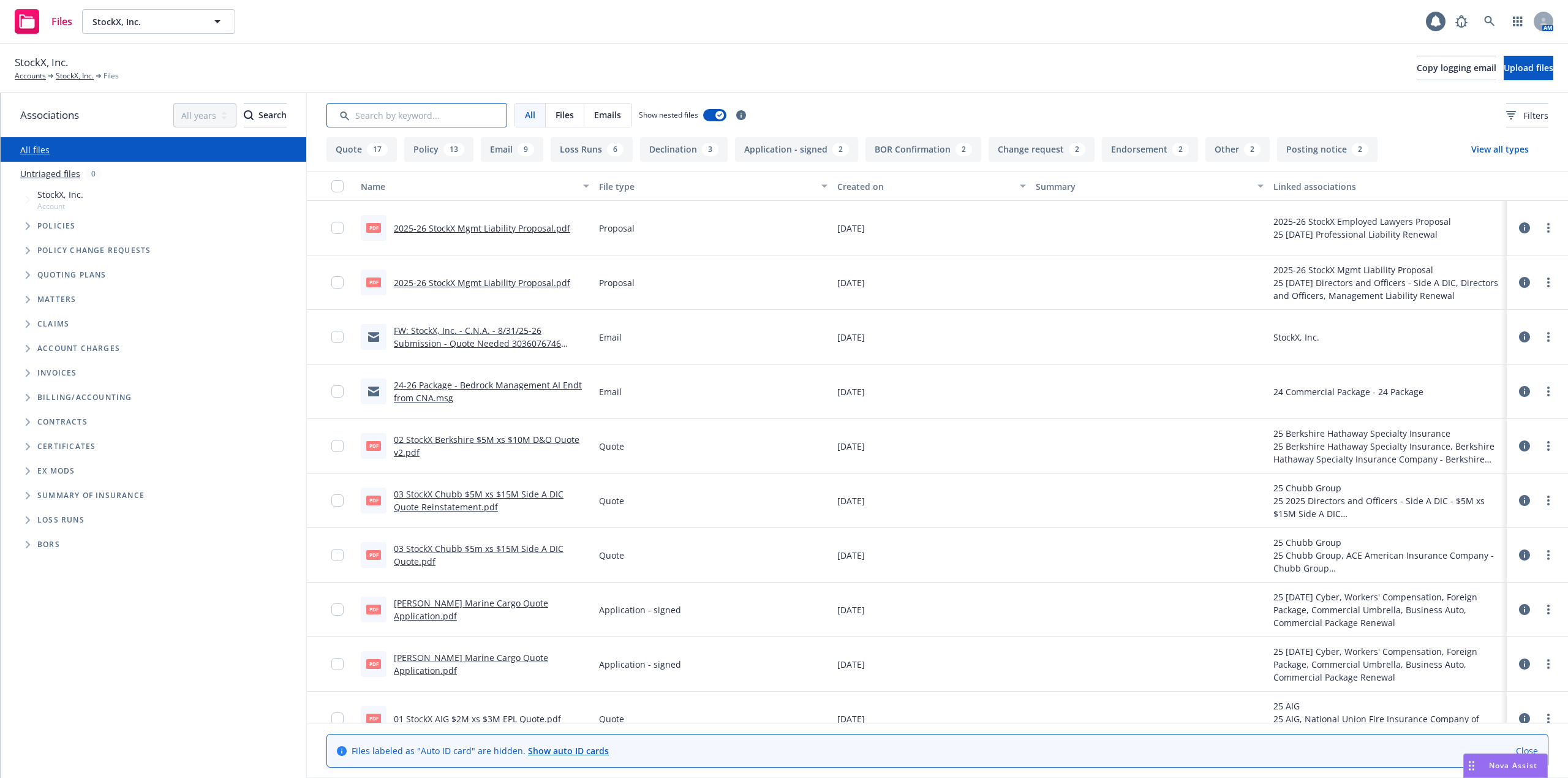
click at [413, 117] on input "Search by keyword..." at bounding box center [417, 115] width 181 height 25
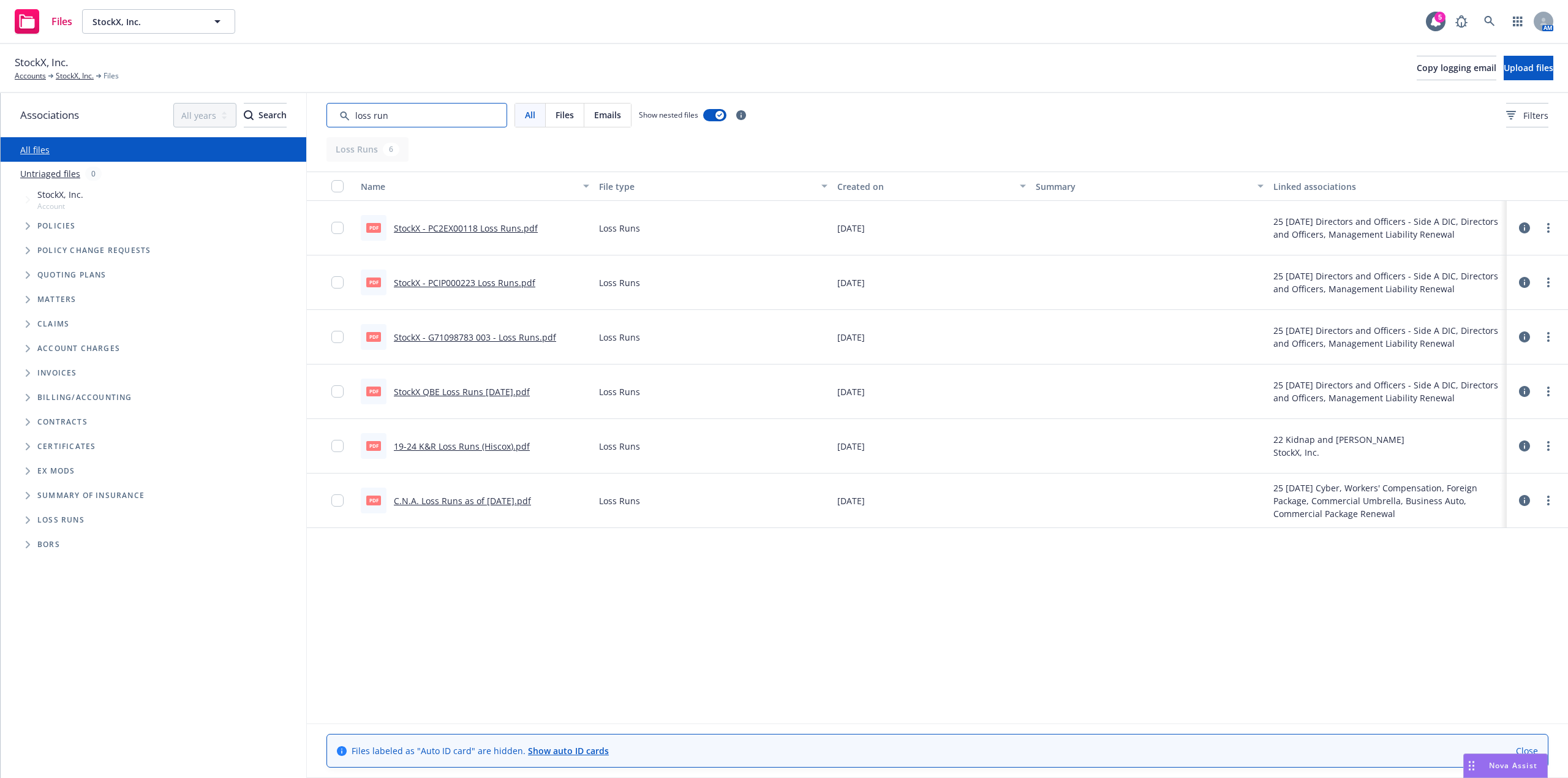
type input "loss run"
click at [468, 503] on link "C.N.A. Loss Runs as of 7.22.25.pdf" at bounding box center [462, 501] width 137 height 12
click at [72, 79] on link "StockX, Inc." at bounding box center [74, 76] width 38 height 11
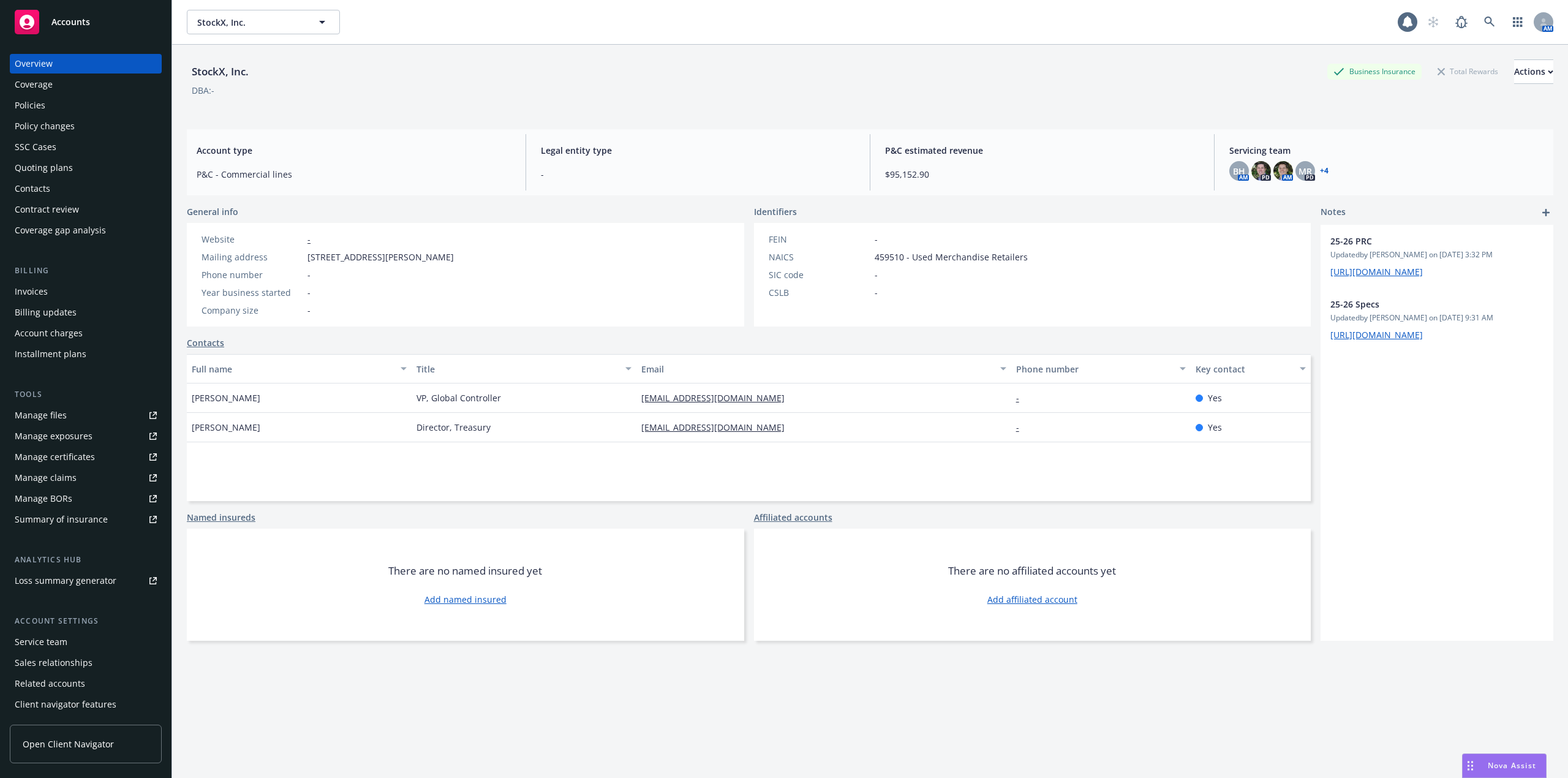
click at [40, 106] on div "Policies" at bounding box center [30, 105] width 31 height 20
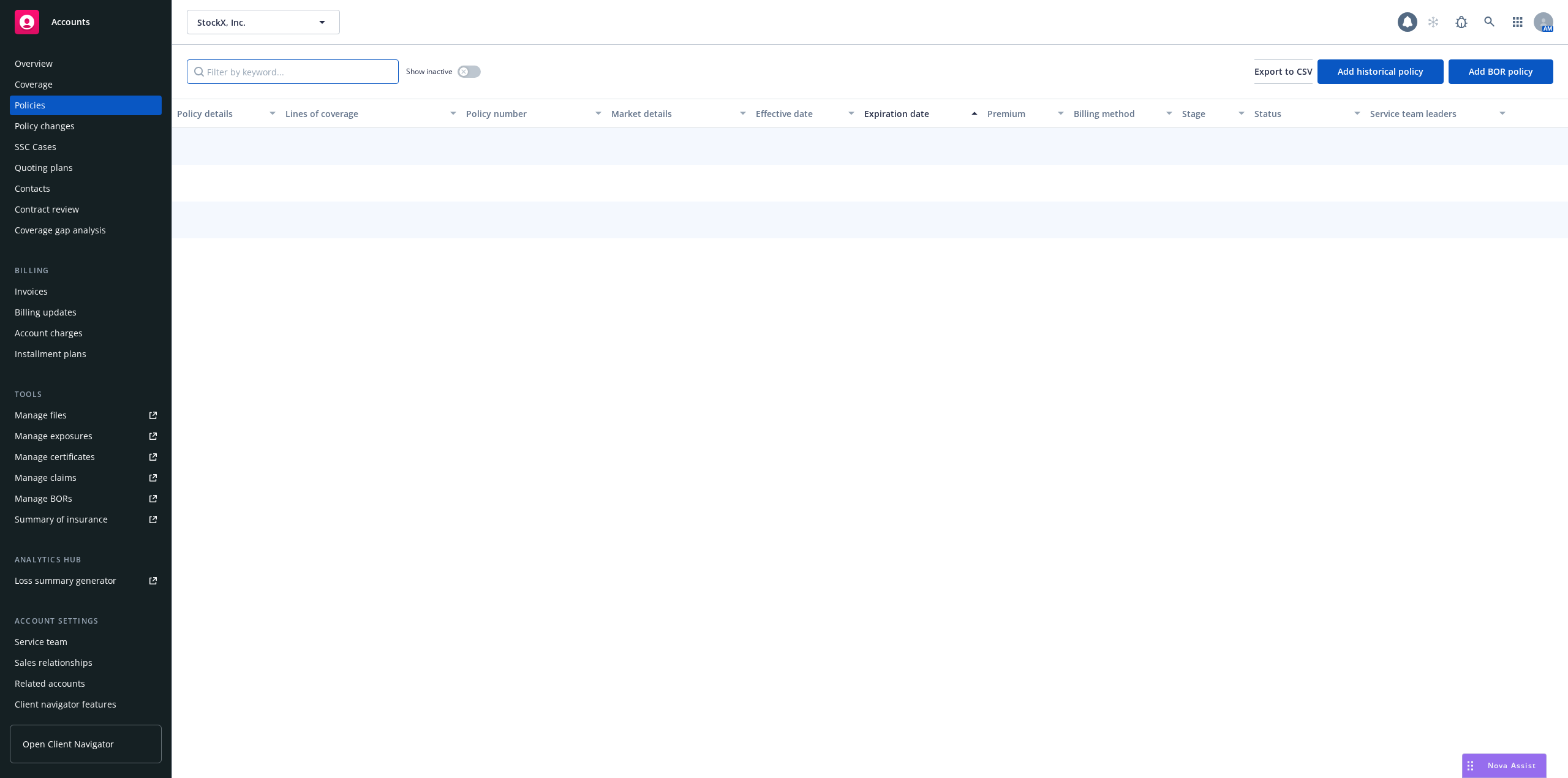
click at [293, 66] on input "Filter by keyword..." at bounding box center [292, 71] width 212 height 25
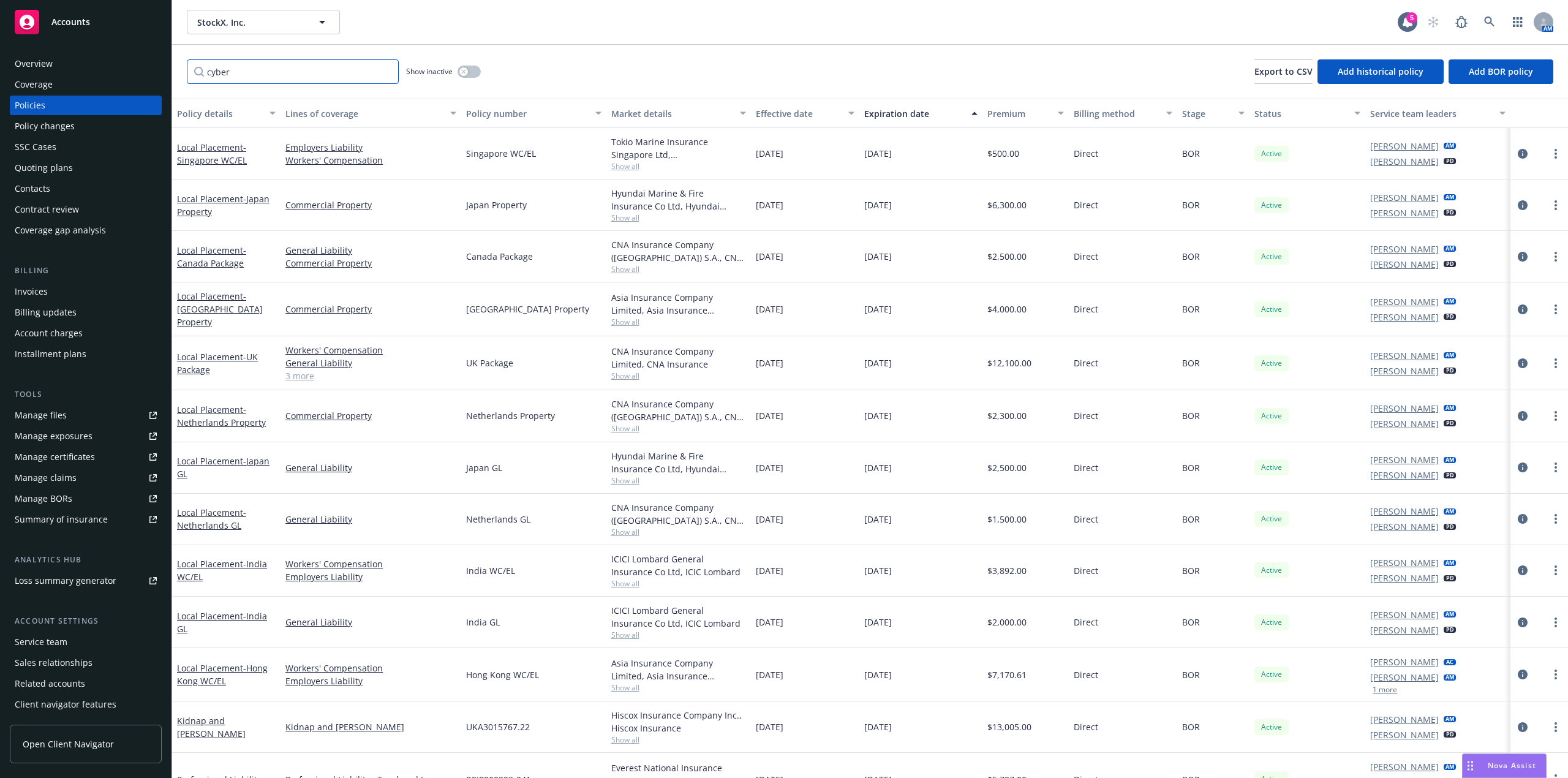
type input "cyber"
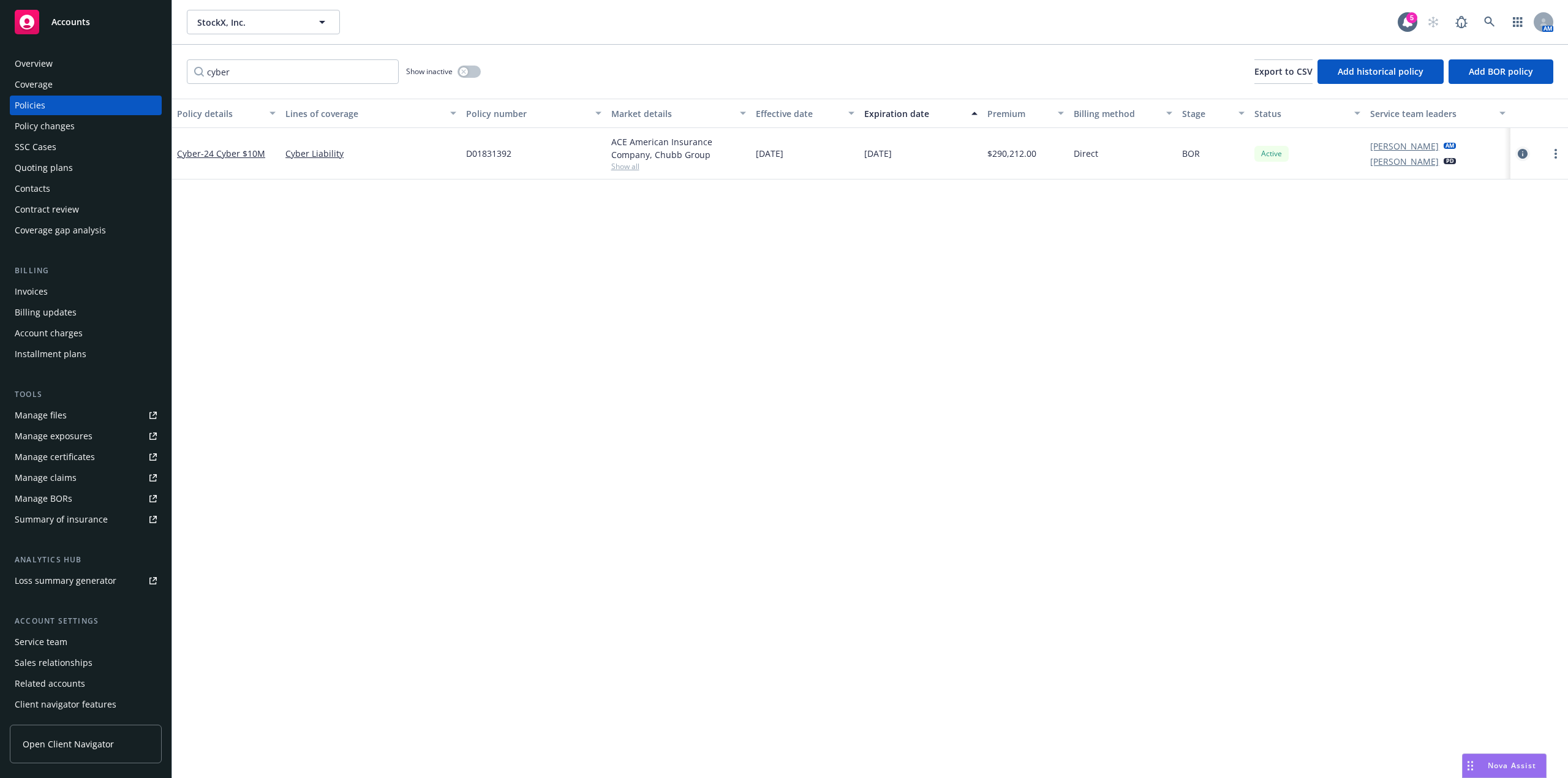
click at [1522, 152] on icon "circleInformation" at bounding box center [1522, 153] width 9 height 9
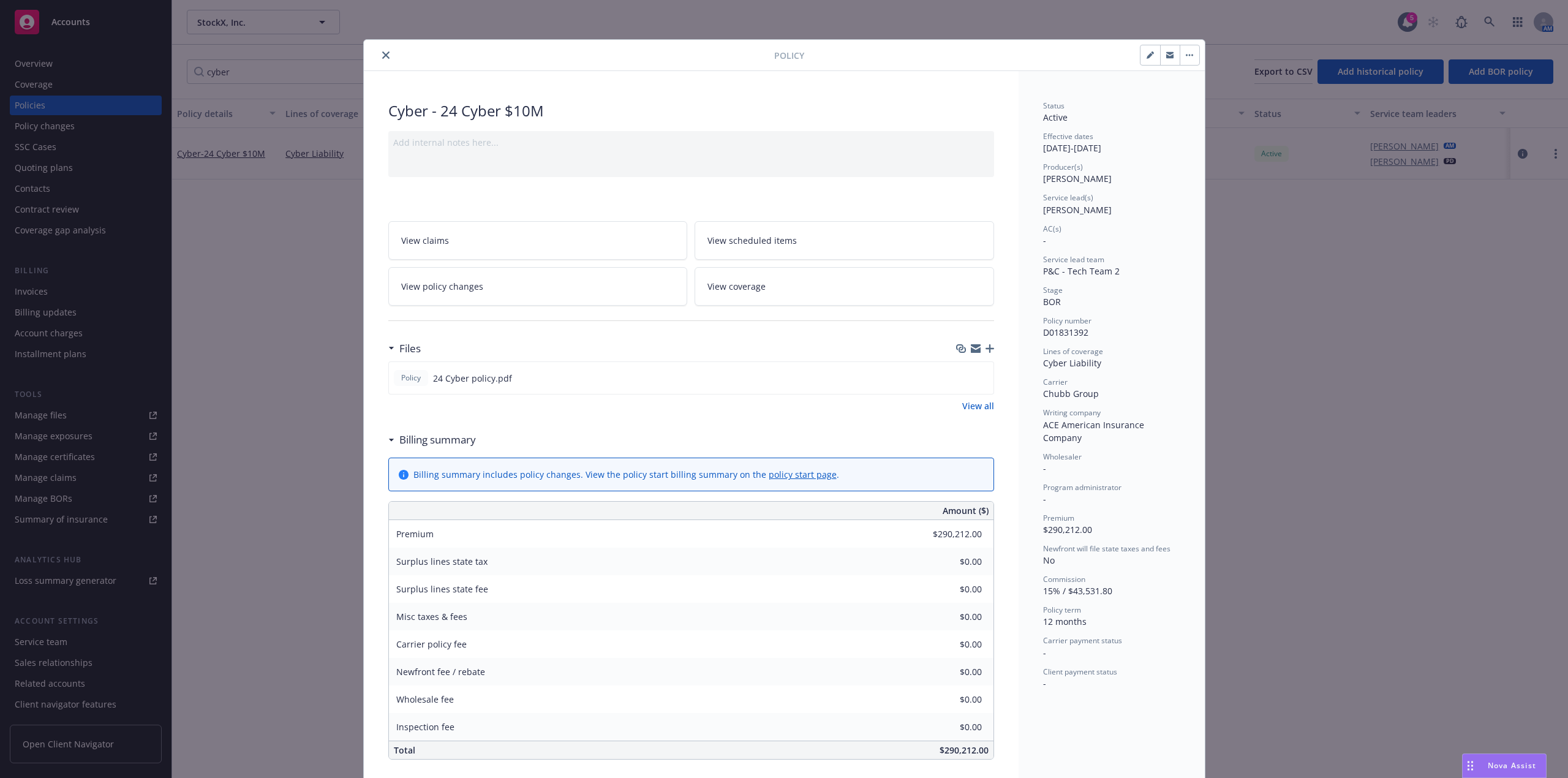
click at [243, 383] on div "Policy Cyber - 24 Cyber $10M Add internal notes here... View claims View schedu…" at bounding box center [784, 389] width 1568 height 778
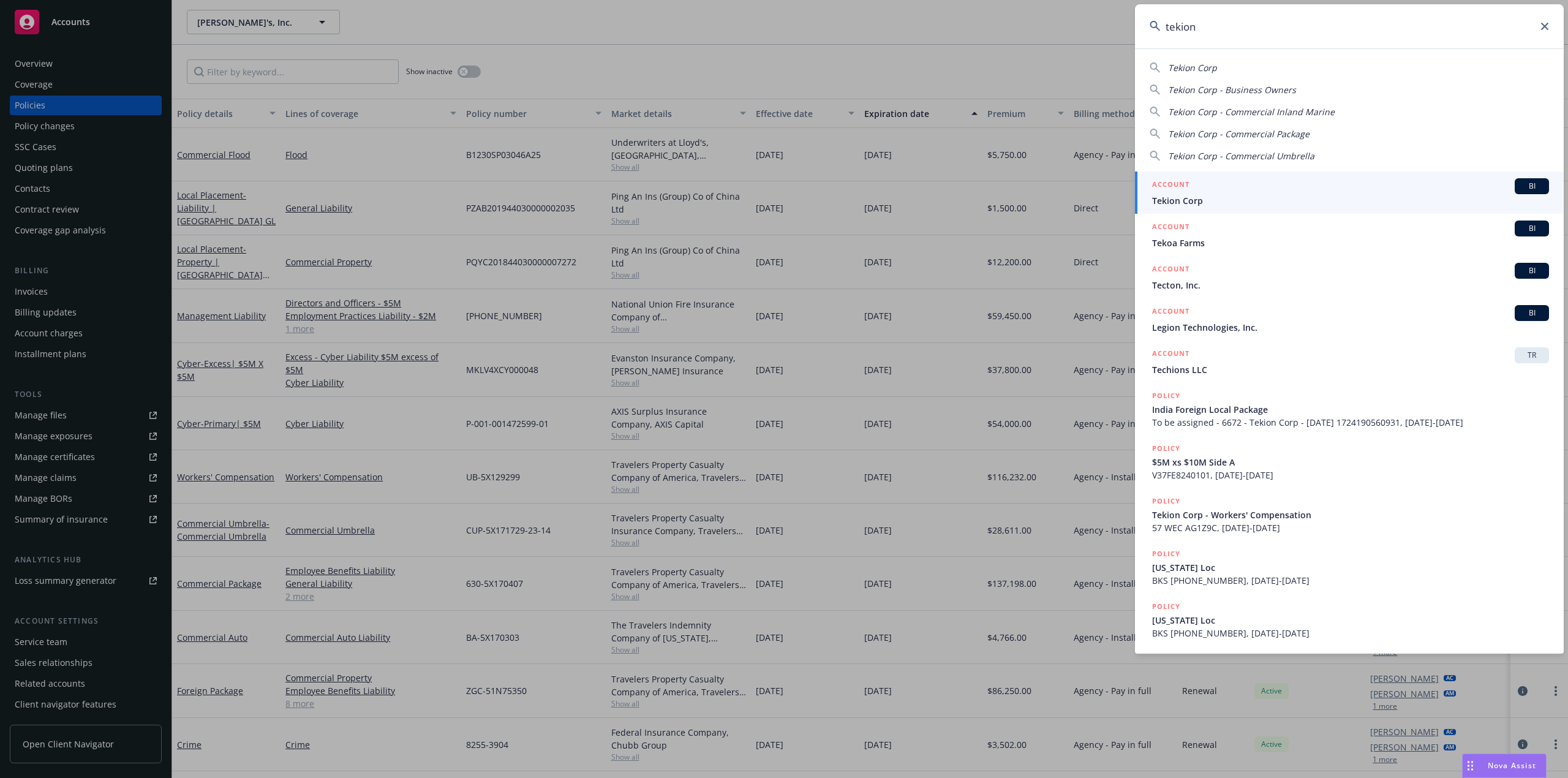
type input "tekion"
click at [1534, 186] on span "BI" at bounding box center [1532, 186] width 25 height 11
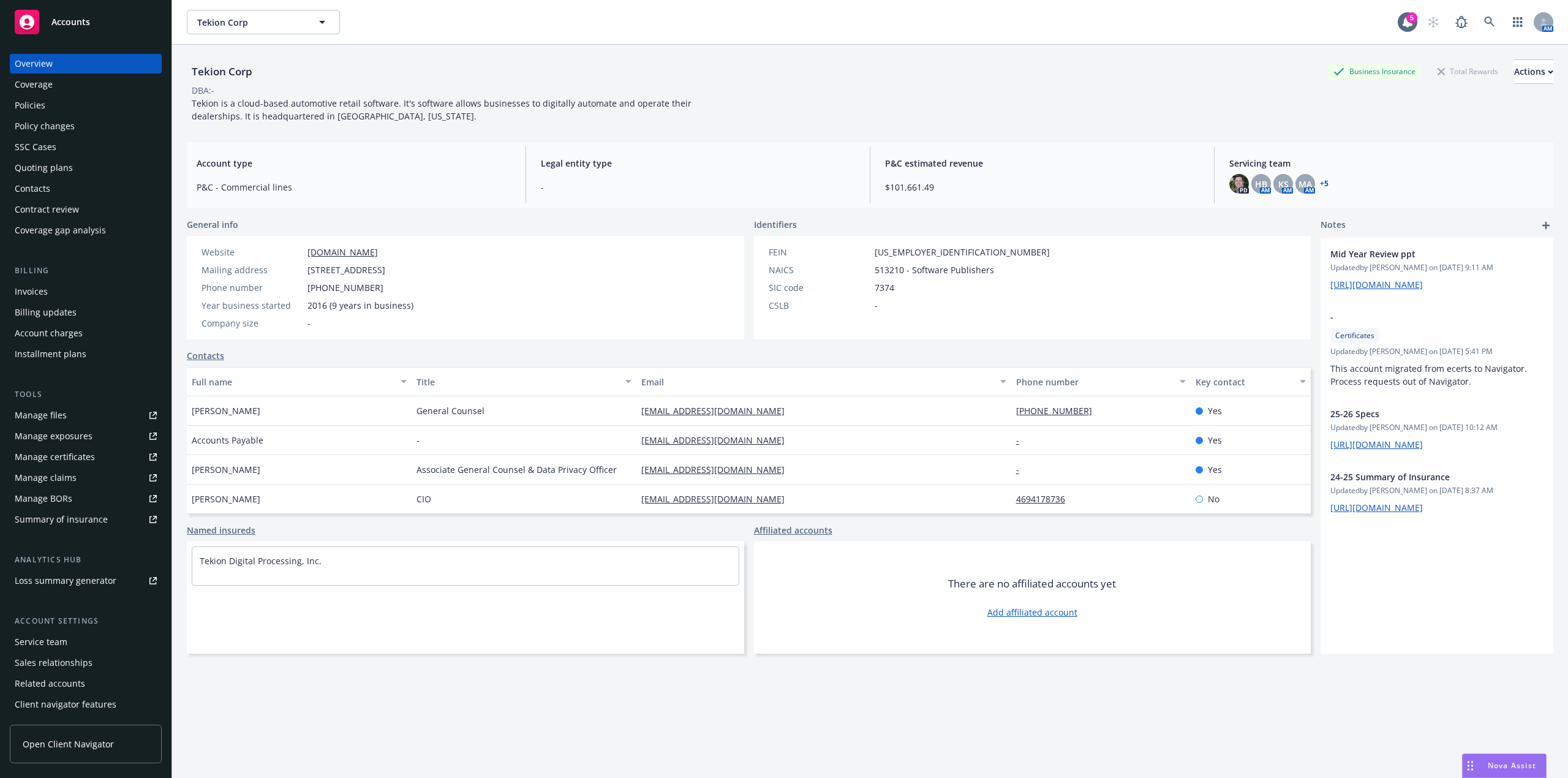
drag, startPoint x: 1217, startPoint y: 733, endPoint x: 1407, endPoint y: 775, distance: 194.6
click at [1221, 733] on div "Tekion Corp Business Insurance Total Rewards Actions DBA: - Tekion is a cloud-b…" at bounding box center [870, 426] width 1366 height 763
drag, startPoint x: 1464, startPoint y: 767, endPoint x: 1465, endPoint y: 755, distance: 12.0
click at [1465, 767] on div "Drag to move" at bounding box center [1470, 766] width 15 height 23
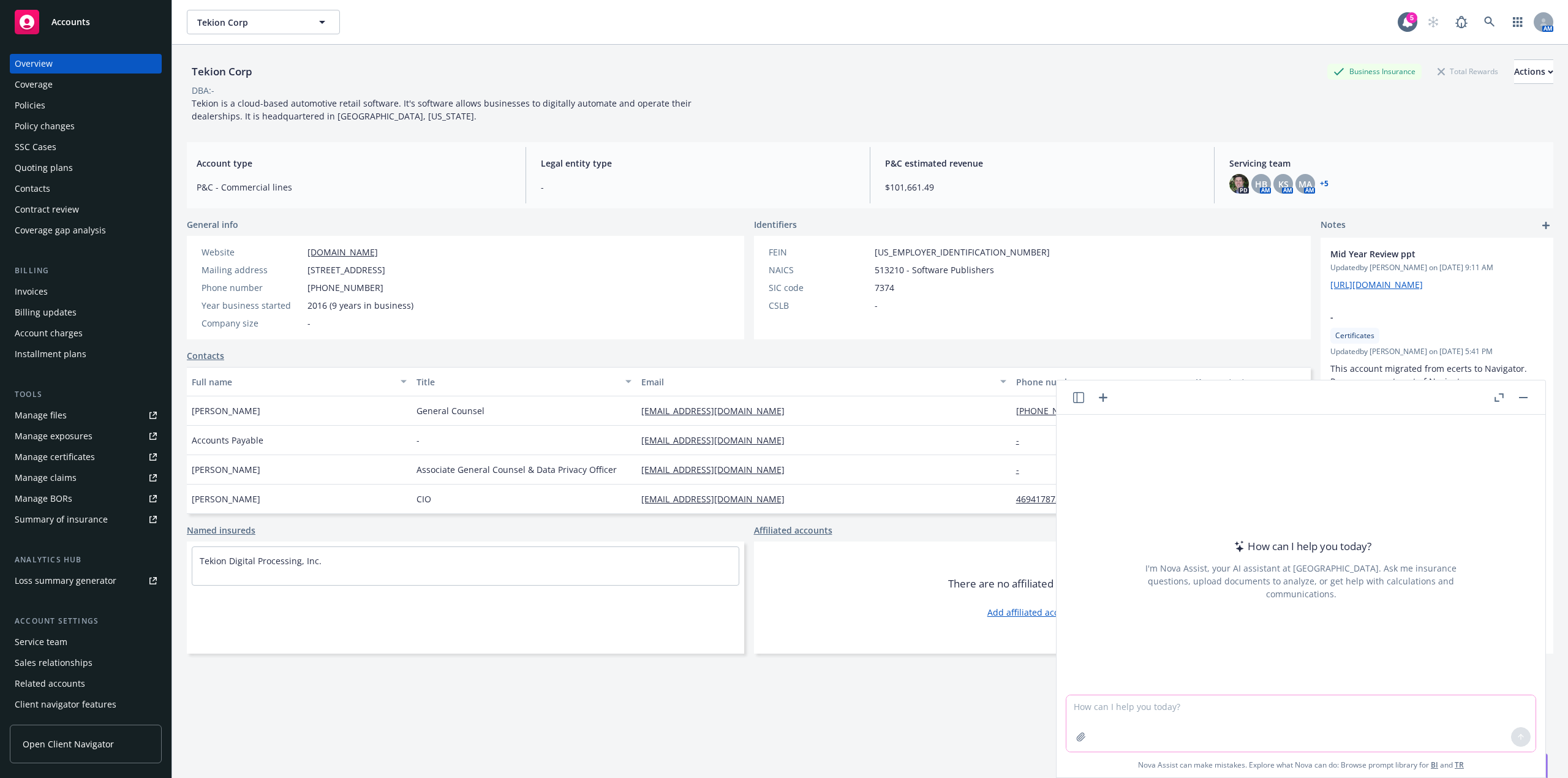
click at [1210, 711] on textarea at bounding box center [1301, 723] width 469 height 56
paste textarea "Hi [PERSON_NAME] and [PERSON_NAME], I emailing you both because I believe we’ve…"
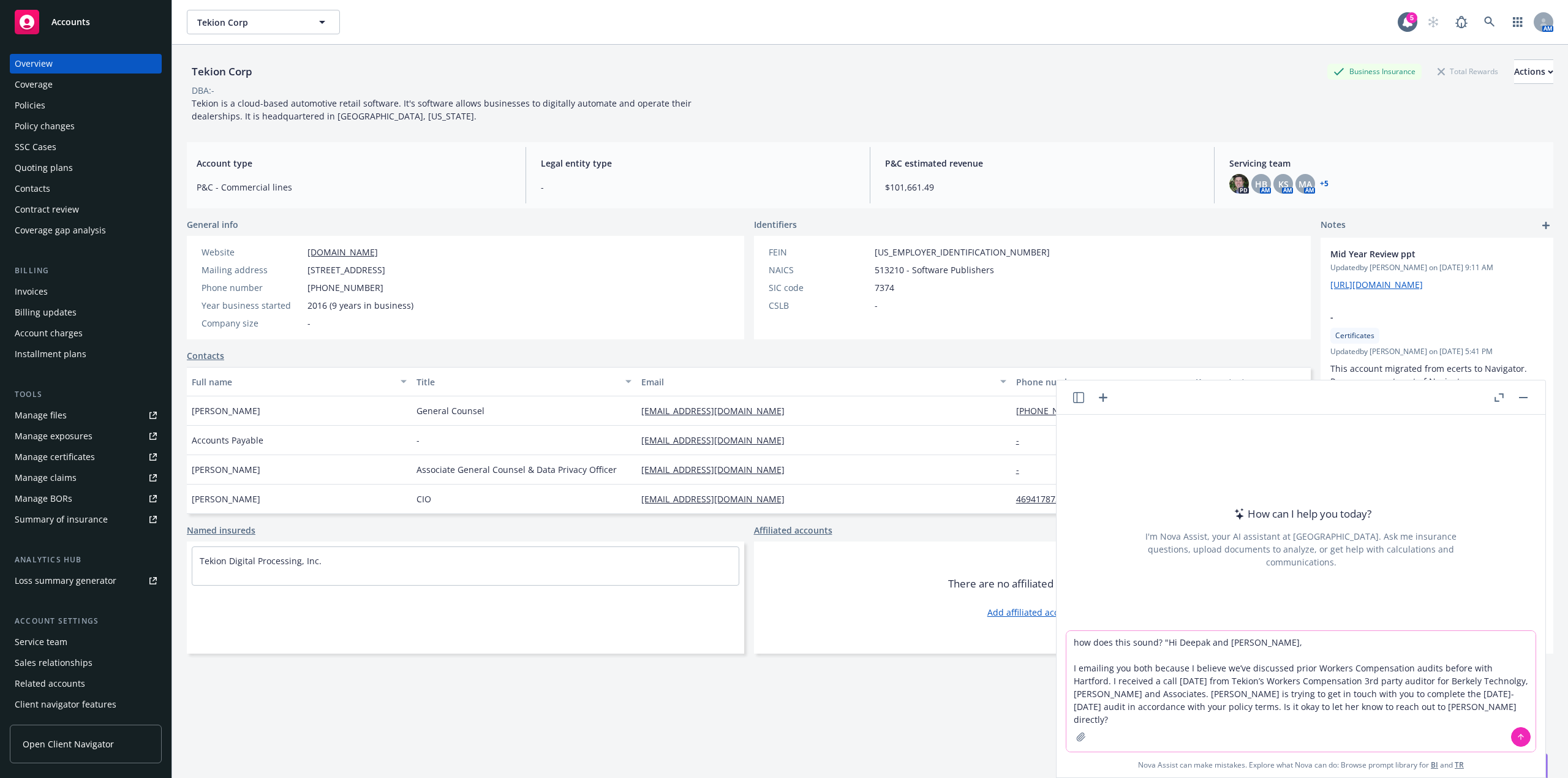
type textarea "how does this sound? "Hi Deepak and [PERSON_NAME], I emailing you both because …"
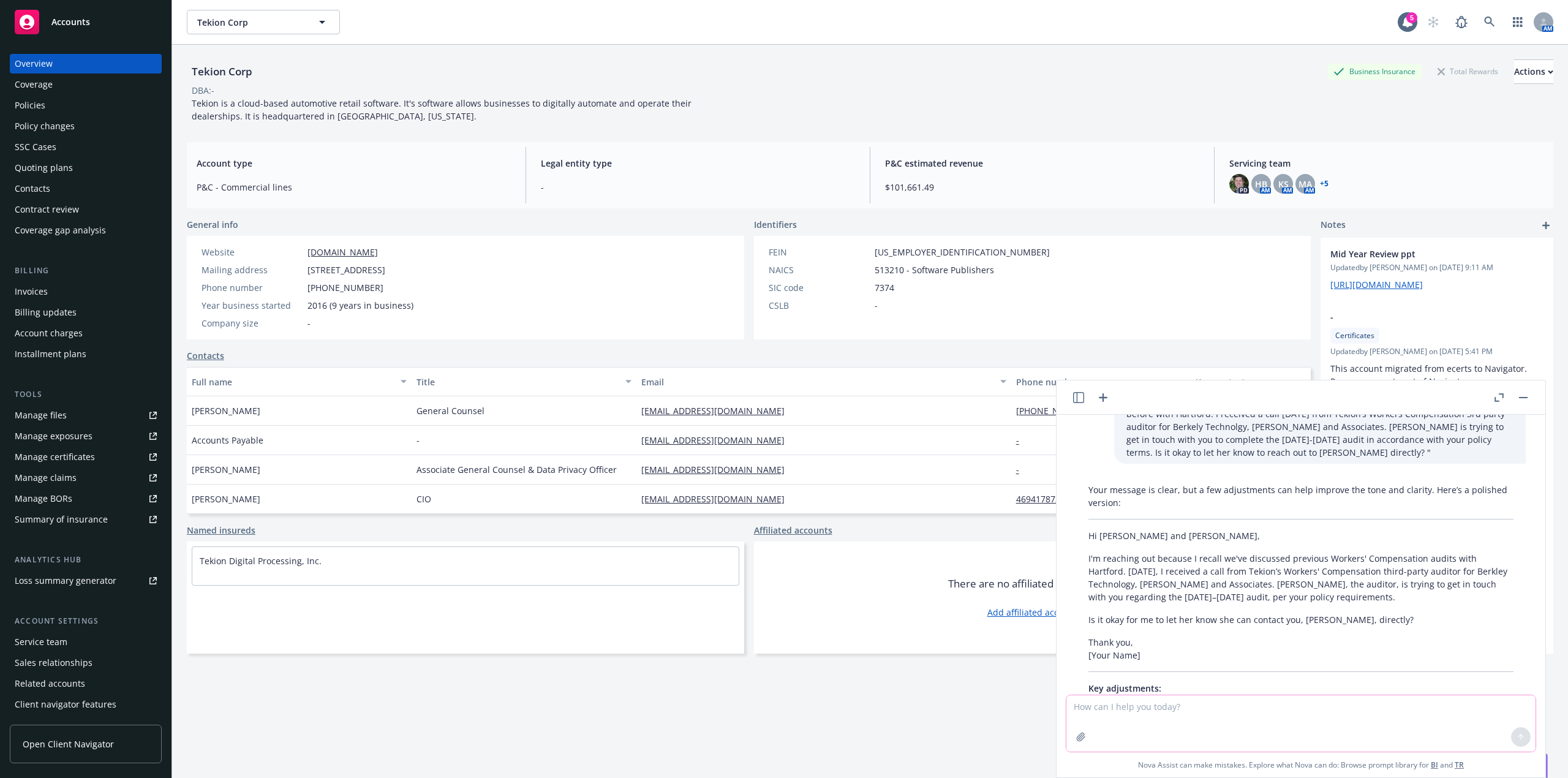
scroll to position [23, 0]
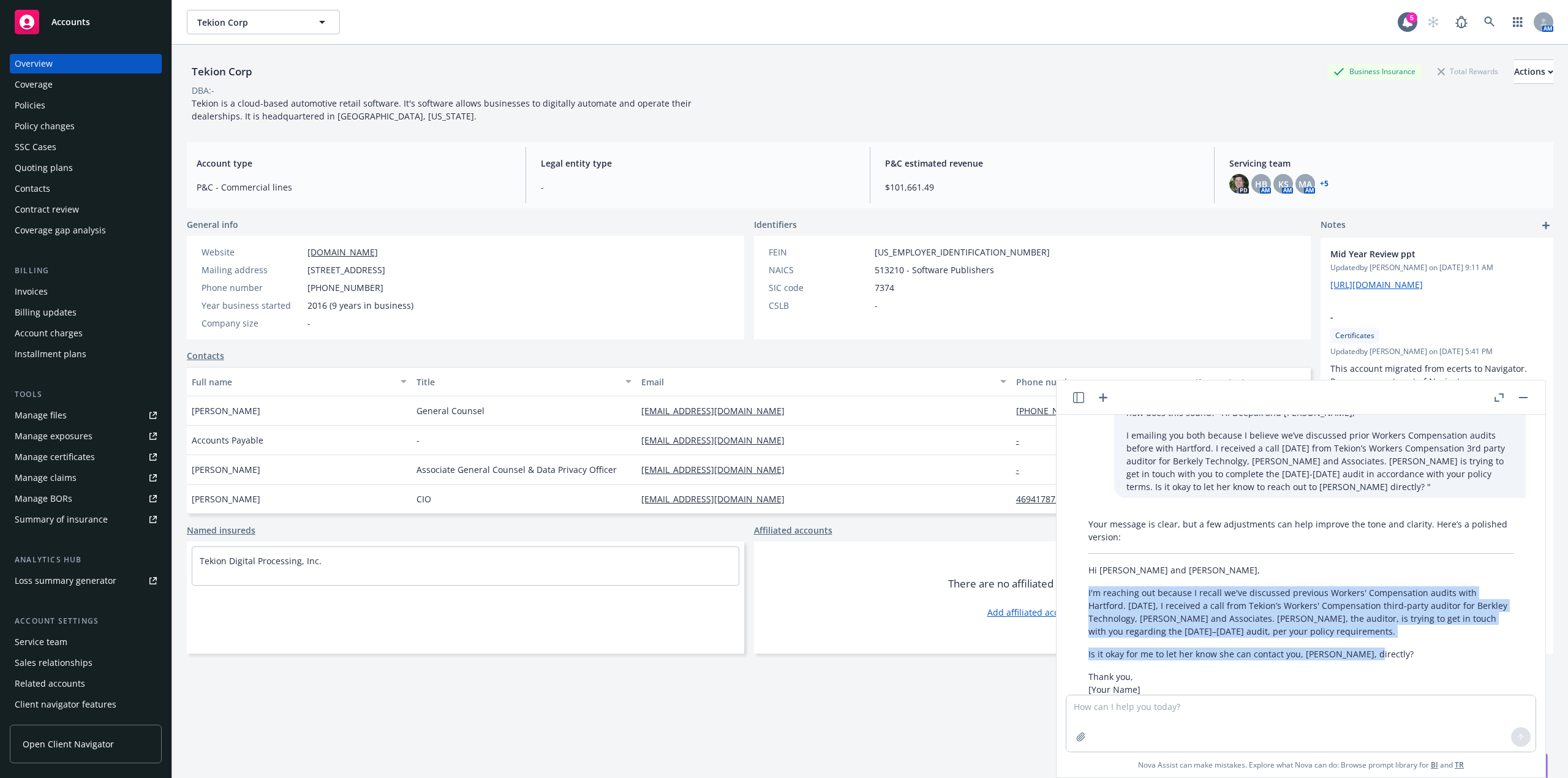
drag, startPoint x: 1083, startPoint y: 587, endPoint x: 1376, endPoint y: 653, distance: 300.3
click at [1376, 653] on div "Your message is clear, but a few adjustments can help improve the tone and clar…" at bounding box center [1300, 684] width 450 height 343
copy div "I'm reaching out because I recall we've discussed previous Workers' Compensatio…"
